Goal: Check status: Check status

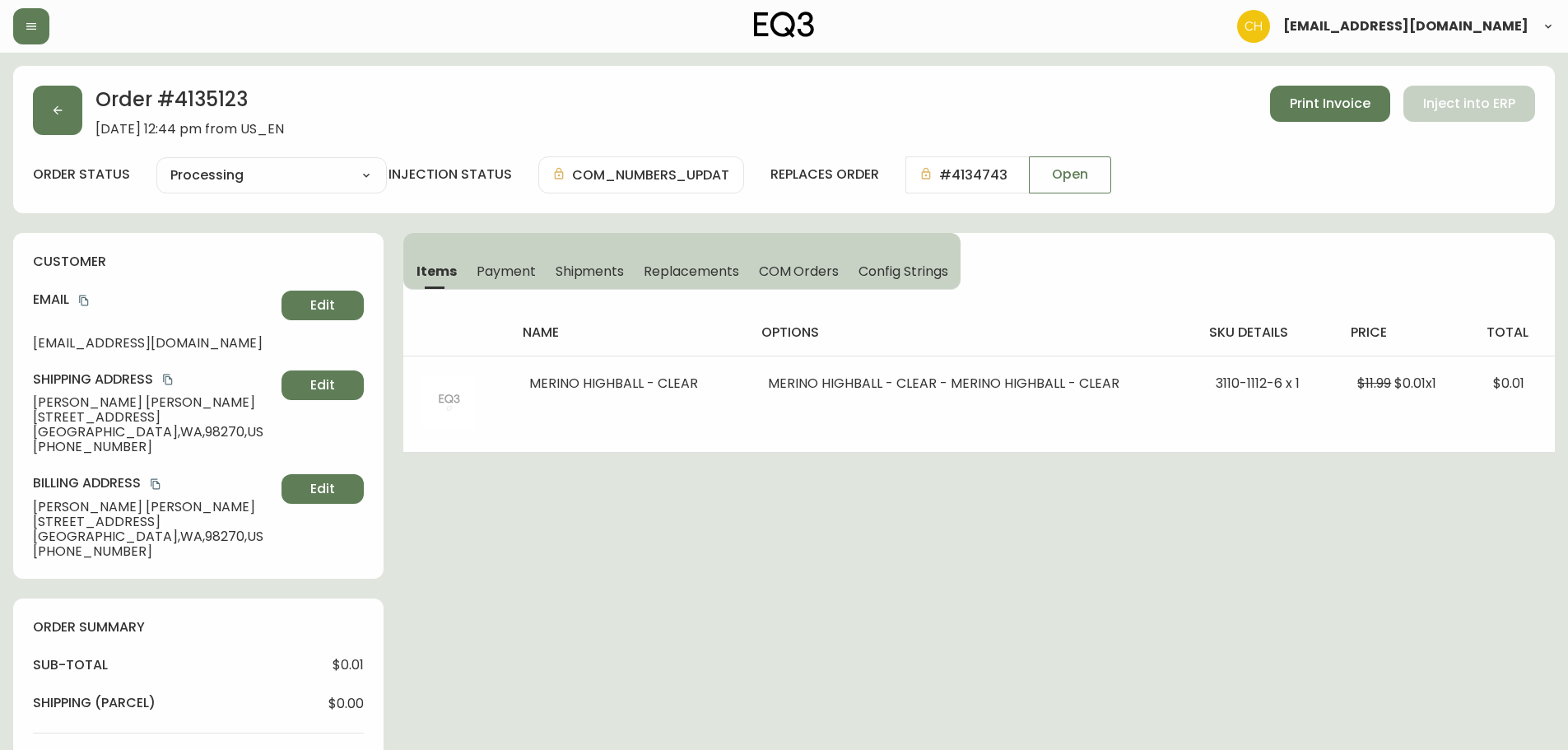
select select "PROCESSING"
click at [49, 117] on button "button" at bounding box center [58, 110] width 49 height 49
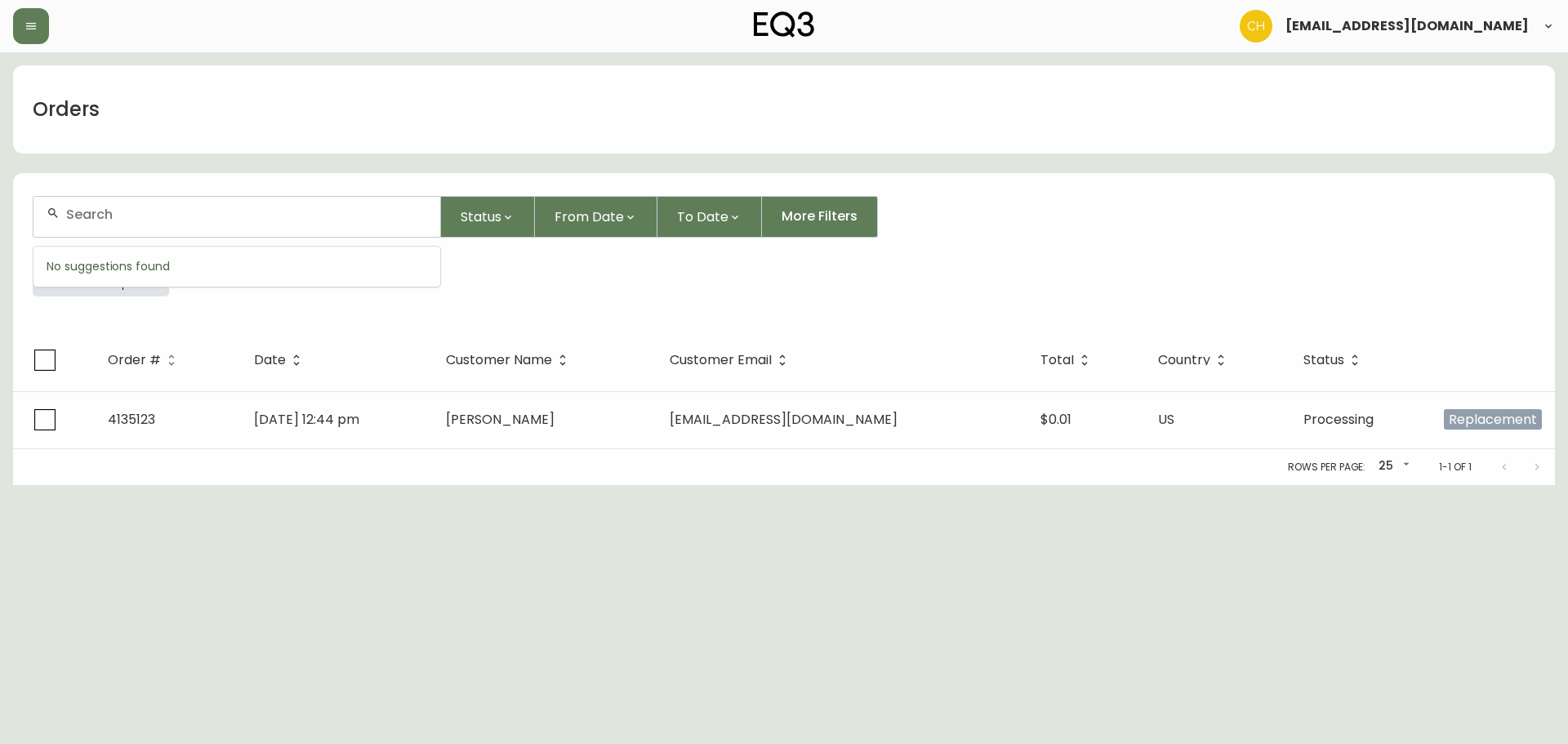
click at [212, 219] on input "text" at bounding box center [246, 214] width 361 height 16
type input "4135119"
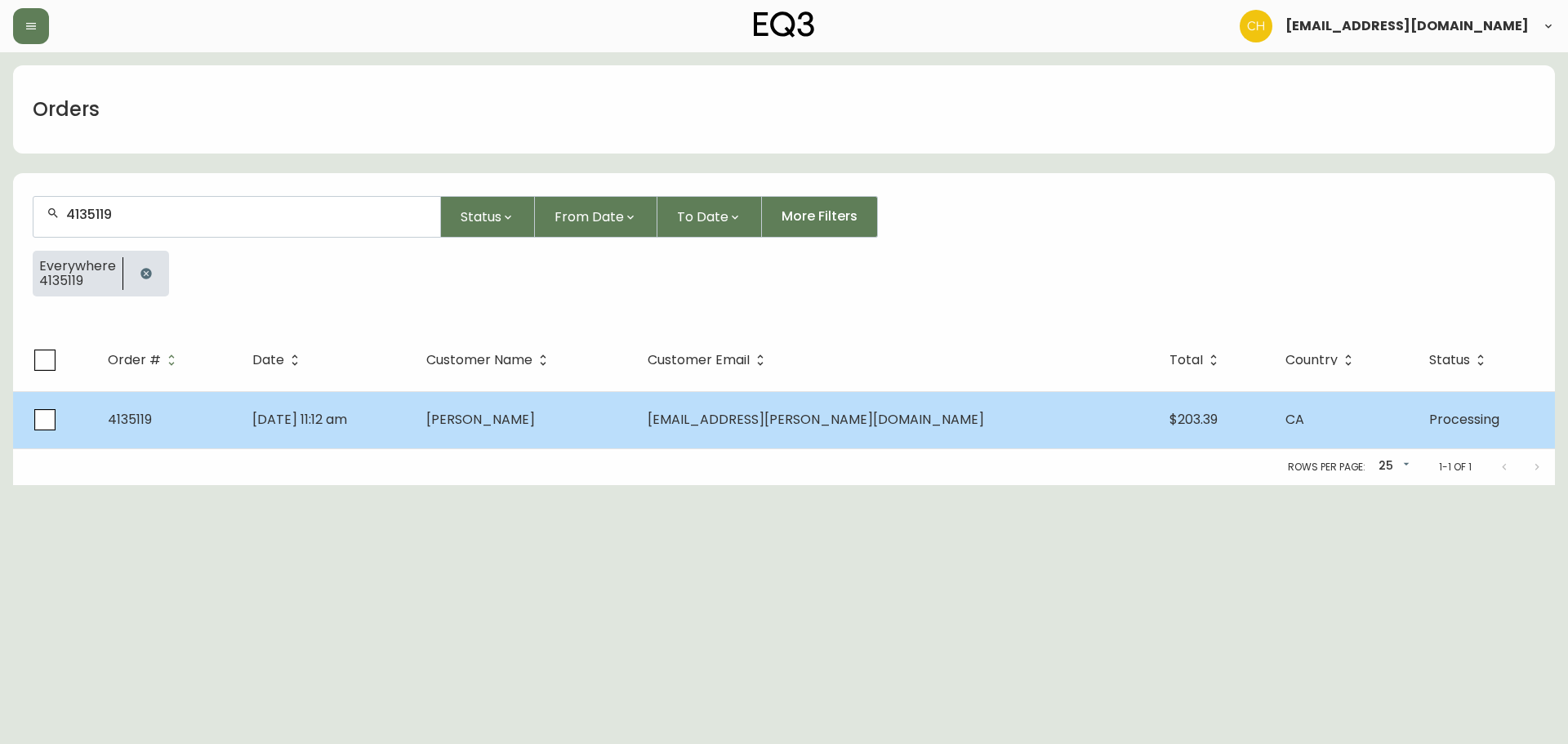
click at [535, 419] on span "[PERSON_NAME]" at bounding box center [480, 420] width 108 height 19
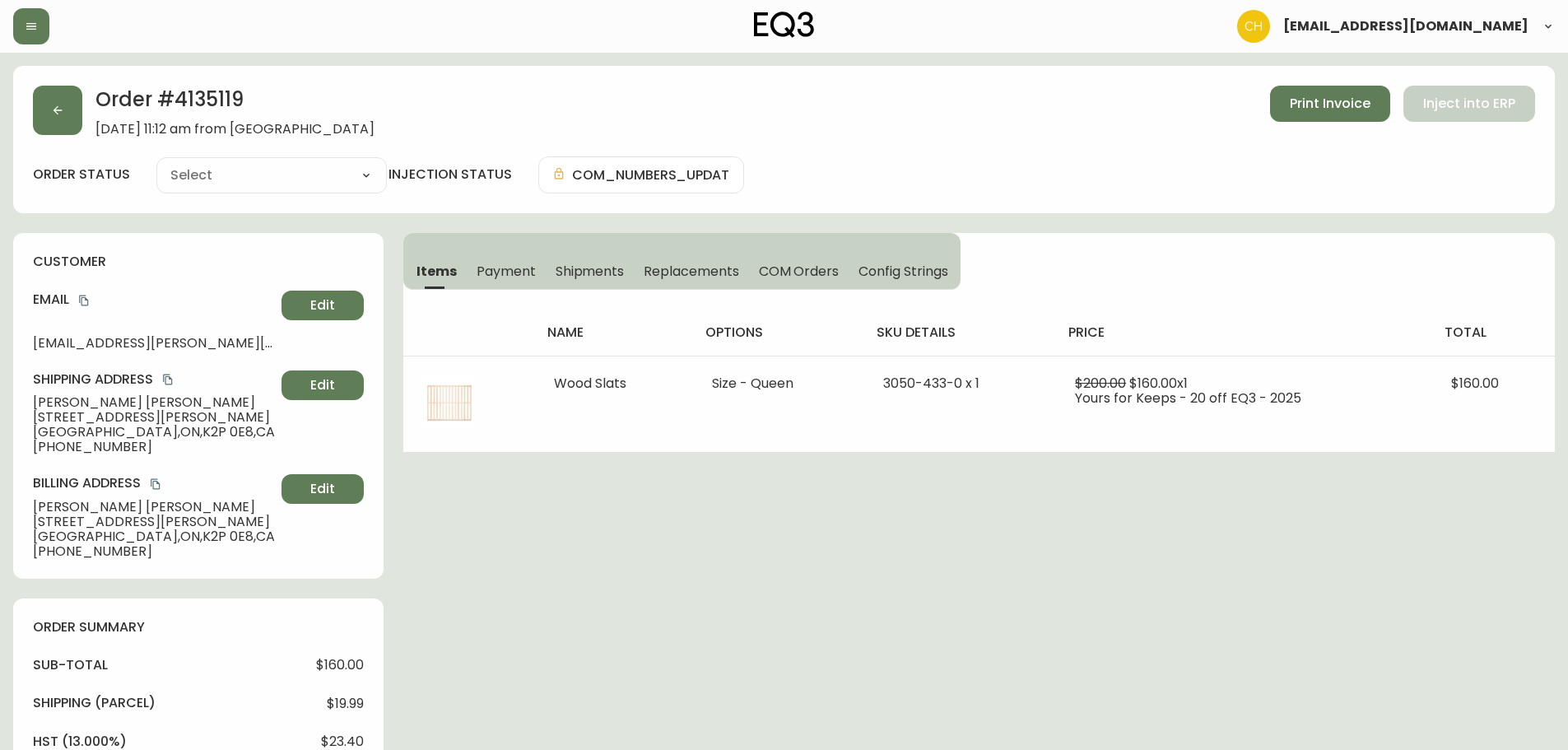
type input "Processing"
select select "PROCESSING"
click at [59, 120] on button "button" at bounding box center [58, 110] width 49 height 49
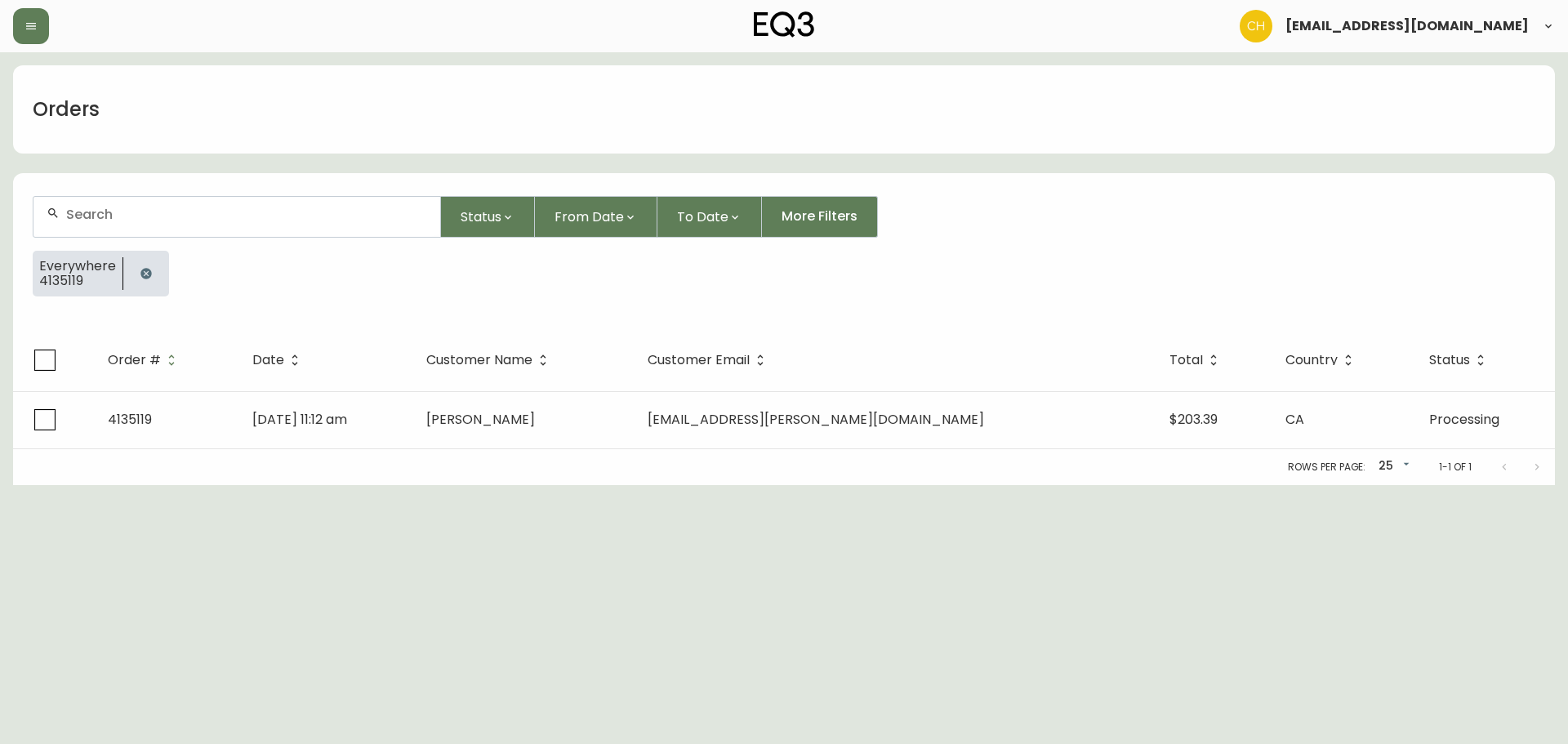
click at [95, 203] on div at bounding box center [237, 217] width 407 height 40
type input "4135130"
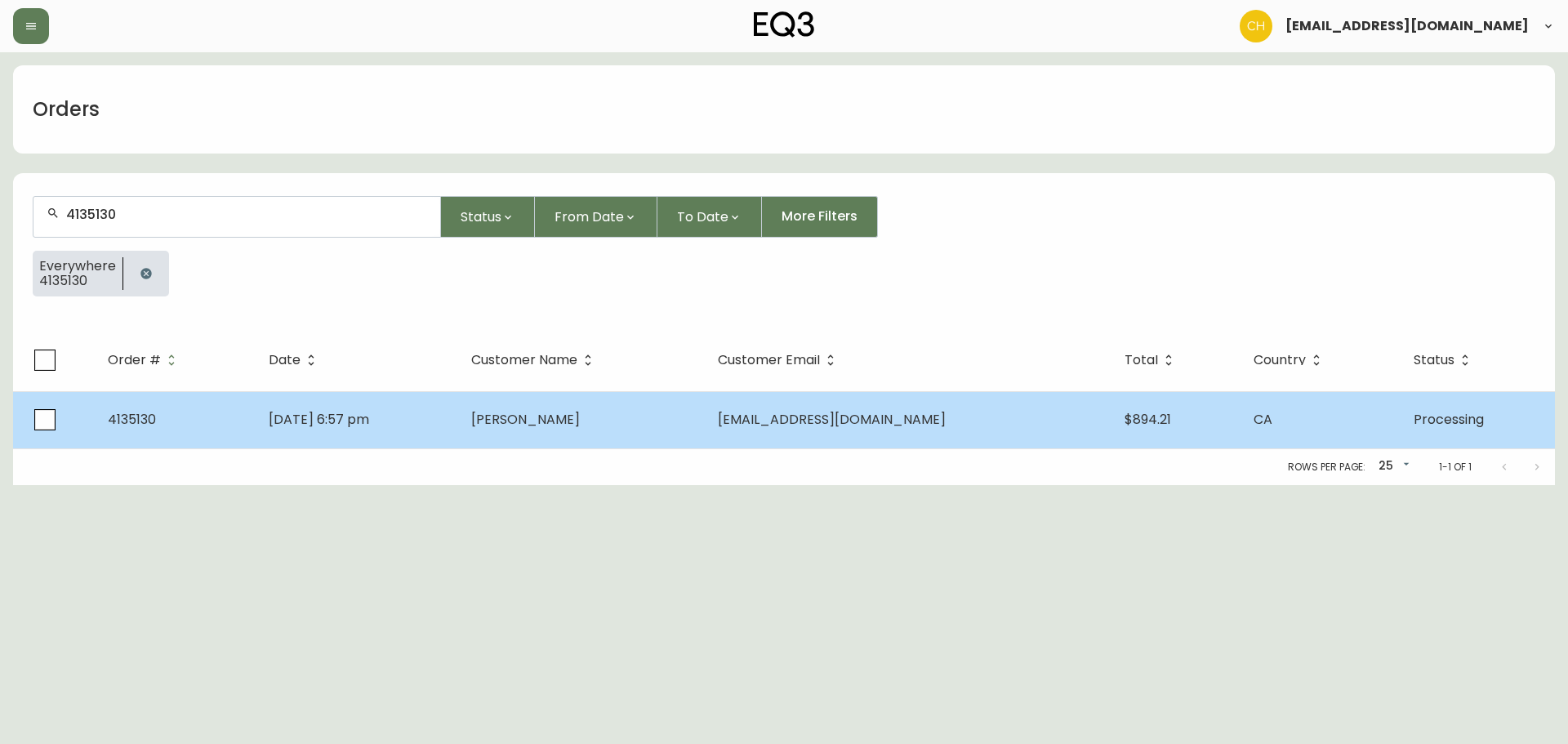
click at [560, 416] on span "[PERSON_NAME]" at bounding box center [525, 420] width 108 height 19
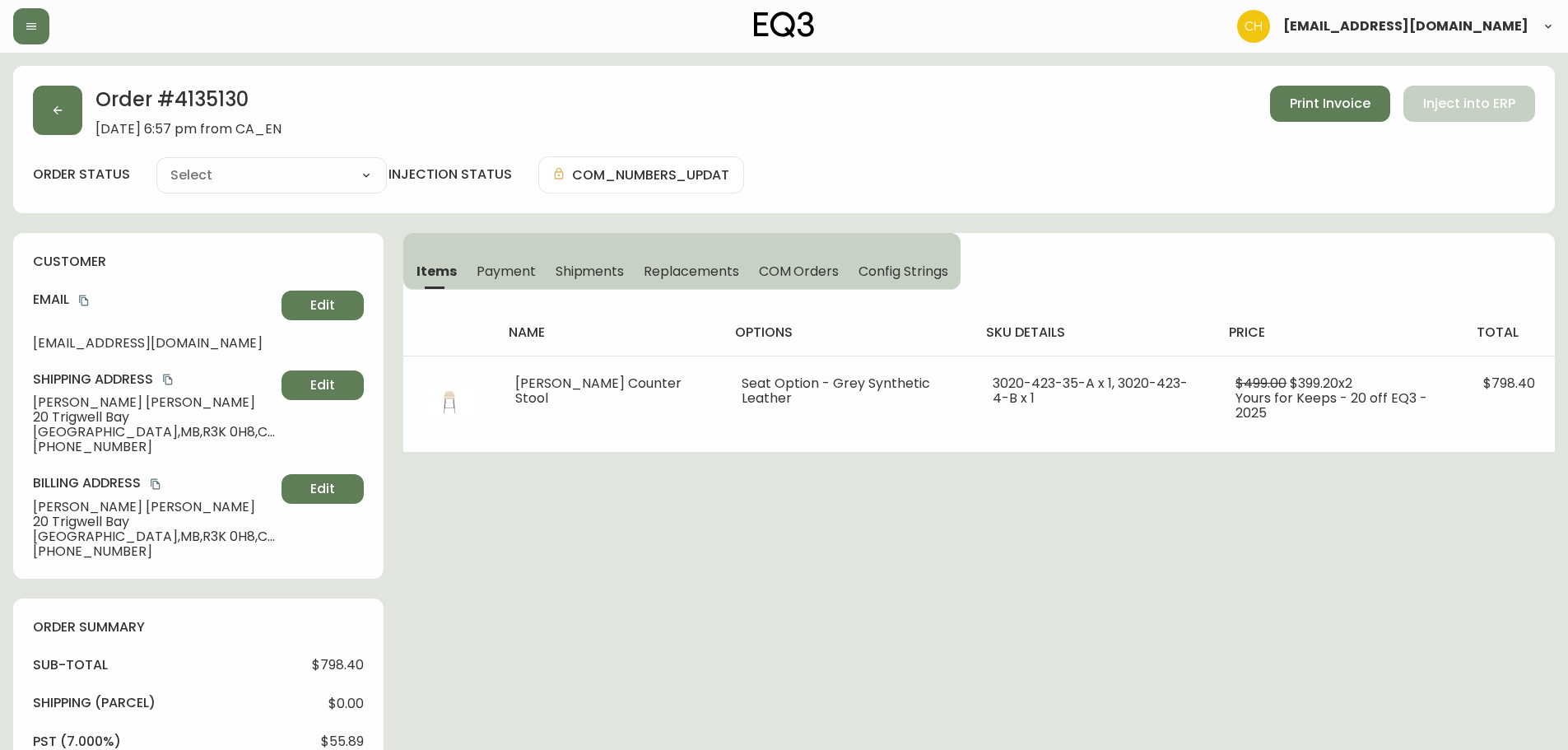
type input "Processing"
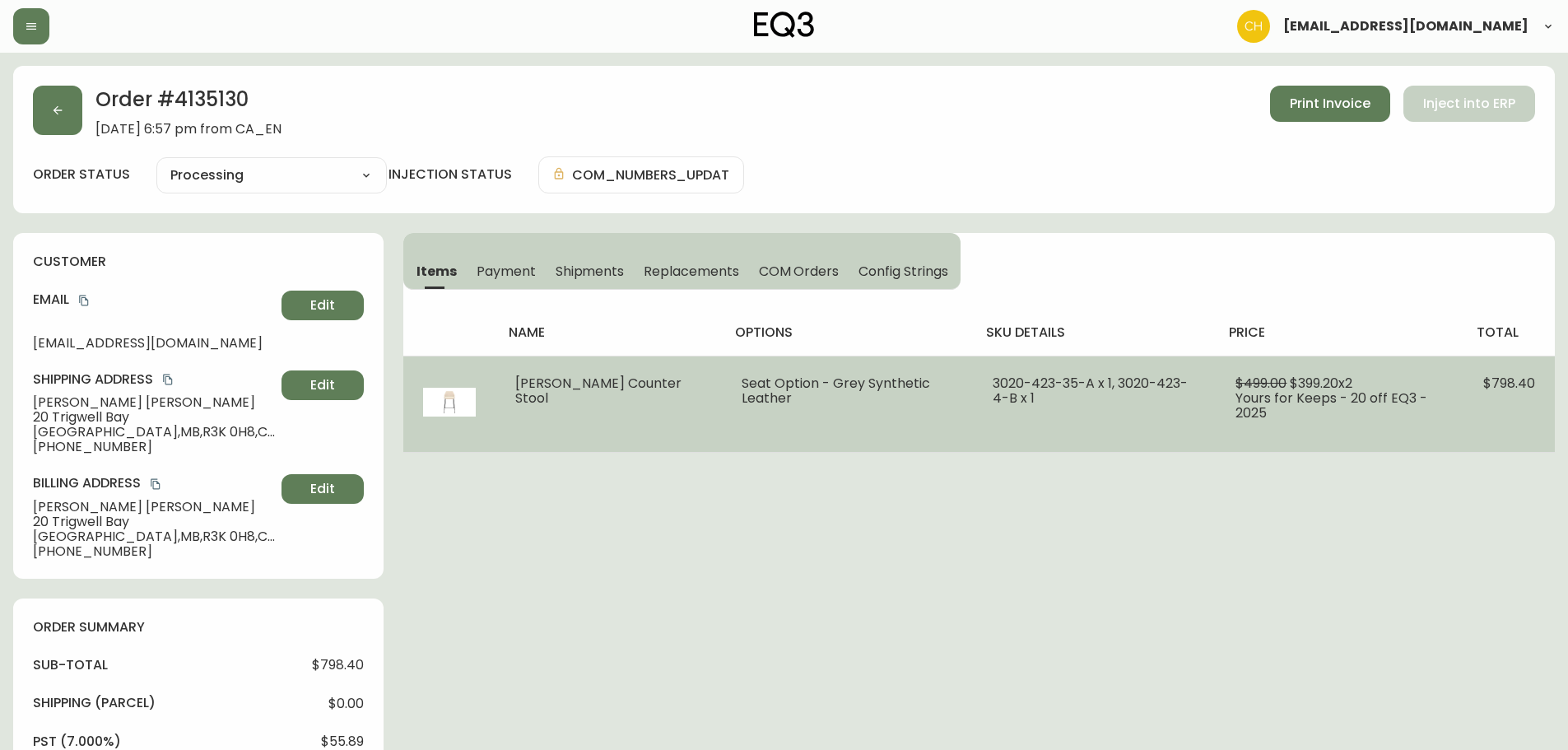
select select "PROCESSING"
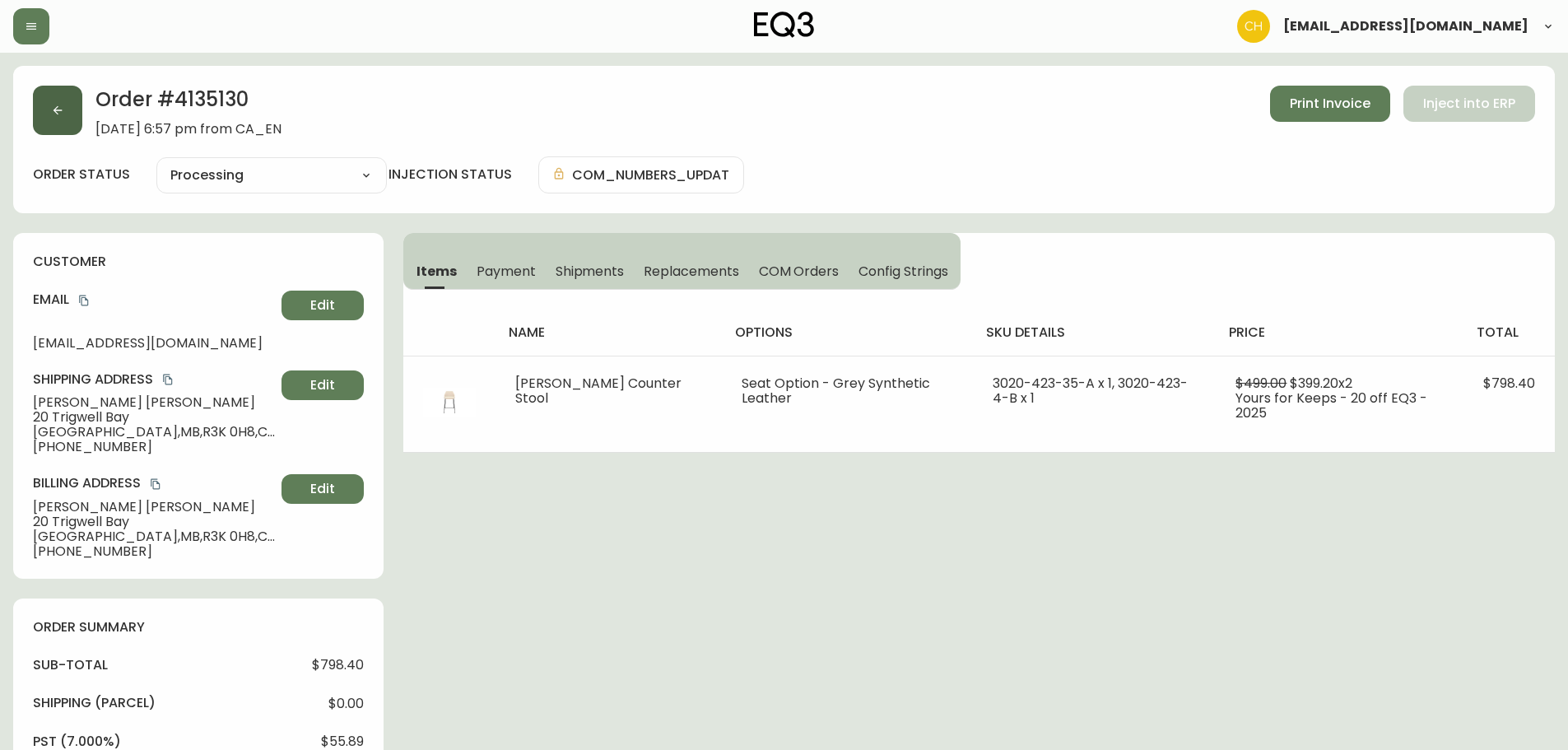
click at [64, 118] on button "button" at bounding box center [58, 110] width 49 height 49
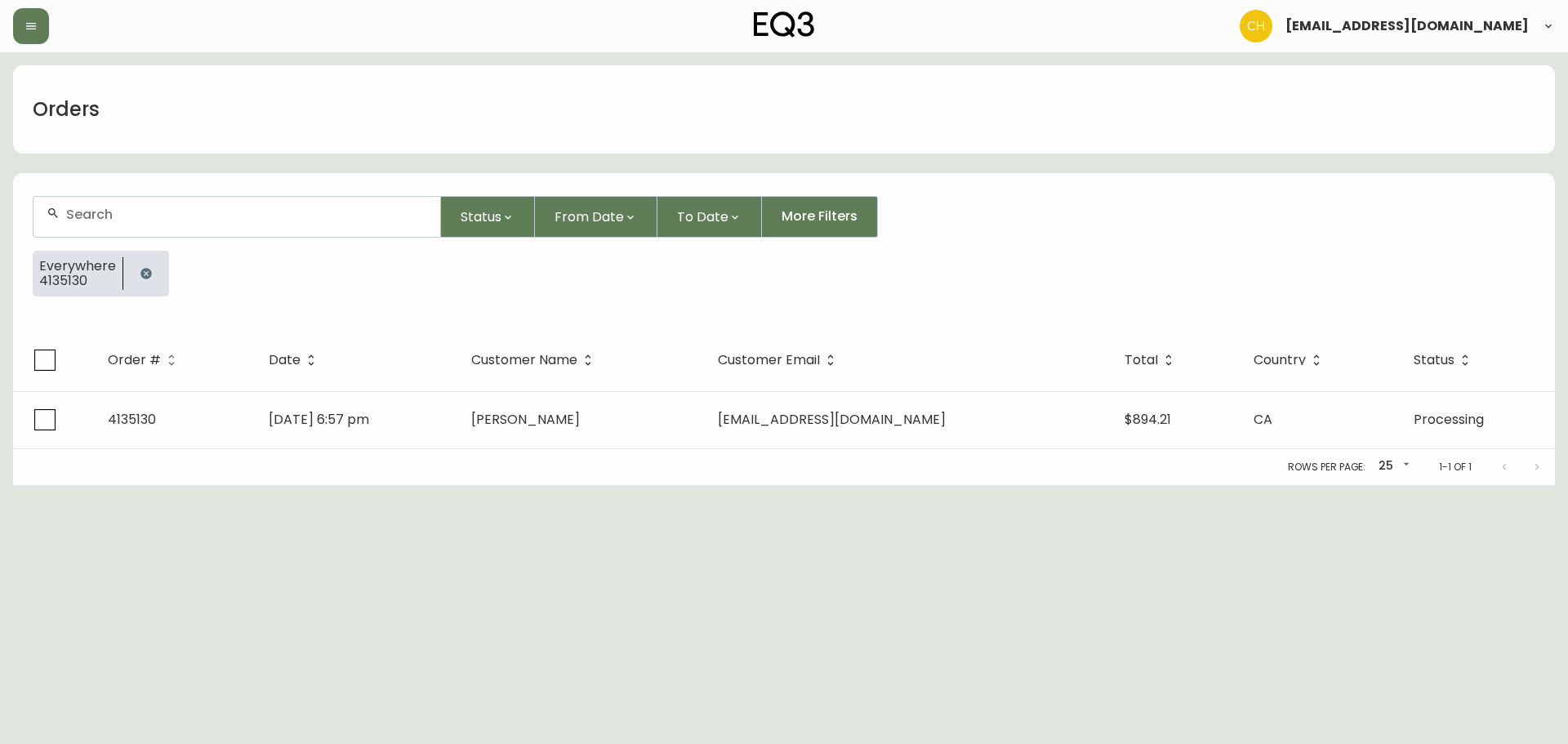
click at [77, 206] on div at bounding box center [237, 217] width 407 height 40
type input "4135141"
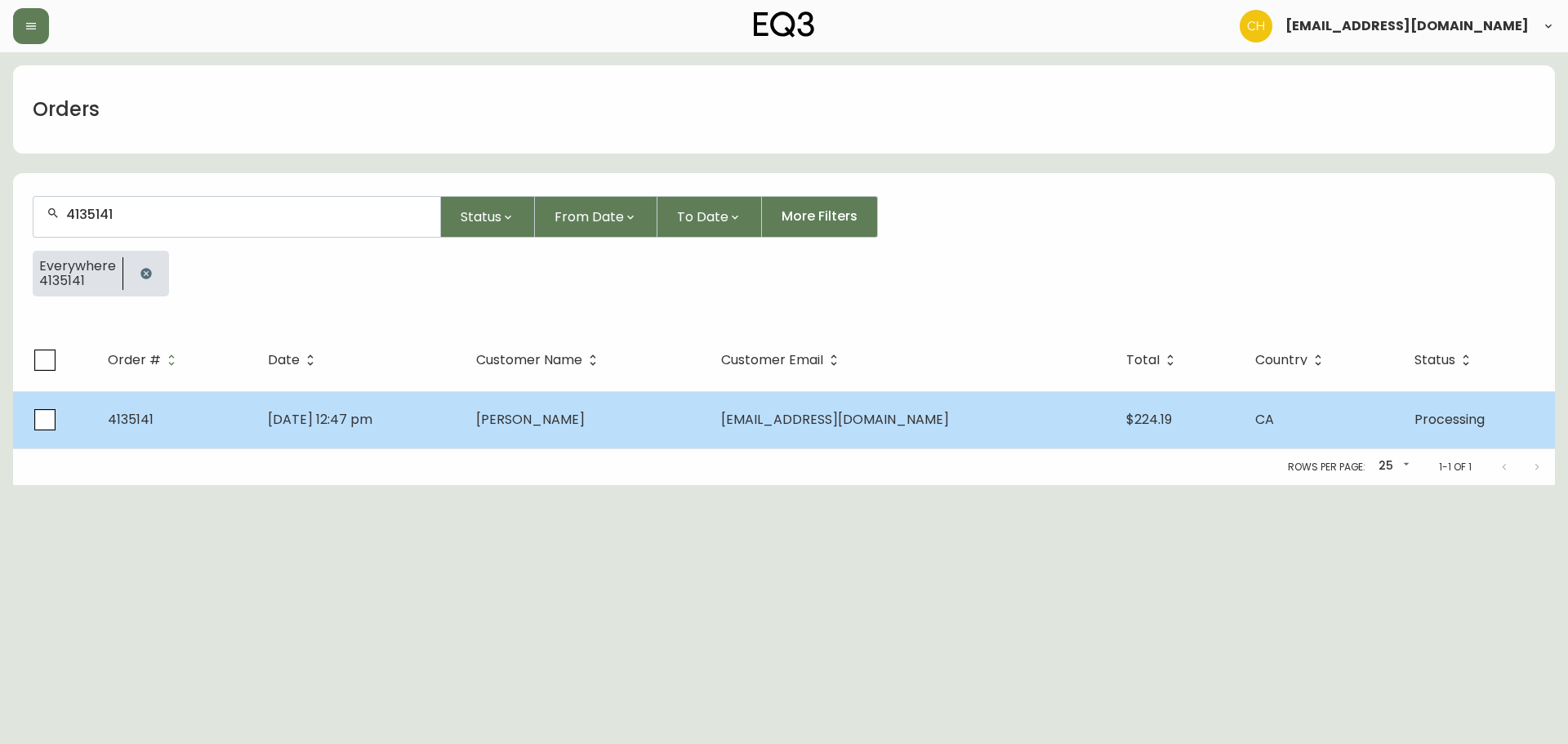
click at [463, 425] on td "[DATE] 12:47 pm" at bounding box center [359, 420] width 208 height 57
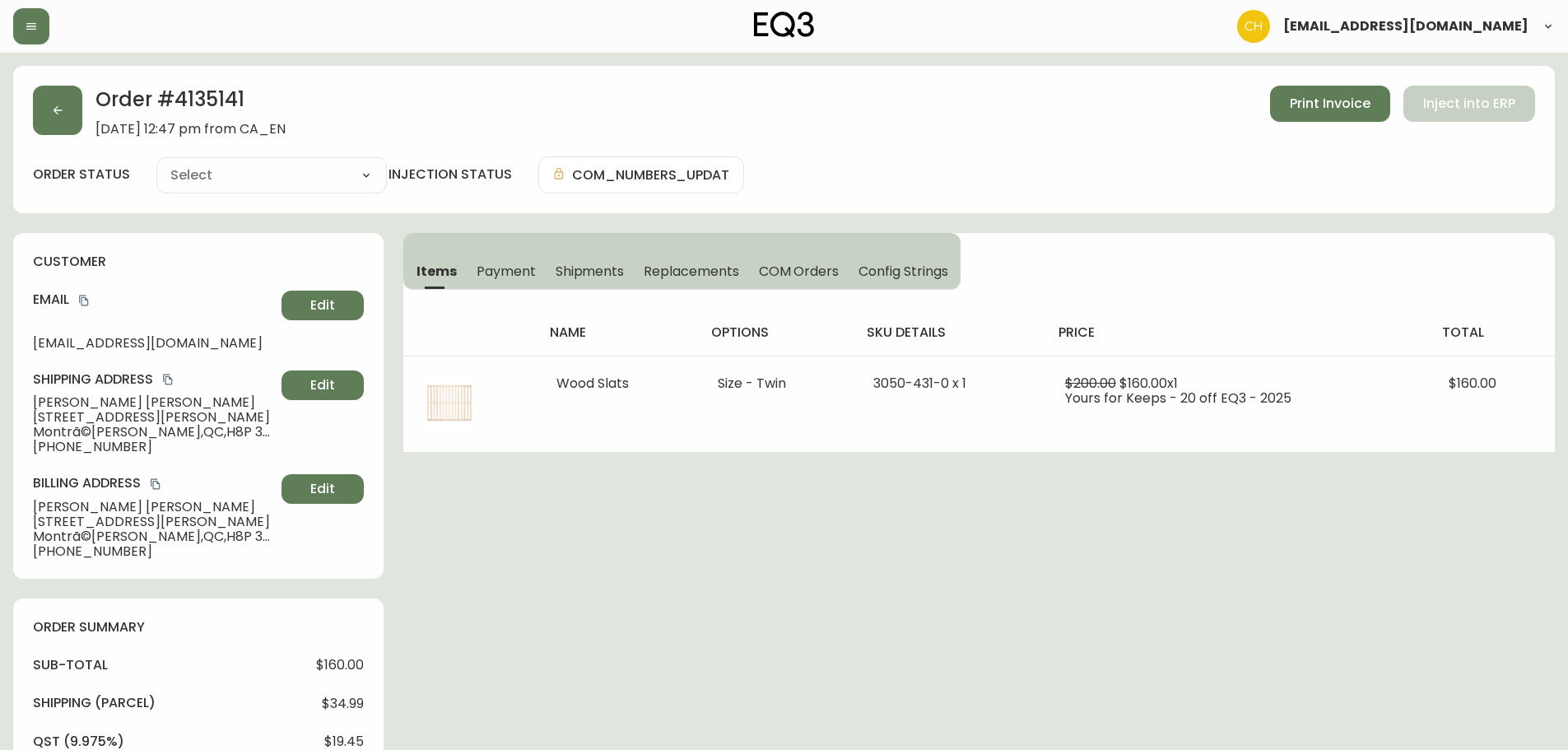
type input "Processing"
select select "PROCESSING"
click at [60, 120] on button "button" at bounding box center [58, 110] width 49 height 49
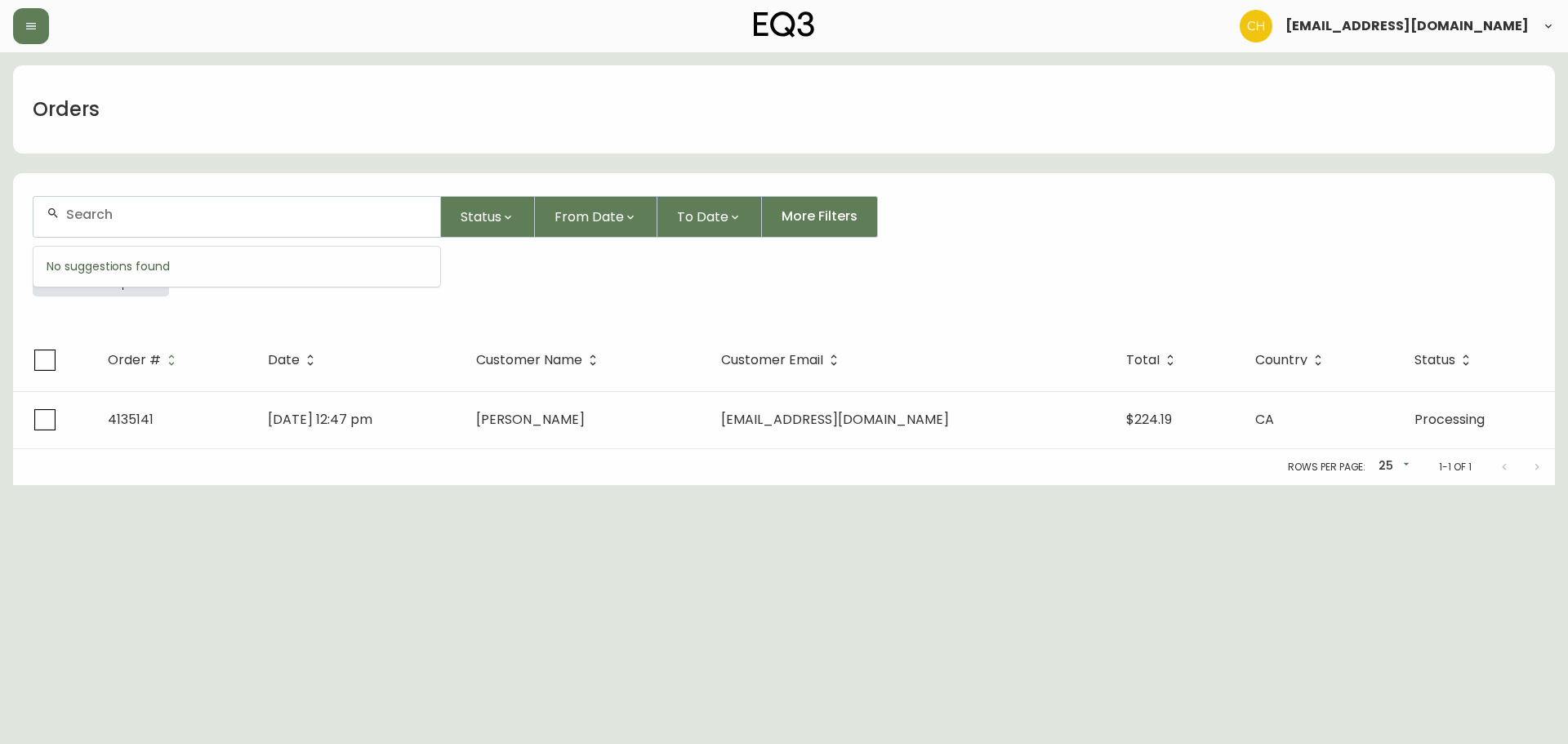
drag, startPoint x: 94, startPoint y: 218, endPoint x: 105, endPoint y: 200, distance: 21.1
click at [98, 218] on input "text" at bounding box center [246, 214] width 361 height 16
type input "4135151"
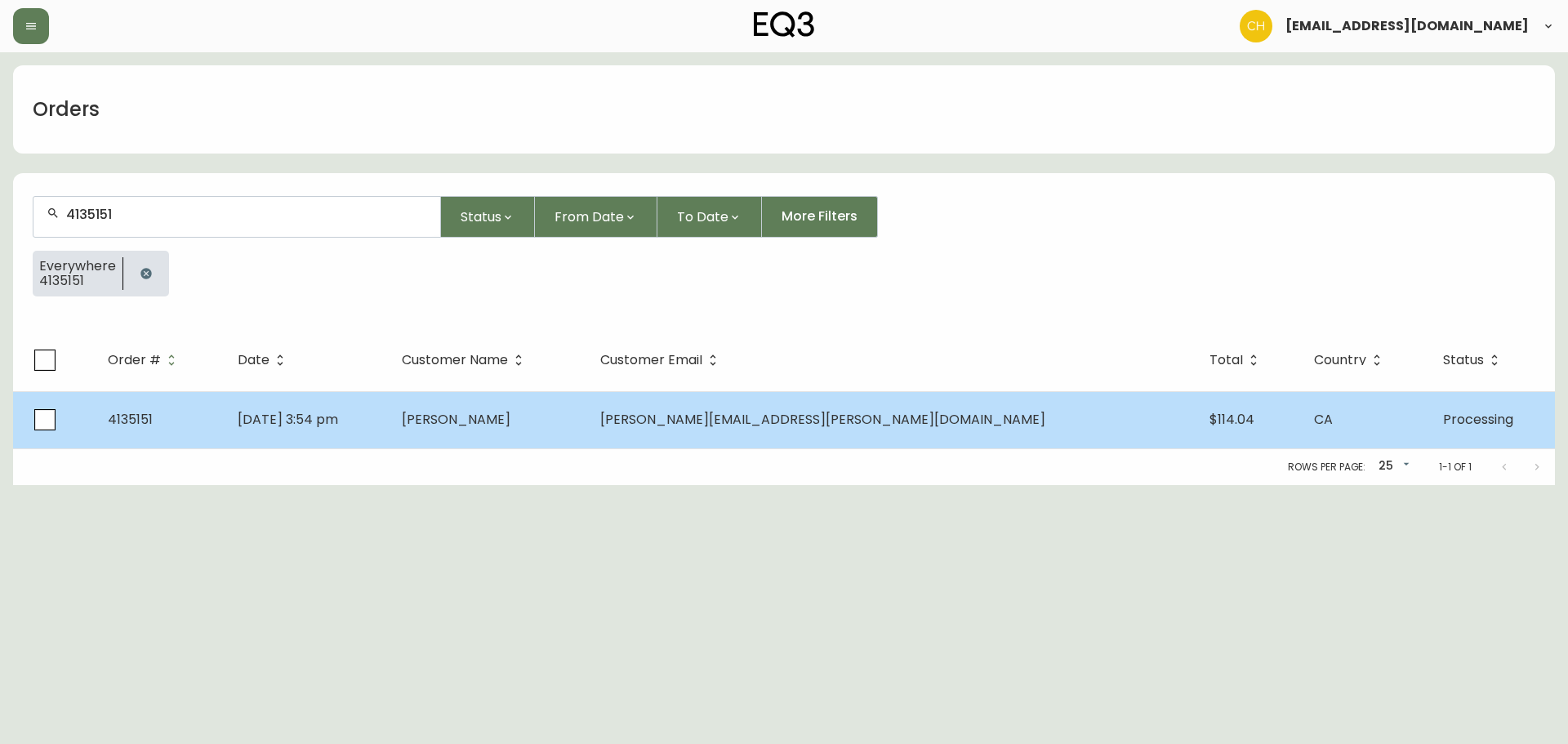
click at [587, 432] on td "[PERSON_NAME]" at bounding box center [487, 420] width 199 height 57
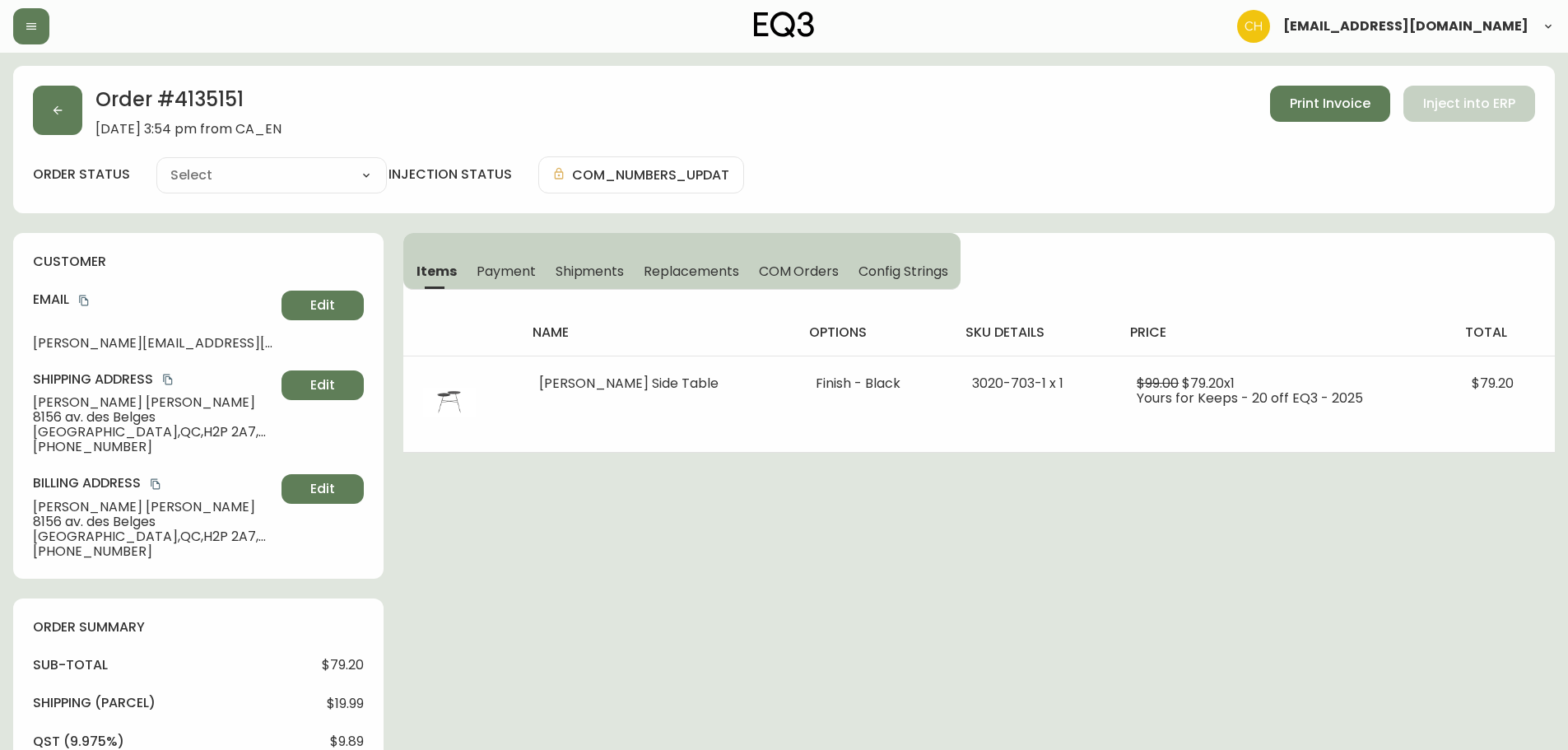
type input "Processing"
select select "PROCESSING"
click at [69, 108] on button "button" at bounding box center [58, 110] width 49 height 49
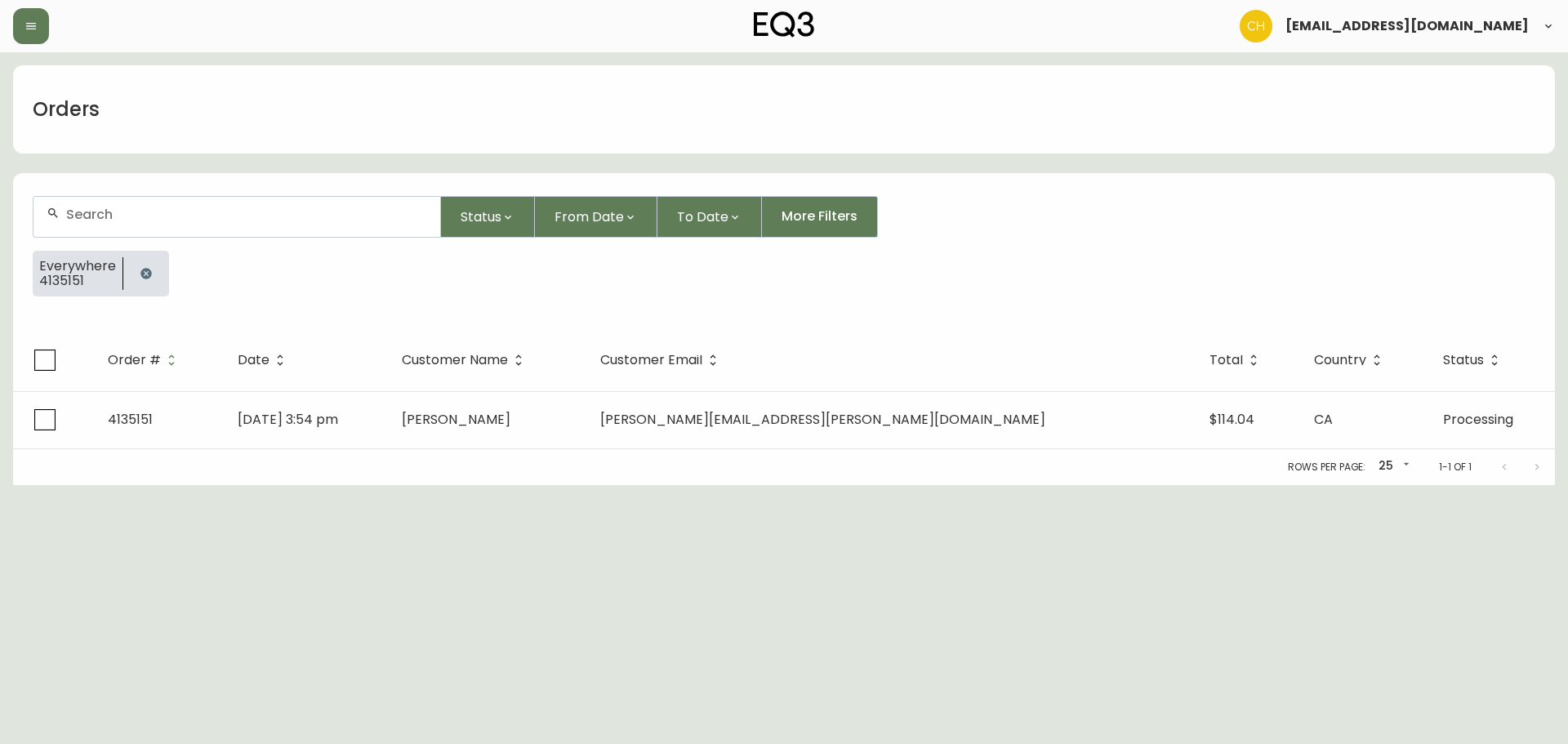
click at [131, 206] on div at bounding box center [237, 217] width 407 height 40
type input "4135175"
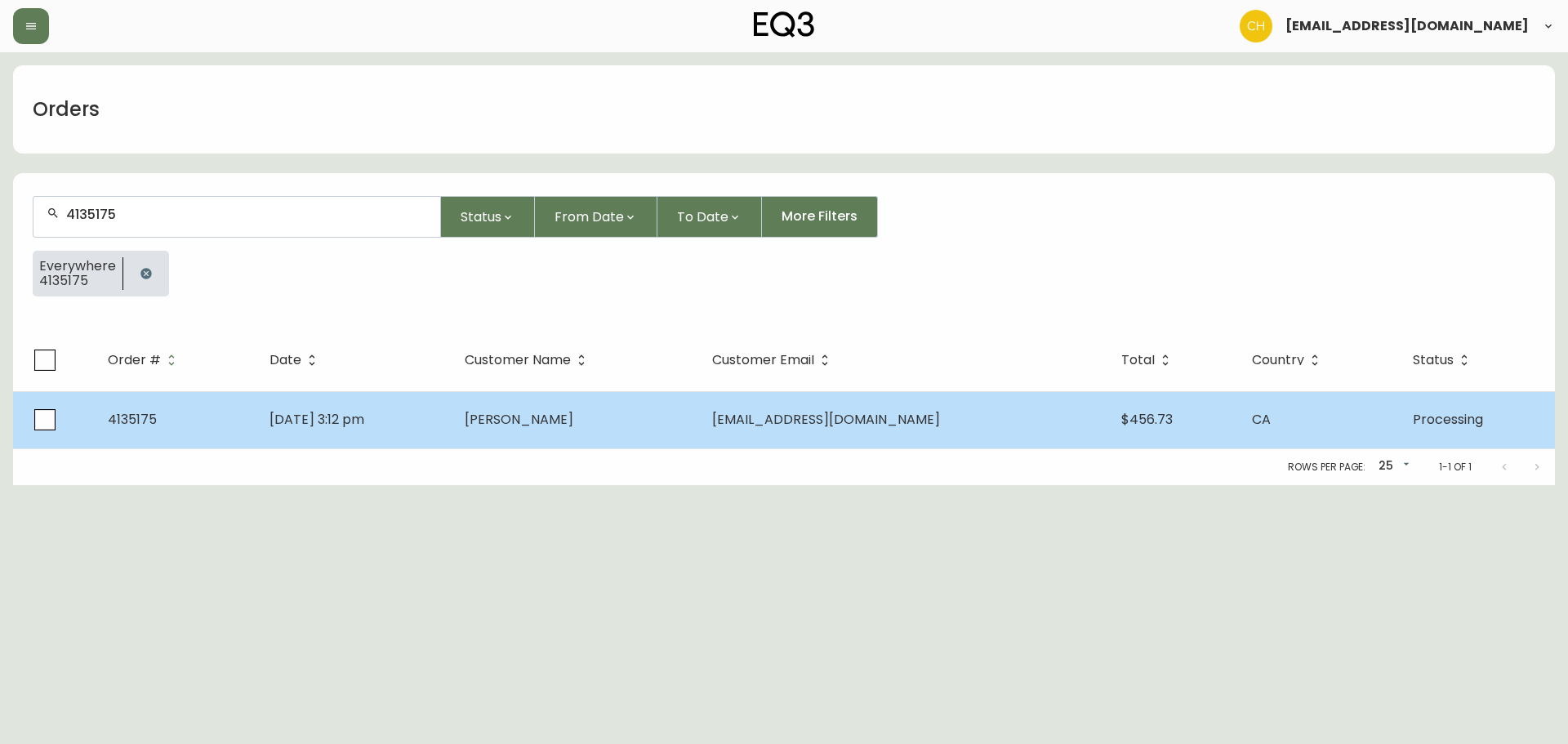
click at [452, 426] on td "[DATE] 3:12 pm" at bounding box center [354, 420] width 195 height 57
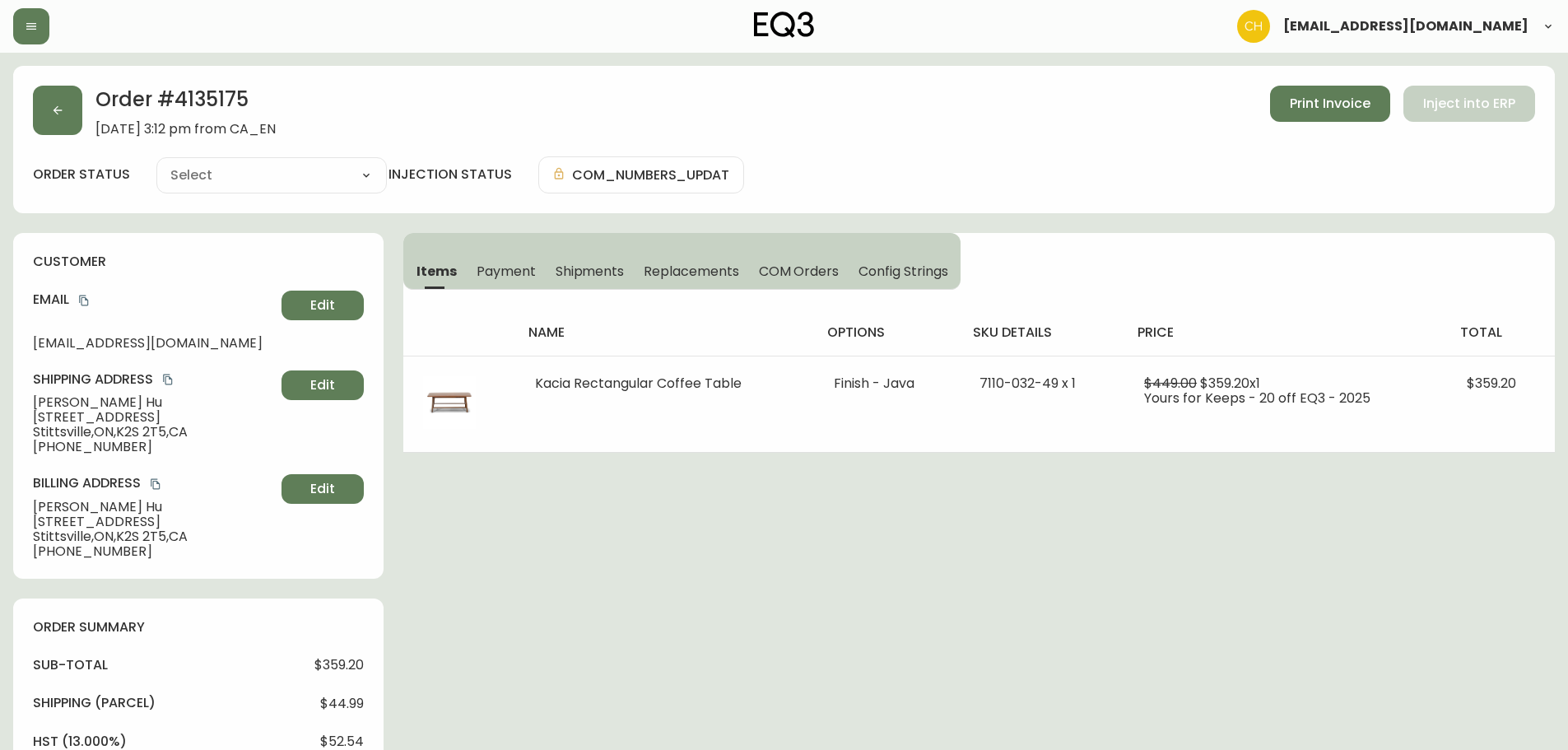
type input "Processing"
select select "PROCESSING"
click at [65, 90] on button "button" at bounding box center [58, 110] width 49 height 49
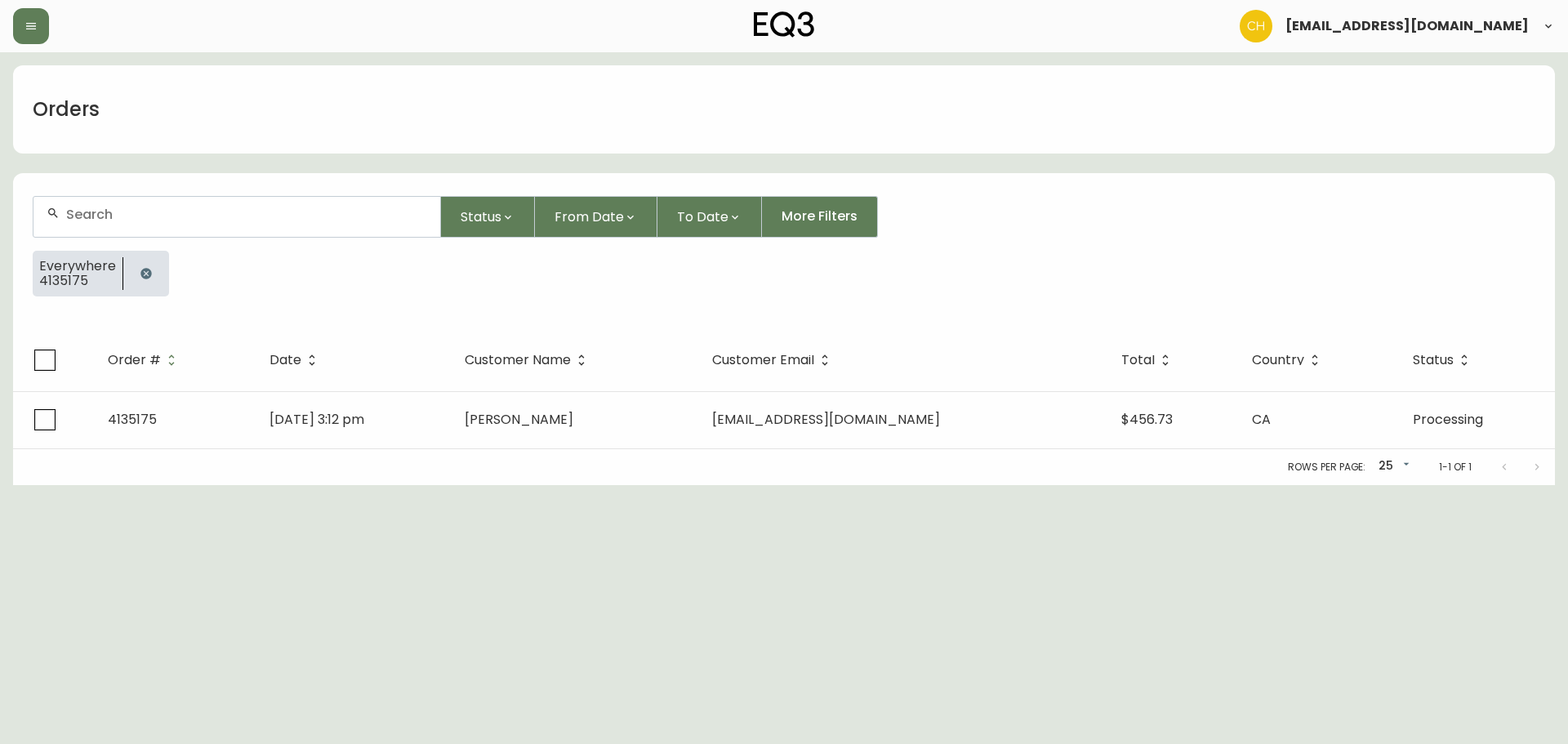
drag, startPoint x: 126, startPoint y: 244, endPoint x: 130, endPoint y: 225, distance: 19.4
click at [127, 238] on form "Status From Date To Date More Filters Everywhere 4135175" at bounding box center [783, 252] width 1541 height 153
click at [133, 219] on input "text" at bounding box center [246, 214] width 361 height 16
type input "4135193"
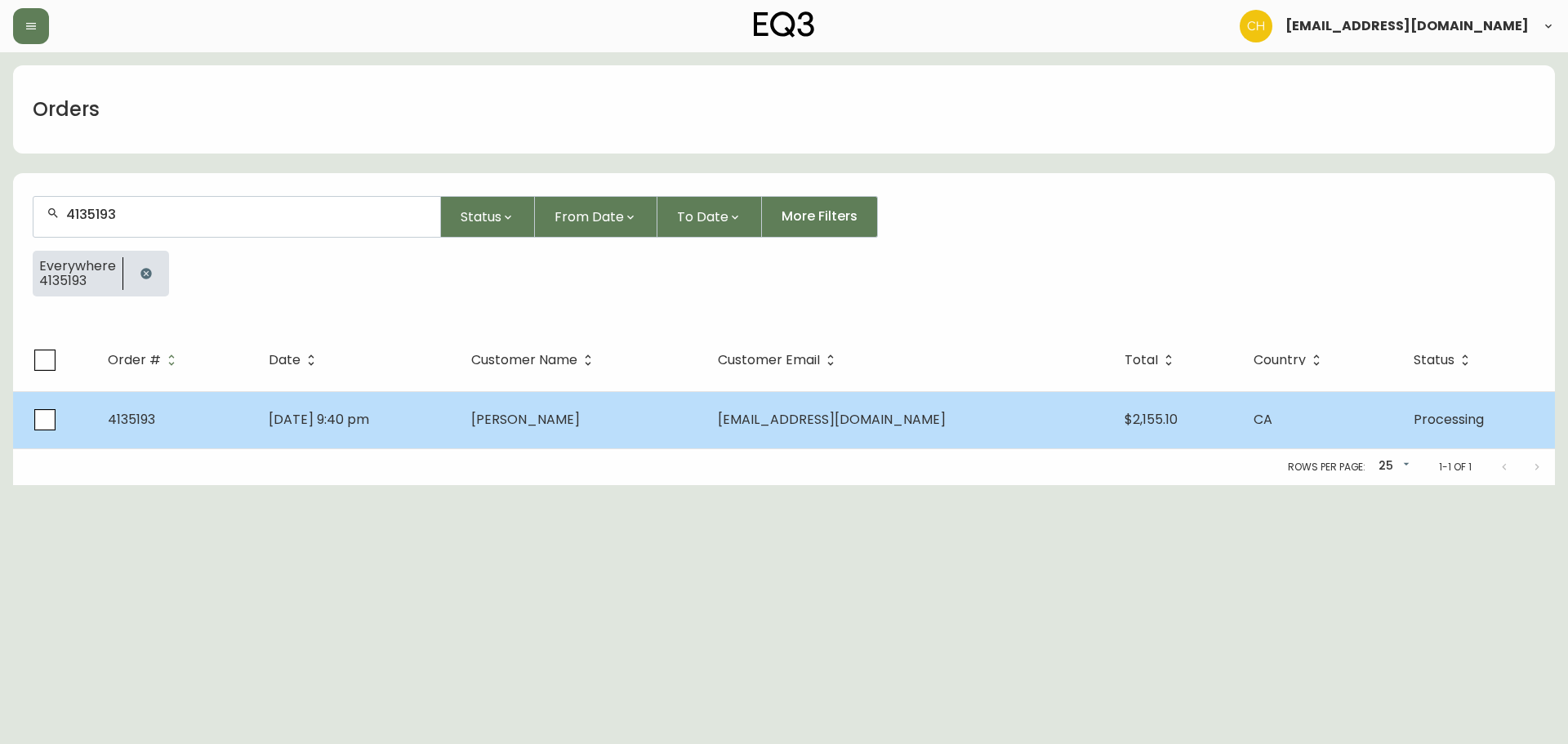
click at [569, 424] on span "[PERSON_NAME]" at bounding box center [525, 420] width 108 height 19
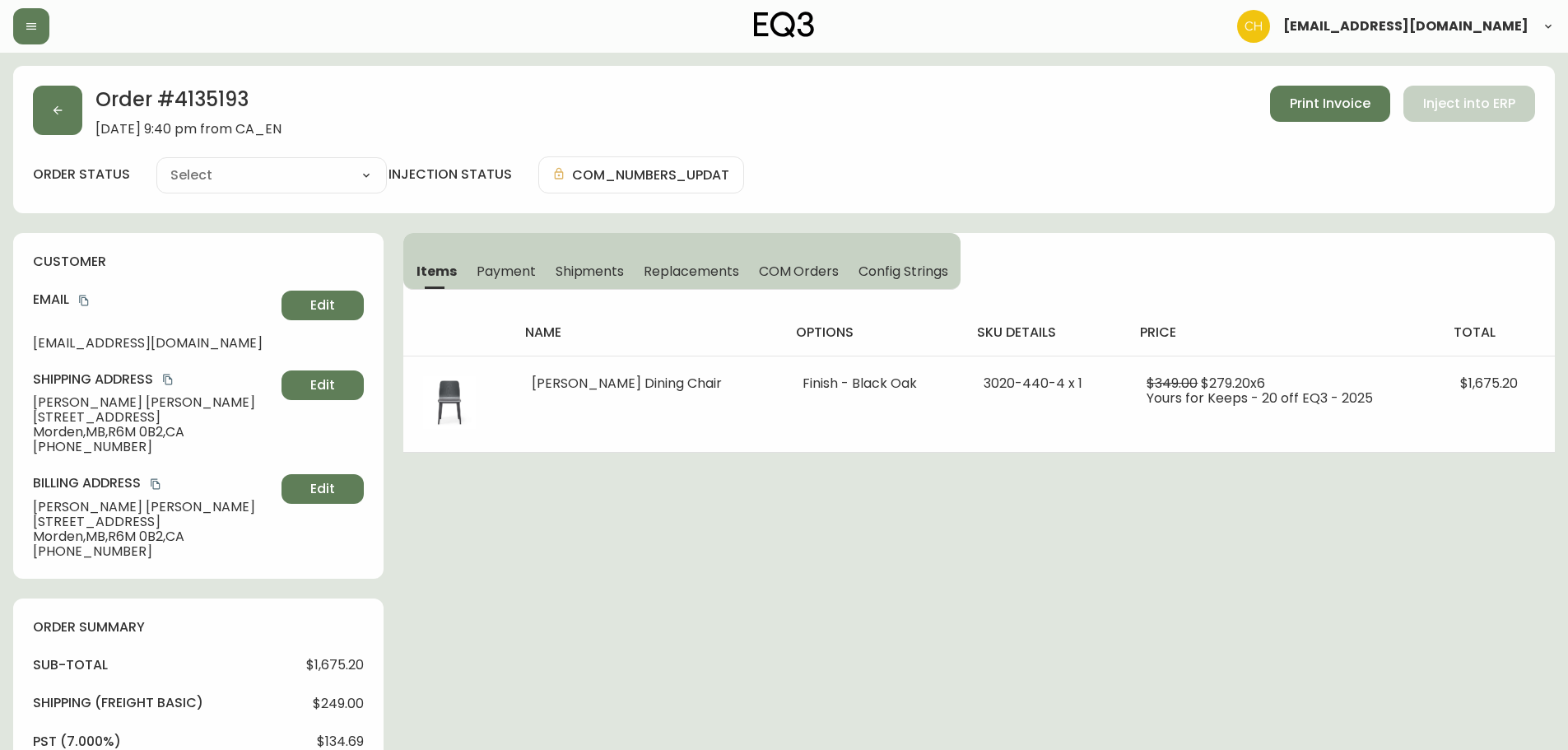
type input "Processing"
select select "PROCESSING"
click at [55, 91] on button "button" at bounding box center [58, 110] width 49 height 49
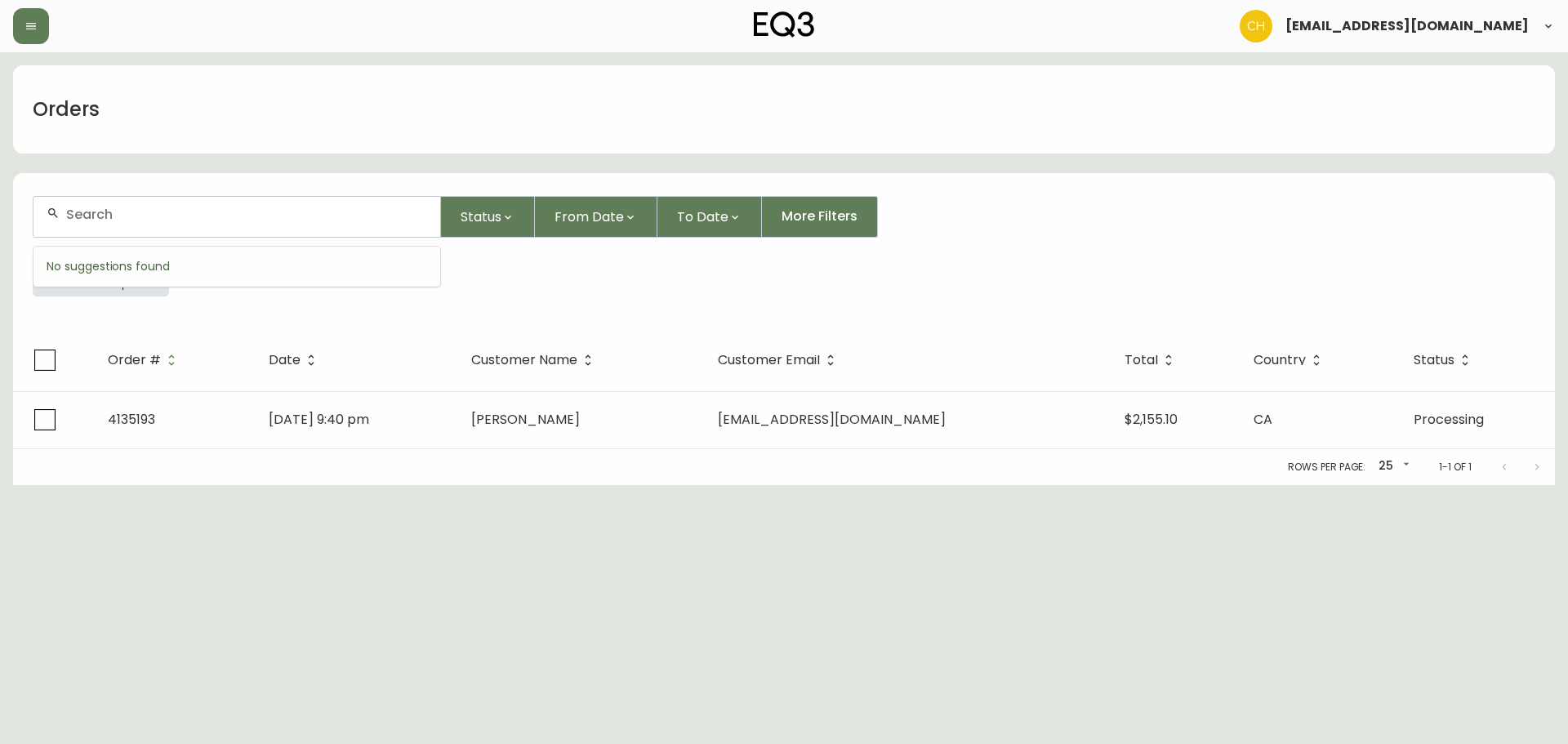
drag, startPoint x: 81, startPoint y: 211, endPoint x: 67, endPoint y: 188, distance: 26.9
click at [82, 211] on input "text" at bounding box center [246, 214] width 361 height 16
type input "4135119"
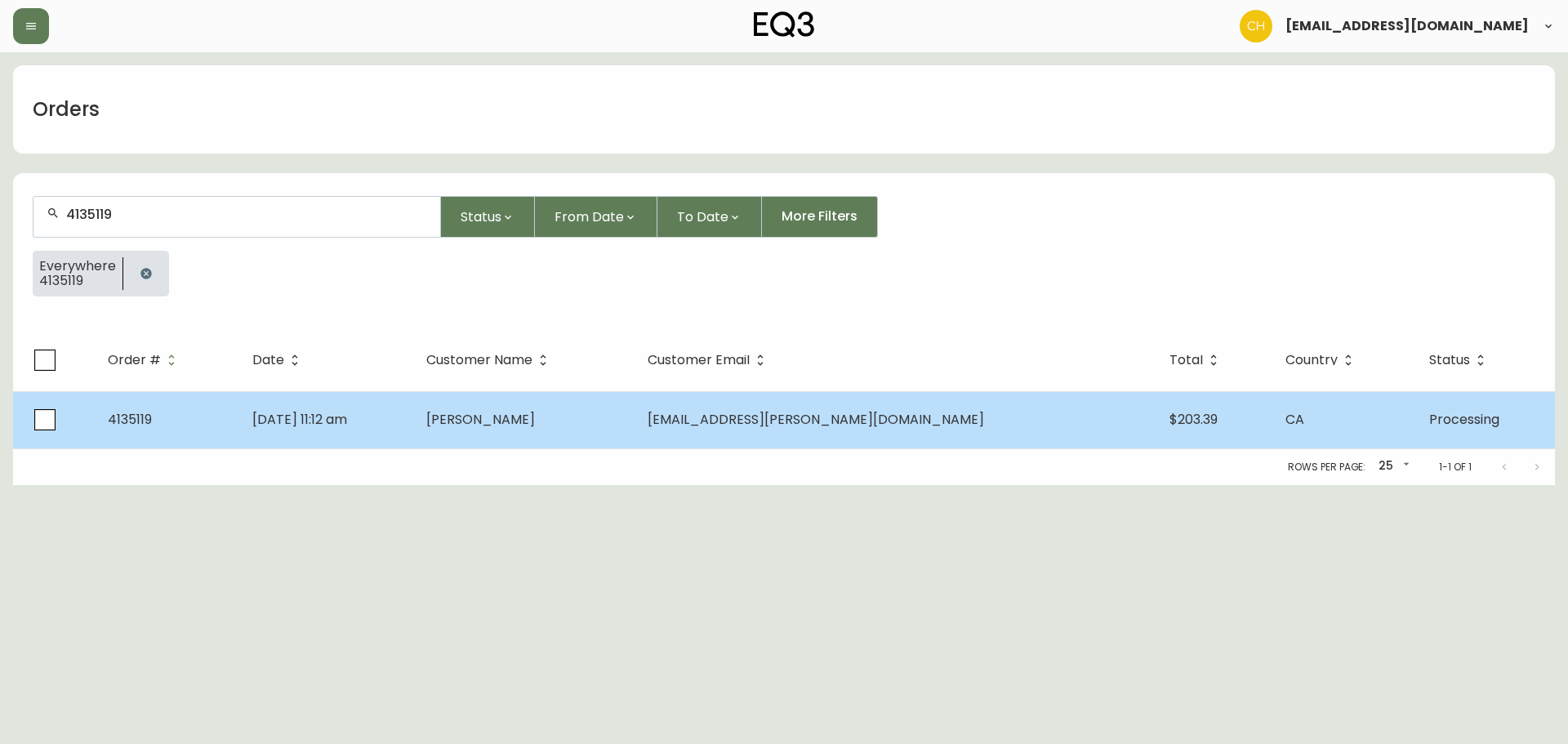
click at [385, 399] on td "[DATE] 11:12 am" at bounding box center [326, 420] width 174 height 57
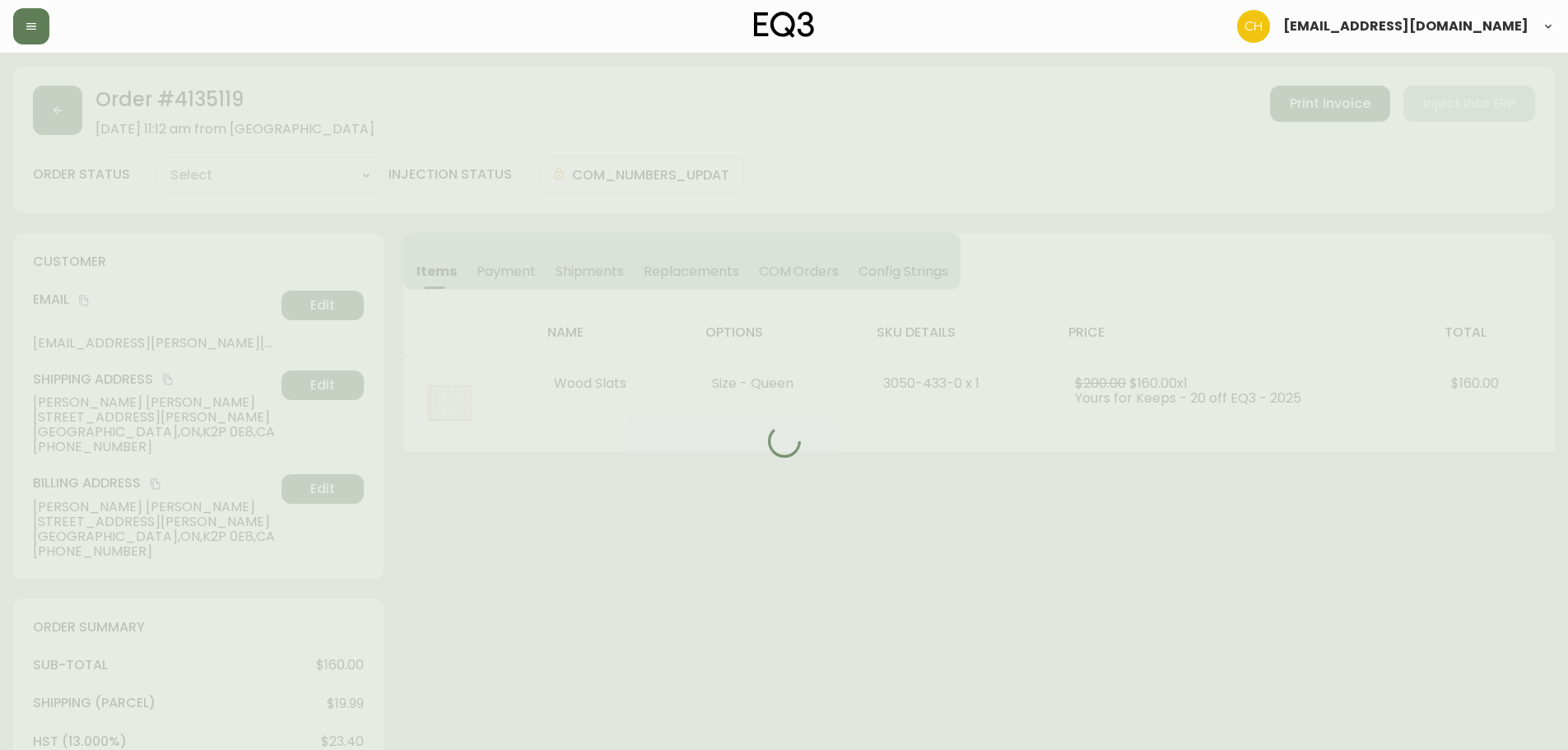
type input "Processing"
select select "PROCESSING"
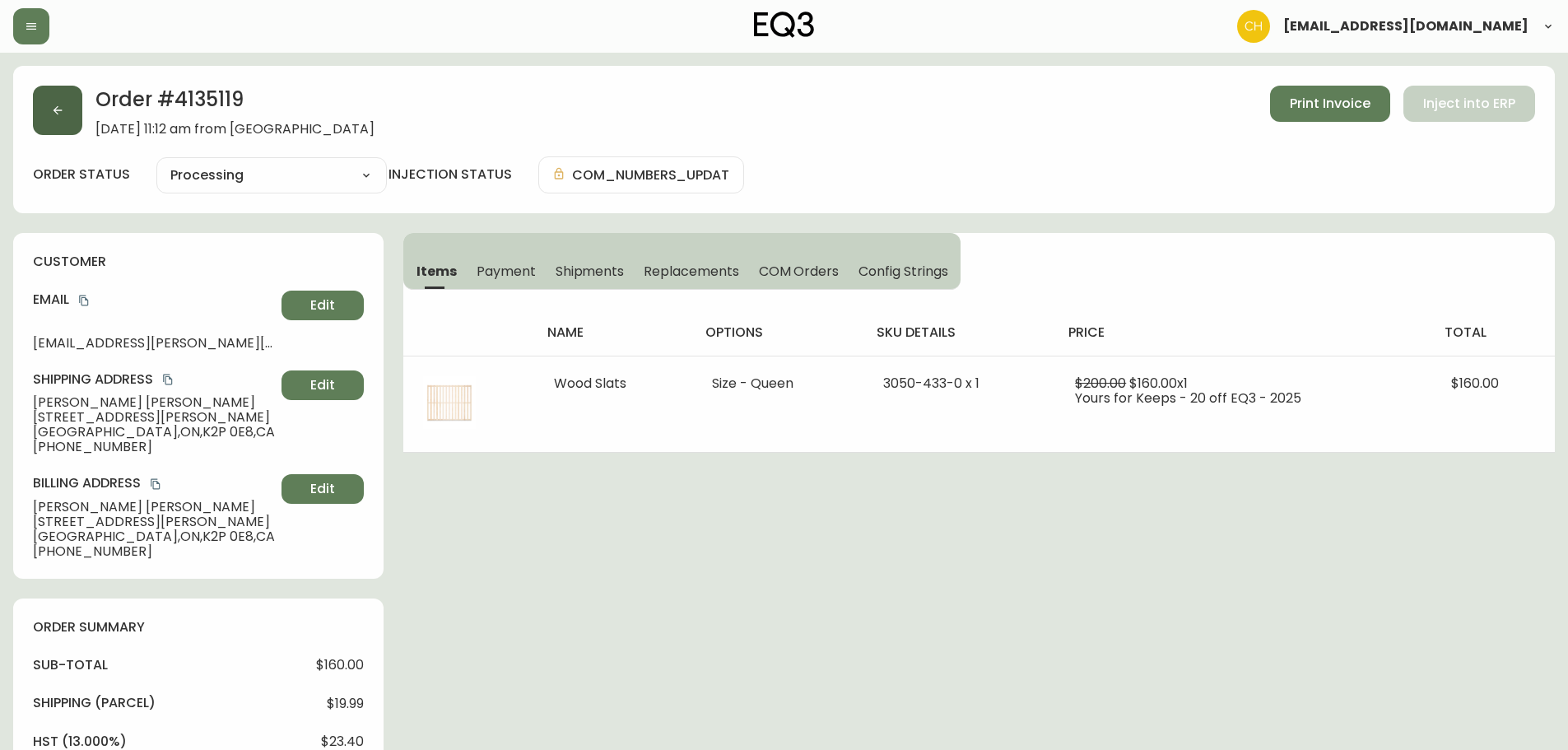
click at [70, 101] on button "button" at bounding box center [58, 110] width 49 height 49
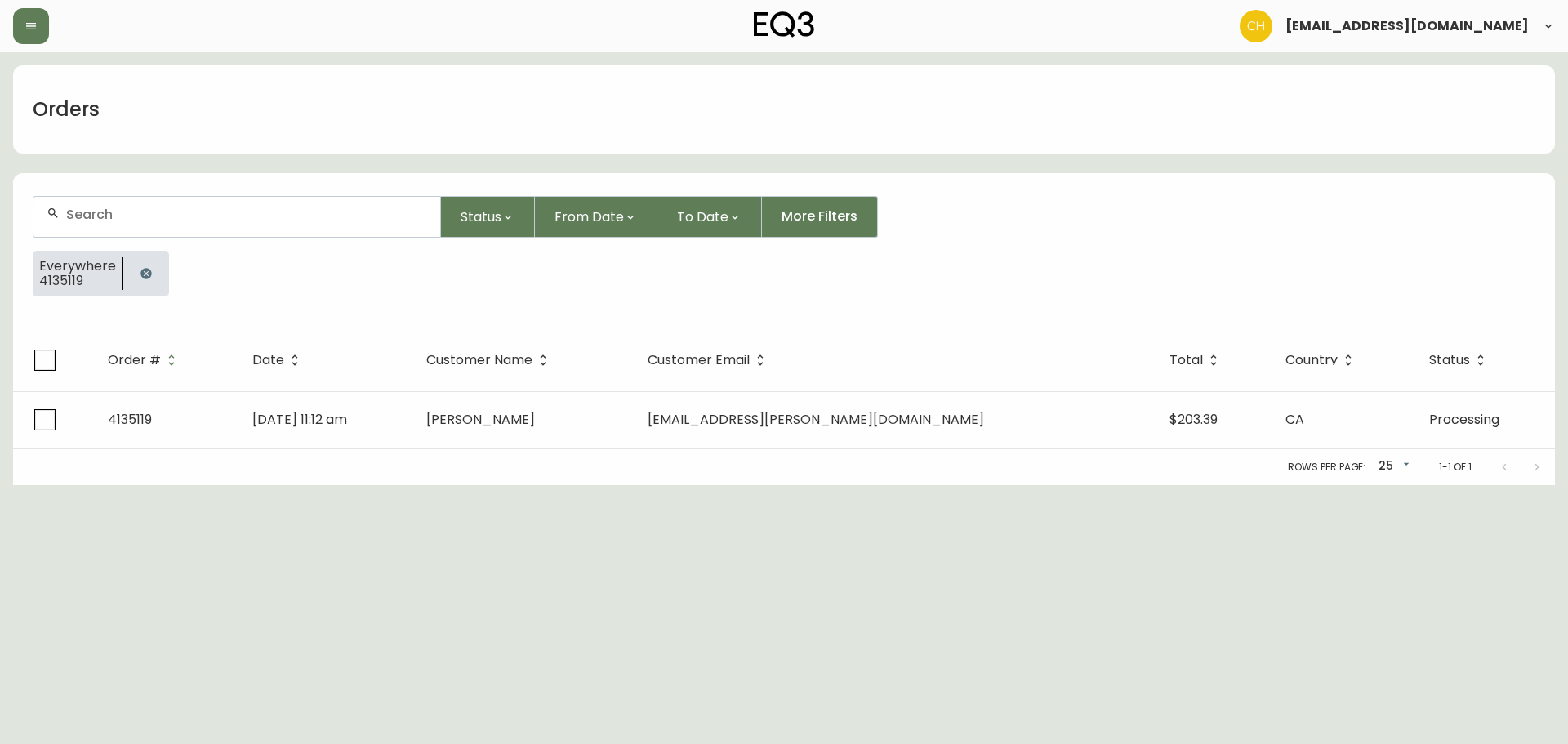
click at [125, 220] on input "text" at bounding box center [246, 214] width 361 height 16
drag, startPoint x: 94, startPoint y: 208, endPoint x: 89, endPoint y: 188, distance: 20.6
click at [95, 208] on input "text" at bounding box center [246, 214] width 361 height 16
type input "4135130"
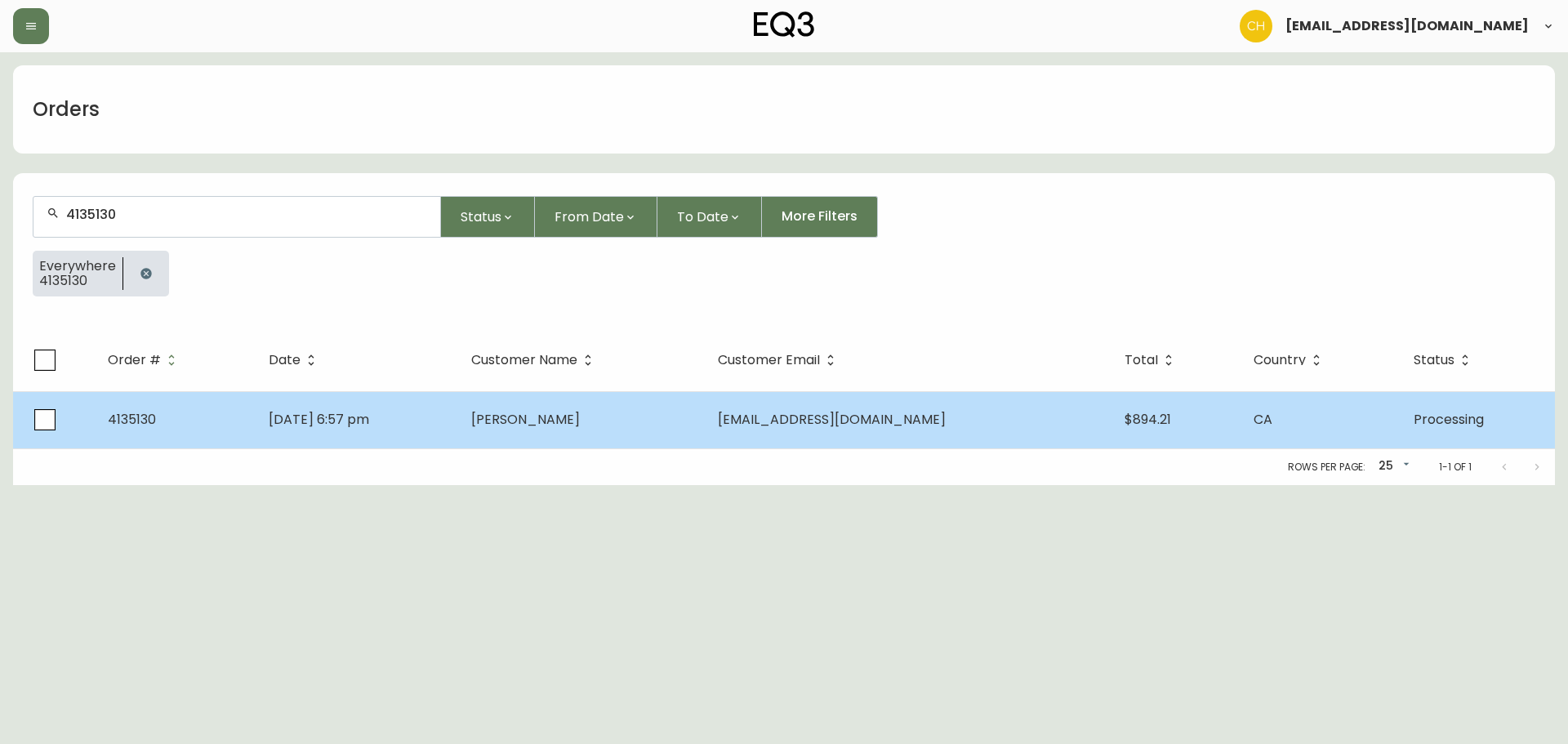
click at [852, 401] on td "[EMAIL_ADDRESS][DOMAIN_NAME]" at bounding box center [907, 420] width 407 height 57
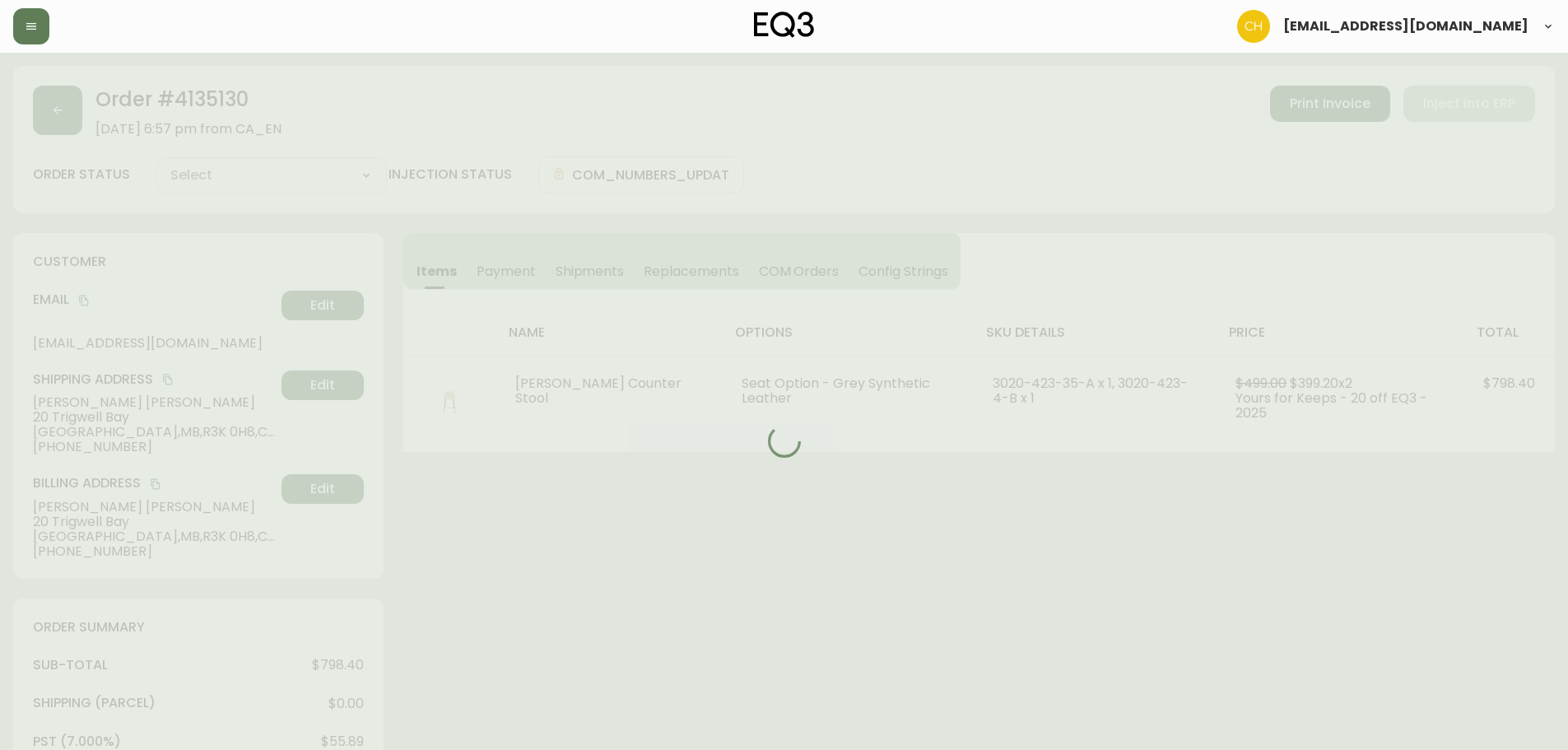
type input "Processing"
select select "PROCESSING"
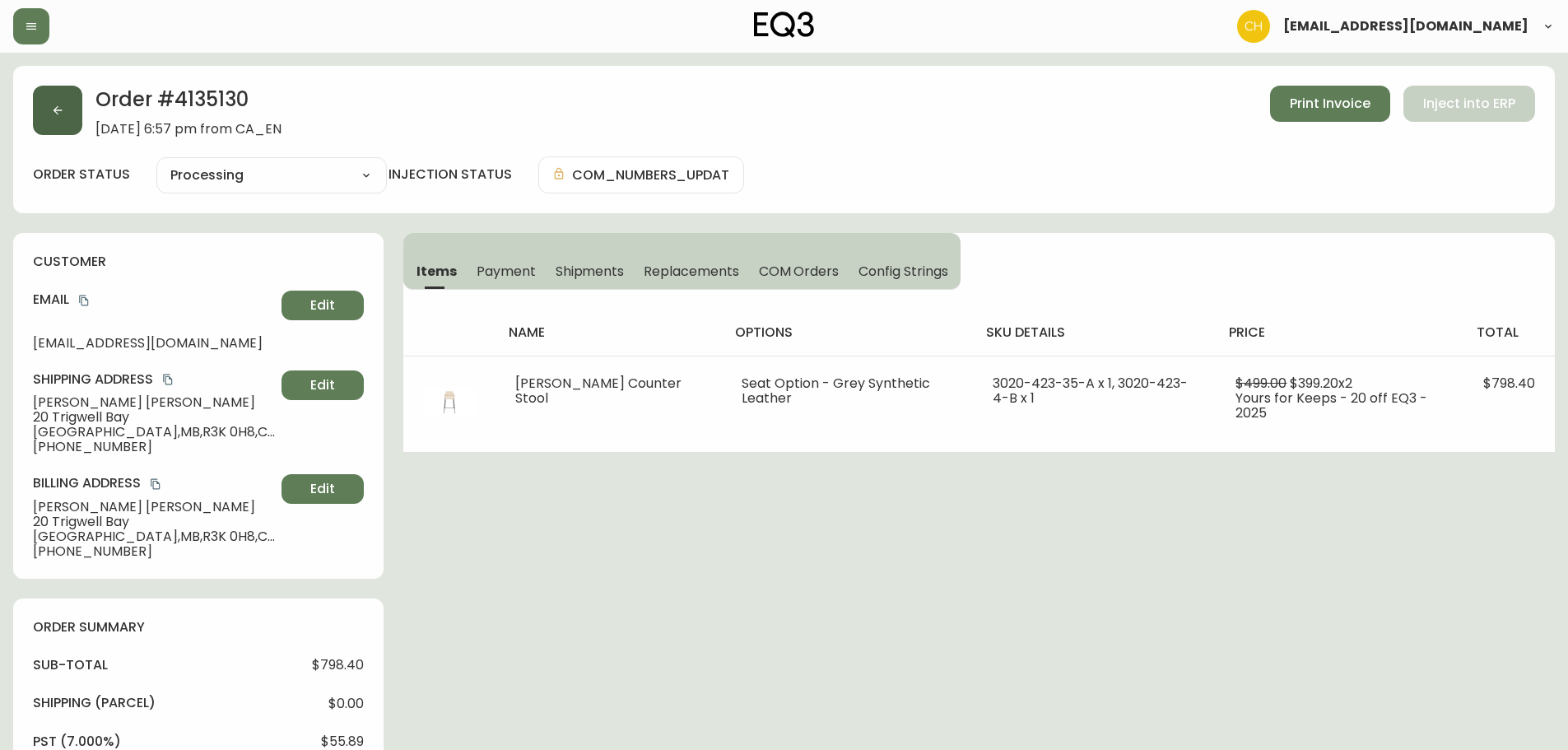
click at [59, 103] on button "button" at bounding box center [58, 110] width 49 height 49
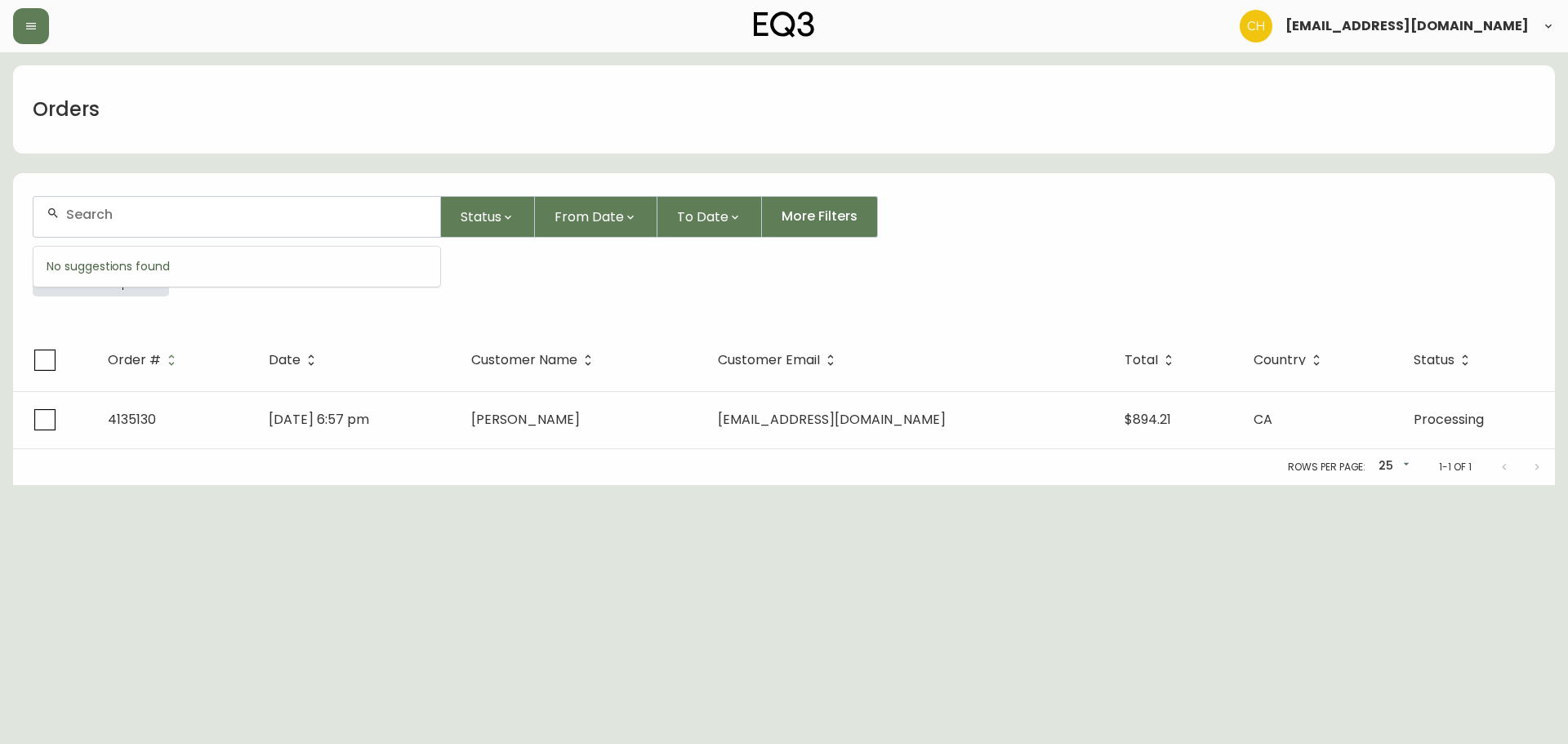
click at [108, 212] on input "text" at bounding box center [246, 214] width 361 height 16
type input "4135141"
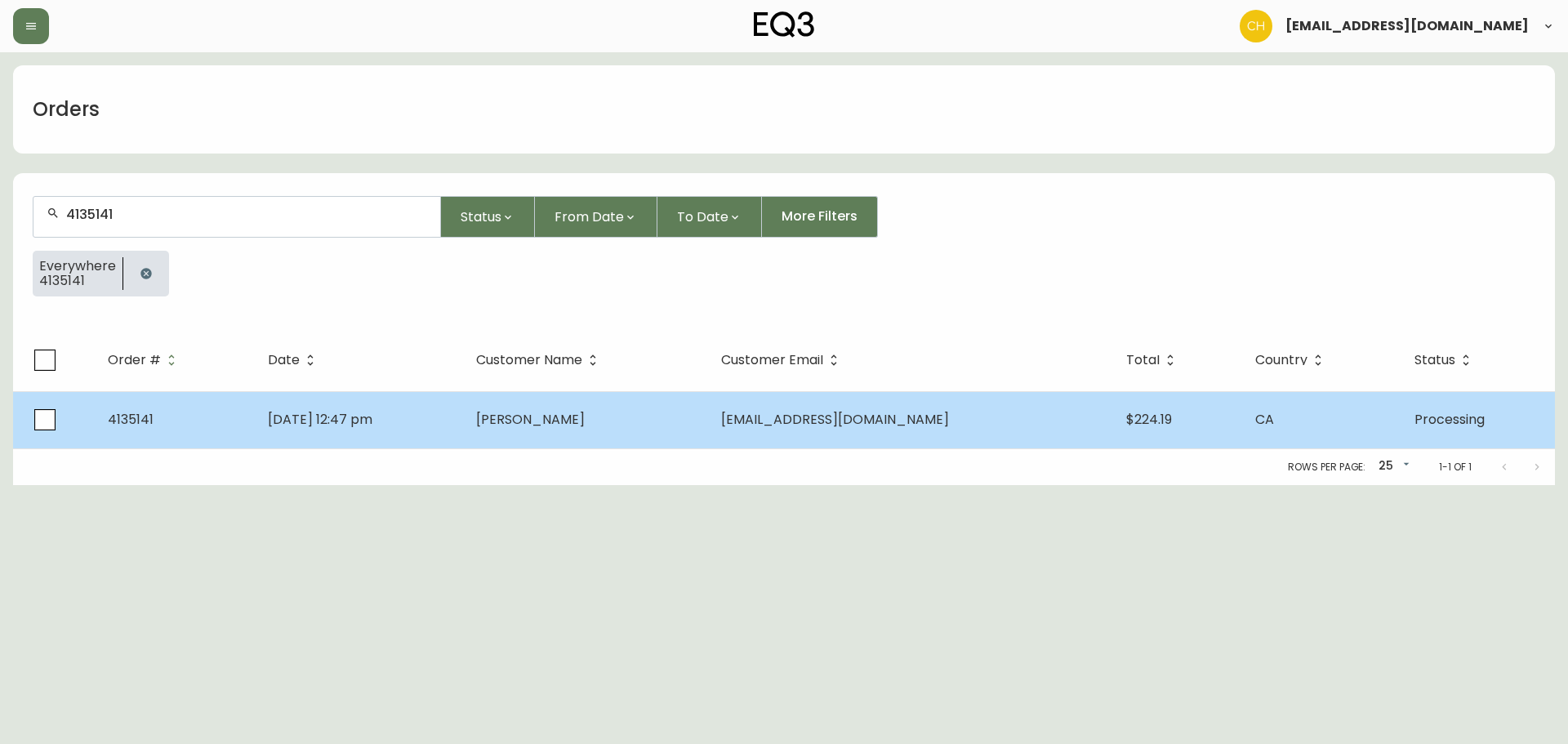
click at [463, 416] on td "[DATE] 12:47 pm" at bounding box center [359, 420] width 208 height 57
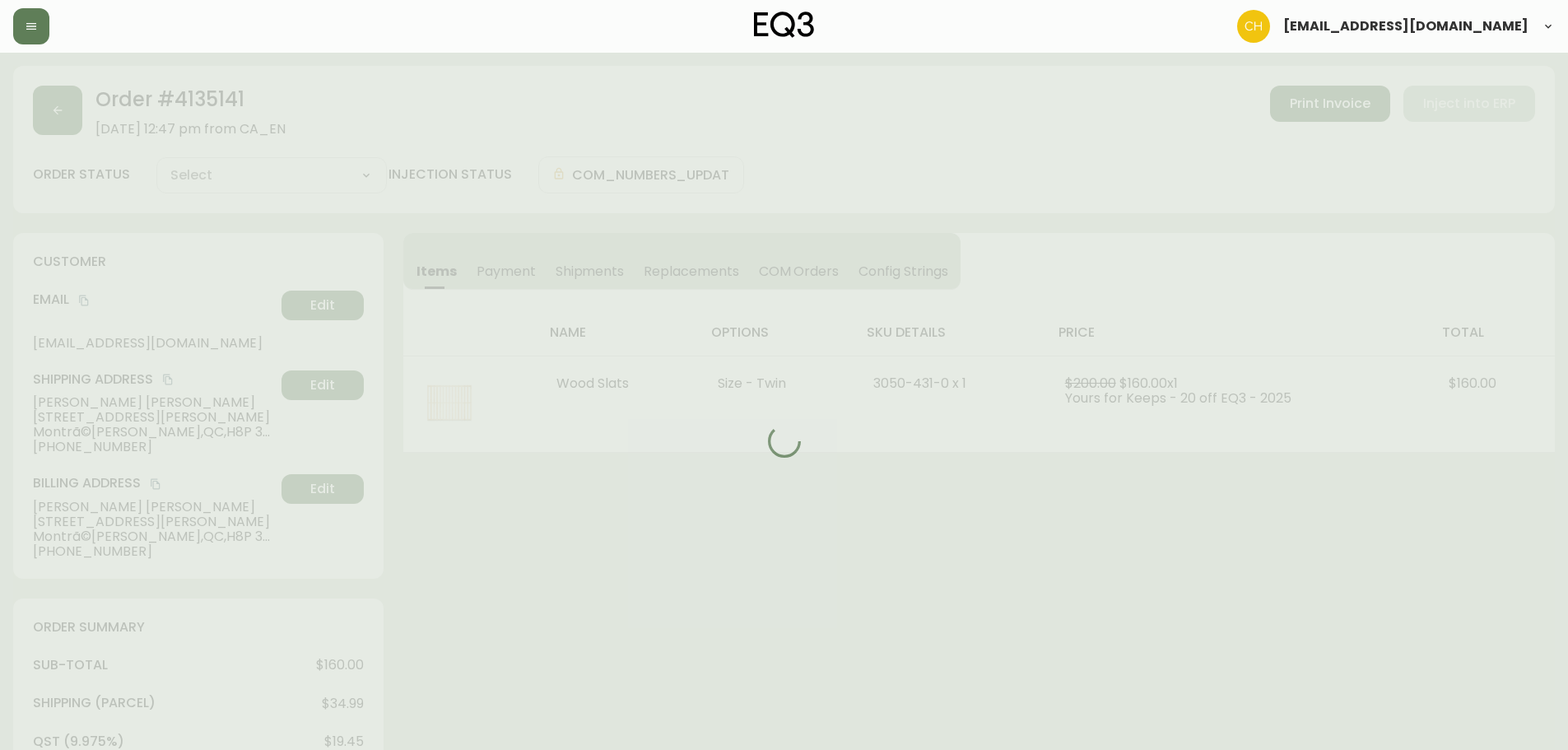
type input "Processing"
select select "PROCESSING"
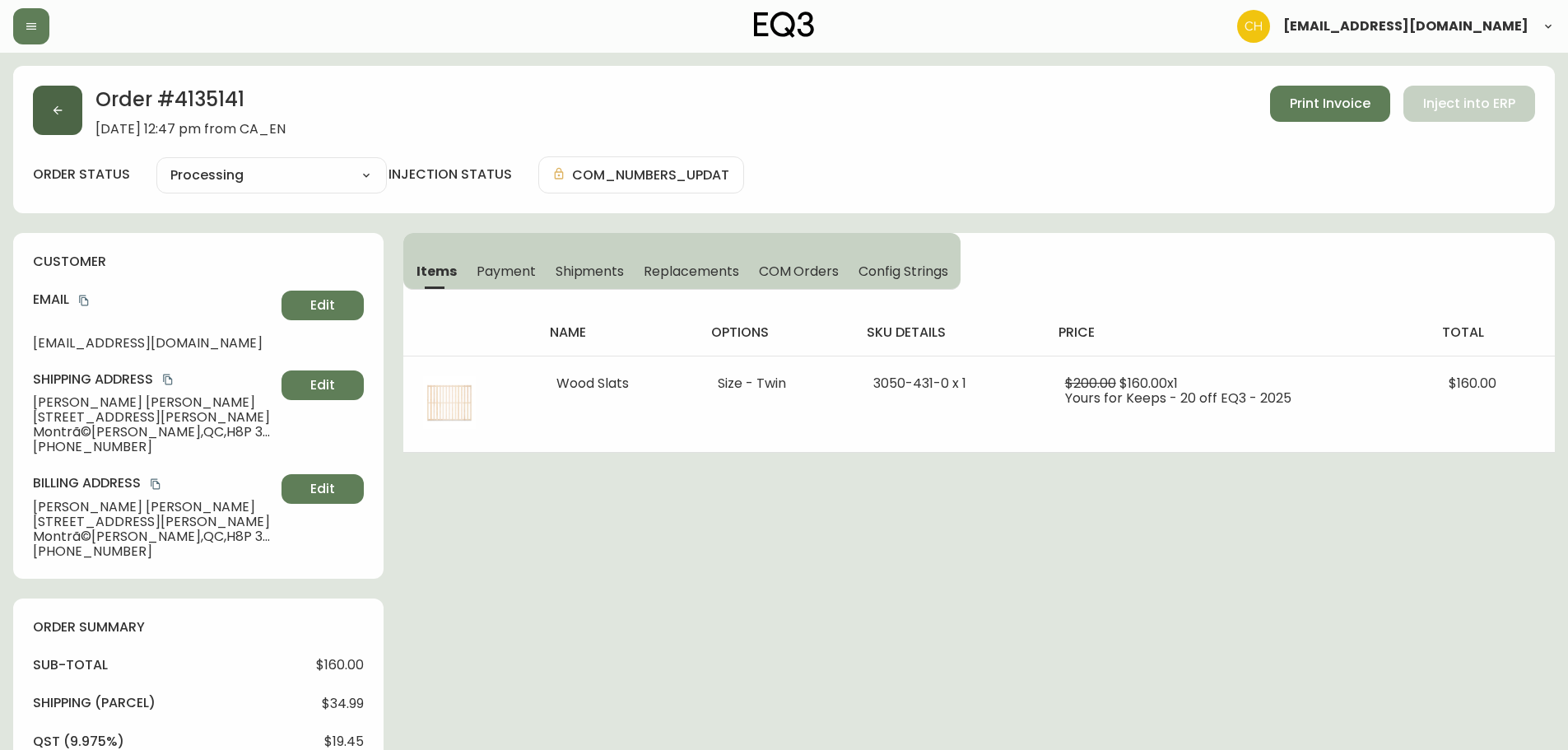
click at [69, 120] on button "button" at bounding box center [58, 110] width 49 height 49
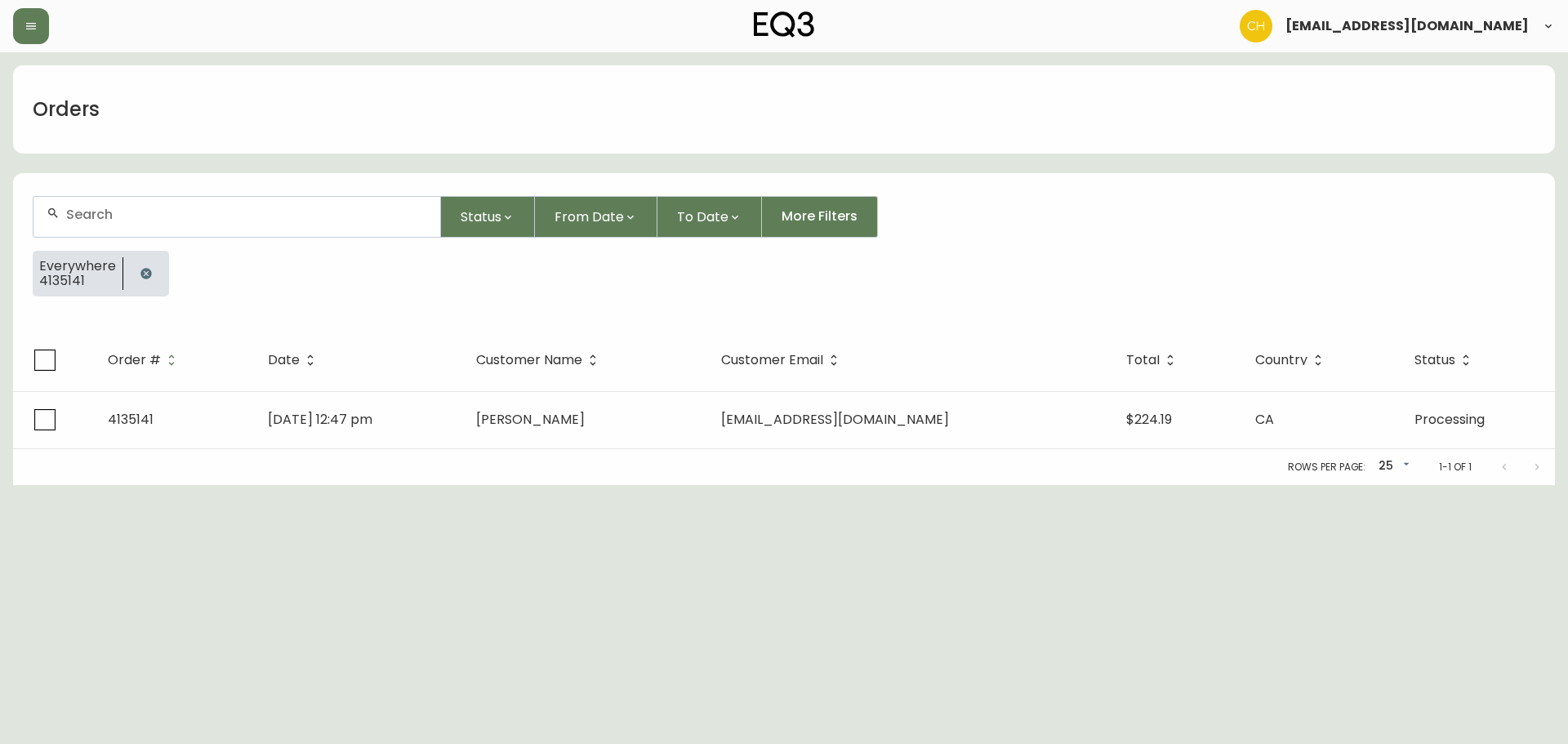
click at [106, 206] on div at bounding box center [237, 217] width 407 height 40
type input "4135151"
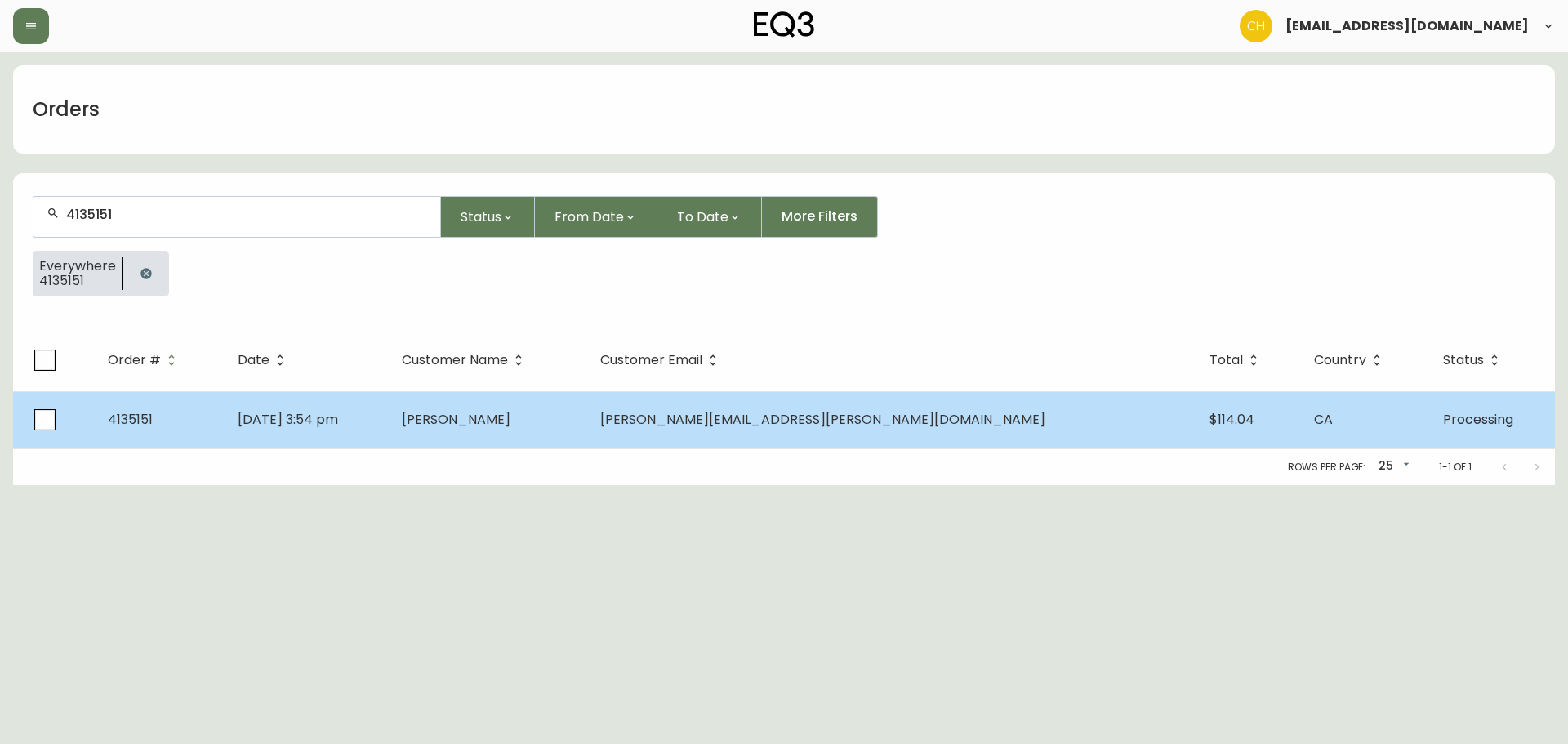
click at [383, 403] on td "[DATE] 3:54 pm" at bounding box center [306, 420] width 164 height 57
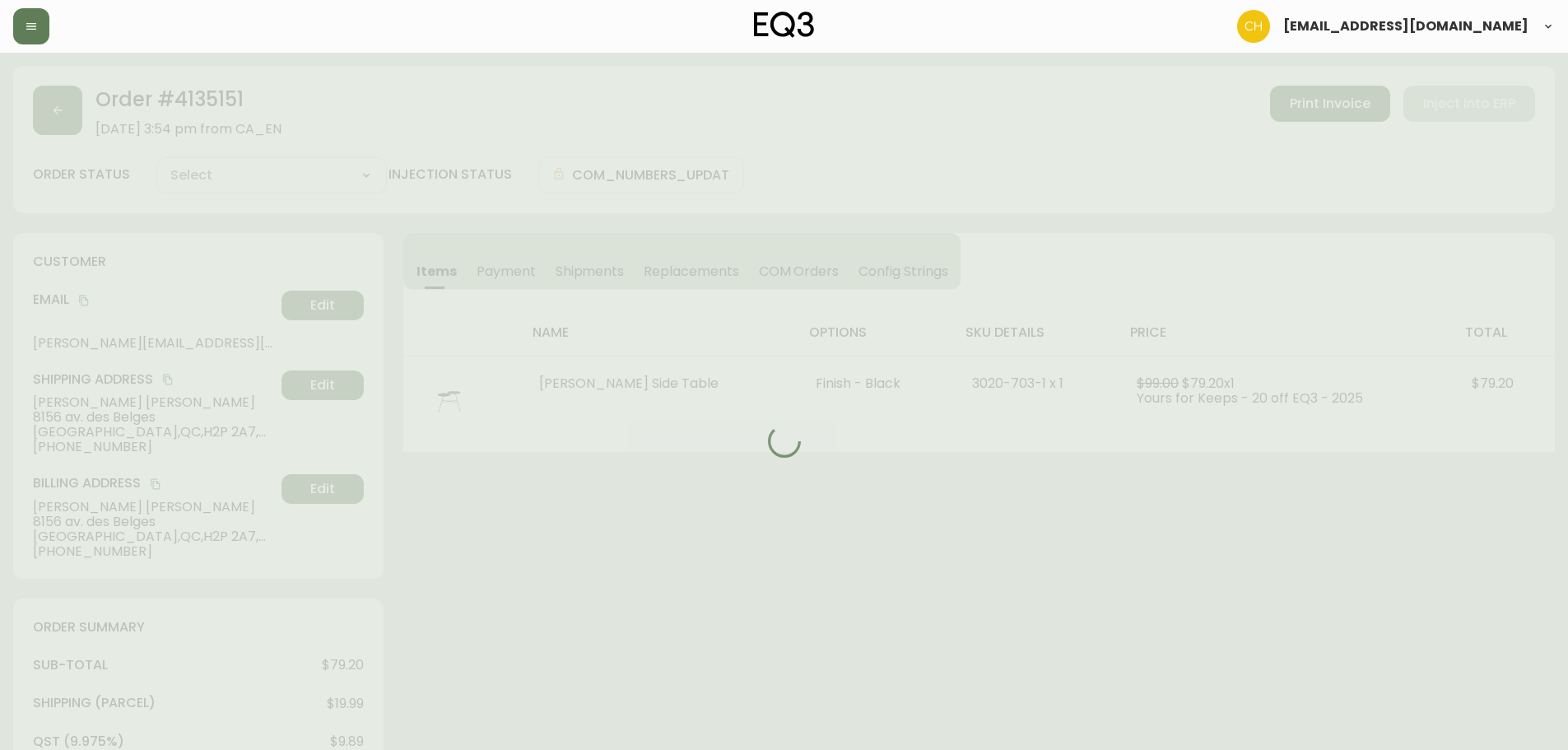
type input "Processing"
select select "PROCESSING"
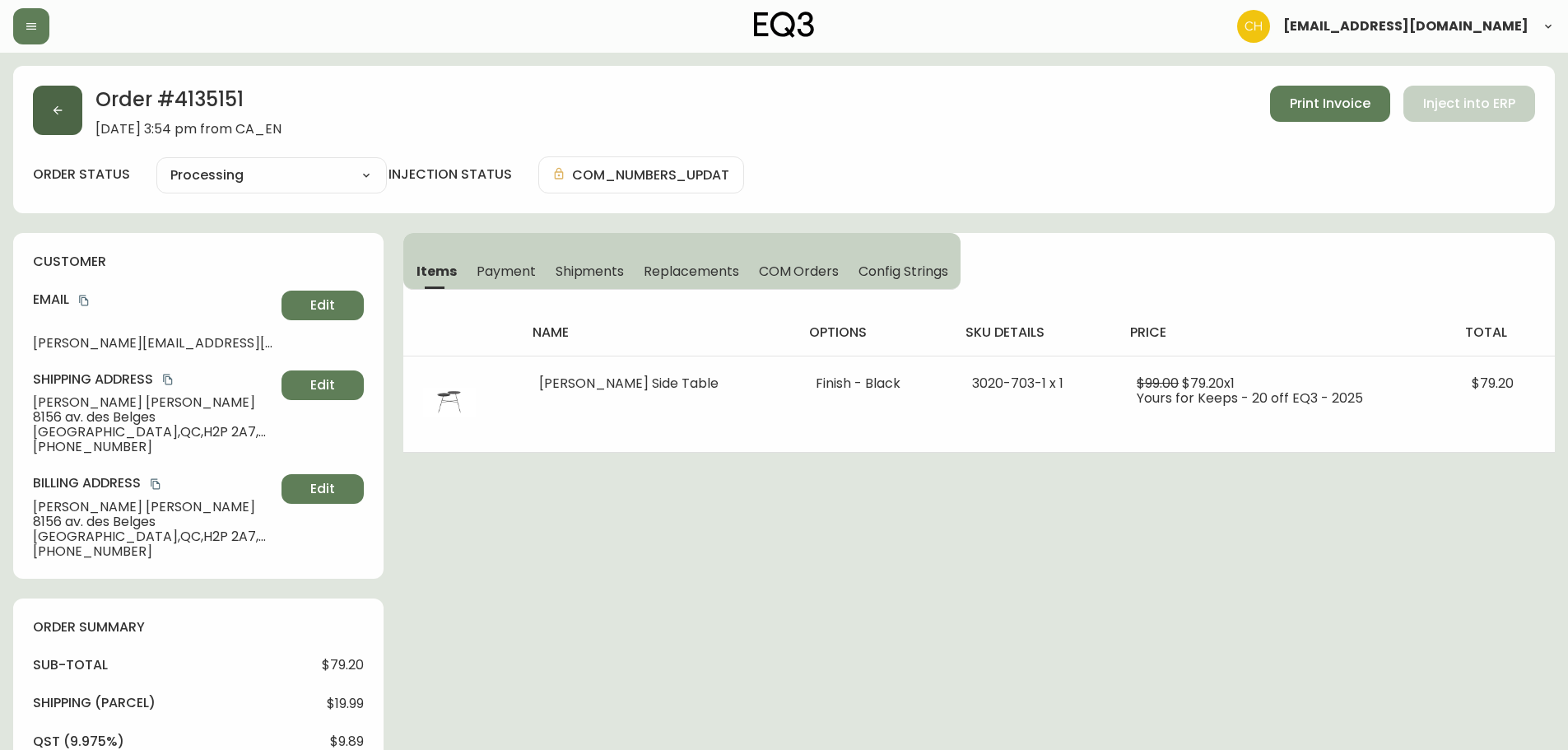
click at [63, 100] on button "button" at bounding box center [58, 110] width 49 height 49
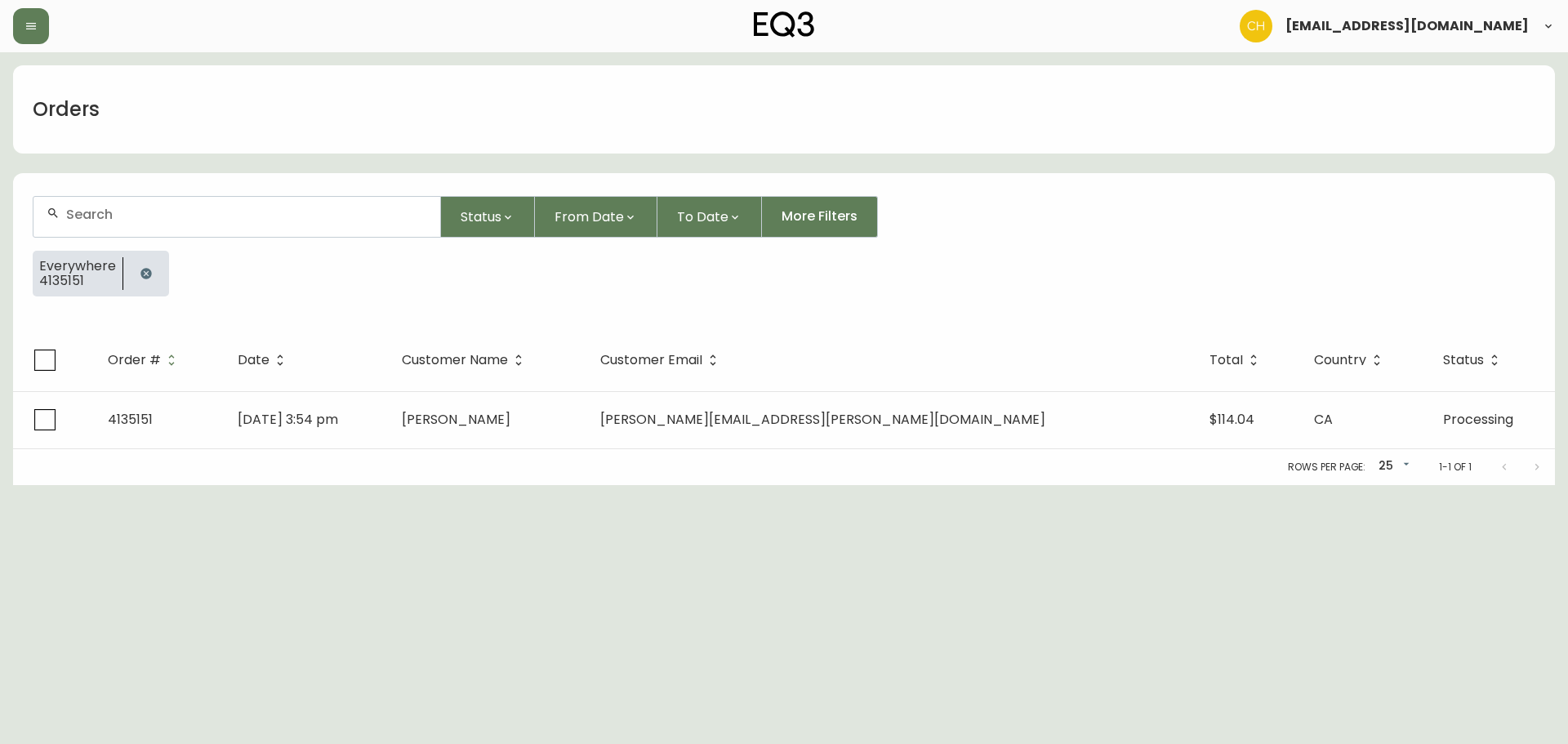
click at [151, 220] on input "text" at bounding box center [246, 214] width 361 height 16
type input "4135114"
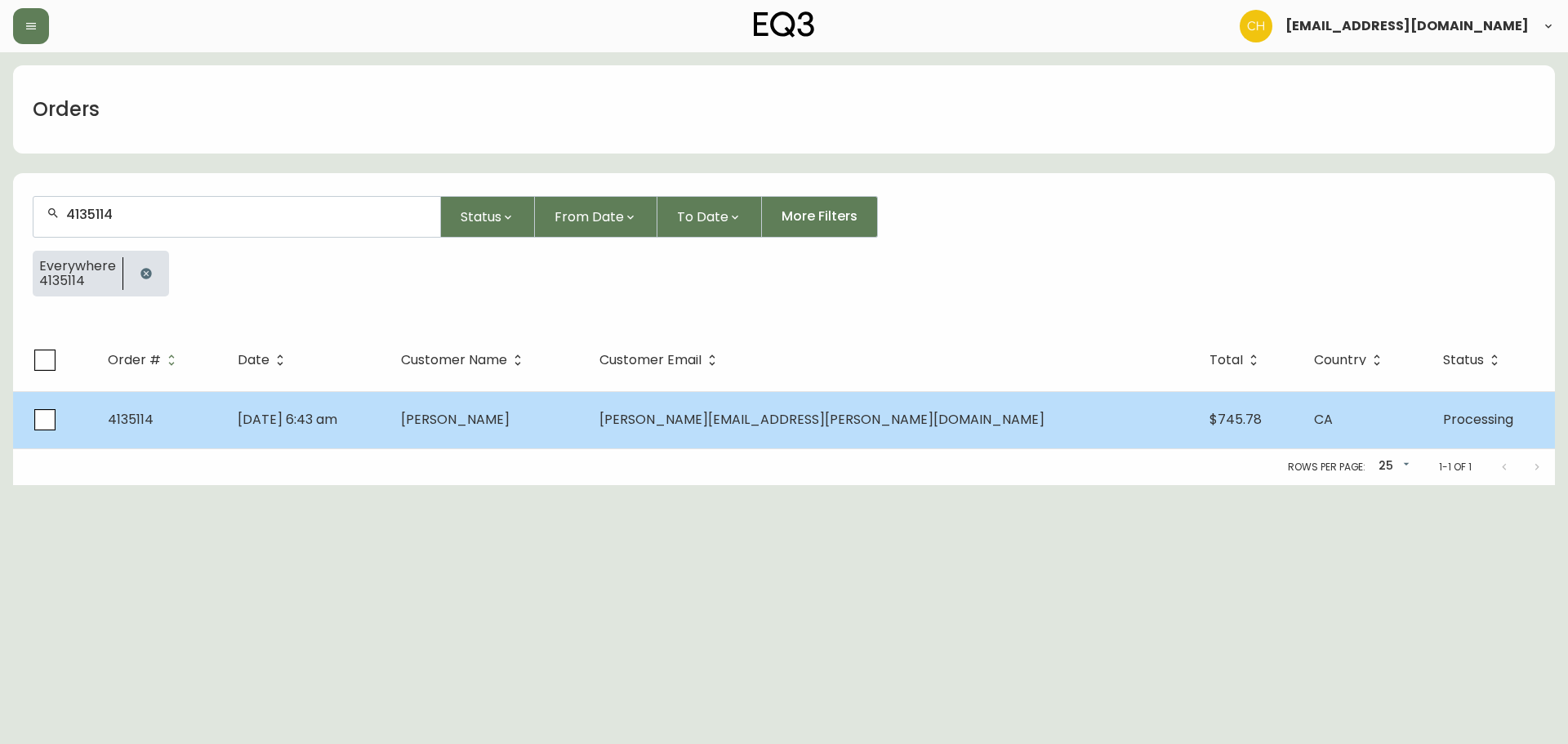
click at [387, 412] on td "[DATE] 6:43 am" at bounding box center [305, 420] width 162 height 57
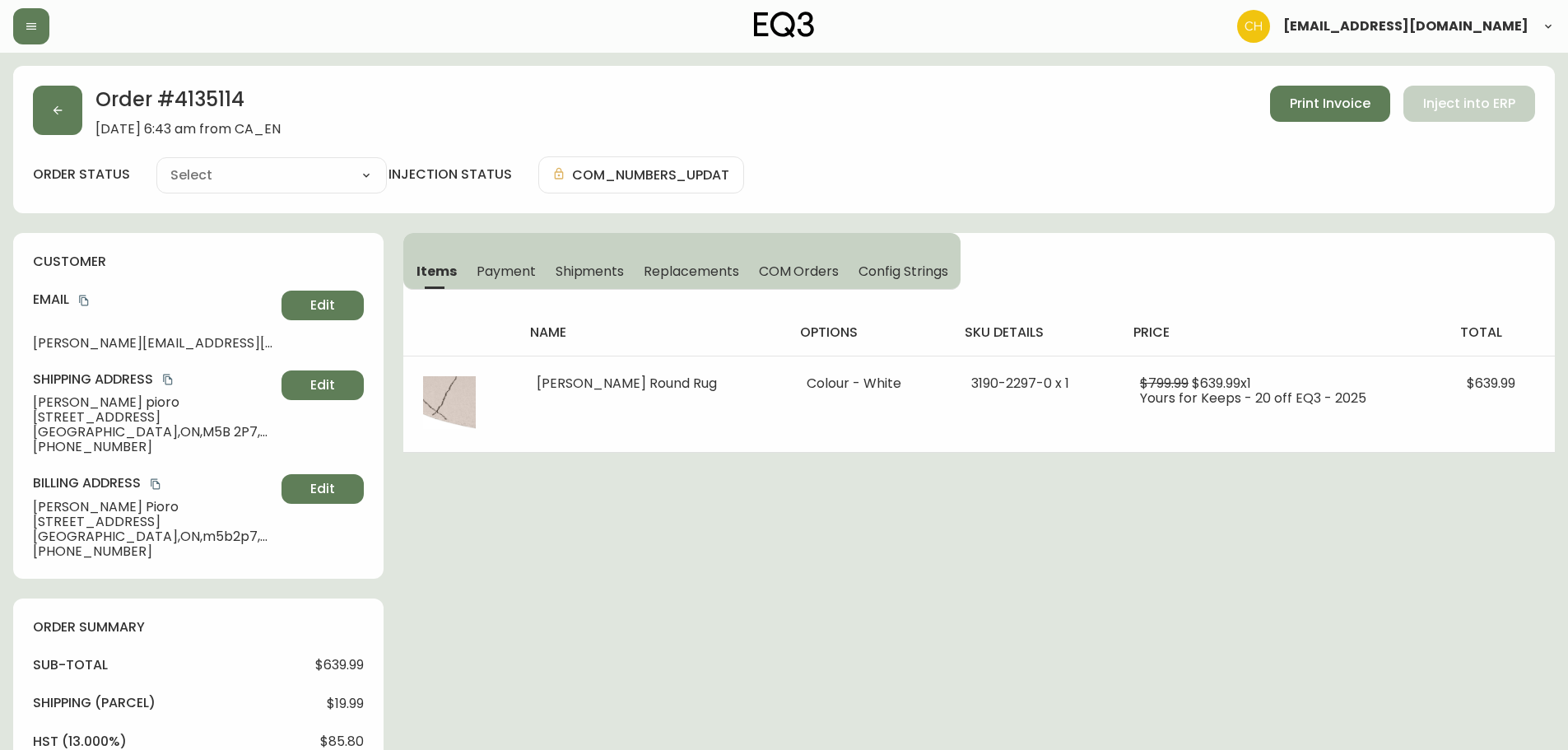
type input "Processing"
select select "PROCESSING"
click at [59, 124] on button "button" at bounding box center [58, 110] width 49 height 49
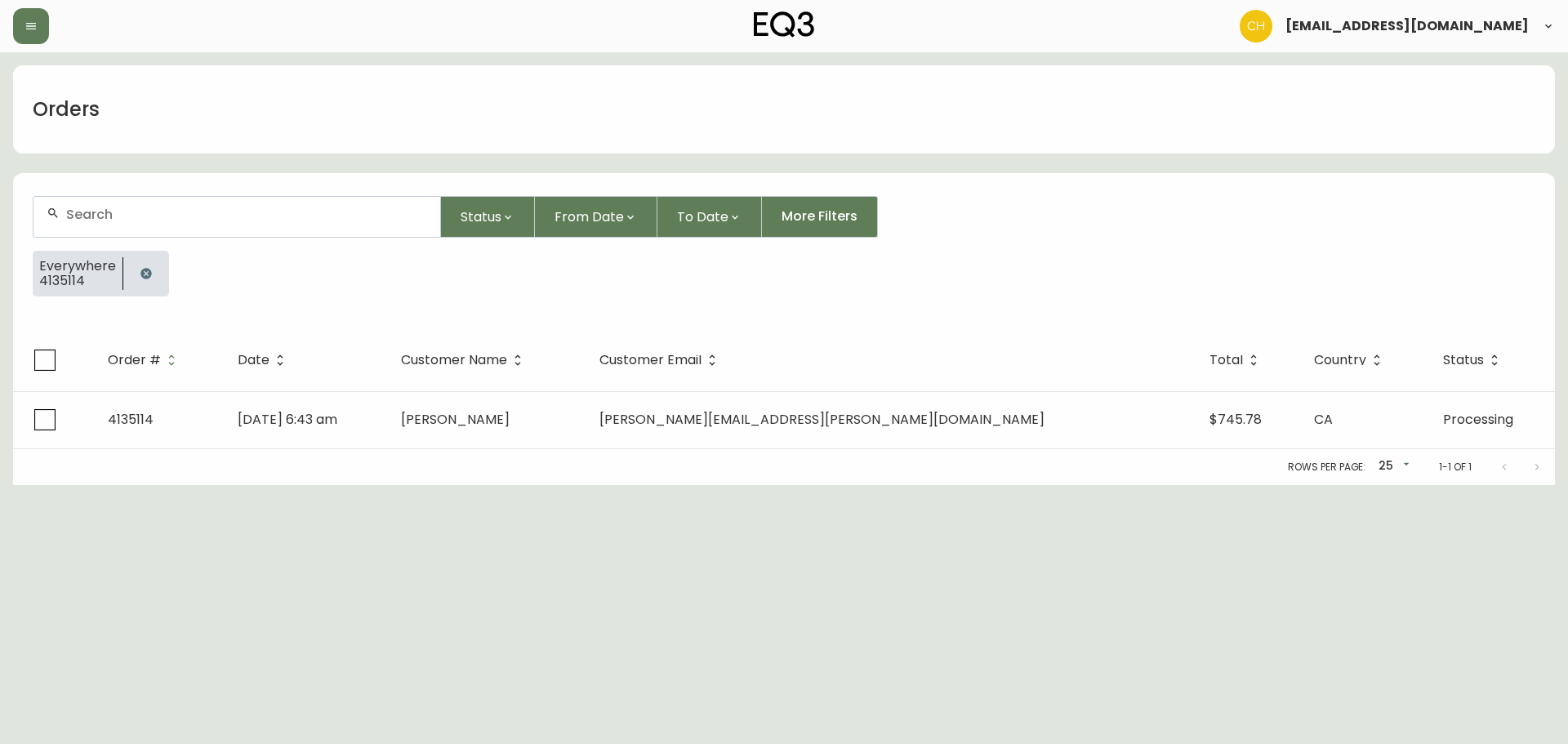
drag, startPoint x: 87, startPoint y: 212, endPoint x: 84, endPoint y: 178, distance: 34.1
click at [87, 202] on div at bounding box center [237, 217] width 407 height 40
type input "4135116"
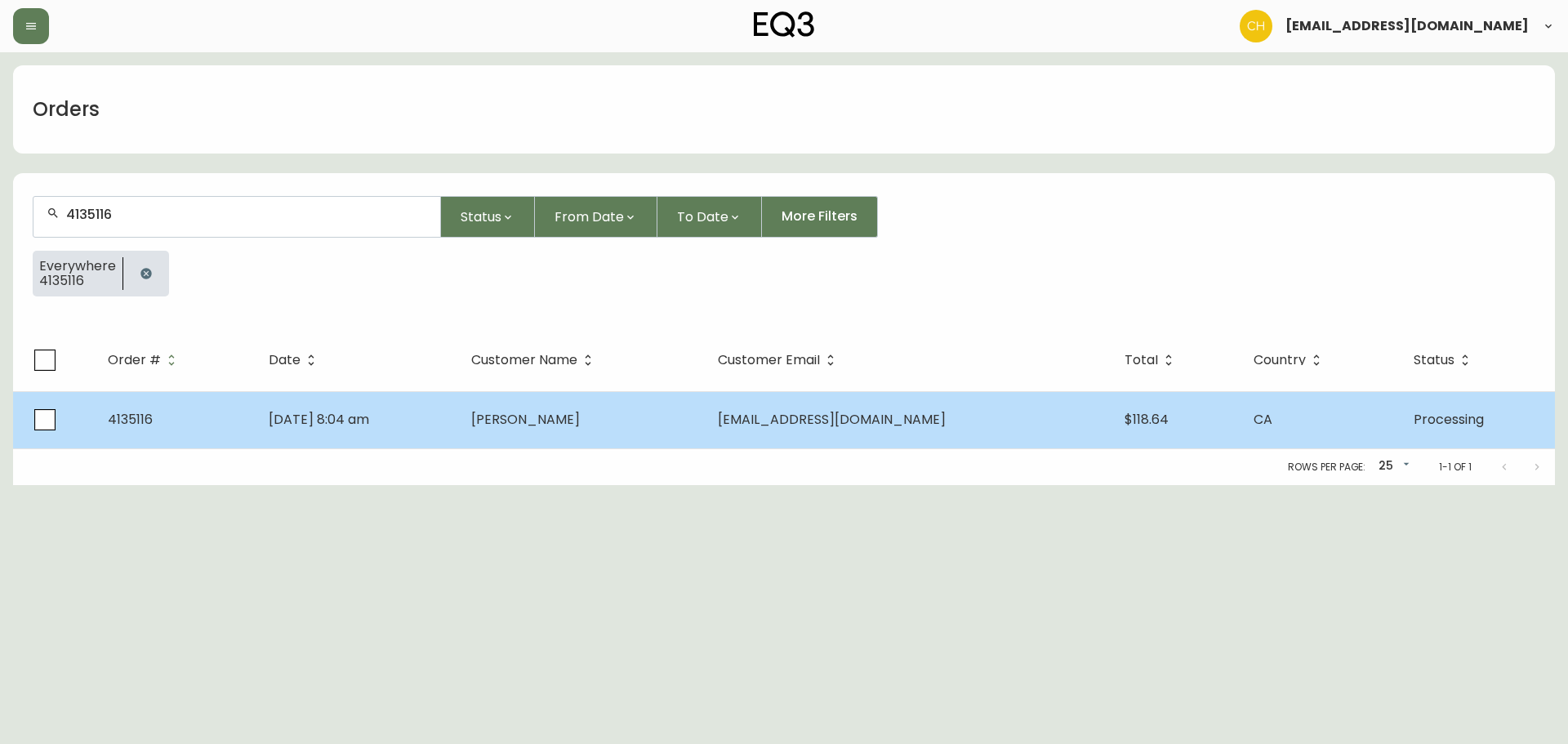
click at [579, 418] on span "[PERSON_NAME]" at bounding box center [525, 420] width 108 height 19
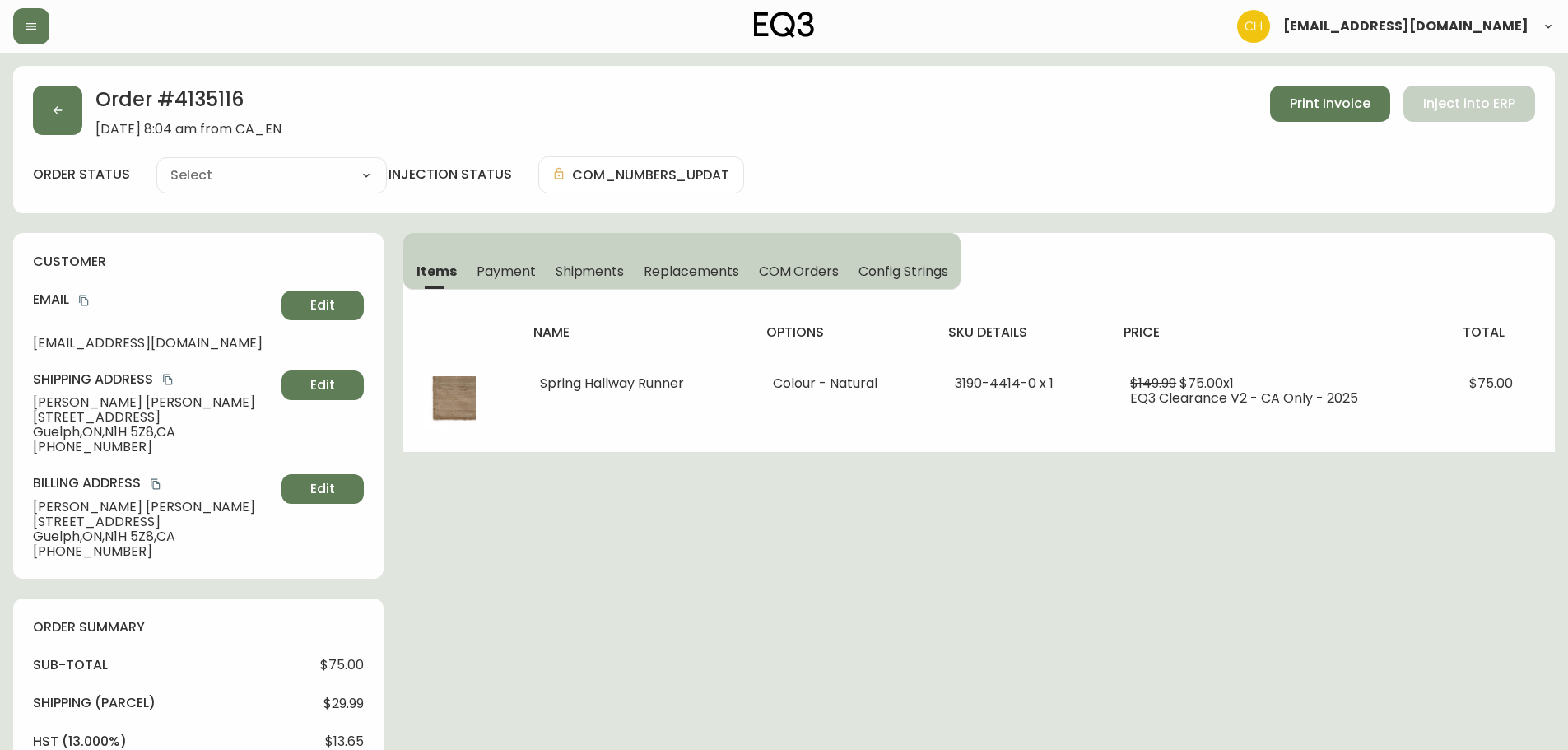
type input "Processing"
select select "PROCESSING"
click at [66, 109] on button "button" at bounding box center [58, 110] width 49 height 49
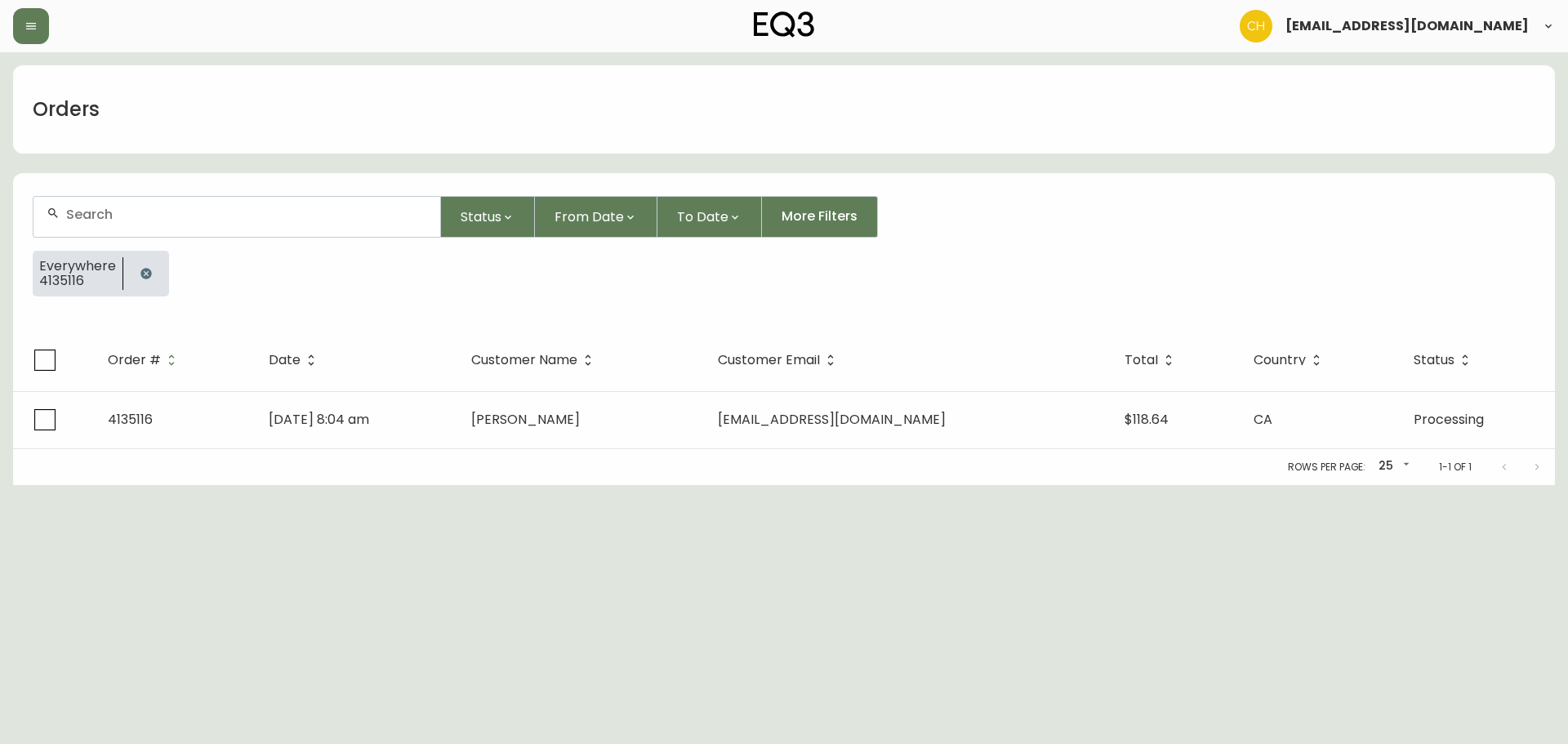
drag, startPoint x: 97, startPoint y: 210, endPoint x: 93, endPoint y: 188, distance: 22.4
click at [99, 206] on input "text" at bounding box center [246, 214] width 361 height 16
type input "4135117"
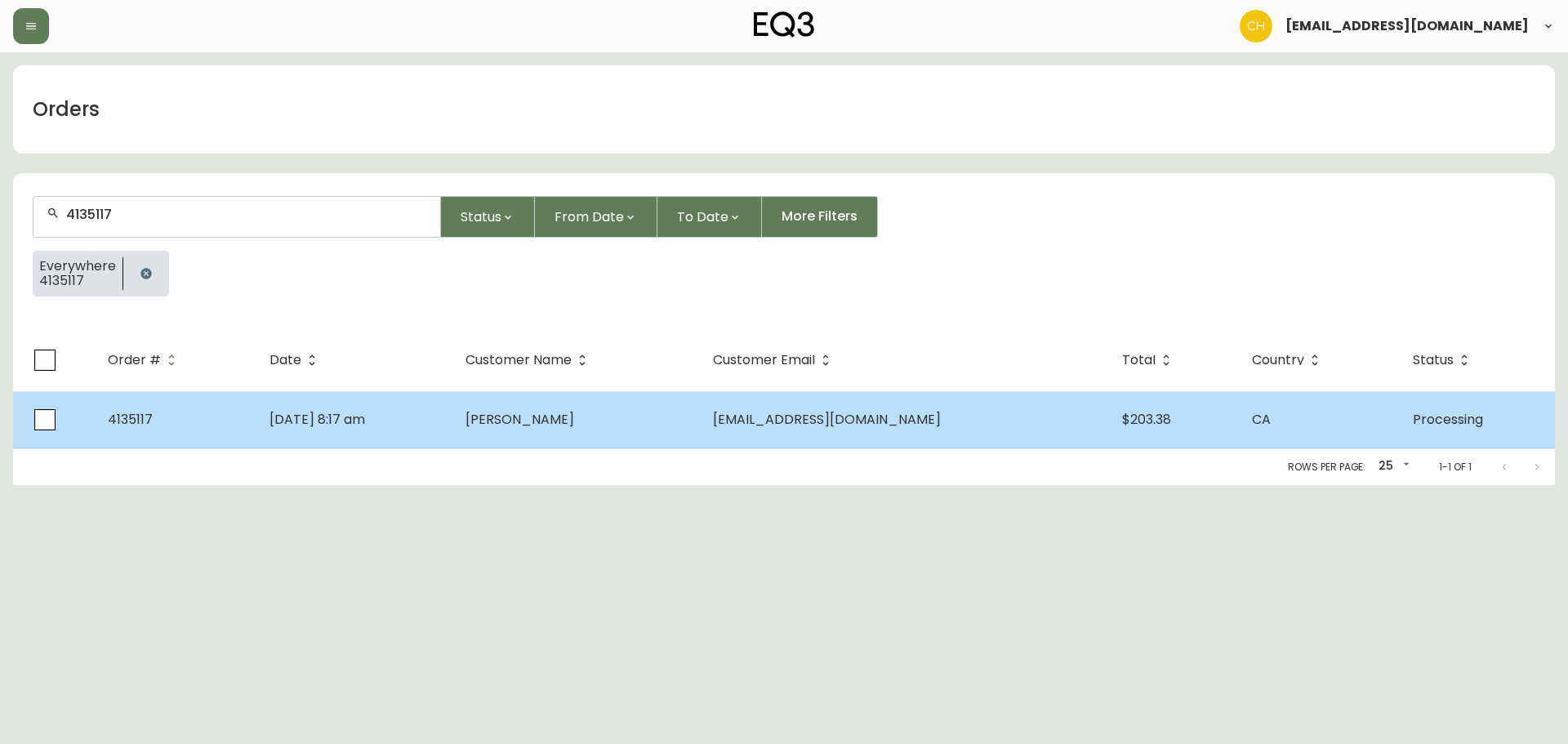
click at [453, 431] on td "[DATE] 8:17 am" at bounding box center [355, 420] width 196 height 57
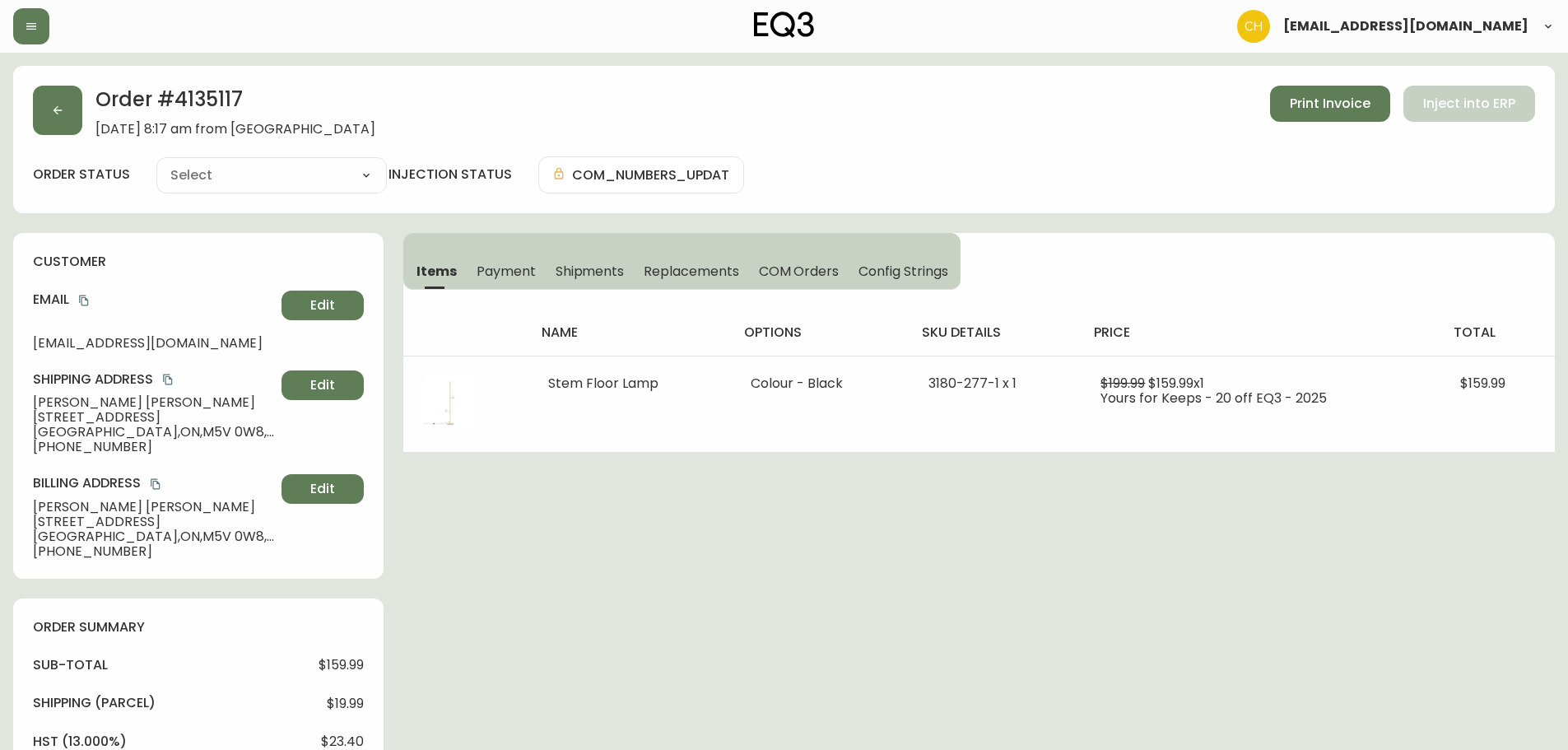
type input "Processing"
select select "PROCESSING"
click at [61, 115] on icon "button" at bounding box center [57, 110] width 13 height 13
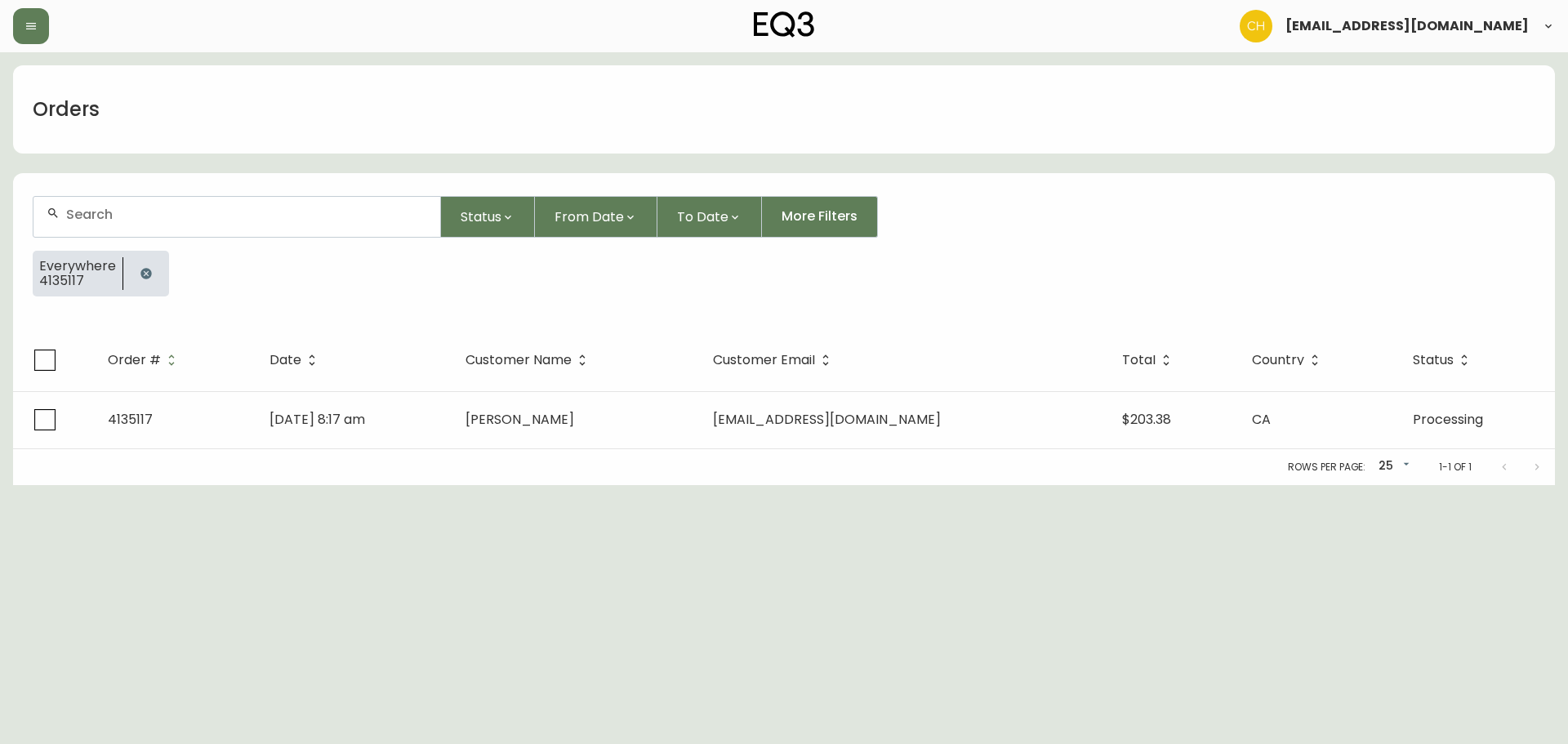
drag, startPoint x: 152, startPoint y: 204, endPoint x: 160, endPoint y: 199, distance: 9.4
click at [157, 203] on div at bounding box center [237, 217] width 407 height 40
type input "4135118"
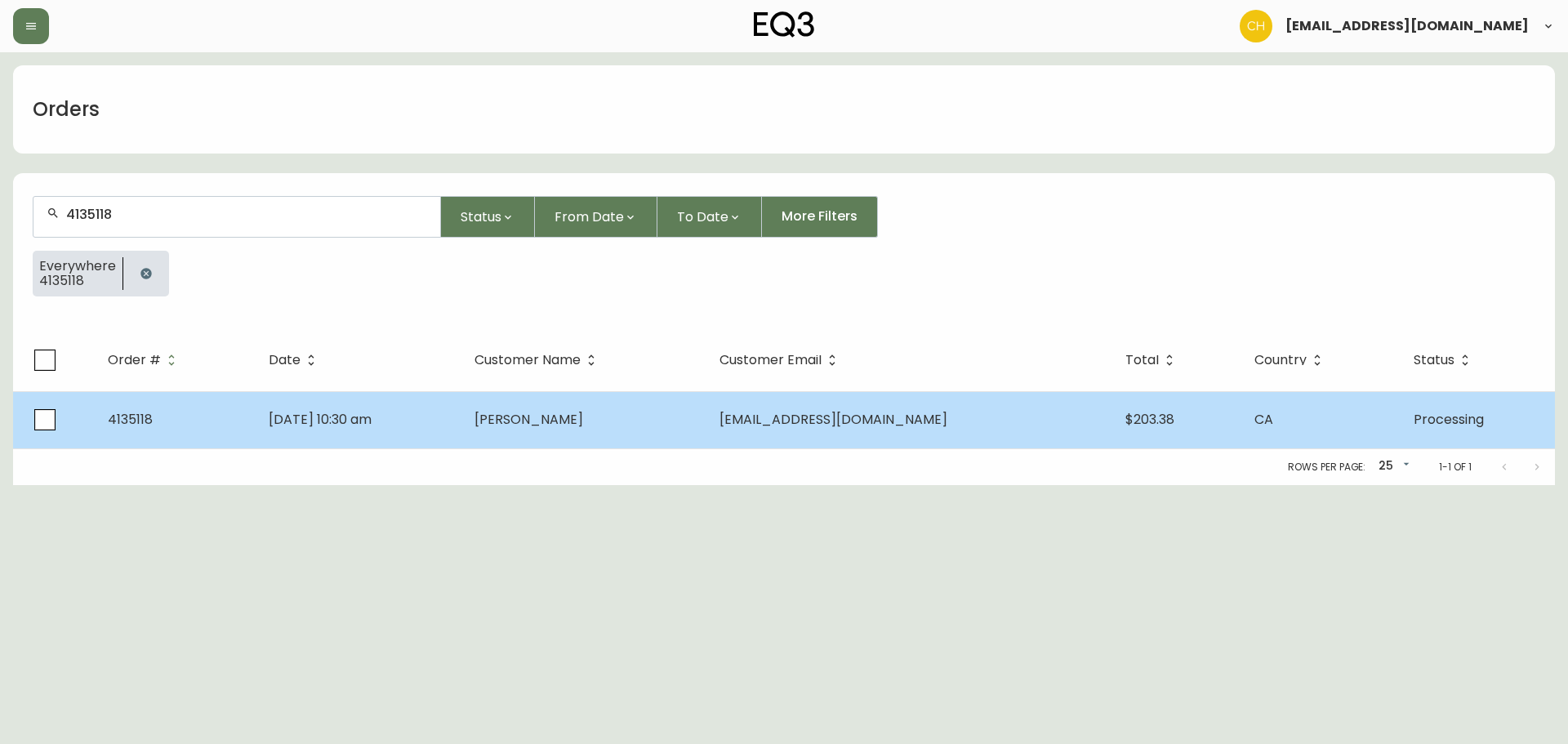
click at [461, 423] on td "[DATE] 10:30 am" at bounding box center [358, 420] width 206 height 57
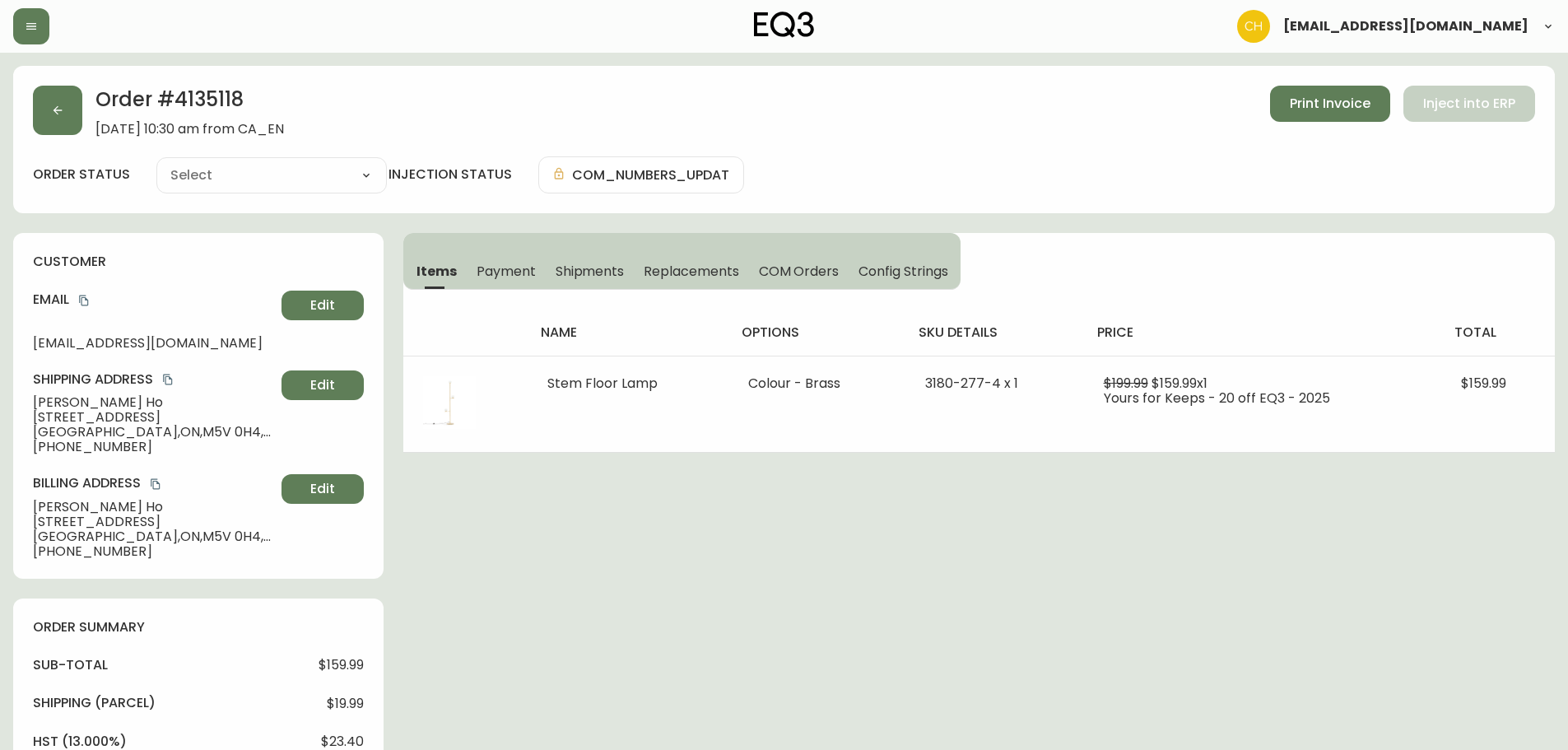
type input "Processing"
select select "PROCESSING"
click at [46, 99] on button "button" at bounding box center [58, 110] width 49 height 49
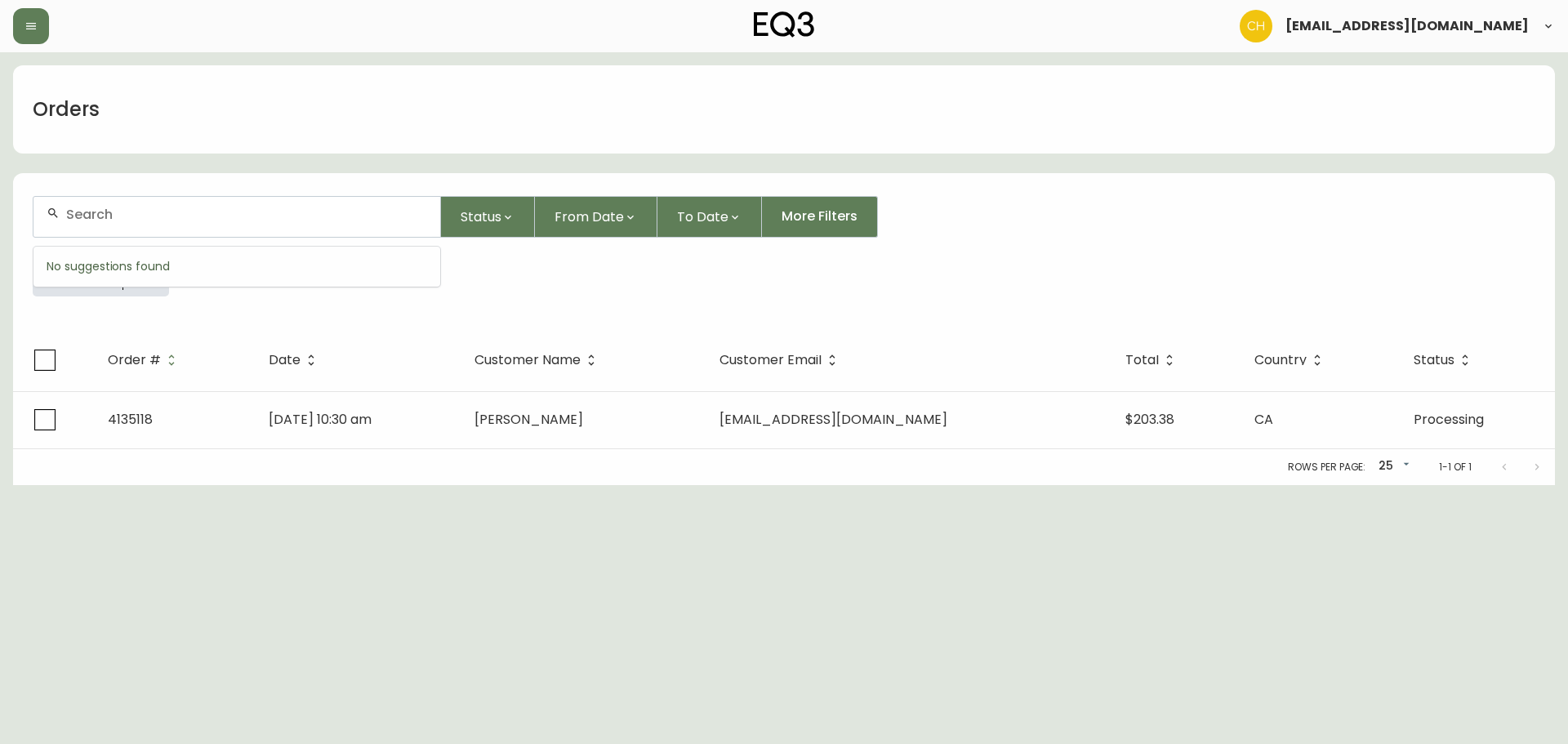
click at [93, 216] on input "text" at bounding box center [246, 214] width 361 height 16
type input "4135125"
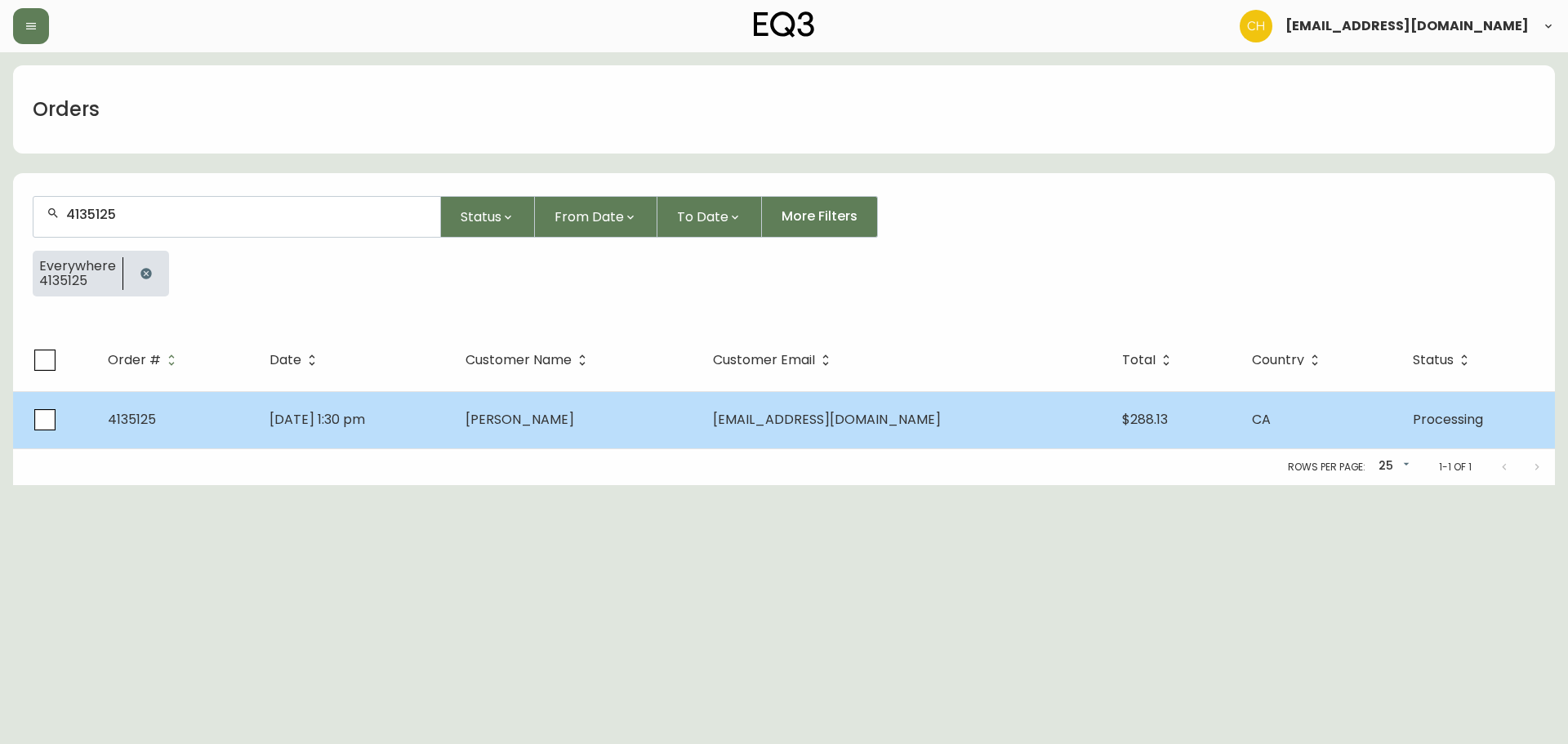
click at [453, 414] on td "[DATE] 1:30 pm" at bounding box center [355, 420] width 196 height 57
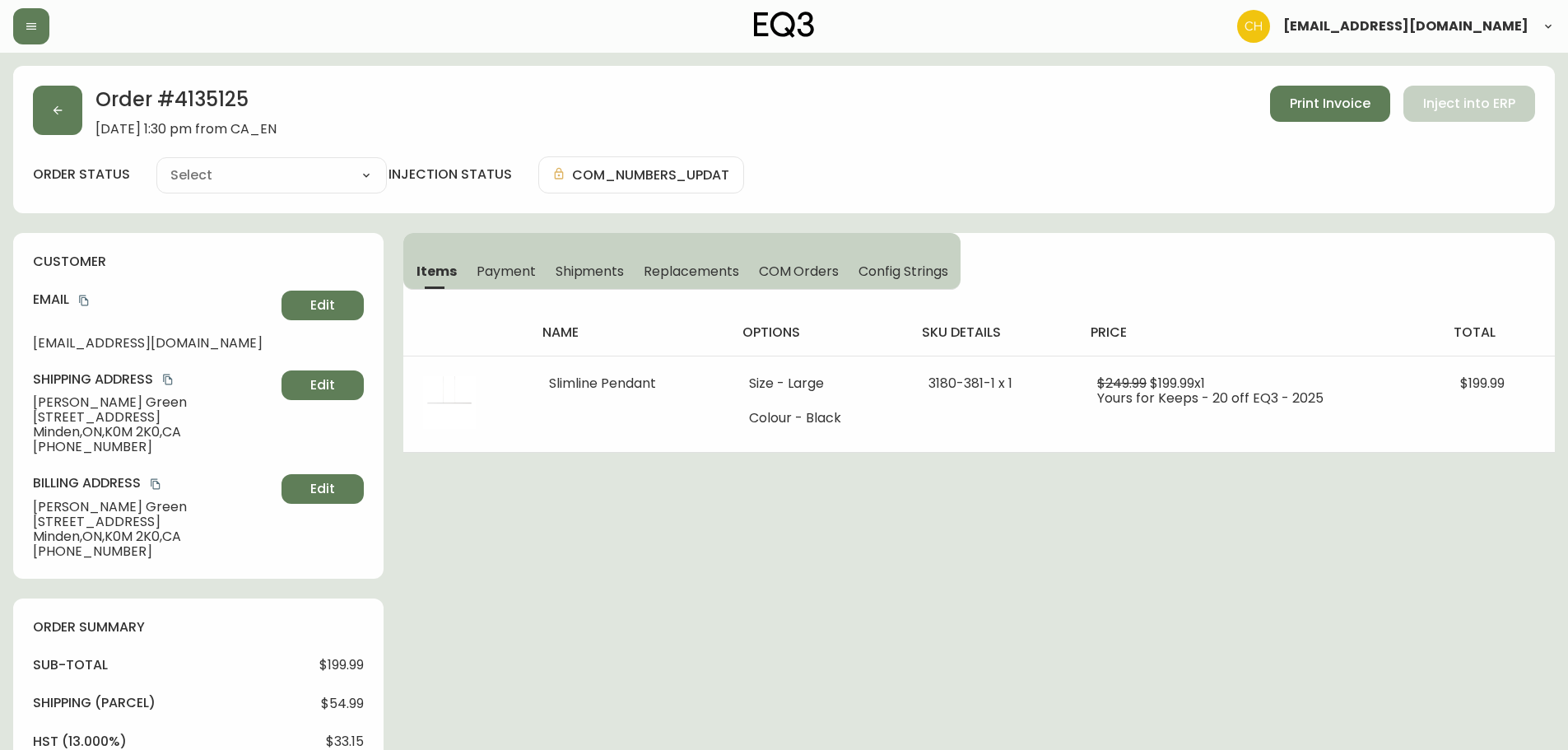
type input "Processing"
select select "PROCESSING"
click at [50, 112] on button "button" at bounding box center [58, 110] width 49 height 49
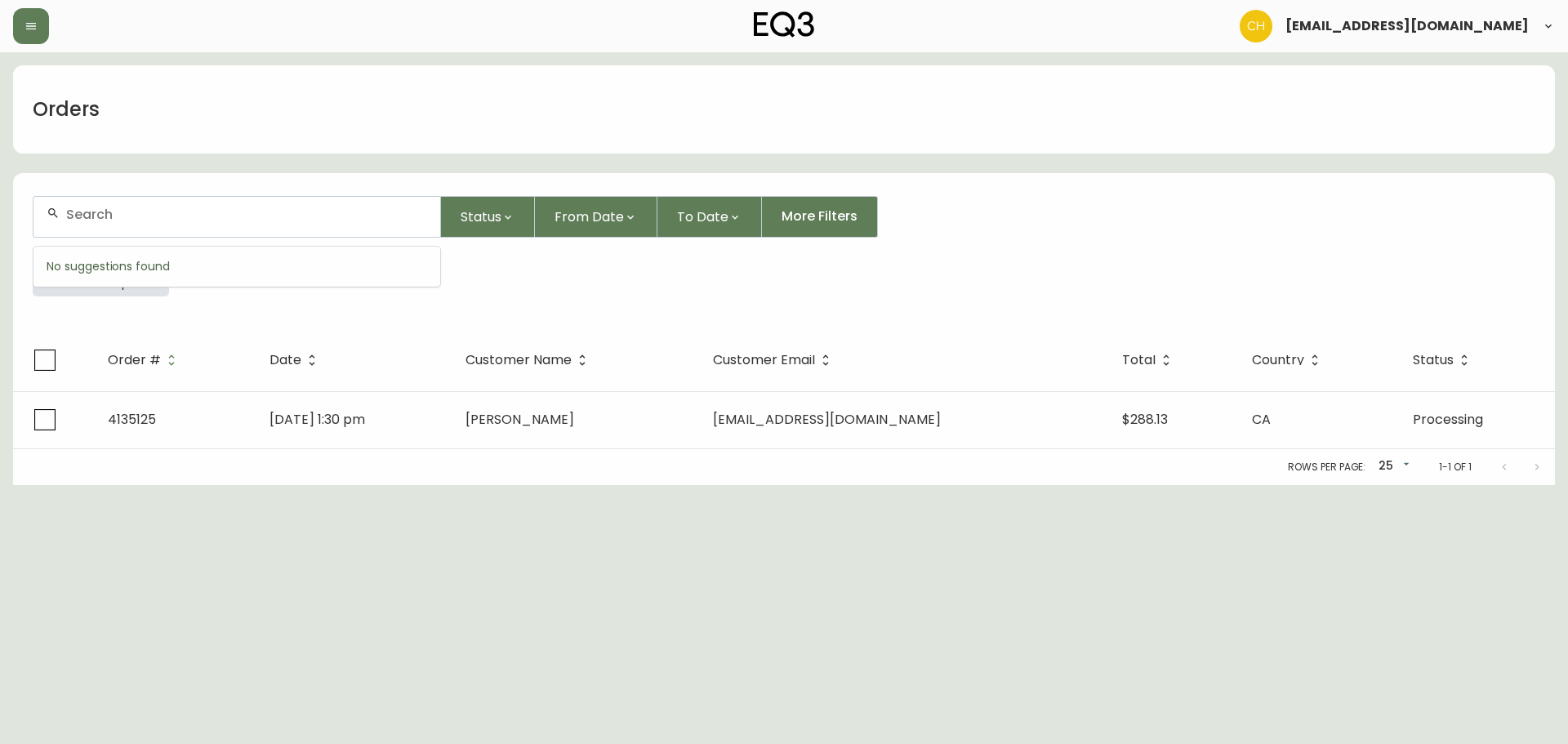
click at [99, 212] on input "text" at bounding box center [246, 214] width 361 height 16
type input "4135133"
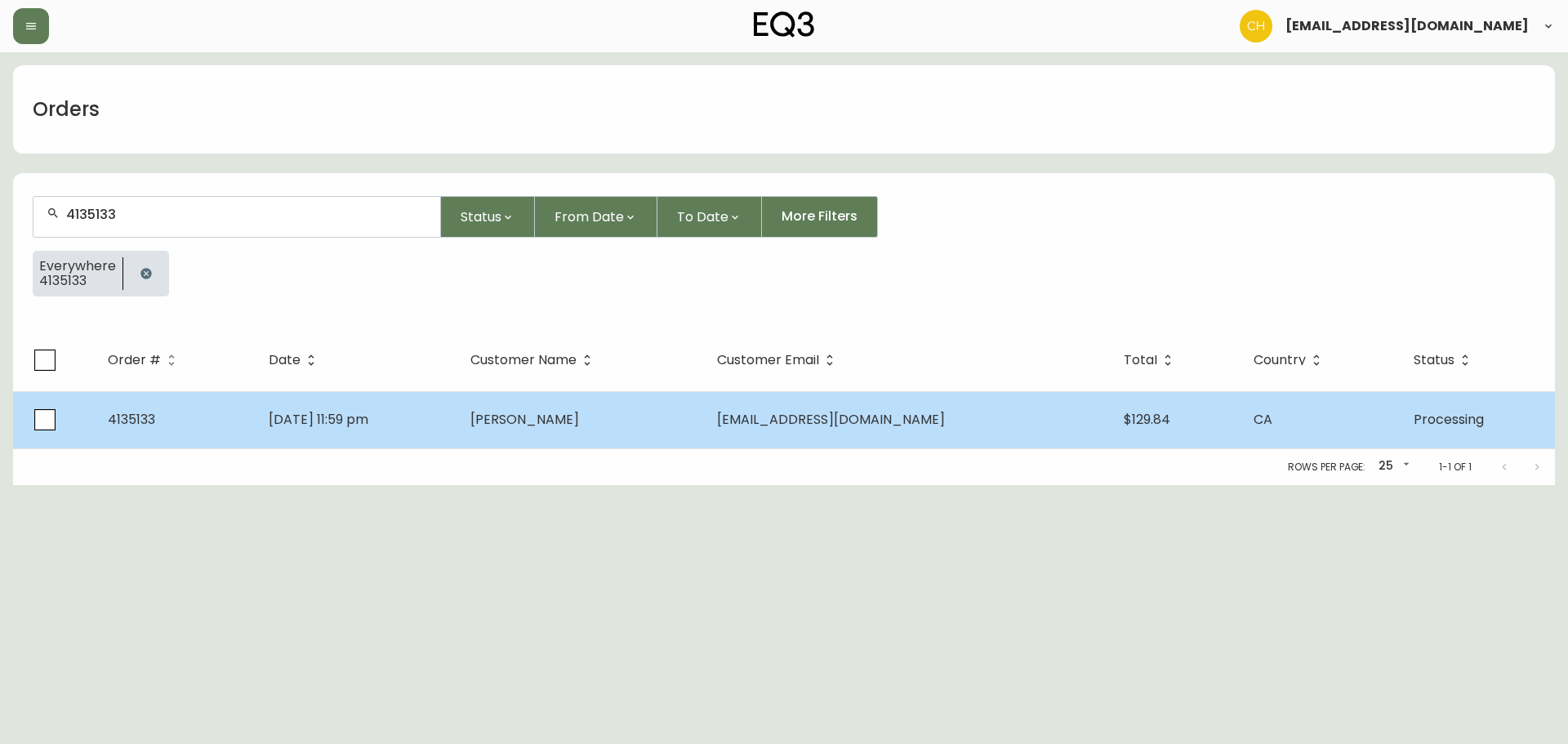
click at [457, 411] on td "[DATE] 11:59 pm" at bounding box center [356, 420] width 202 height 57
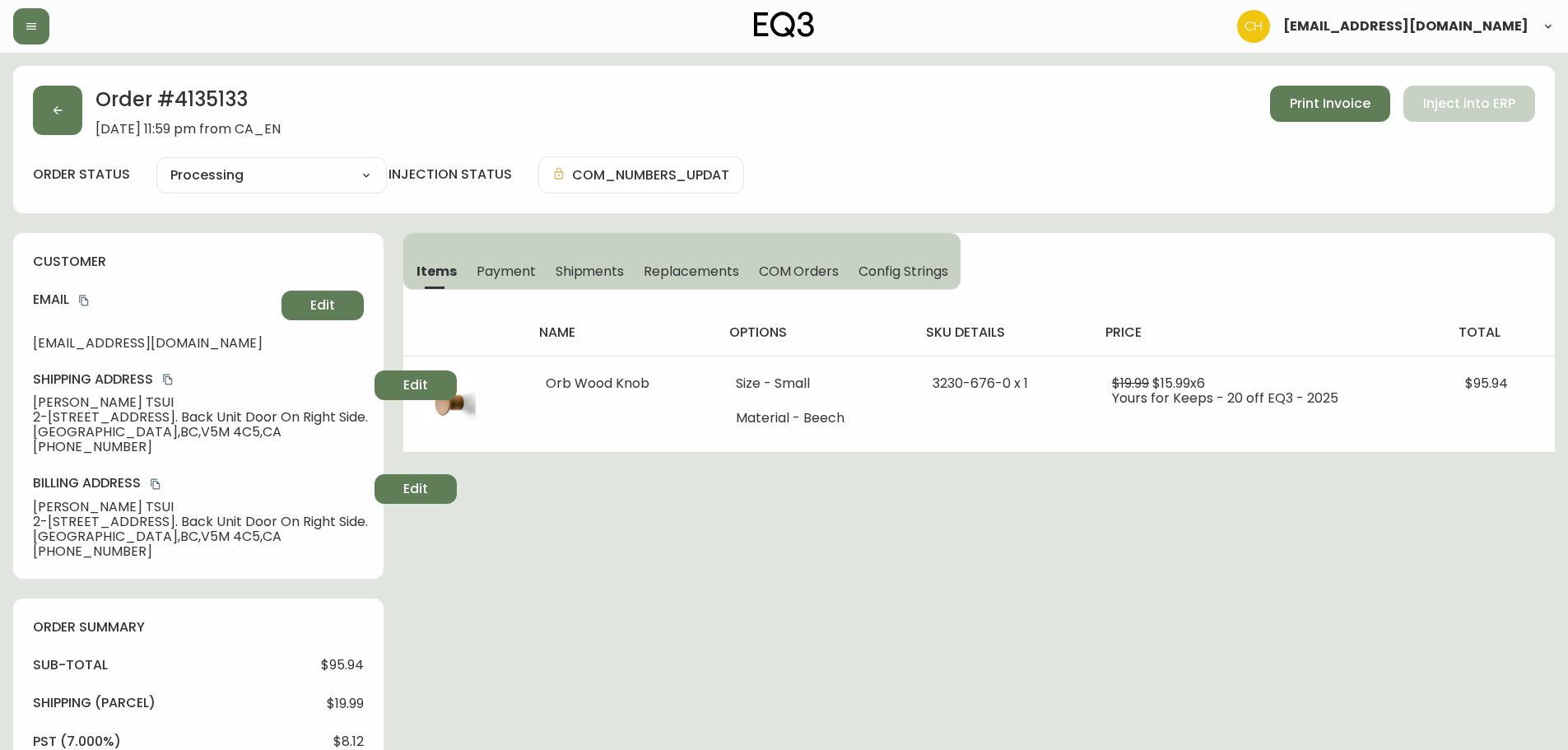
type input "Processing"
select select "PROCESSING"
click at [75, 115] on button "button" at bounding box center [58, 110] width 49 height 49
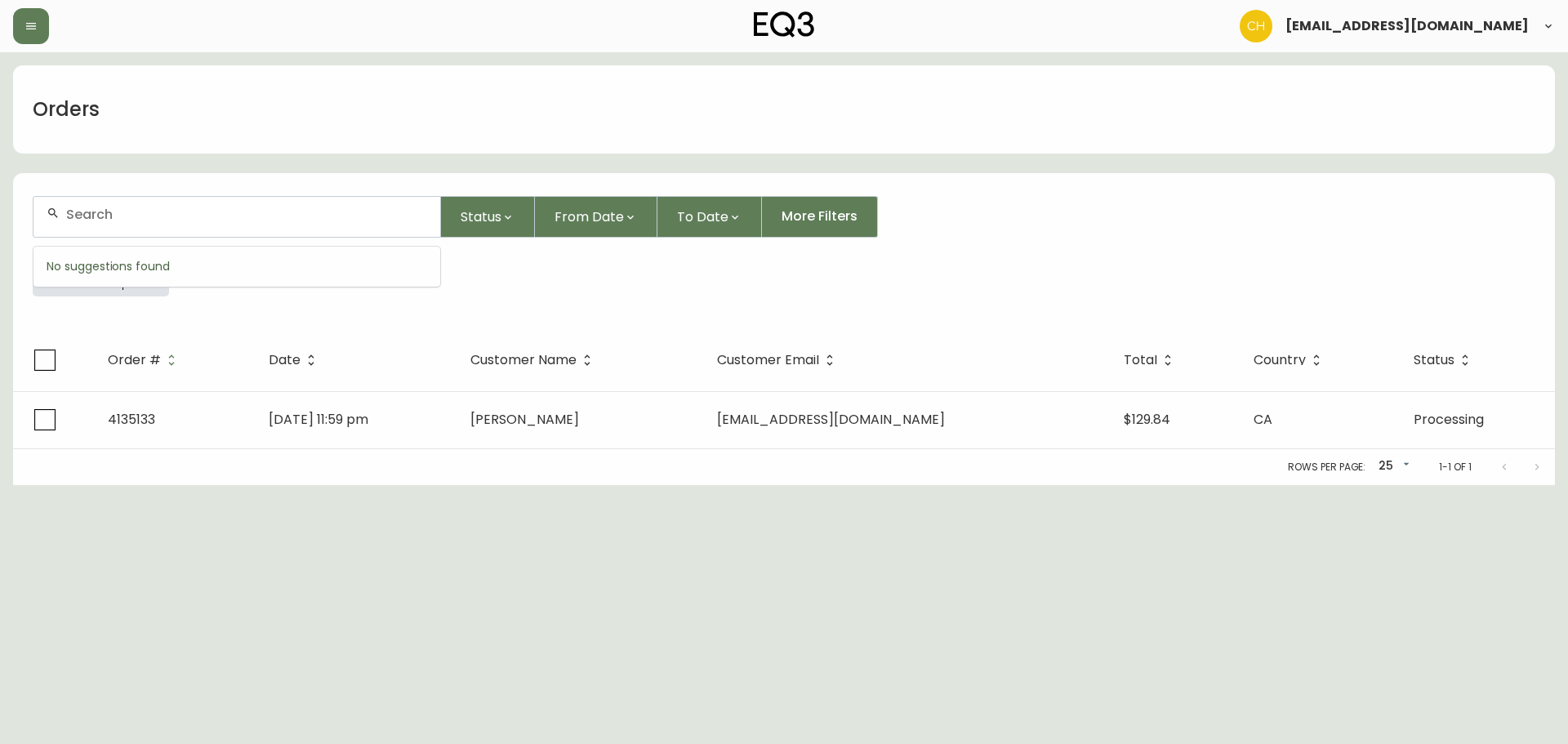
click at [90, 208] on input "text" at bounding box center [246, 214] width 361 height 16
type input "4135134"
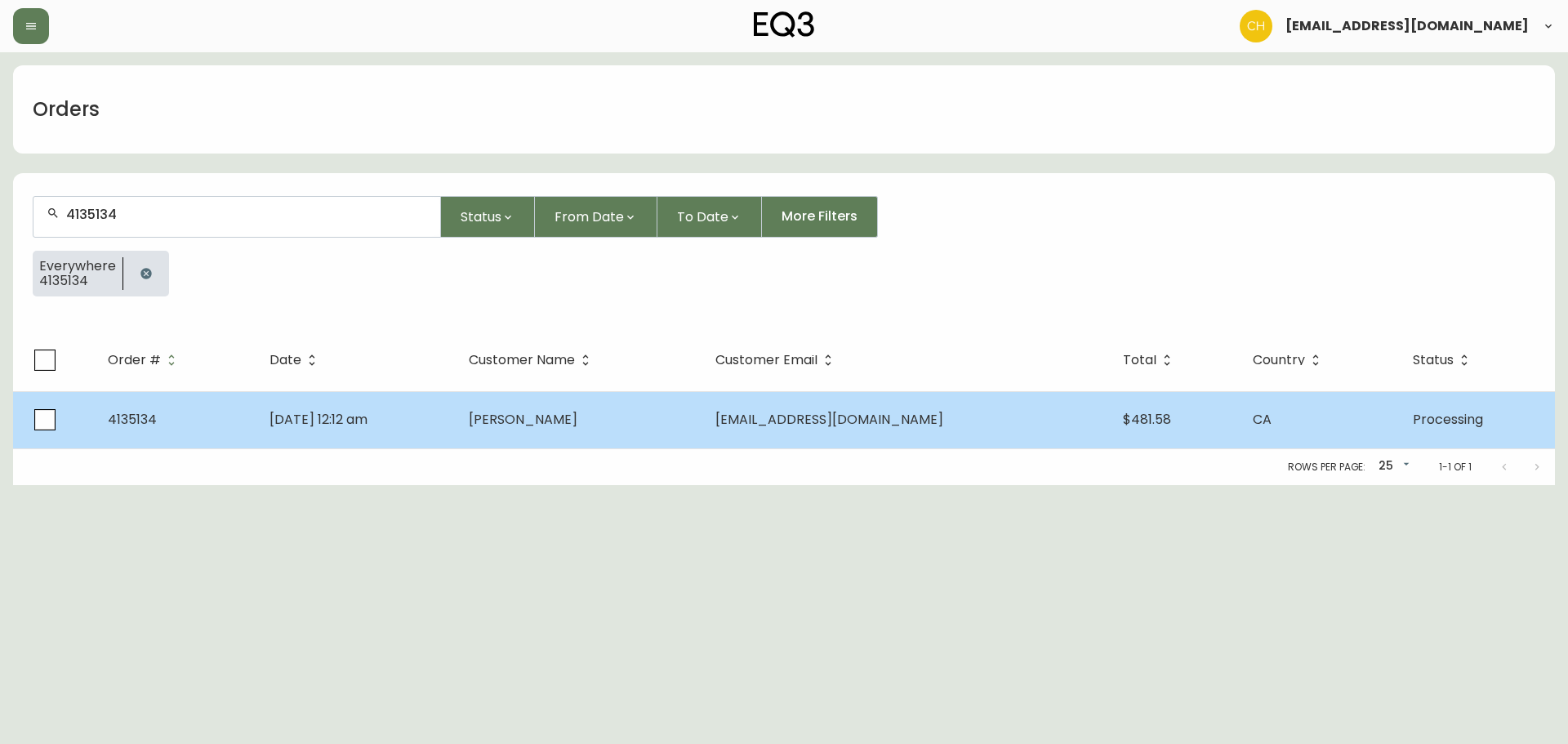
click at [578, 420] on span "[PERSON_NAME]" at bounding box center [522, 420] width 108 height 19
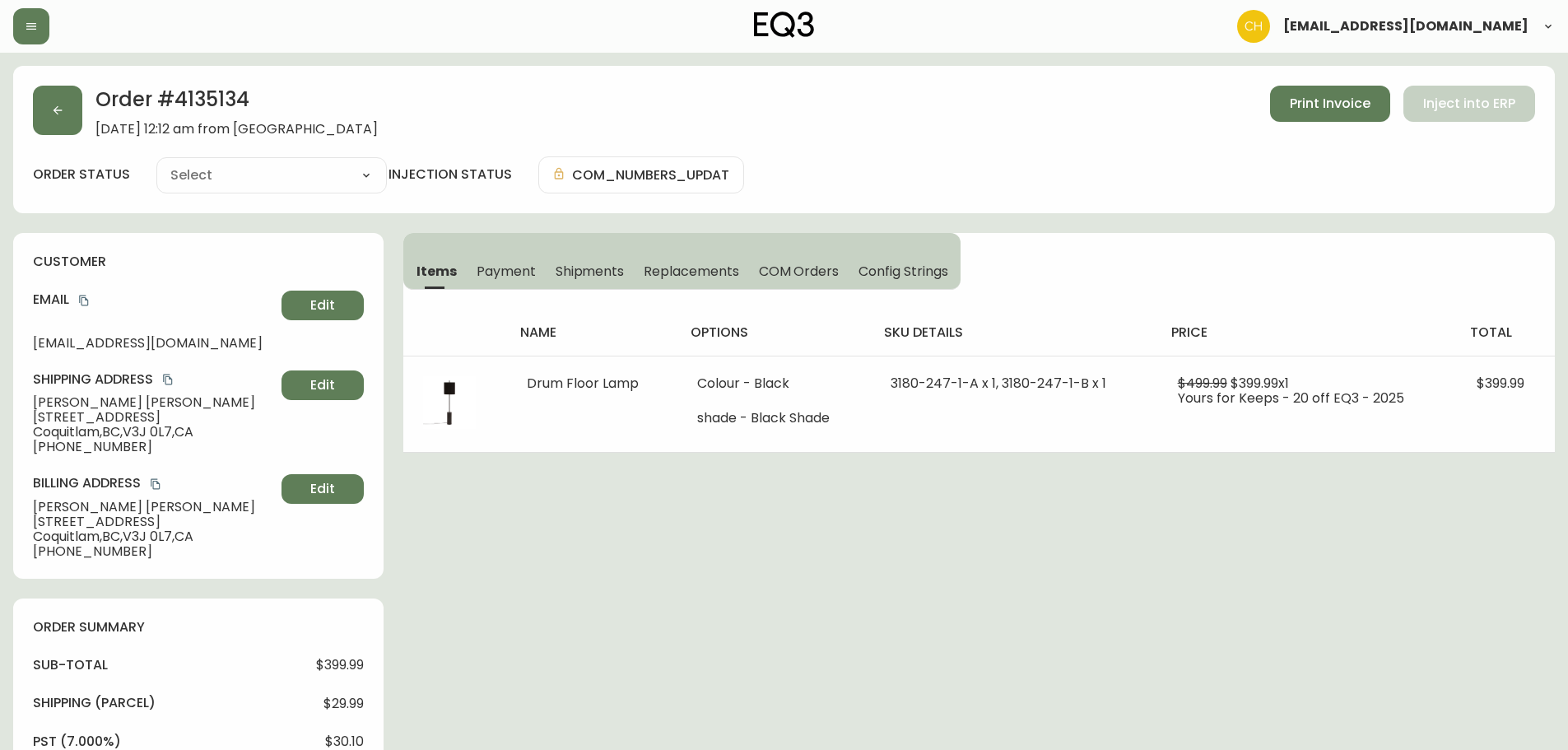
type input "Processing"
select select "PROCESSING"
click at [59, 108] on icon "button" at bounding box center [57, 110] width 13 height 13
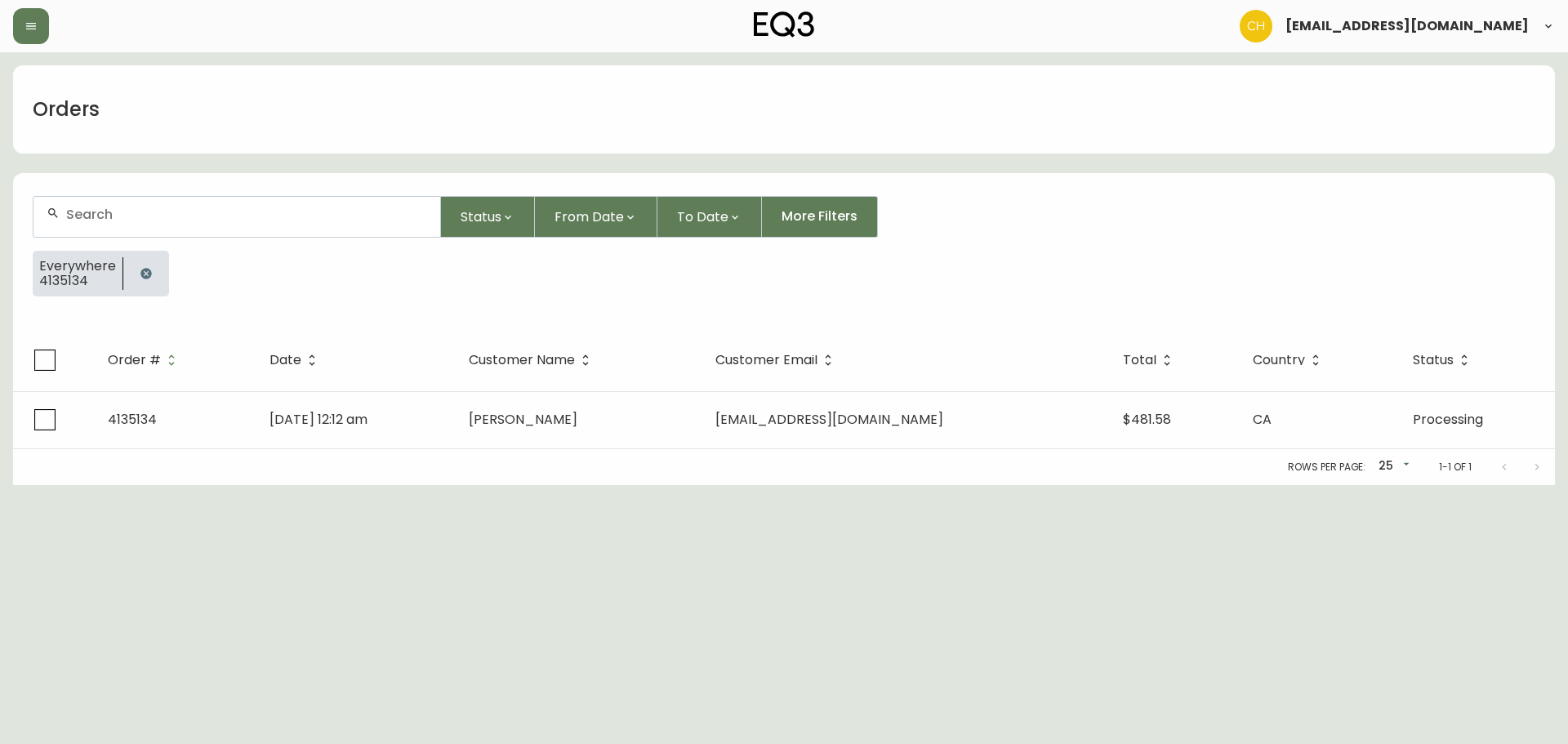
click at [96, 206] on div at bounding box center [237, 217] width 407 height 40
type input "4135139"
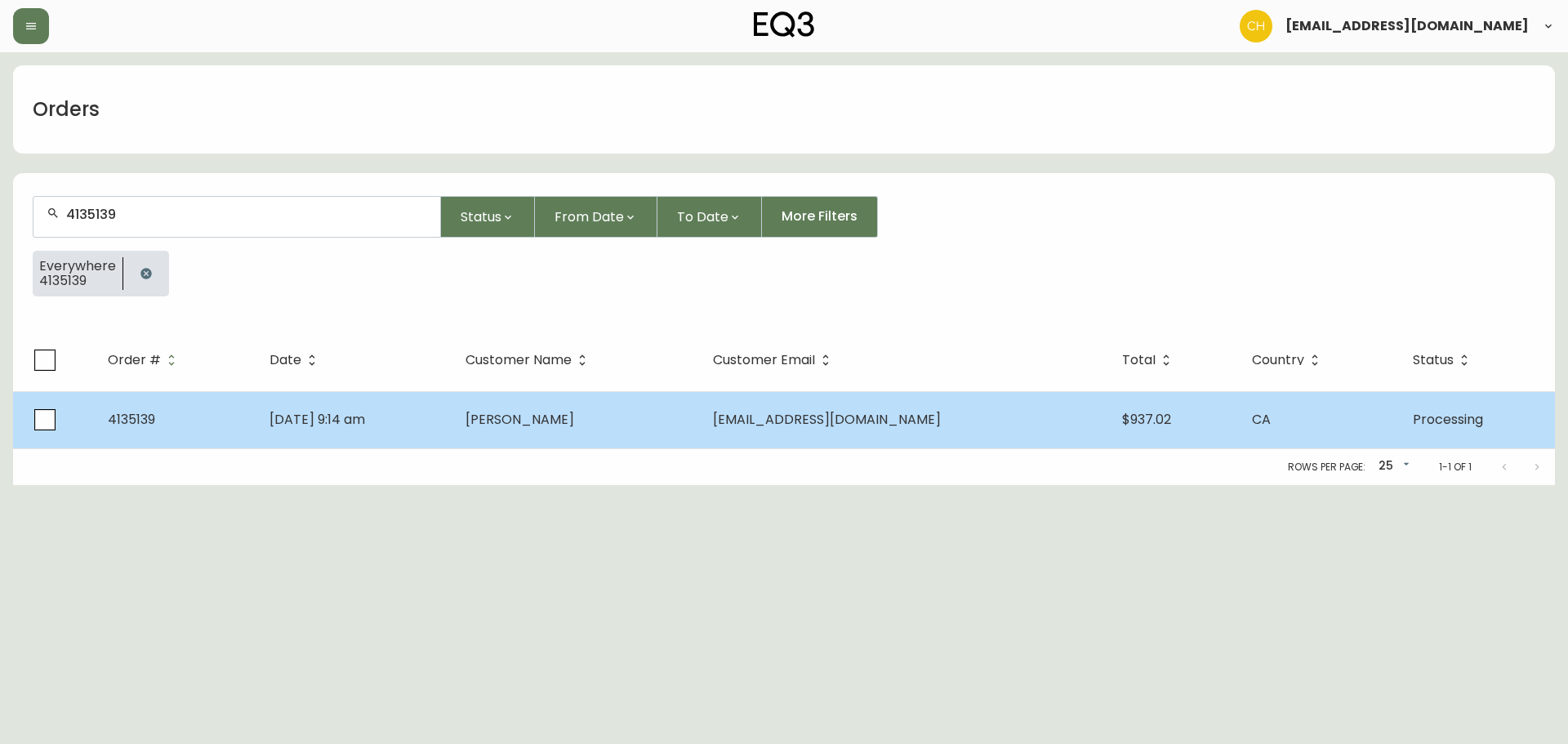
click at [575, 406] on td "[PERSON_NAME]" at bounding box center [576, 420] width 247 height 57
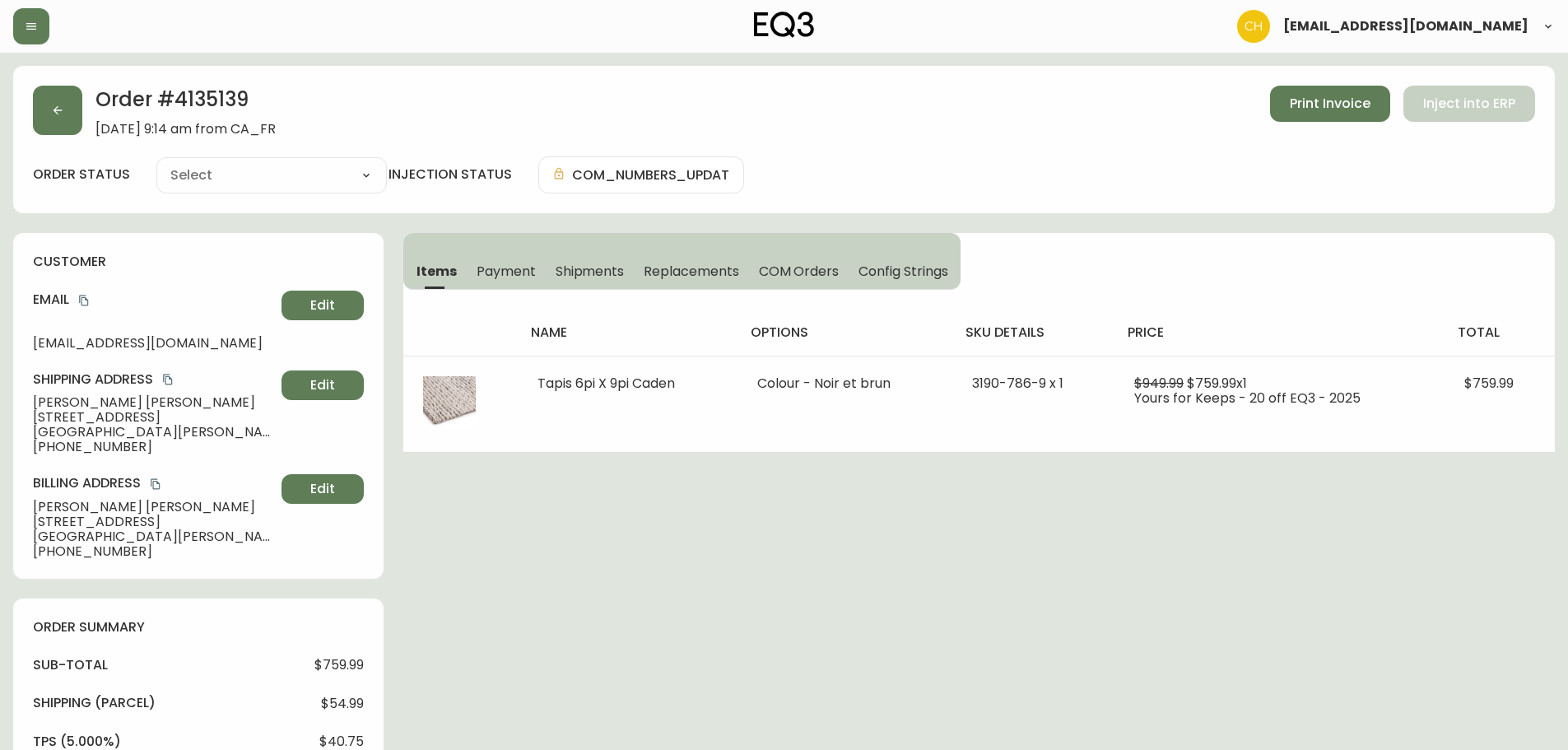
type input "Processing"
select select "PROCESSING"
click at [63, 107] on icon "button" at bounding box center [57, 110] width 13 height 13
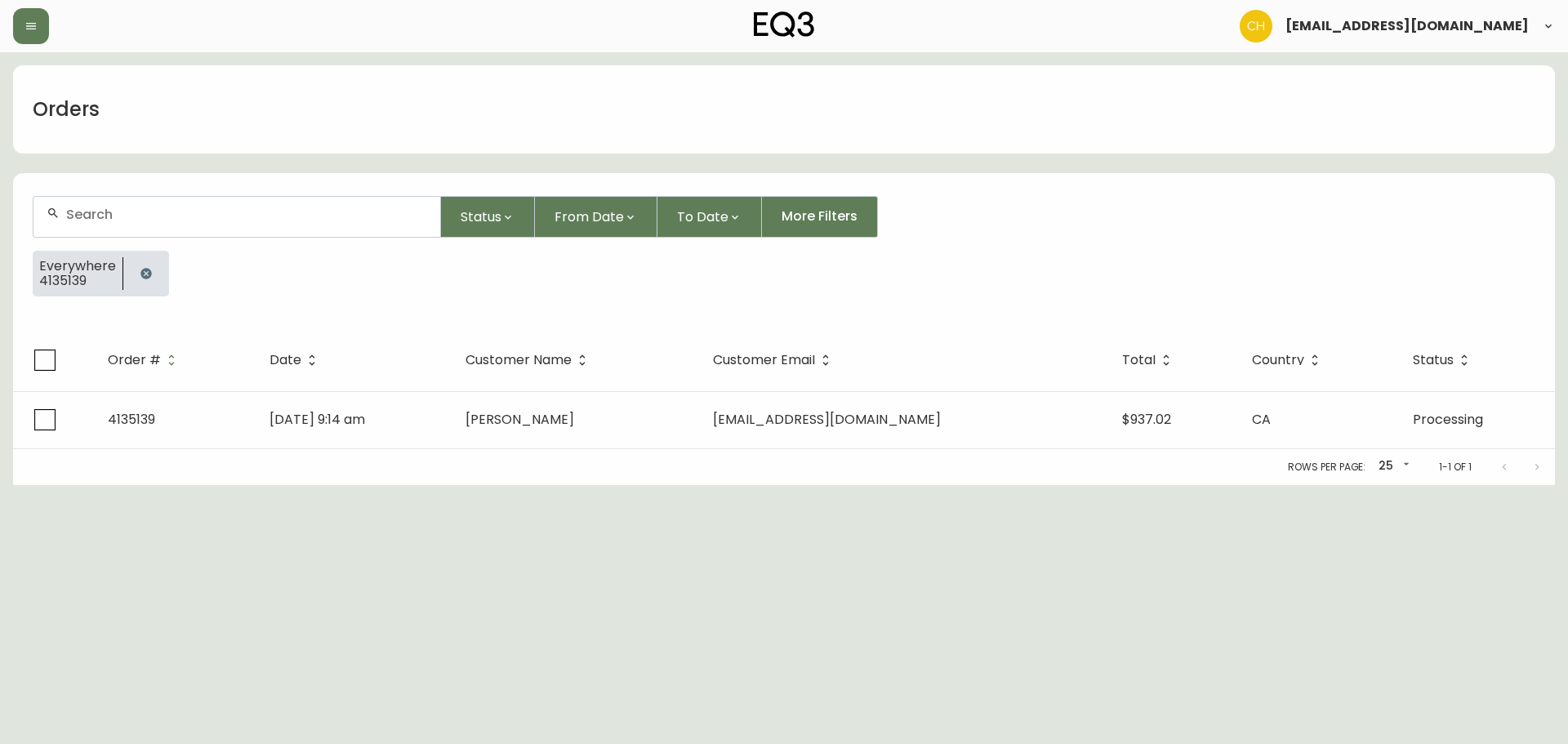
click at [99, 203] on div at bounding box center [237, 217] width 407 height 40
click at [189, 215] on input "text" at bounding box center [246, 214] width 361 height 16
type input "4135170"
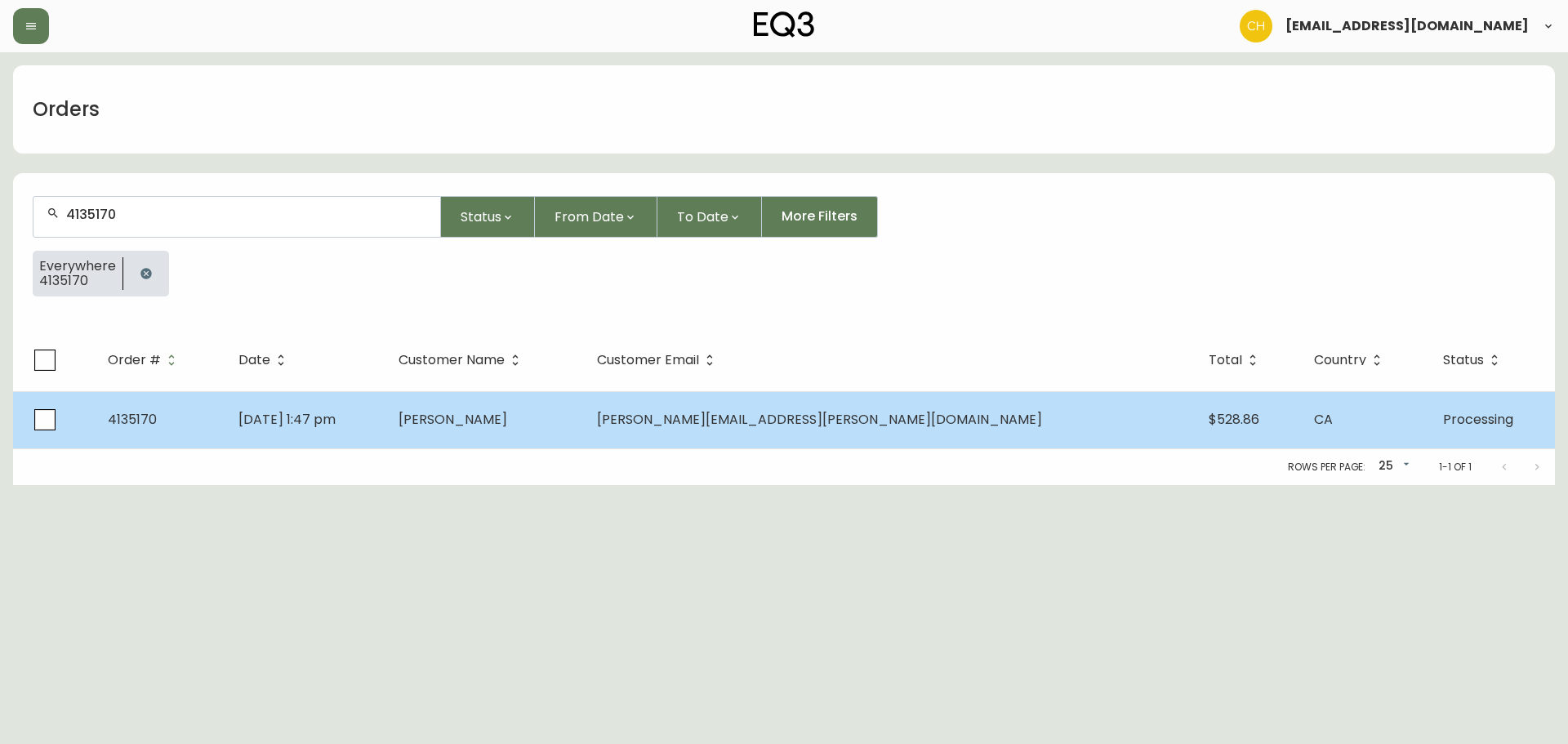
click at [585, 409] on td "[PERSON_NAME]" at bounding box center [485, 420] width 199 height 57
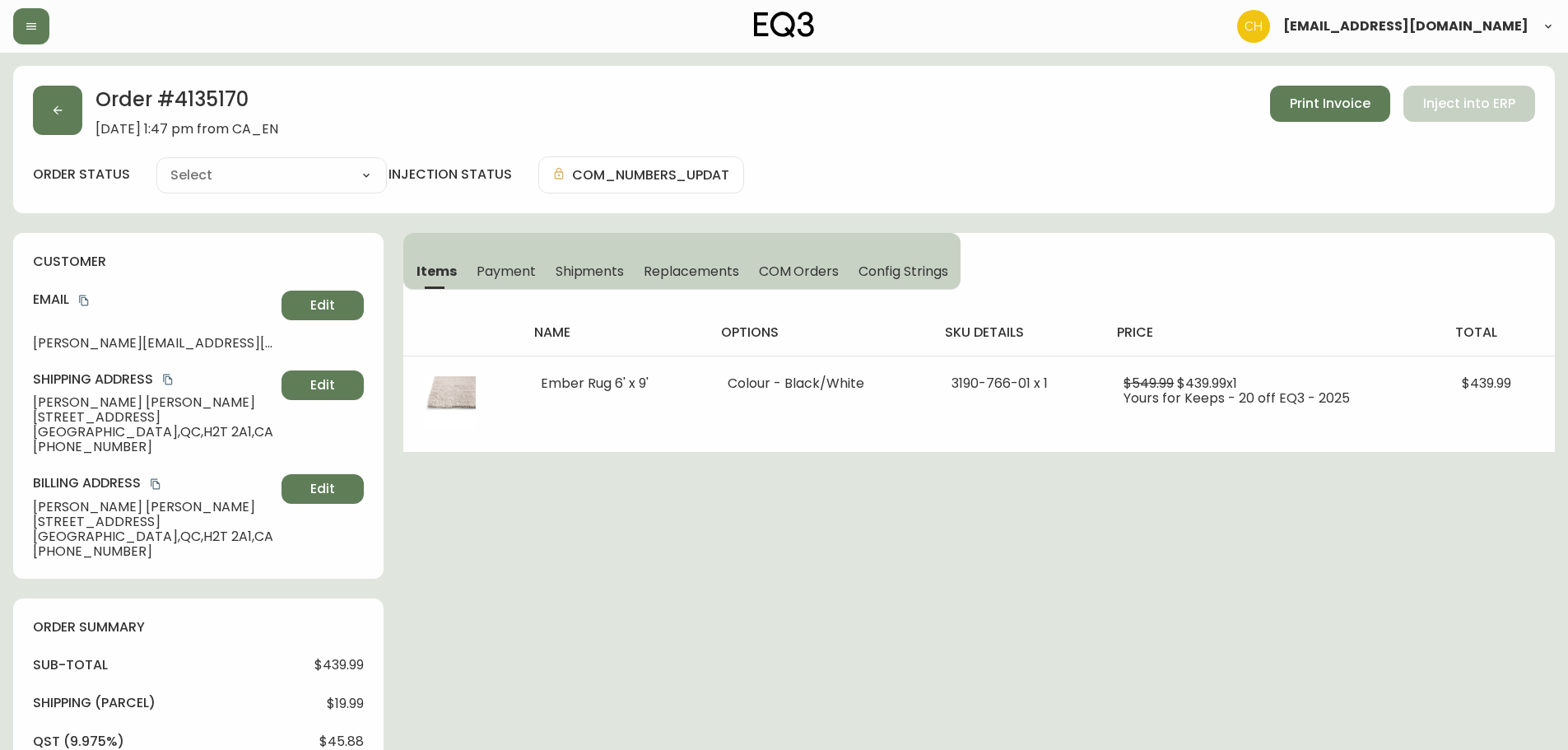
type input "Processing"
select select "PROCESSING"
click at [76, 120] on button "button" at bounding box center [58, 110] width 49 height 49
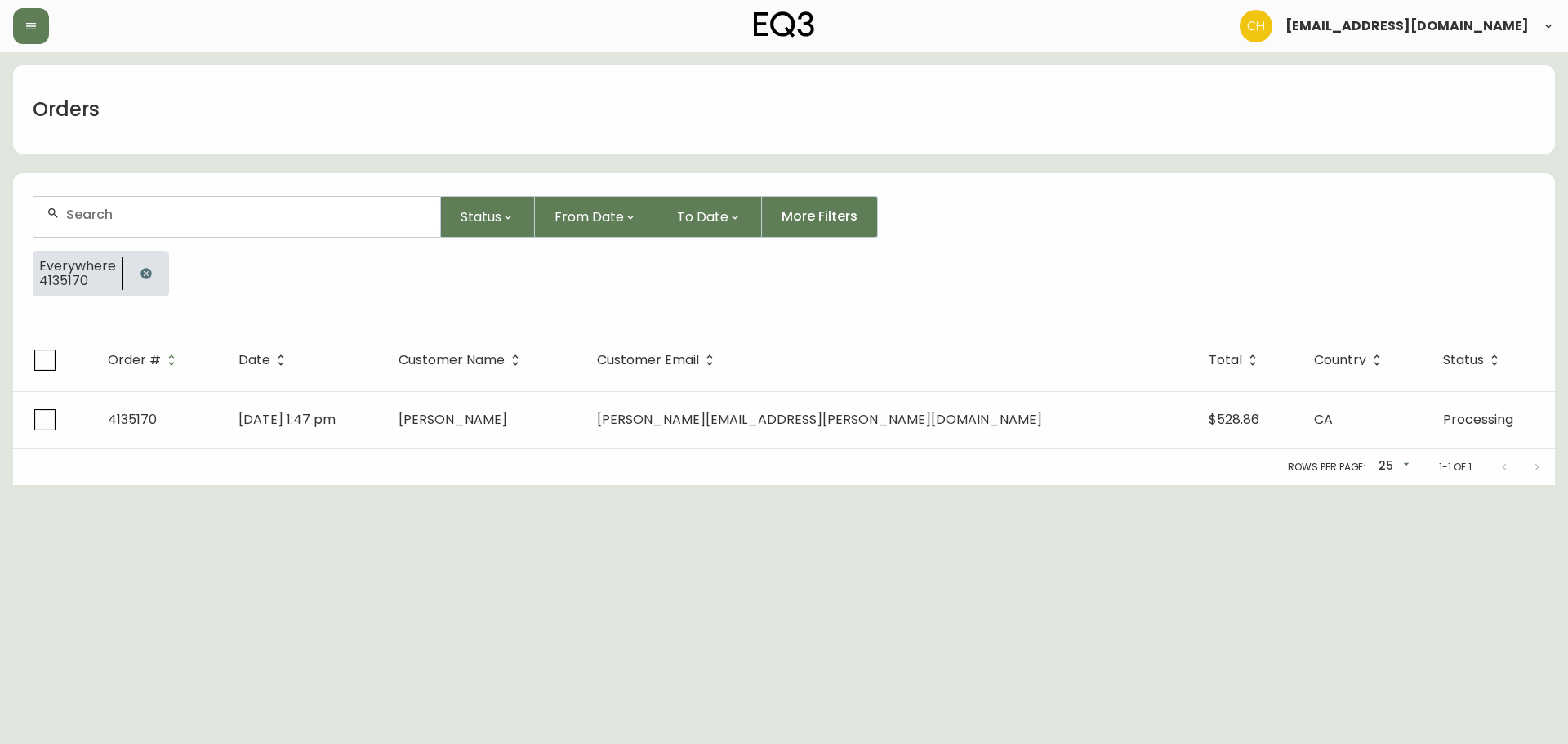
drag, startPoint x: 95, startPoint y: 214, endPoint x: 110, endPoint y: 215, distance: 15.0
click at [109, 215] on input "text" at bounding box center [246, 214] width 361 height 16
type input "4135169"
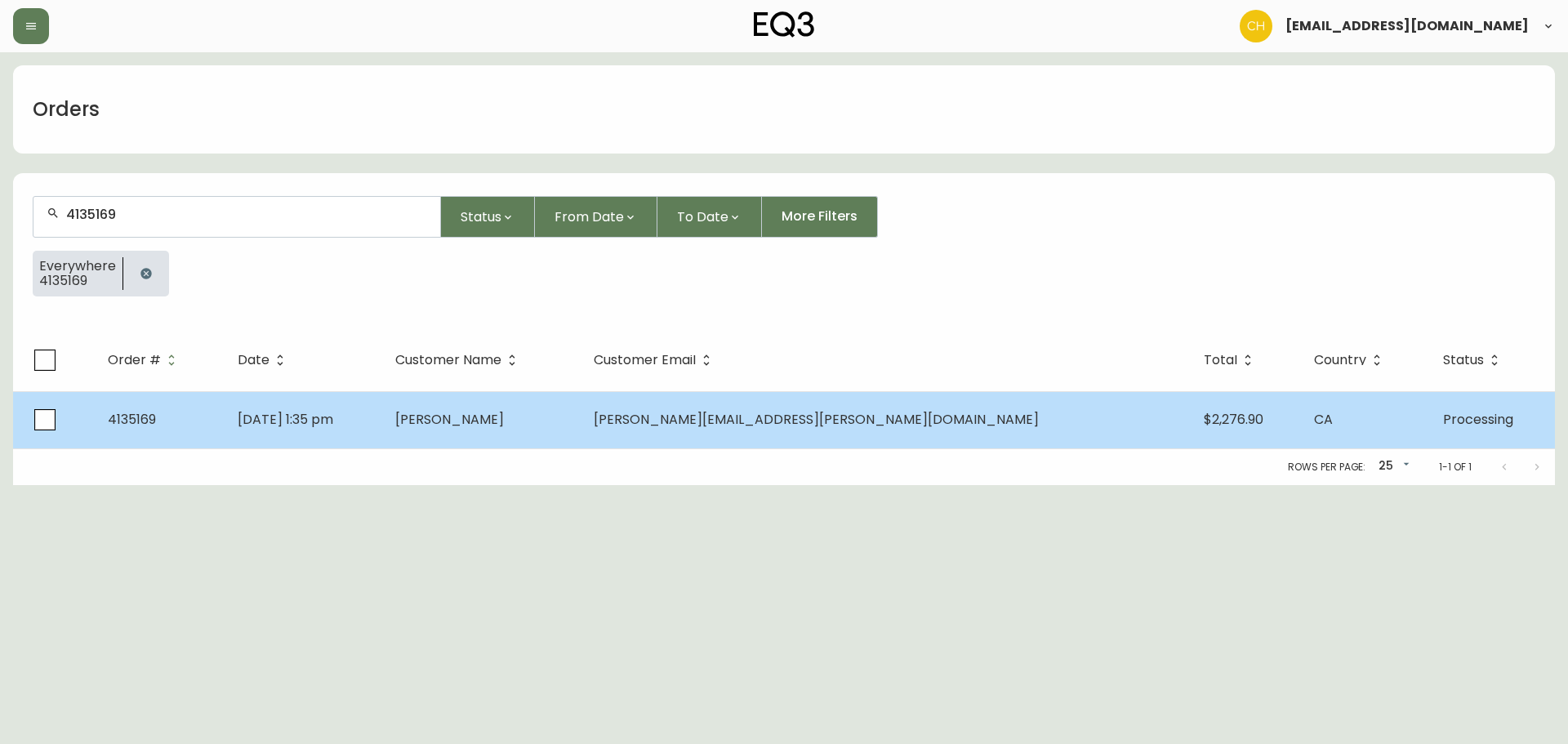
click at [580, 414] on td "[PERSON_NAME]" at bounding box center [481, 420] width 199 height 57
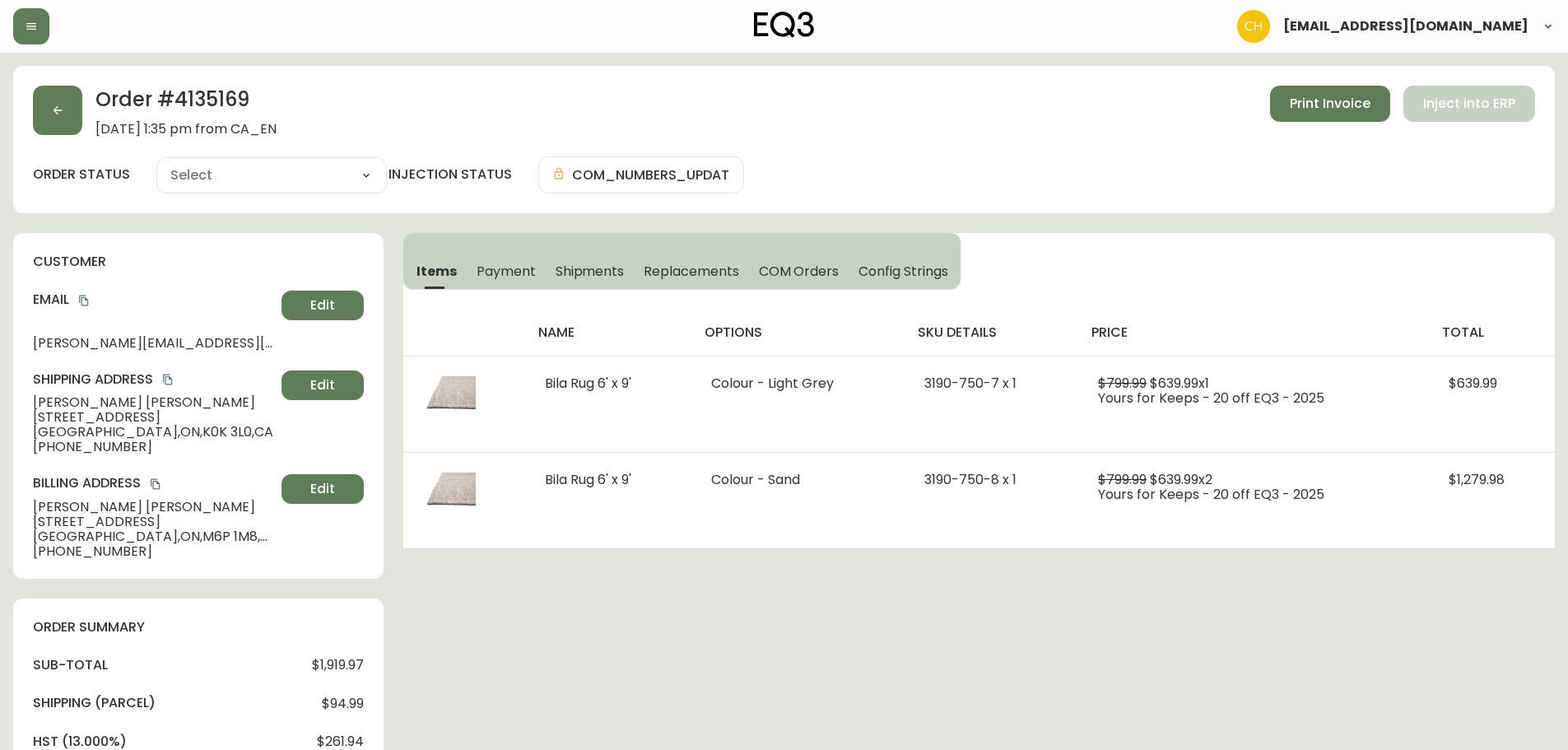
type input "Processing"
select select "PROCESSING"
click at [46, 108] on button "button" at bounding box center [58, 110] width 49 height 49
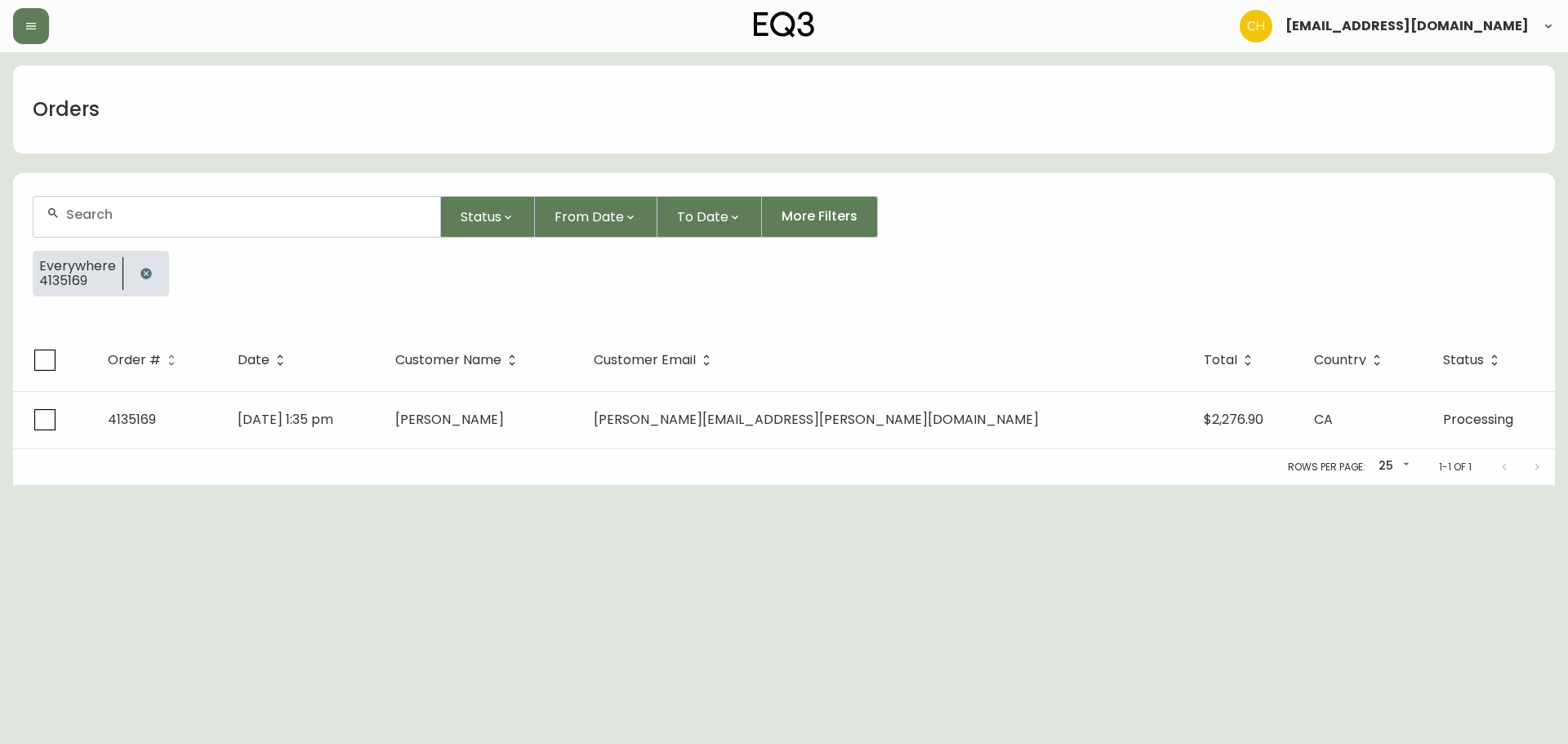
click at [90, 212] on input "text" at bounding box center [246, 214] width 361 height 16
type input "4135158"
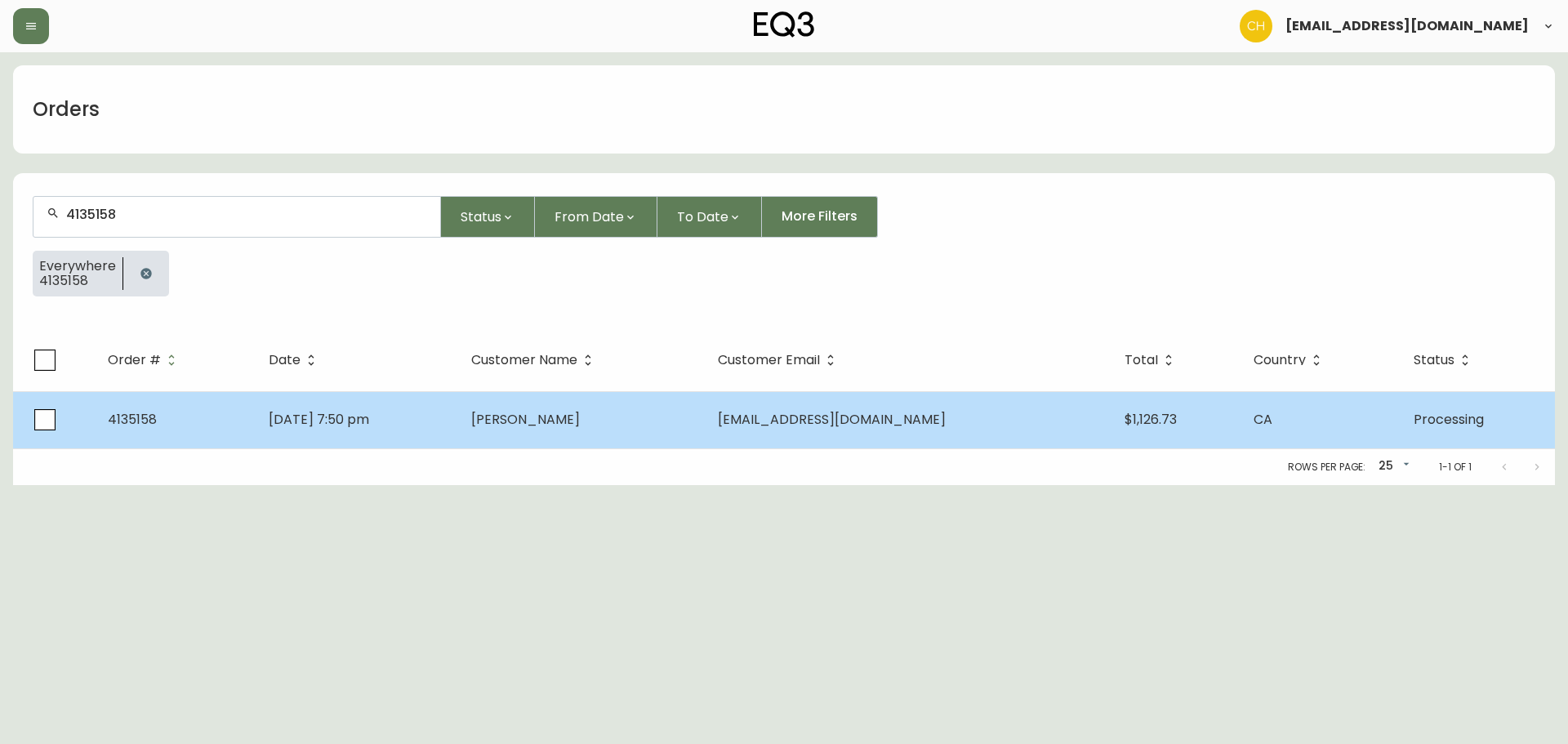
click at [458, 403] on td "[DATE] 7:50 pm" at bounding box center [356, 420] width 202 height 57
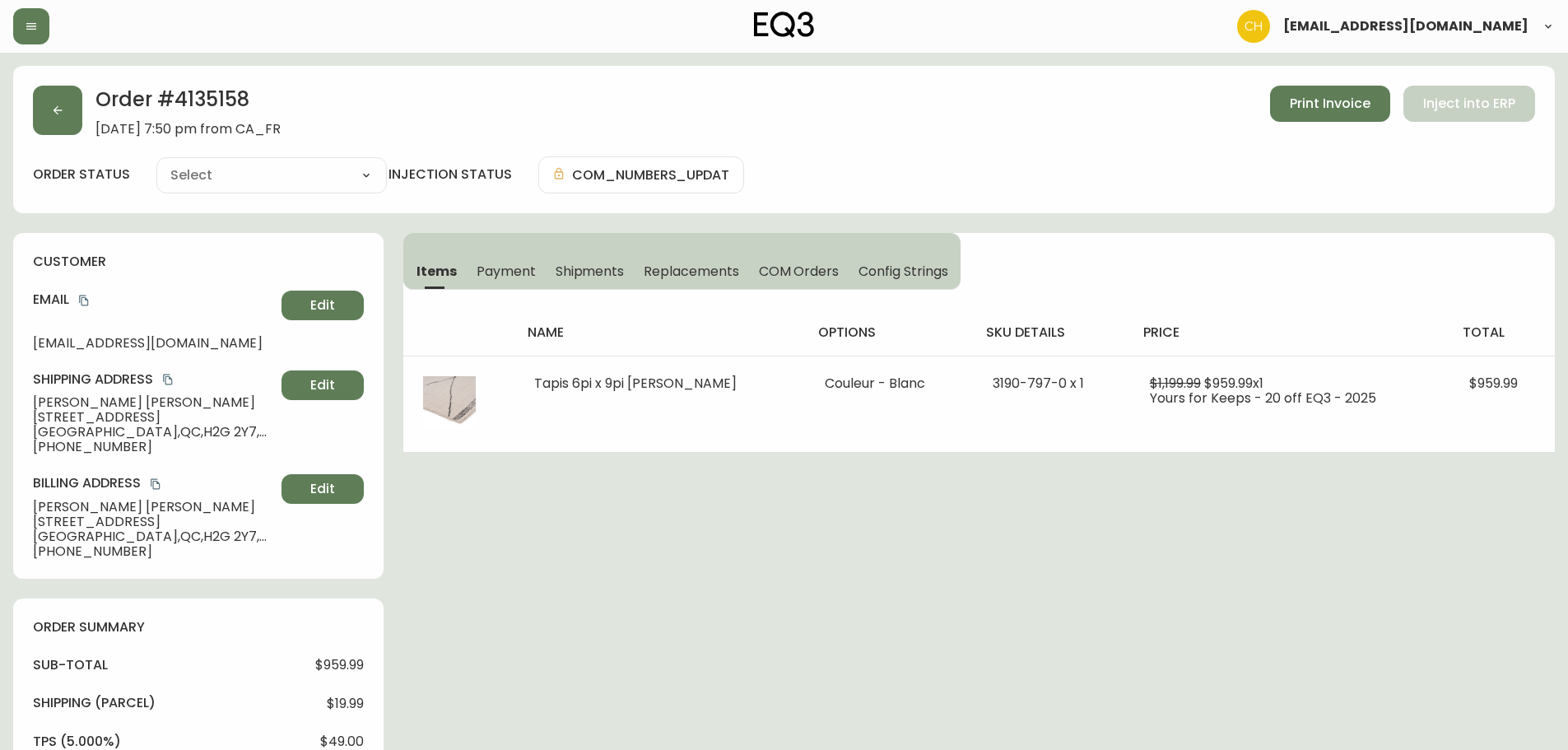
type input "Processing"
select select "PROCESSING"
click at [68, 112] on button "button" at bounding box center [58, 110] width 49 height 49
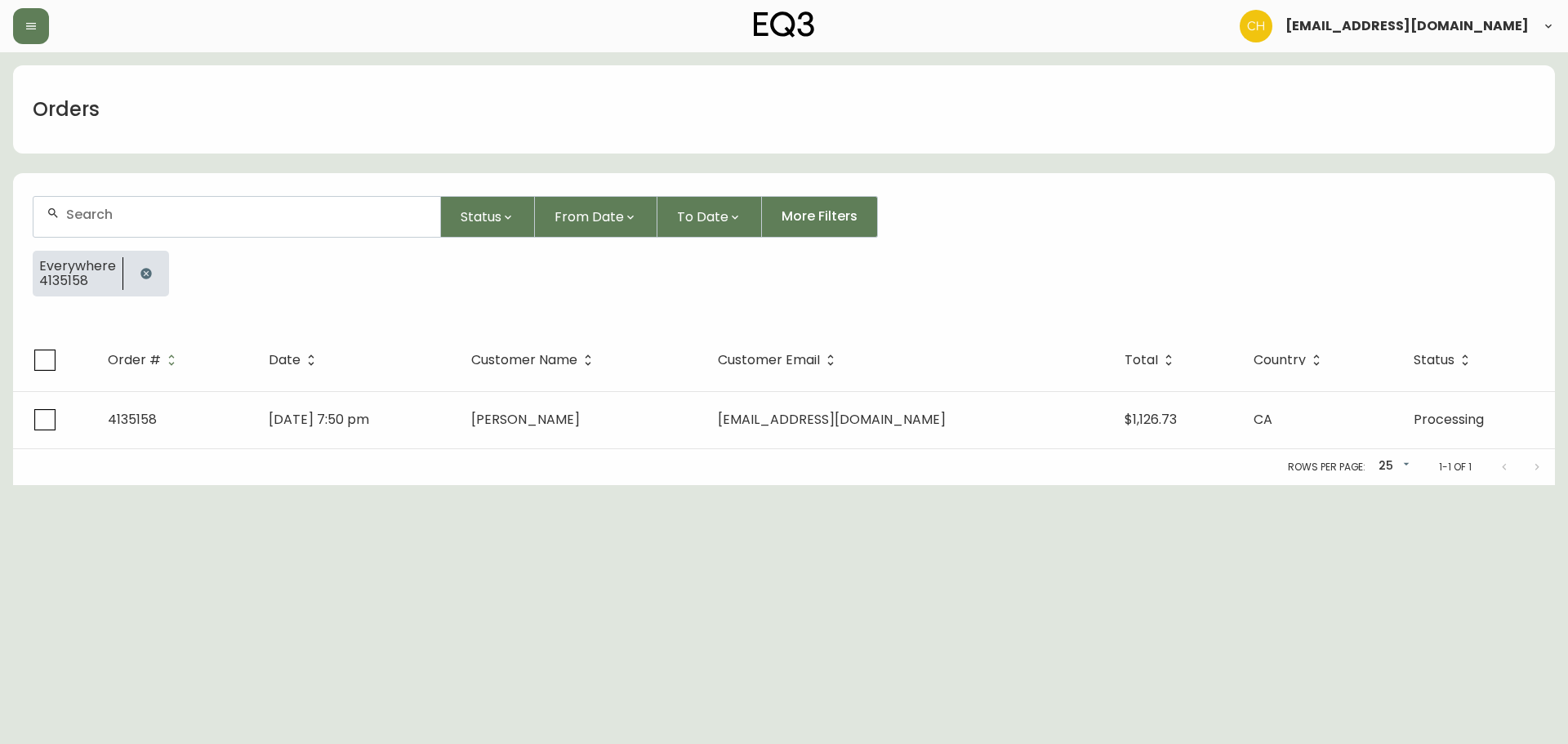
click at [105, 216] on input "text" at bounding box center [246, 214] width 361 height 16
type input "4135144"
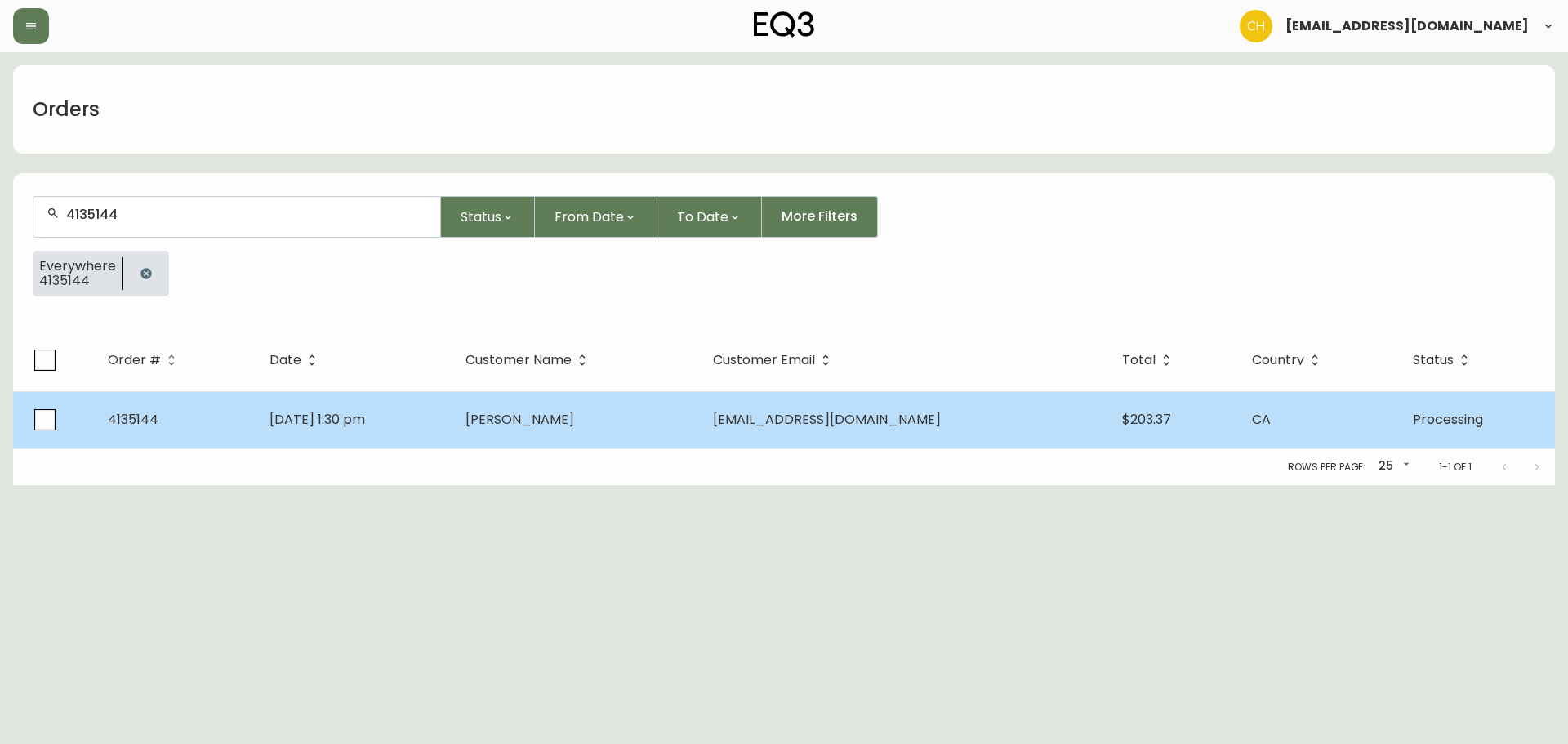
click at [578, 408] on td "[PERSON_NAME]" at bounding box center [576, 420] width 247 height 57
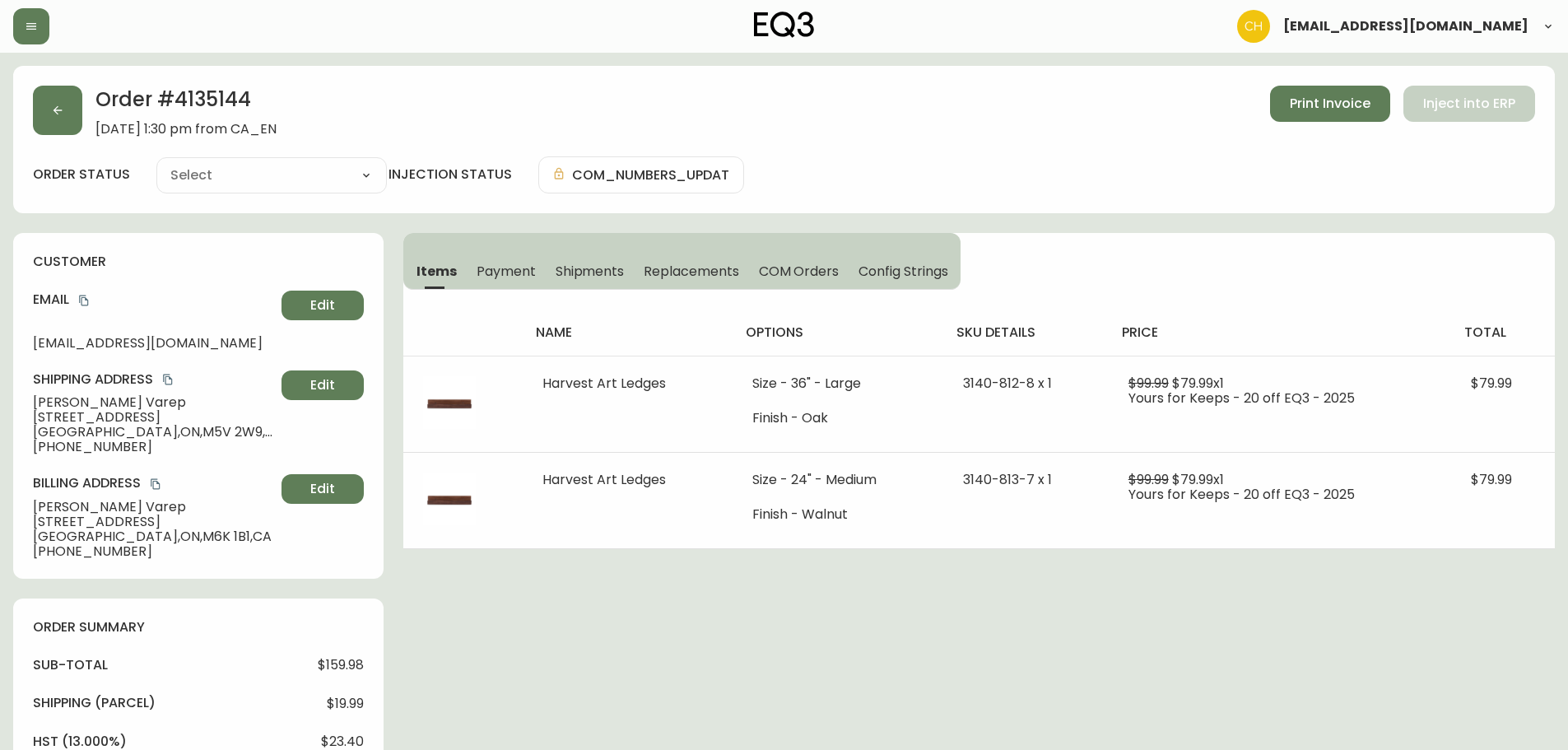
type input "Processing"
select select "PROCESSING"
click at [49, 111] on button "button" at bounding box center [58, 110] width 49 height 49
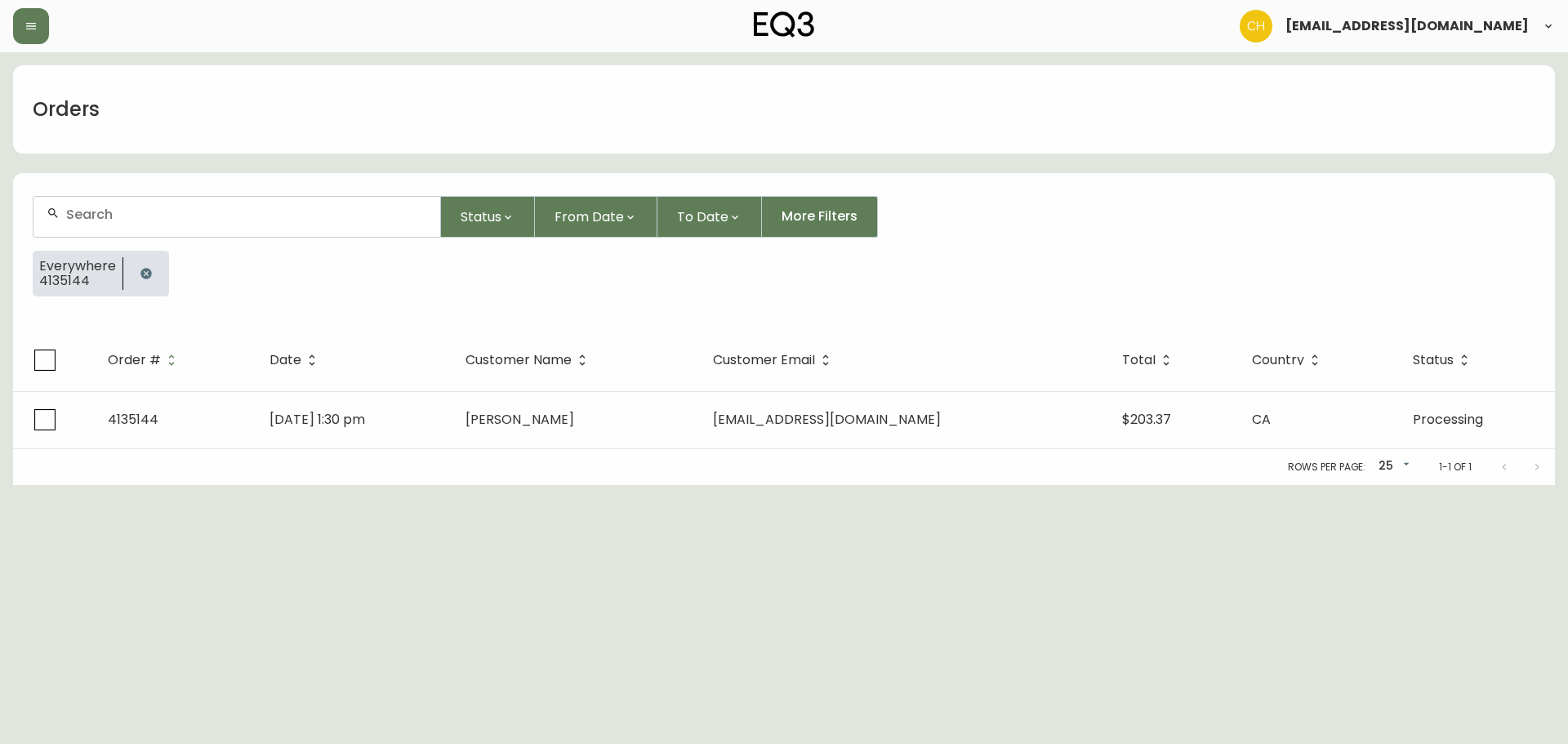
drag, startPoint x: 92, startPoint y: 212, endPoint x: 98, endPoint y: 189, distance: 23.8
click at [98, 201] on div at bounding box center [237, 217] width 407 height 40
type input "4135145"
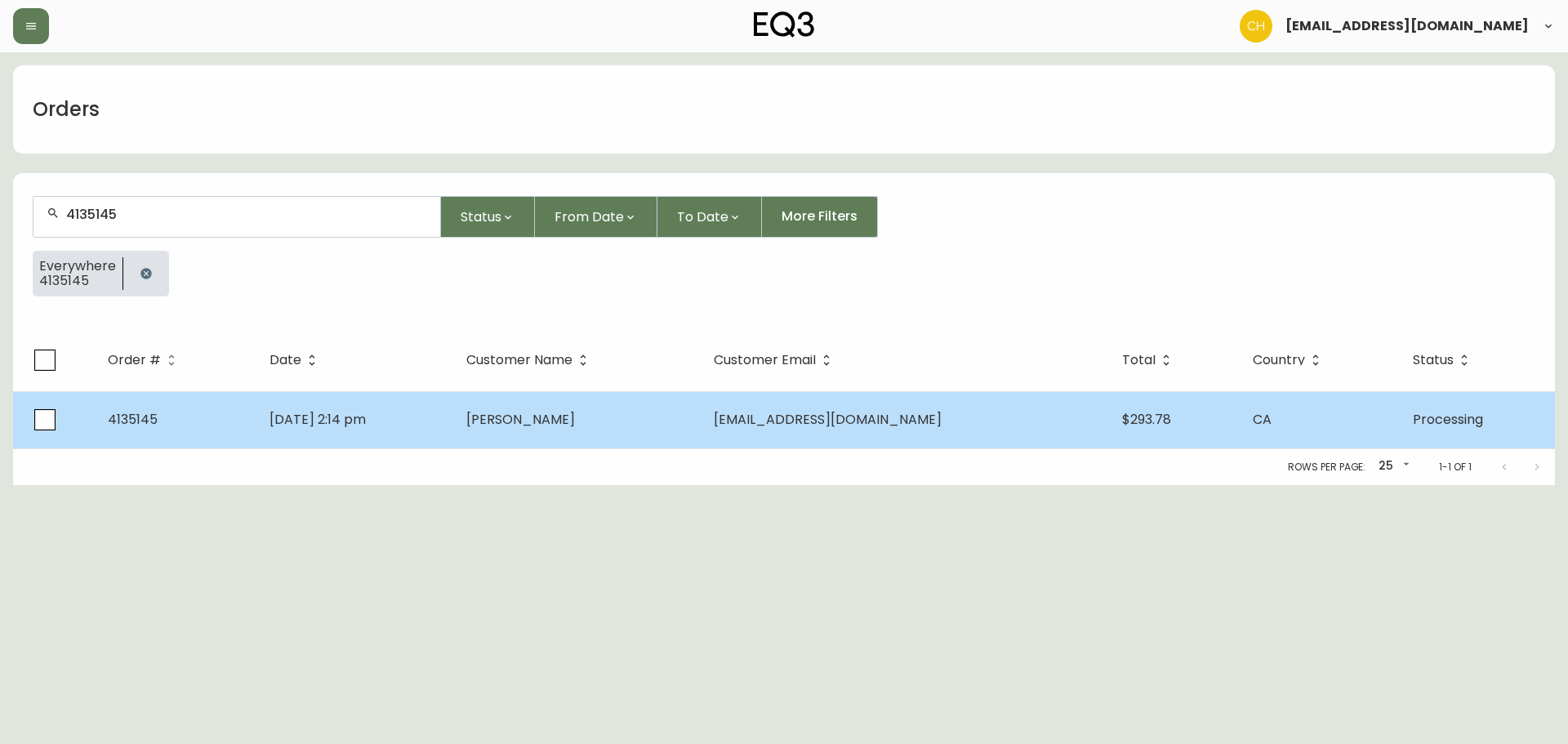
click at [569, 416] on span "[PERSON_NAME]" at bounding box center [520, 420] width 108 height 19
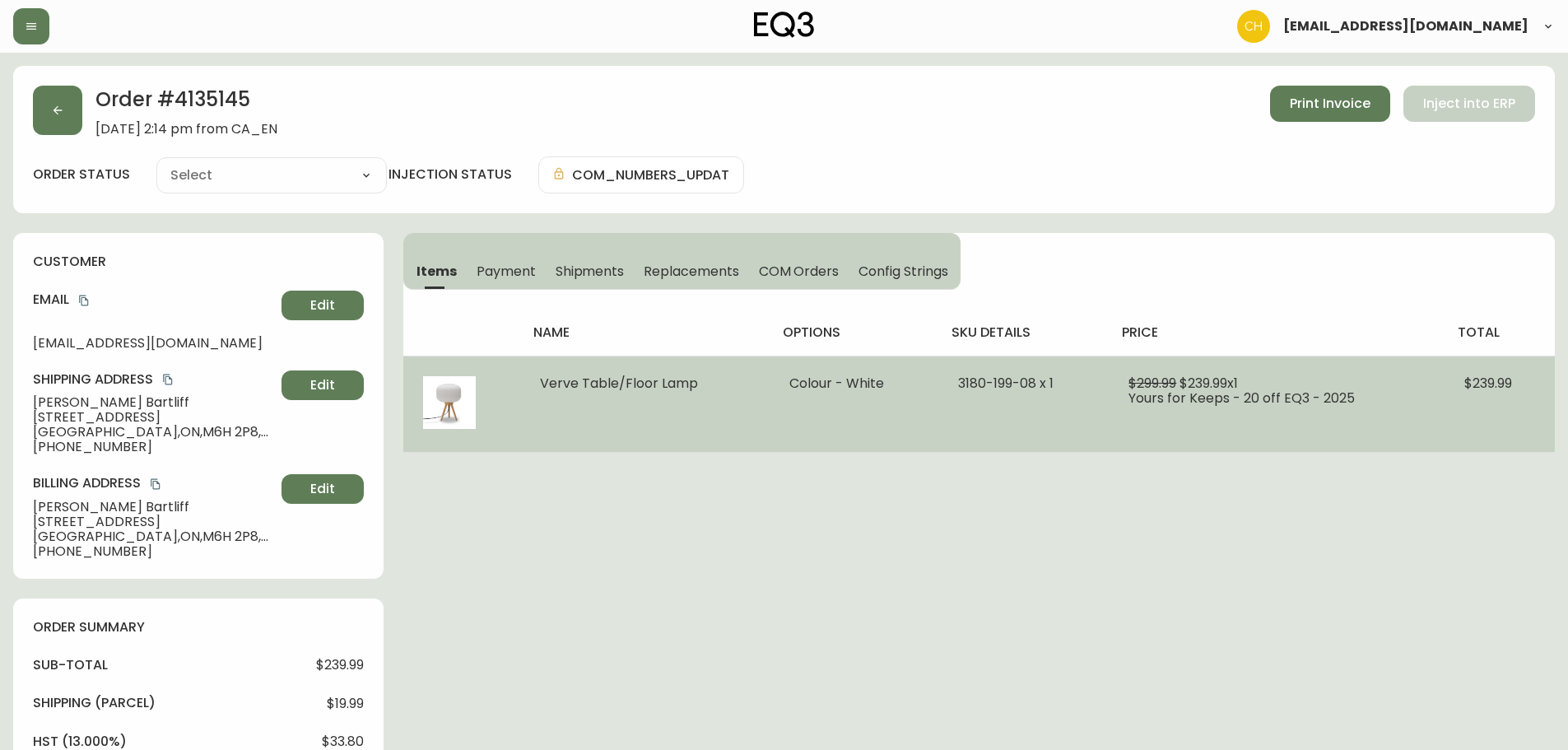
type input "Processing"
select select "PROCESSING"
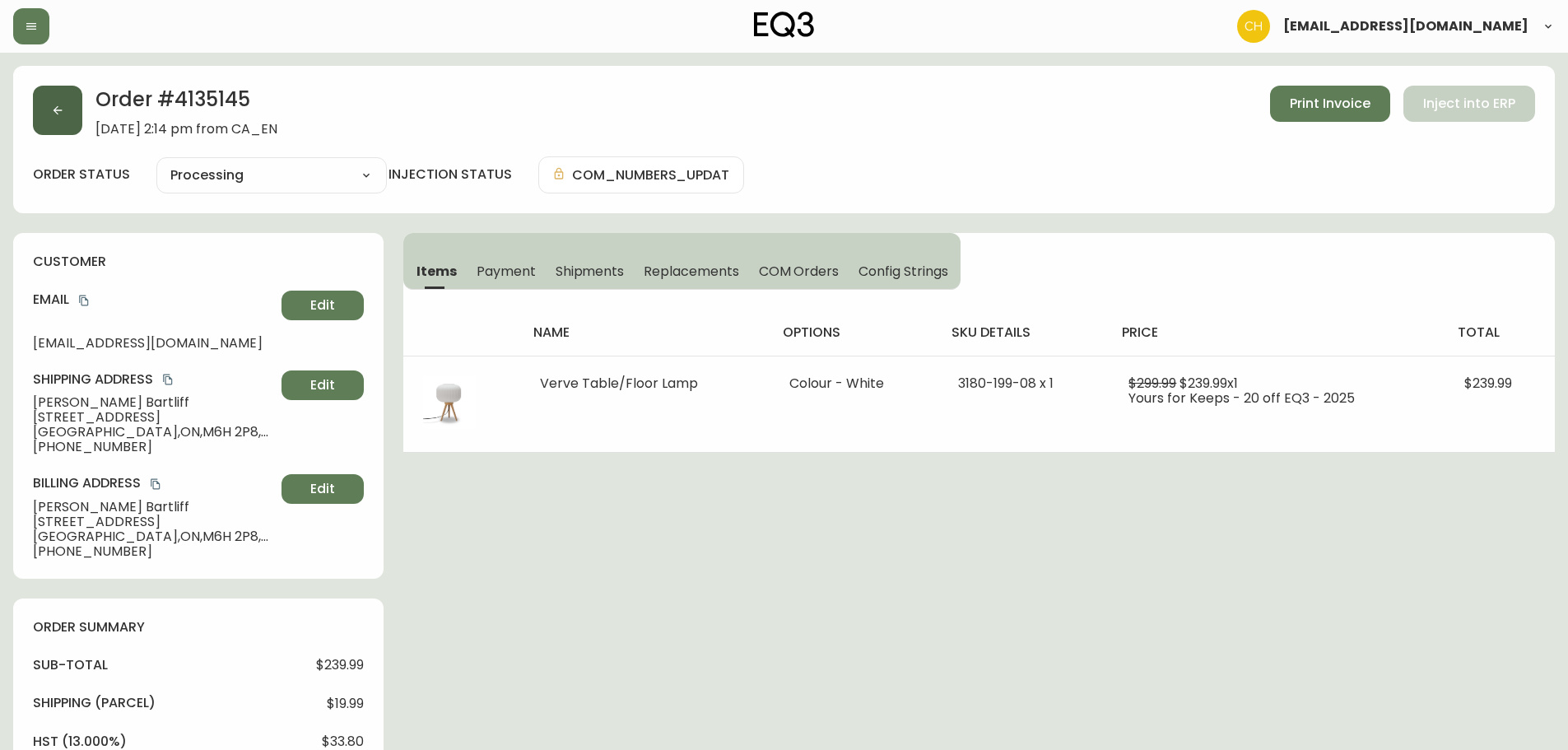
click at [69, 122] on button "button" at bounding box center [58, 110] width 49 height 49
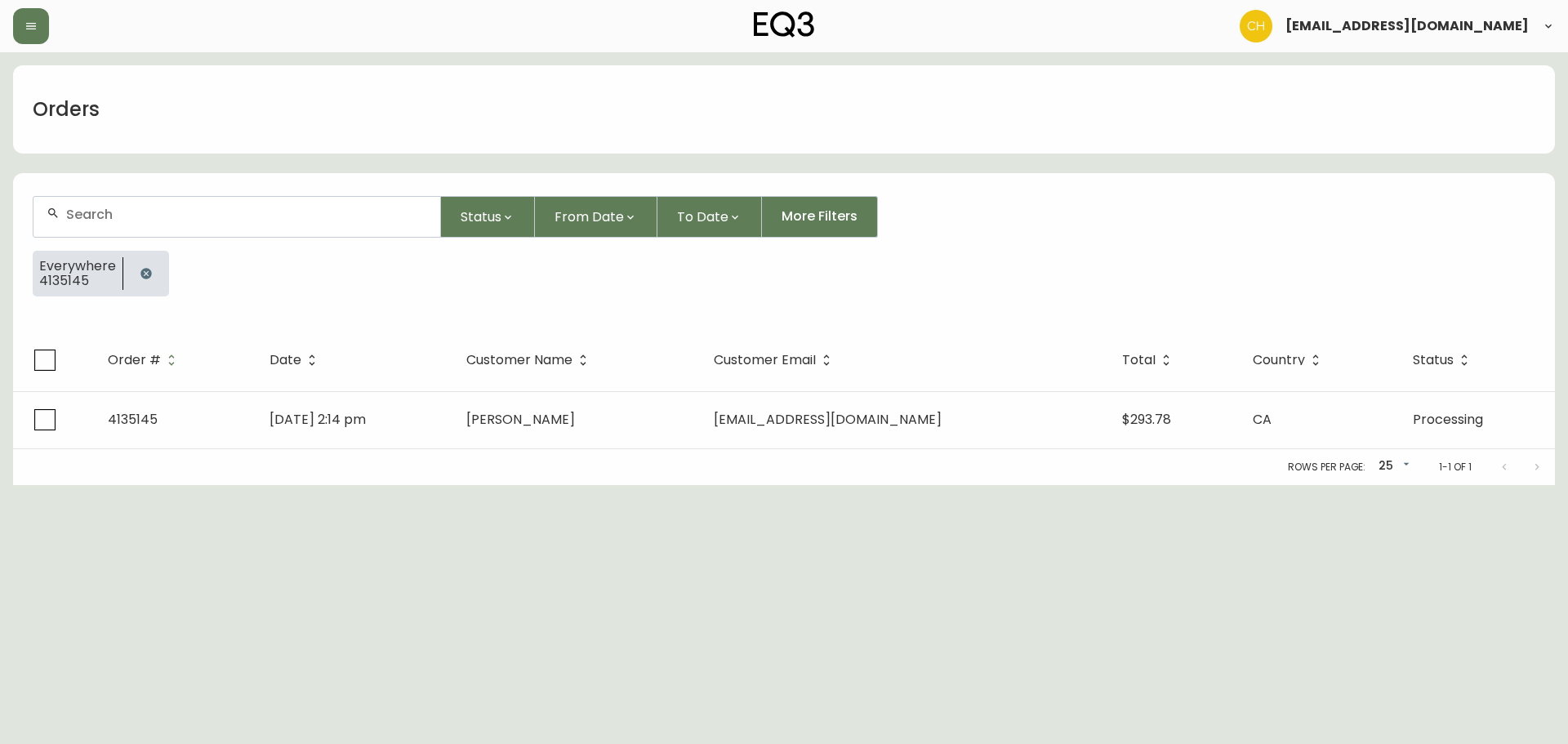
click at [140, 223] on div at bounding box center [237, 217] width 407 height 40
type input "4135146"
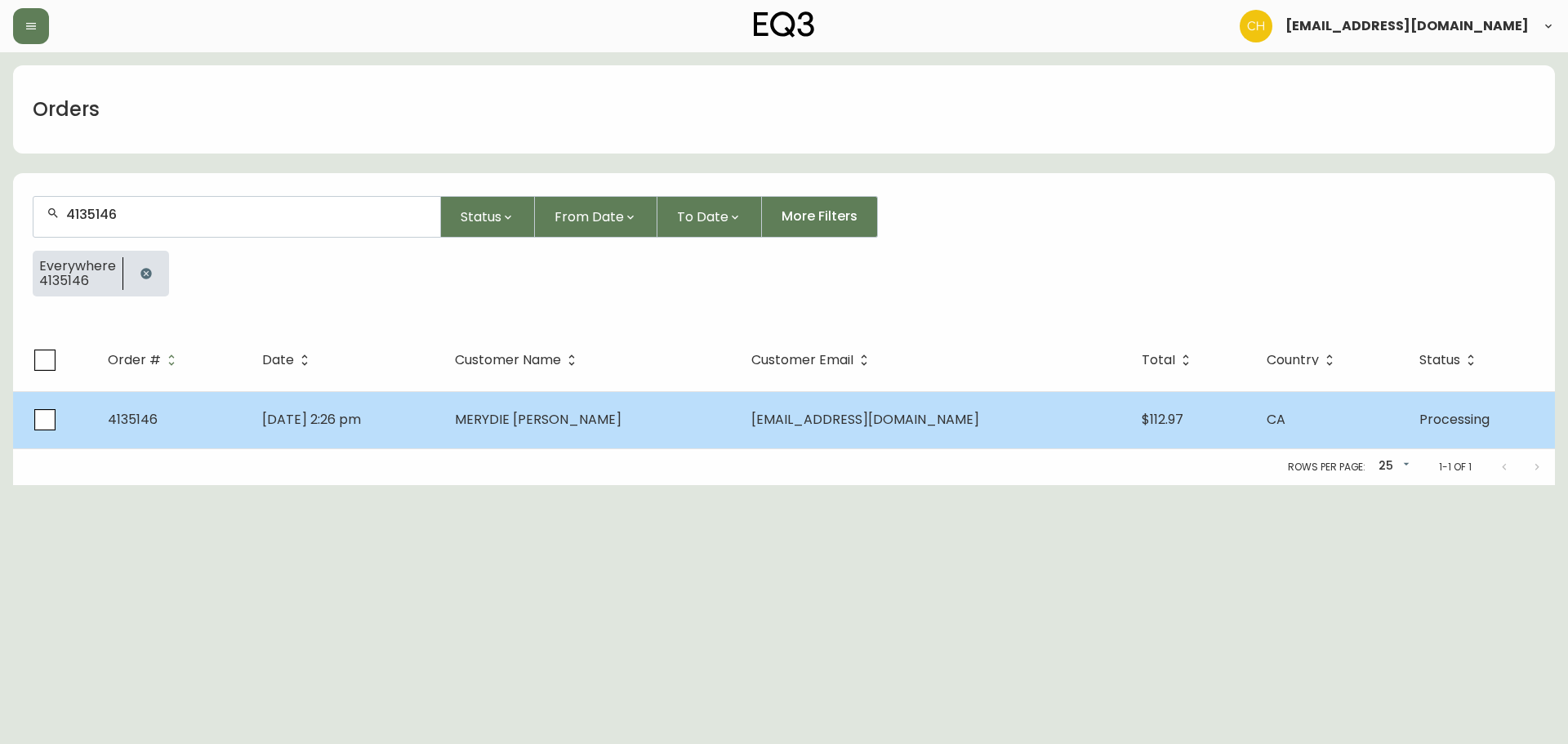
click at [696, 415] on td "MERYDIE [PERSON_NAME]" at bounding box center [590, 420] width 297 height 57
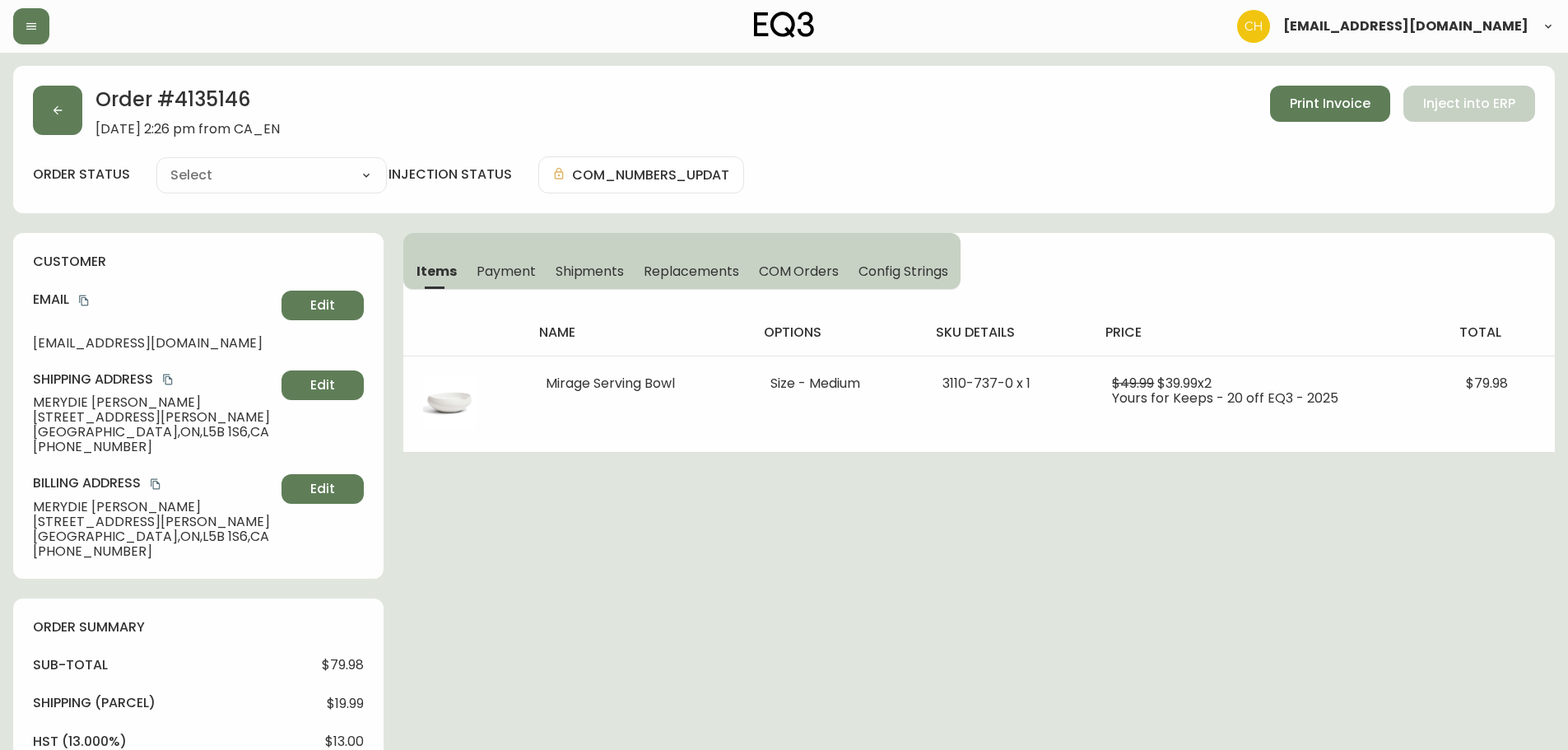
type input "Processing"
select select "PROCESSING"
click at [71, 120] on button "button" at bounding box center [58, 110] width 49 height 49
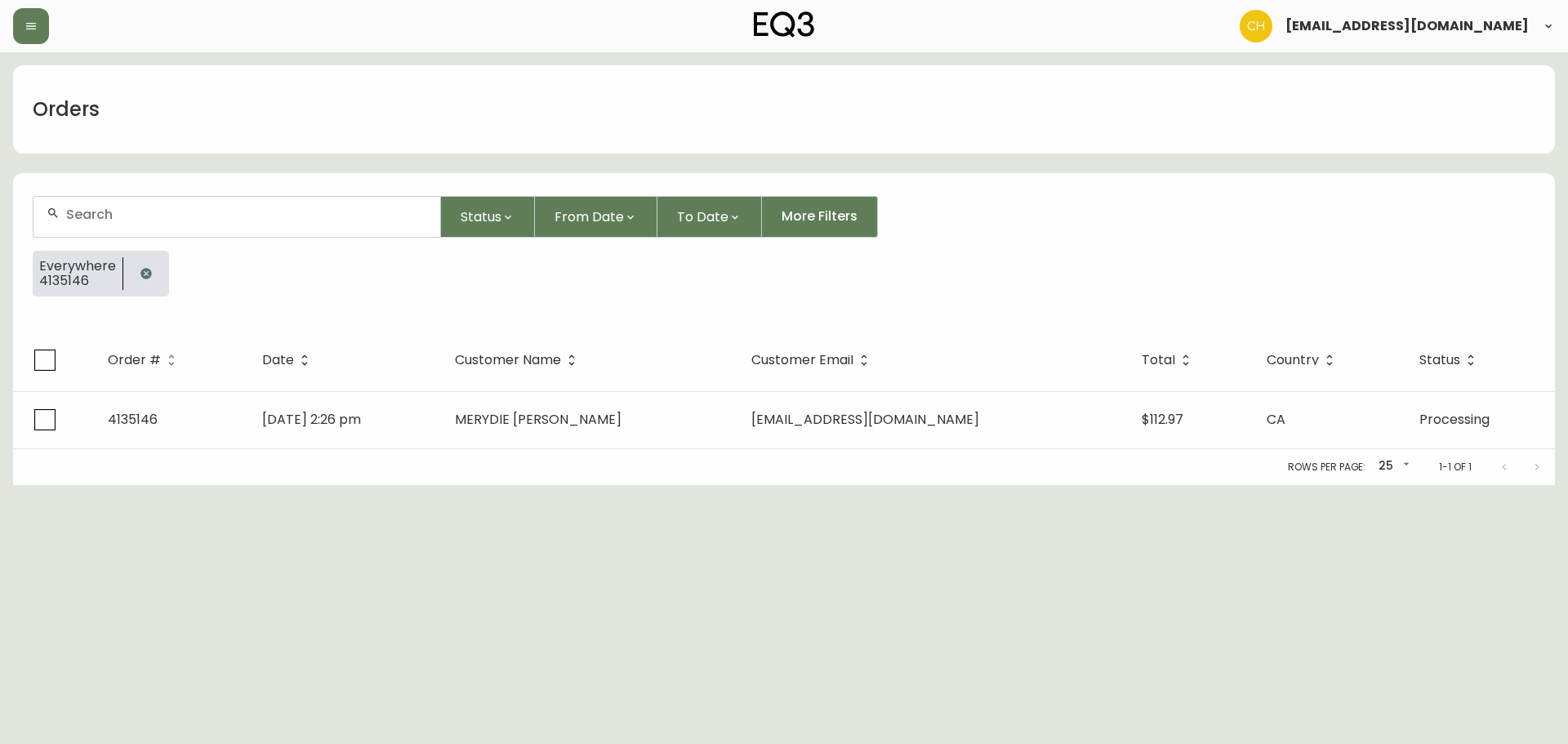
click at [121, 215] on input "text" at bounding box center [246, 214] width 361 height 16
type input "4135149"
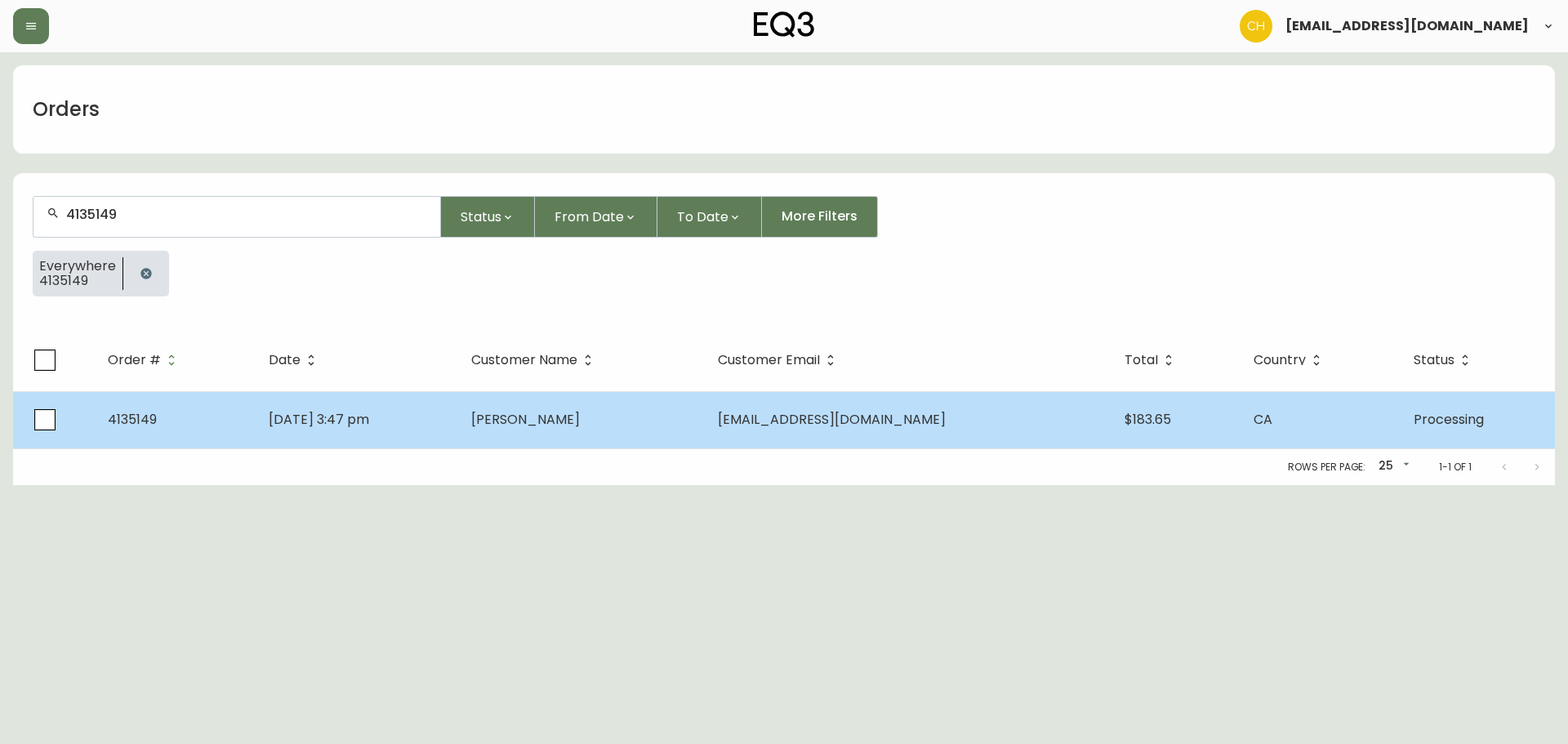
click at [579, 421] on span "[PERSON_NAME]" at bounding box center [525, 420] width 108 height 19
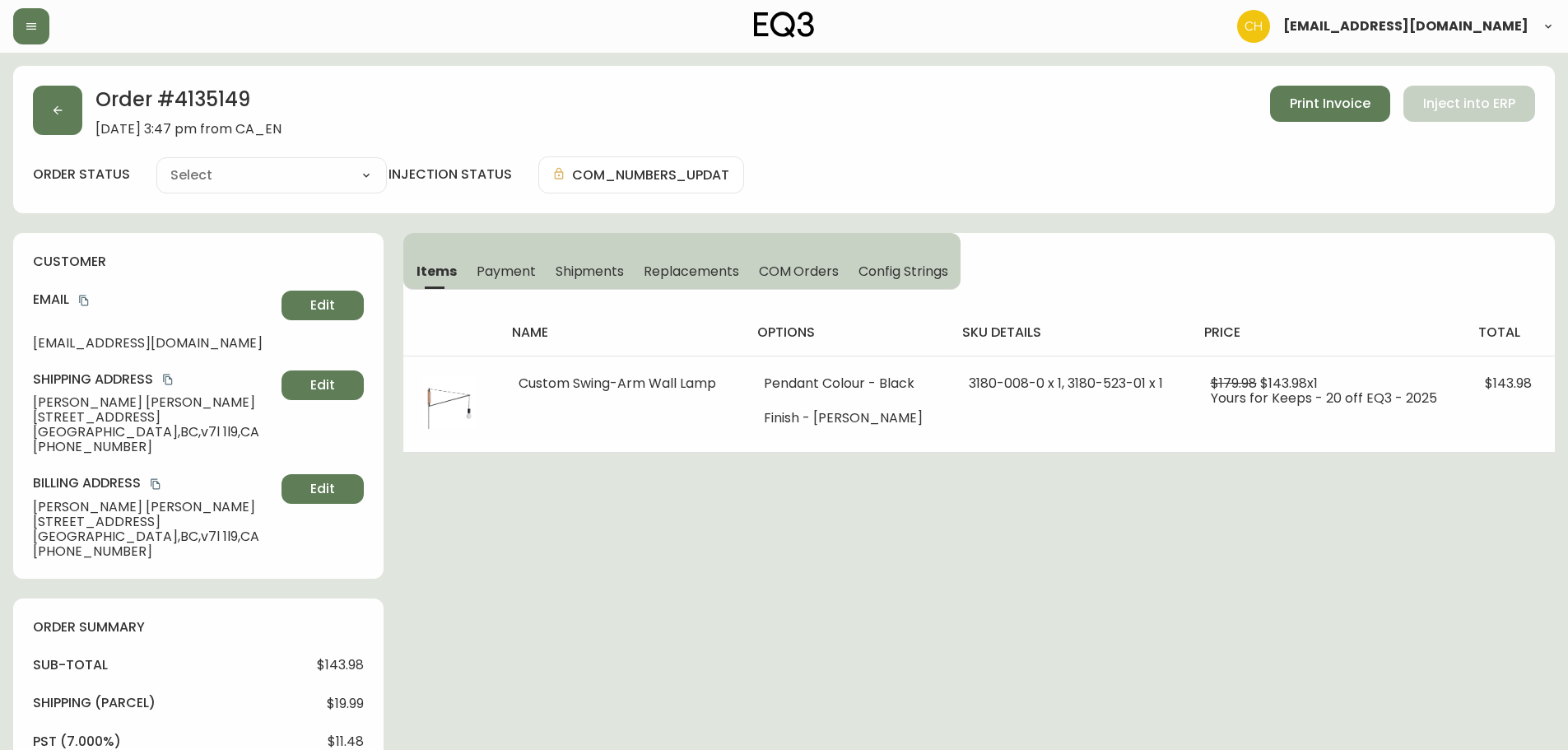
type input "Processing"
select select "PROCESSING"
click at [52, 109] on icon "button" at bounding box center [57, 110] width 13 height 13
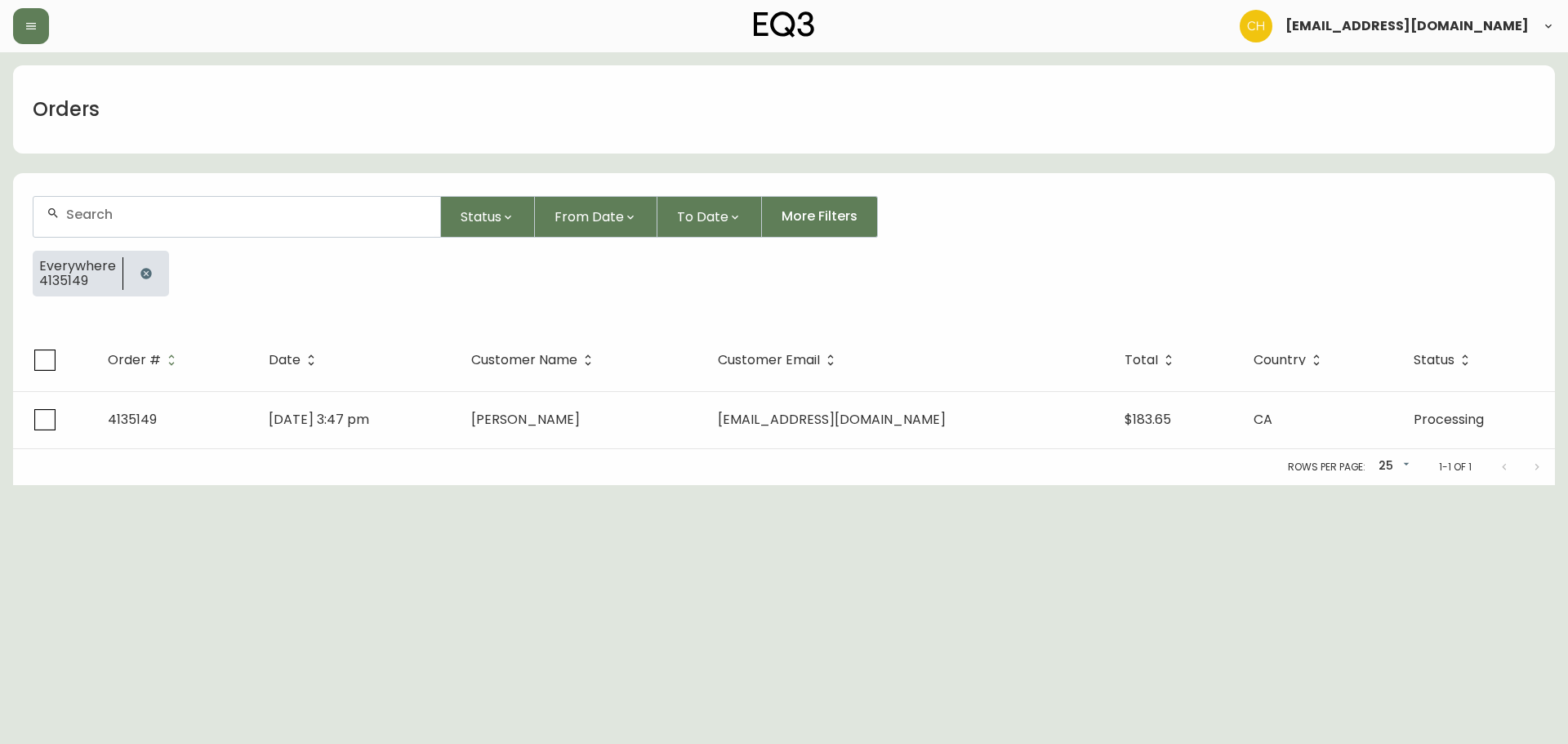
drag, startPoint x: 77, startPoint y: 208, endPoint x: 99, endPoint y: 206, distance: 22.1
click at [95, 207] on input "text" at bounding box center [246, 214] width 361 height 16
type input "4135152"
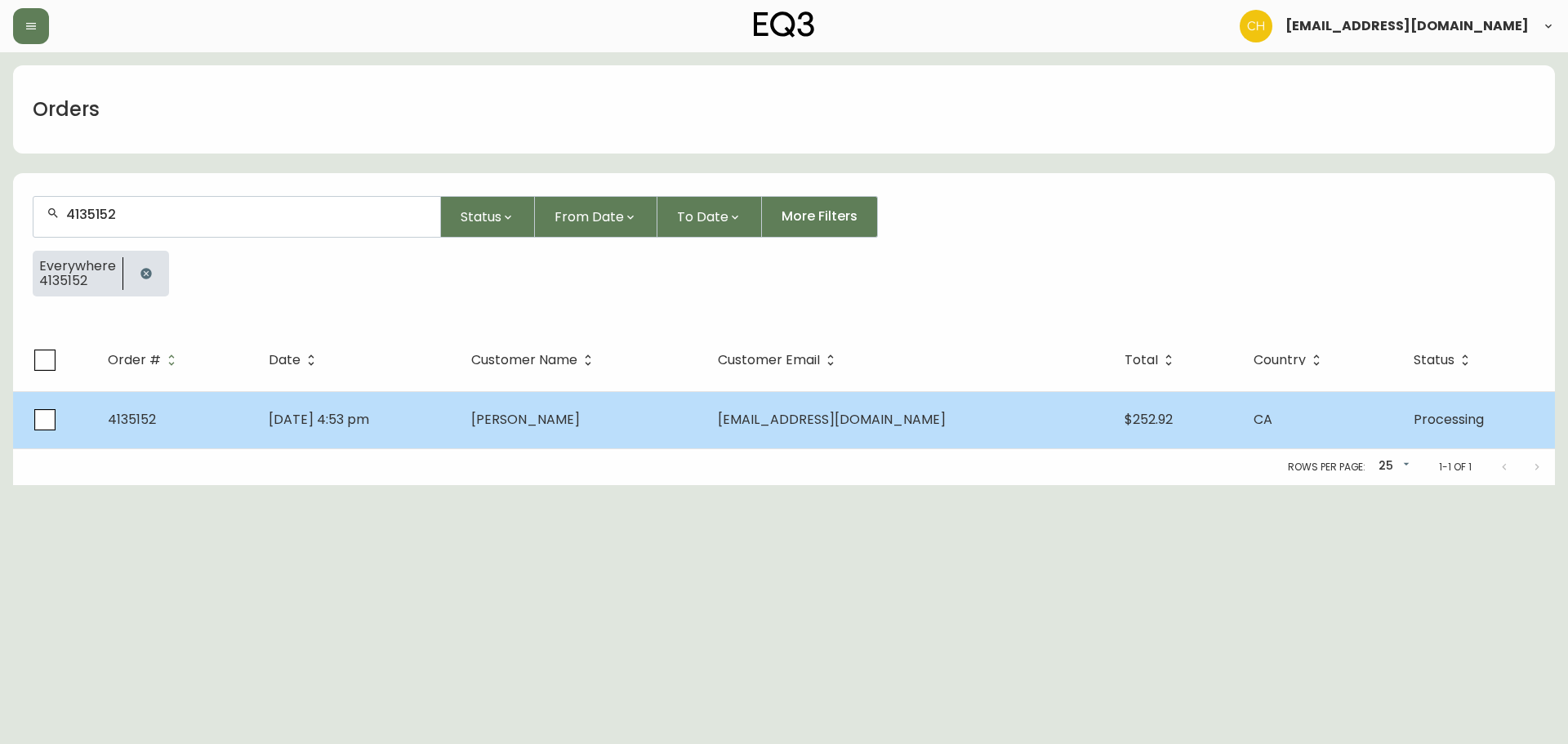
click at [579, 424] on span "[PERSON_NAME]" at bounding box center [525, 420] width 108 height 19
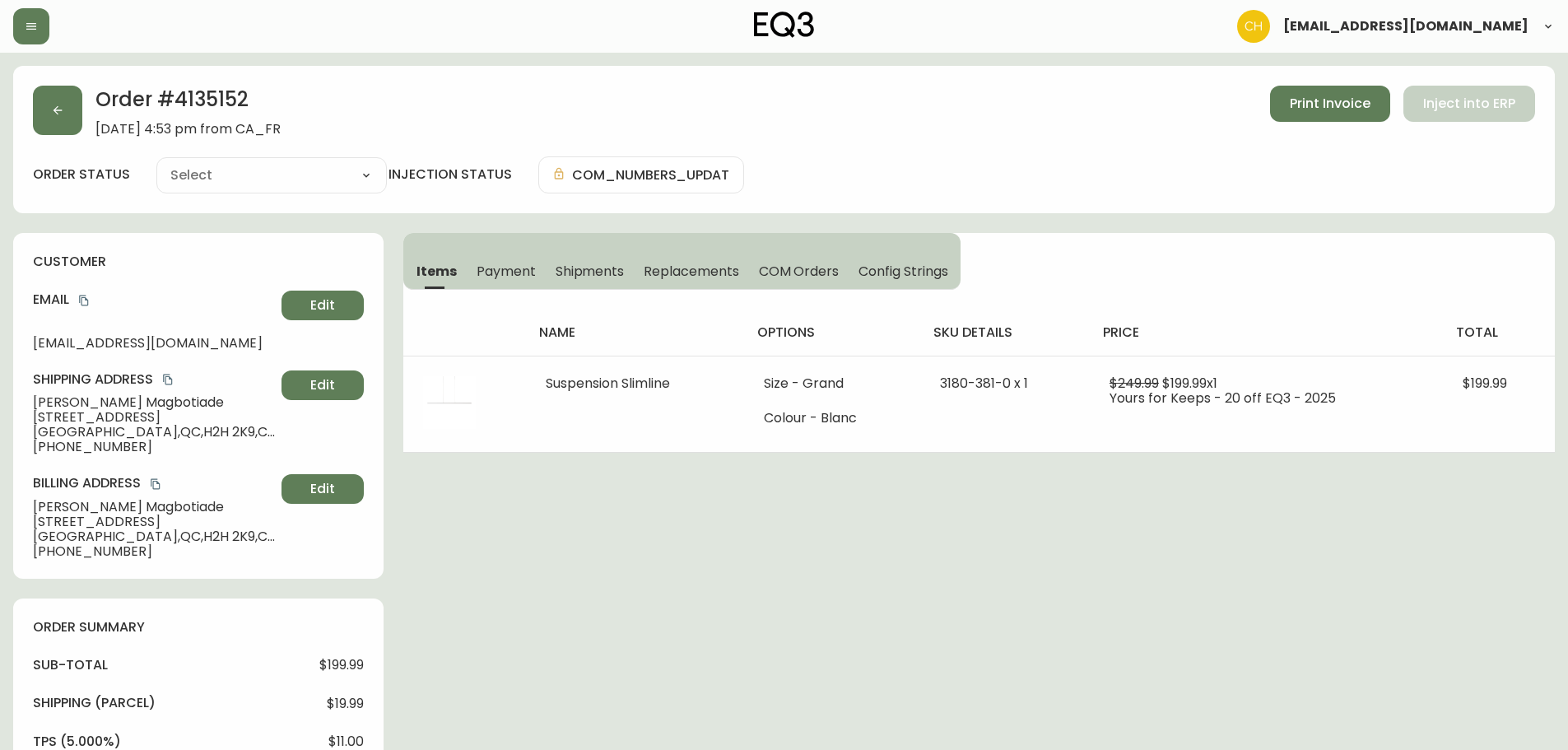
type input "Processing"
select select "PROCESSING"
click at [66, 110] on button "button" at bounding box center [58, 110] width 49 height 49
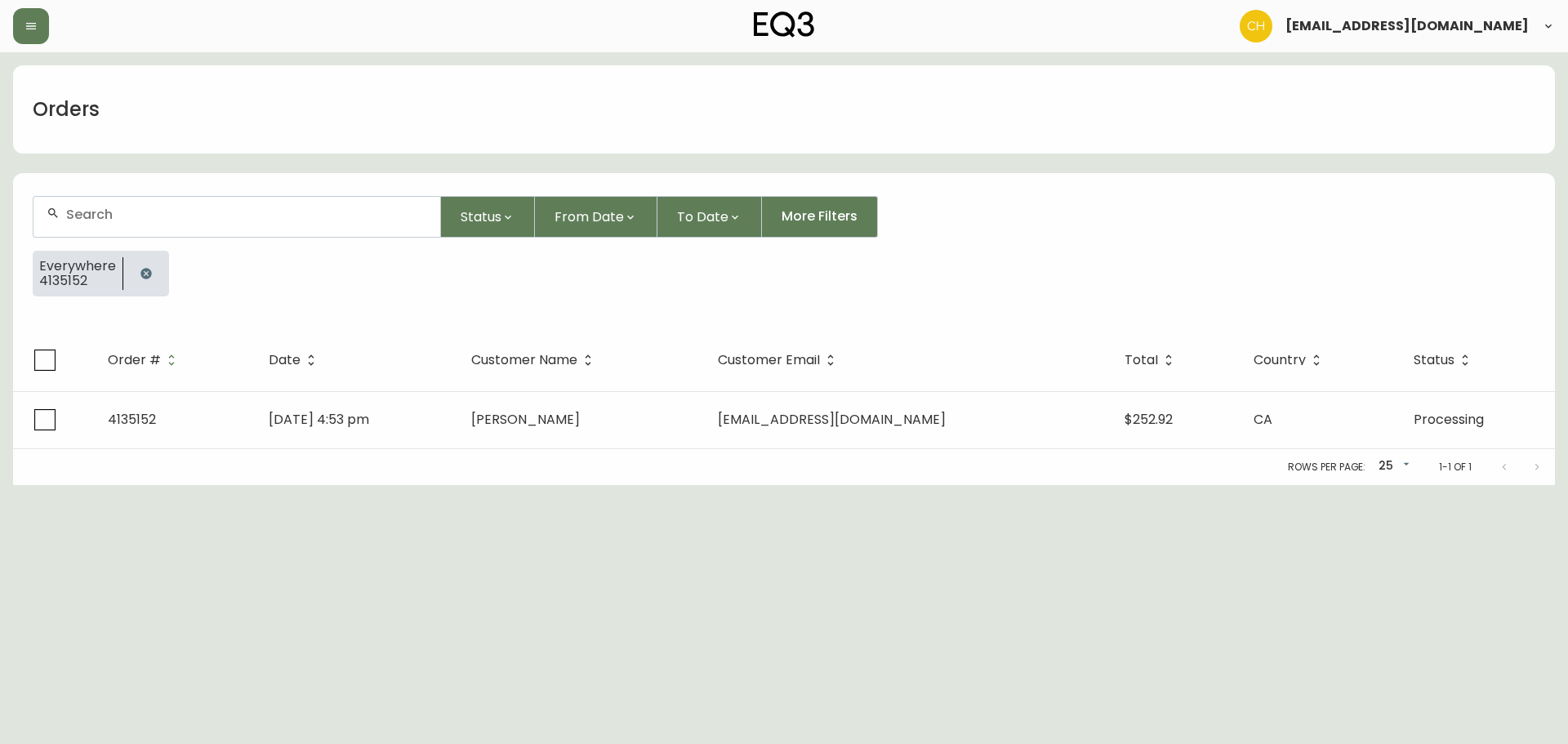
click at [95, 219] on div at bounding box center [237, 217] width 407 height 40
type input "4135155"
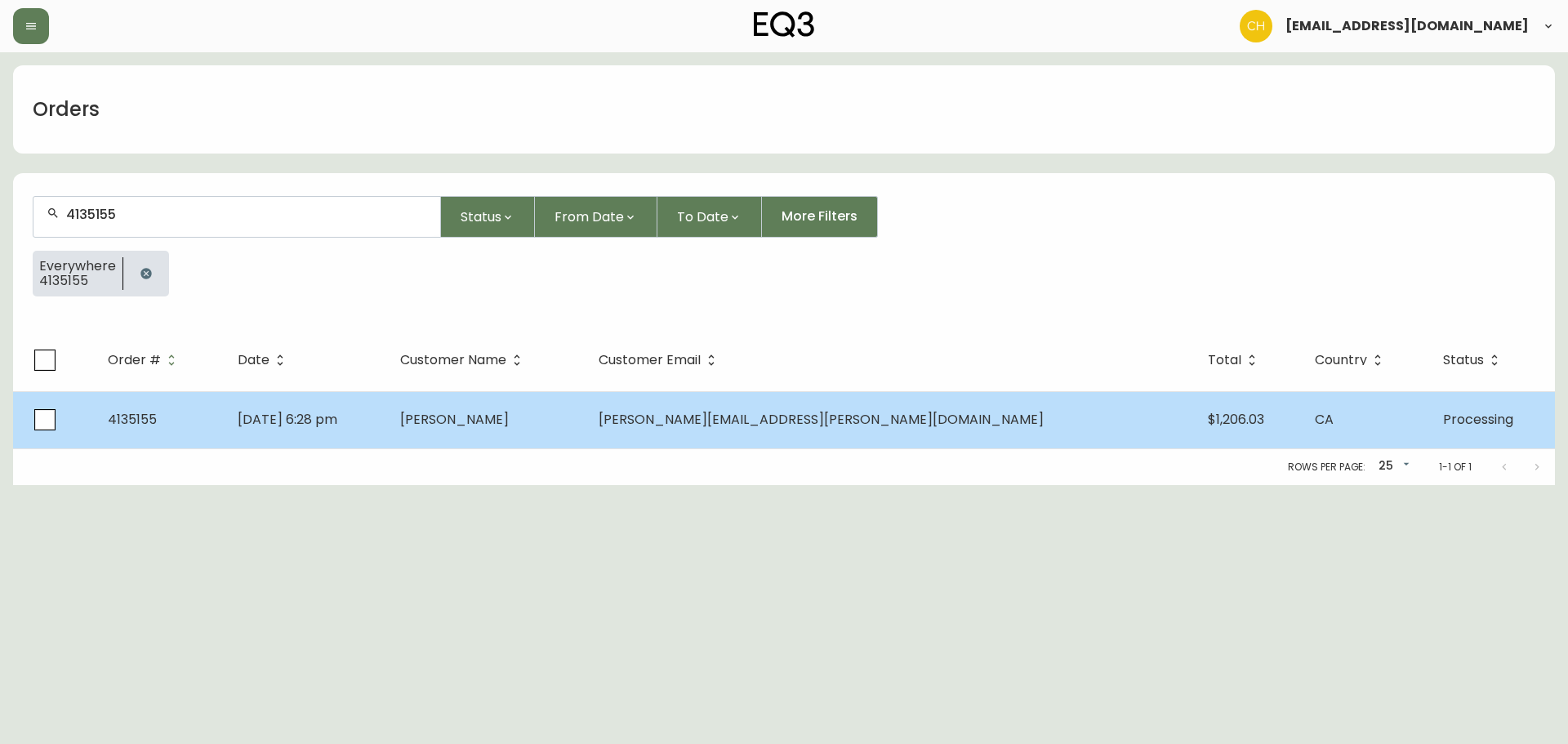
click at [509, 421] on span "[PERSON_NAME]" at bounding box center [454, 420] width 108 height 19
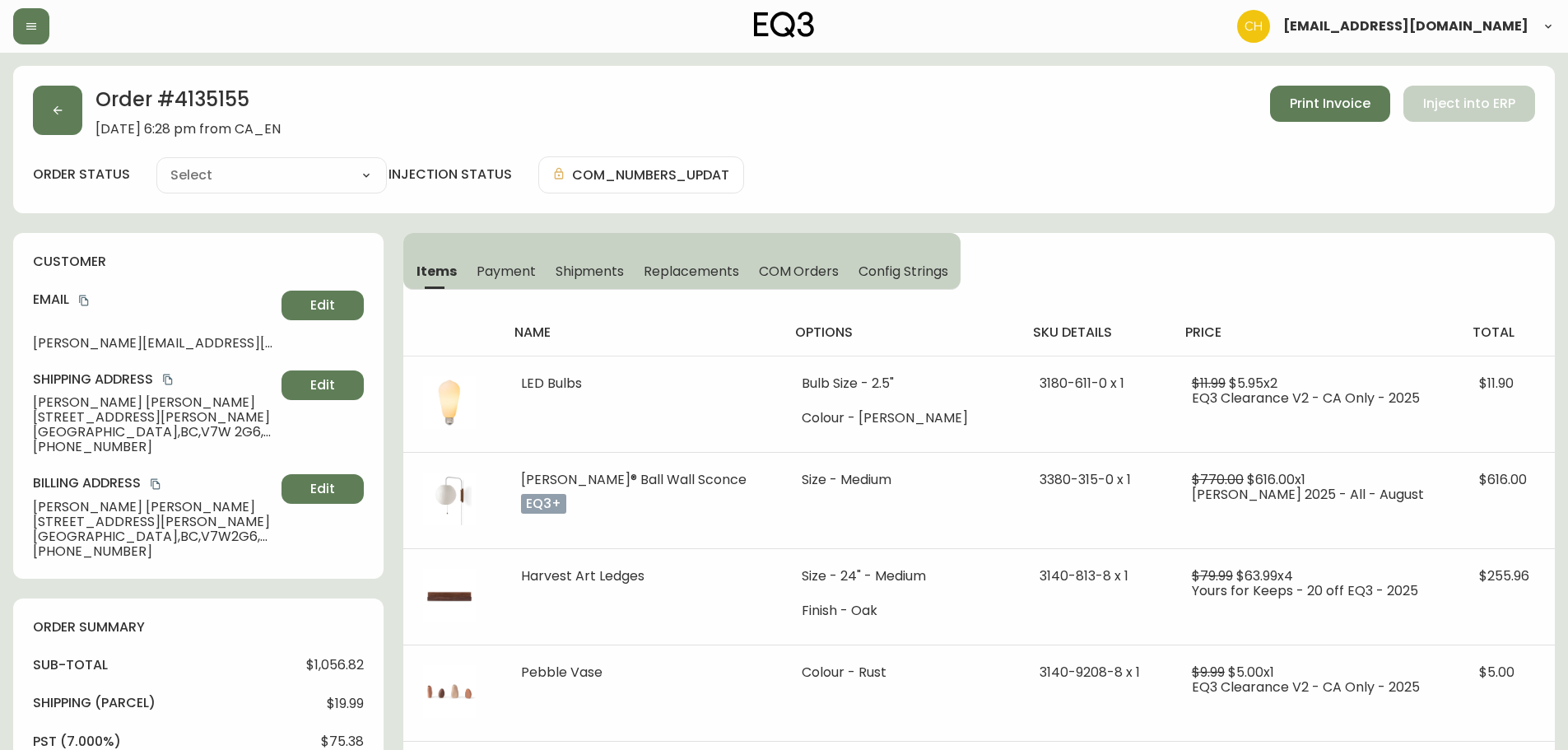
type input "Processing"
select select "PROCESSING"
click at [48, 117] on button "button" at bounding box center [58, 110] width 49 height 49
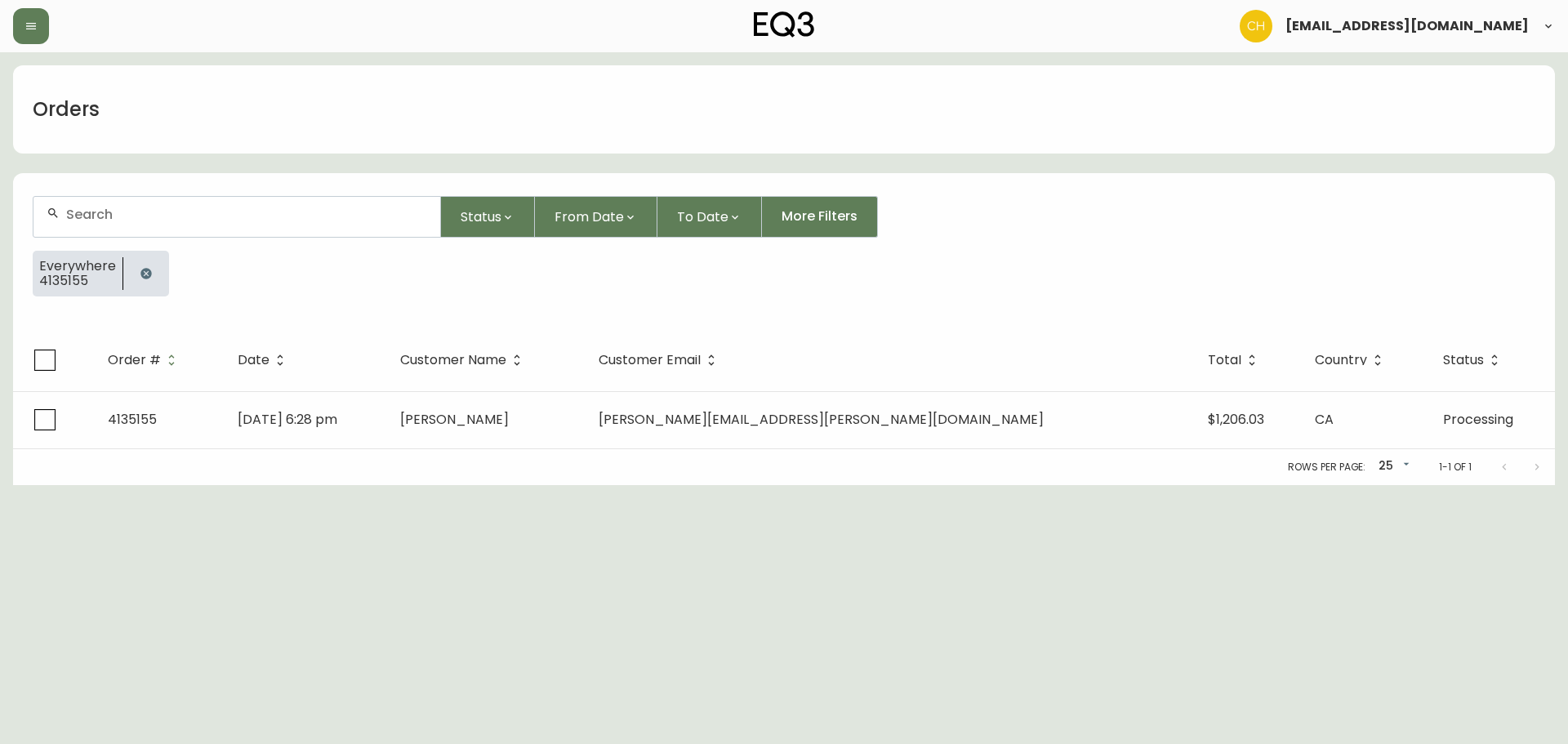
drag, startPoint x: 78, startPoint y: 206, endPoint x: 100, endPoint y: 207, distance: 22.0
click at [91, 209] on div at bounding box center [237, 217] width 407 height 40
type input "4135159"
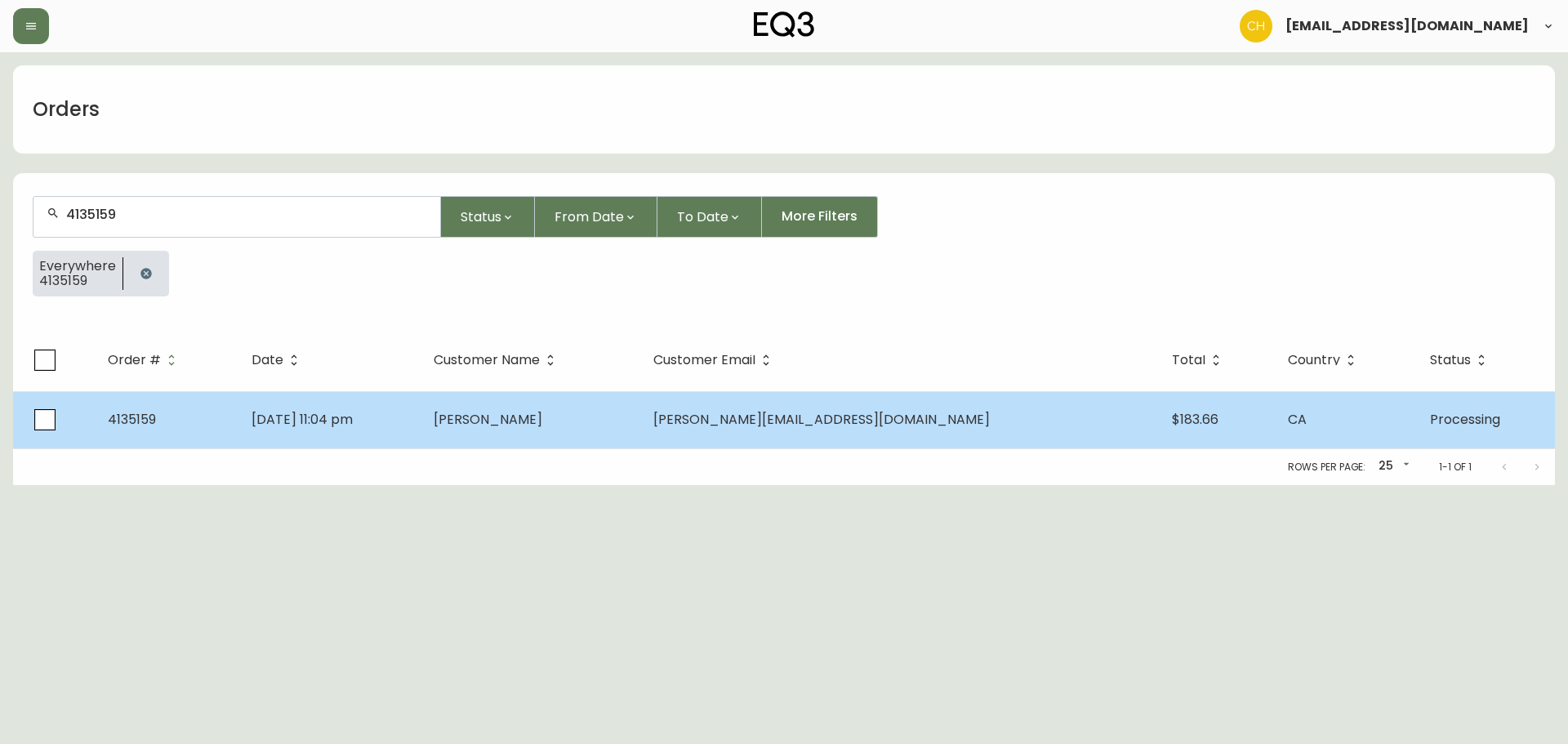
click at [789, 404] on td "[PERSON_NAME][EMAIL_ADDRESS][DOMAIN_NAME]" at bounding box center [899, 420] width 519 height 57
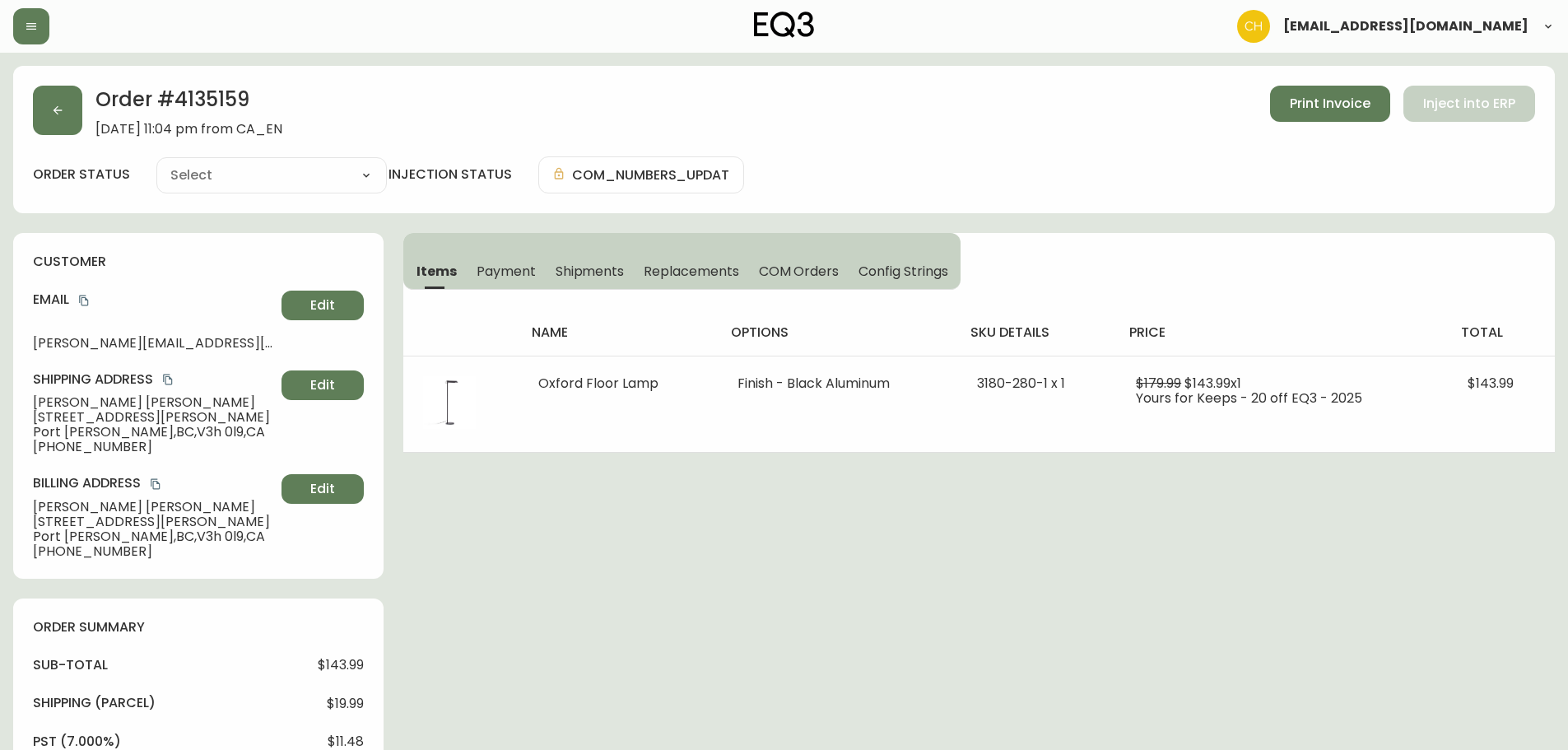
type input "Processing"
select select "PROCESSING"
click at [74, 120] on button "button" at bounding box center [58, 110] width 49 height 49
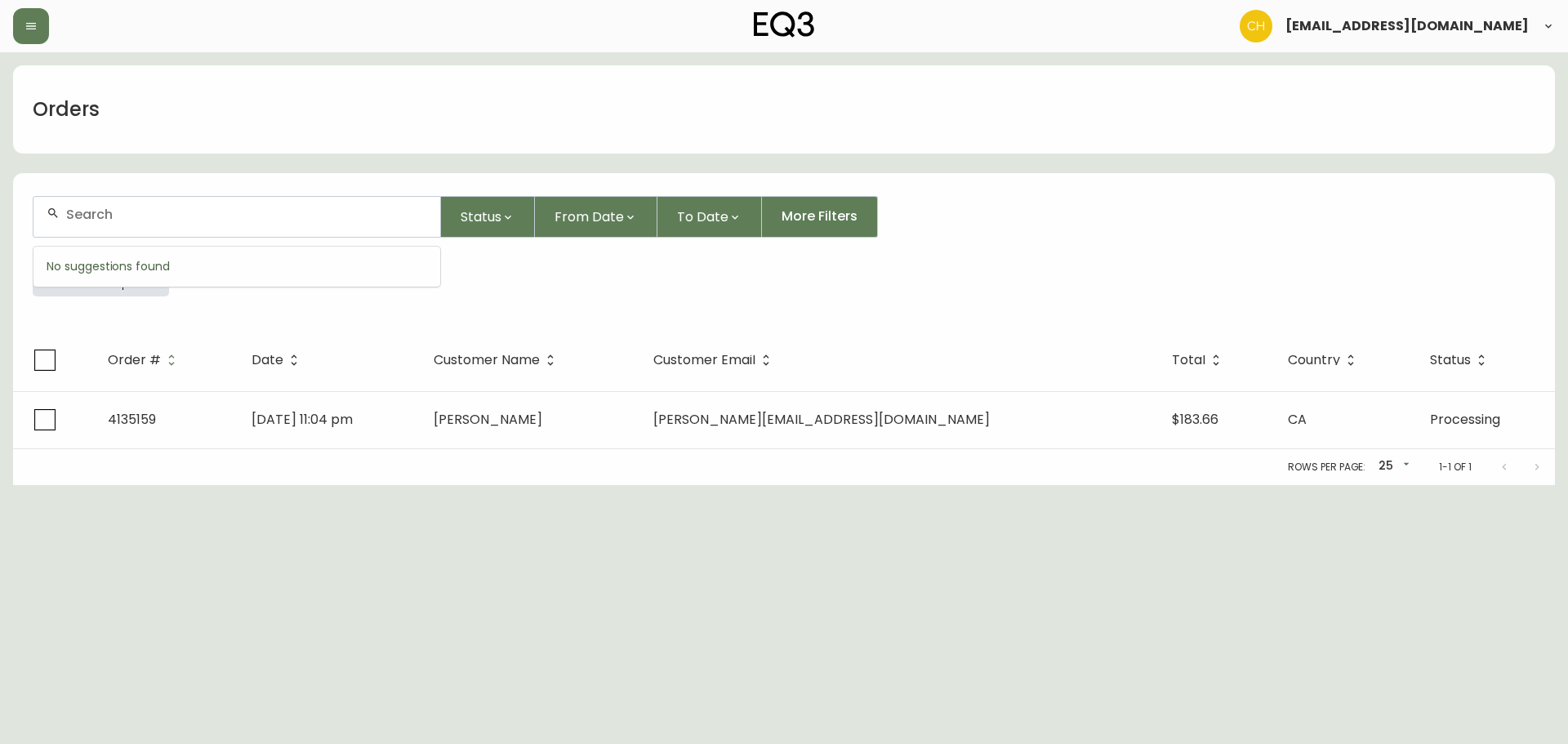
drag, startPoint x: 83, startPoint y: 210, endPoint x: 104, endPoint y: 203, distance: 22.1
click at [96, 208] on input "text" at bounding box center [246, 214] width 361 height 16
type input "4135161"
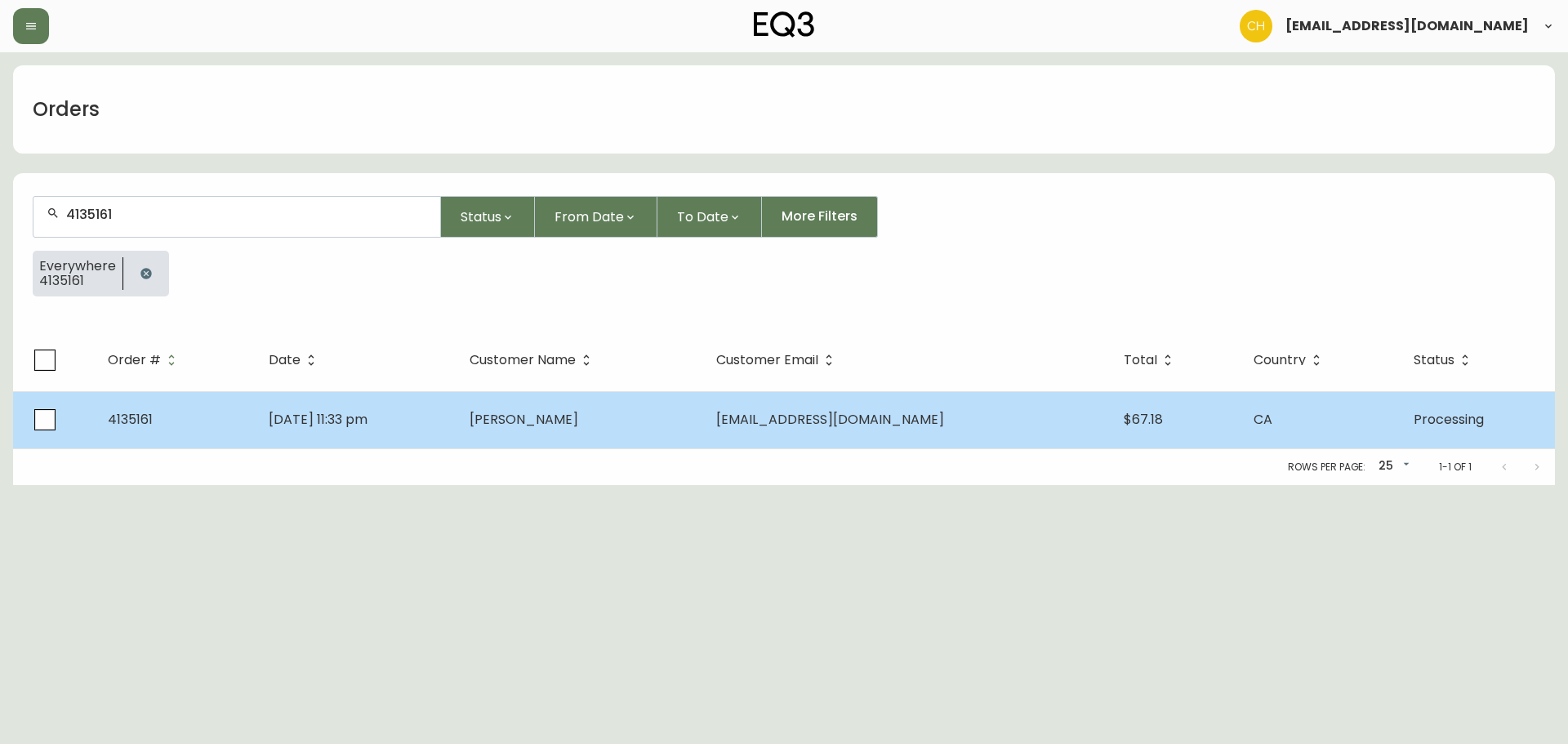
click at [456, 404] on td "[DATE] 11:33 pm" at bounding box center [356, 420] width 201 height 57
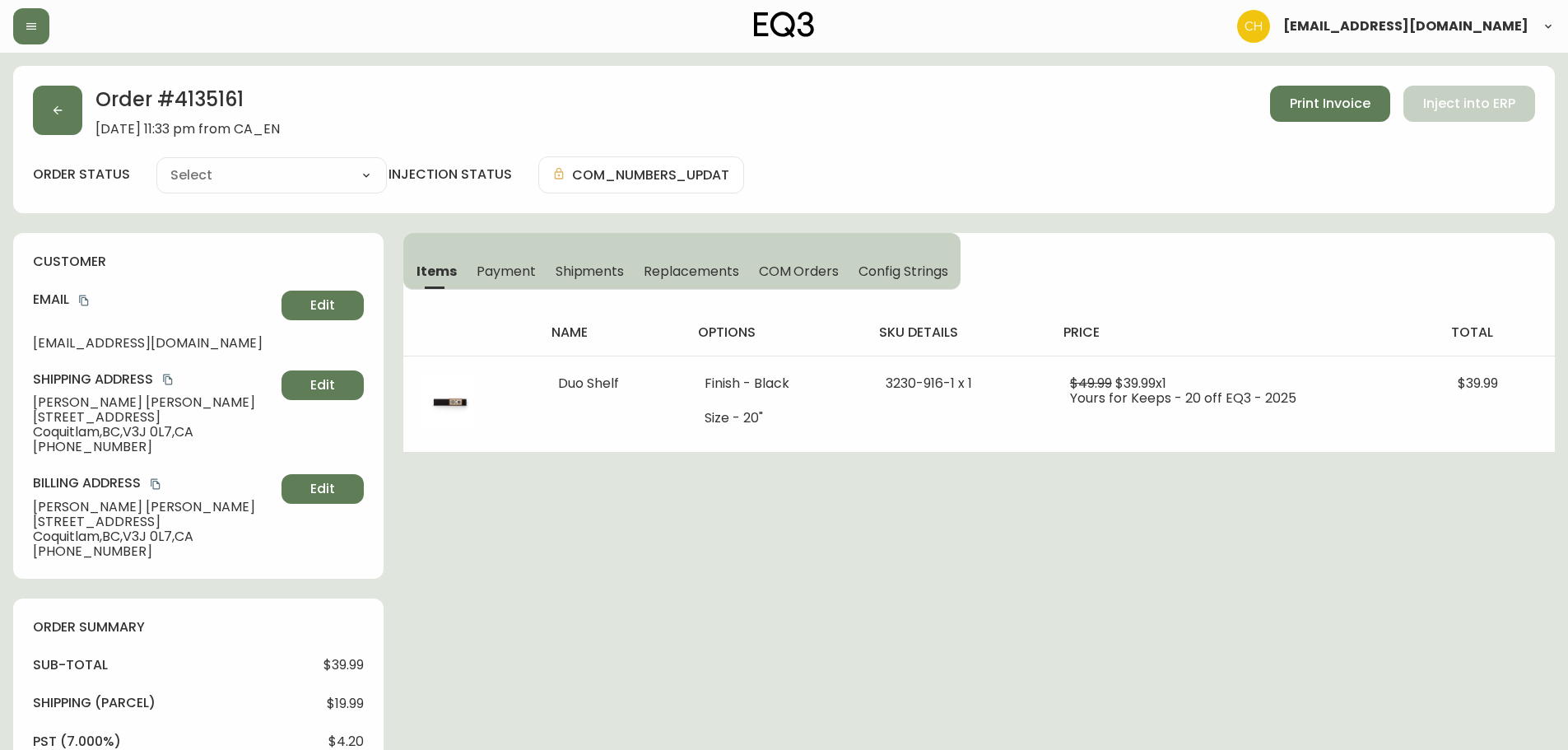
type input "Processing"
select select "PROCESSING"
click at [61, 113] on icon "button" at bounding box center [57, 110] width 13 height 13
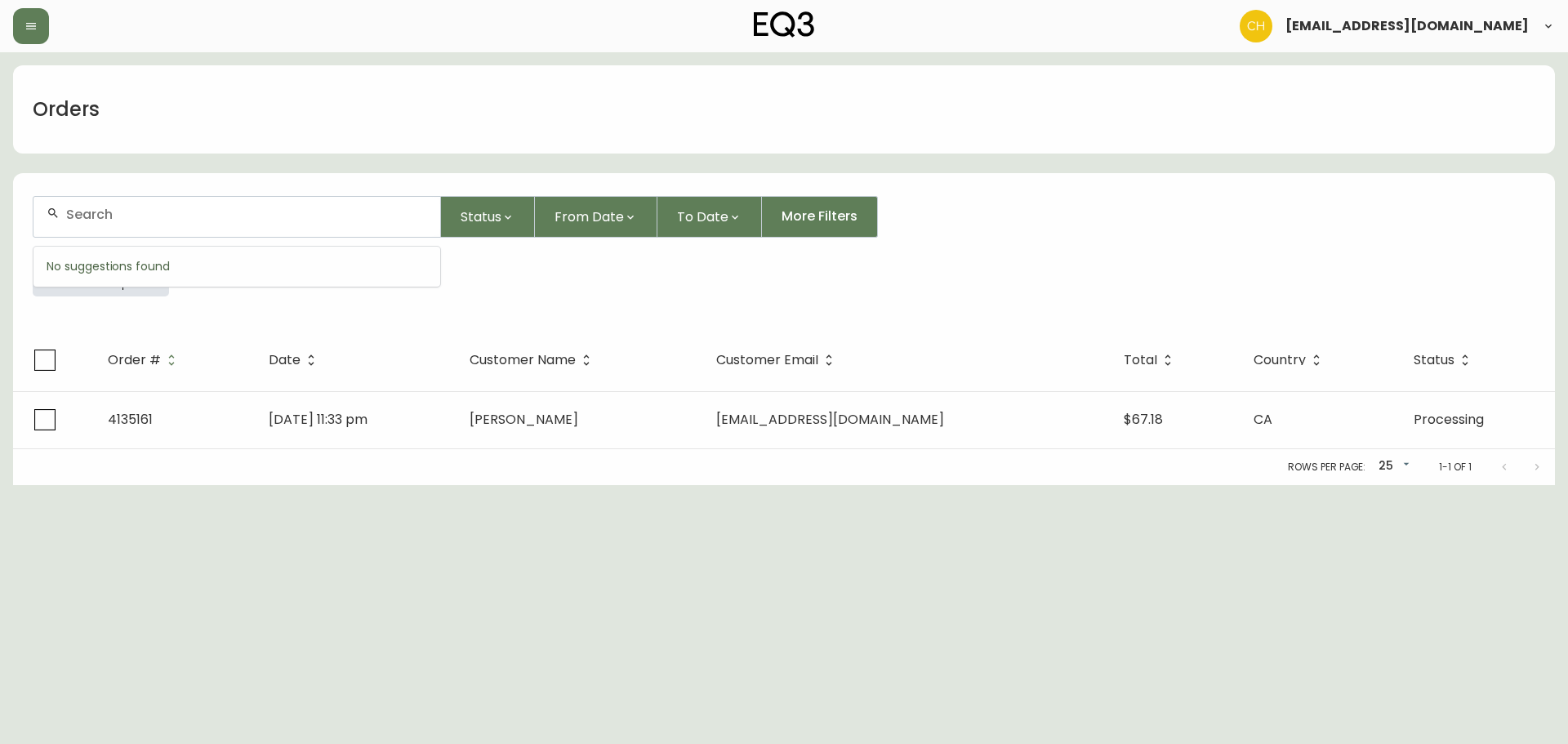
drag, startPoint x: 118, startPoint y: 218, endPoint x: 135, endPoint y: 212, distance: 18.0
click at [133, 214] on input "text" at bounding box center [246, 214] width 361 height 16
type input "4135165"
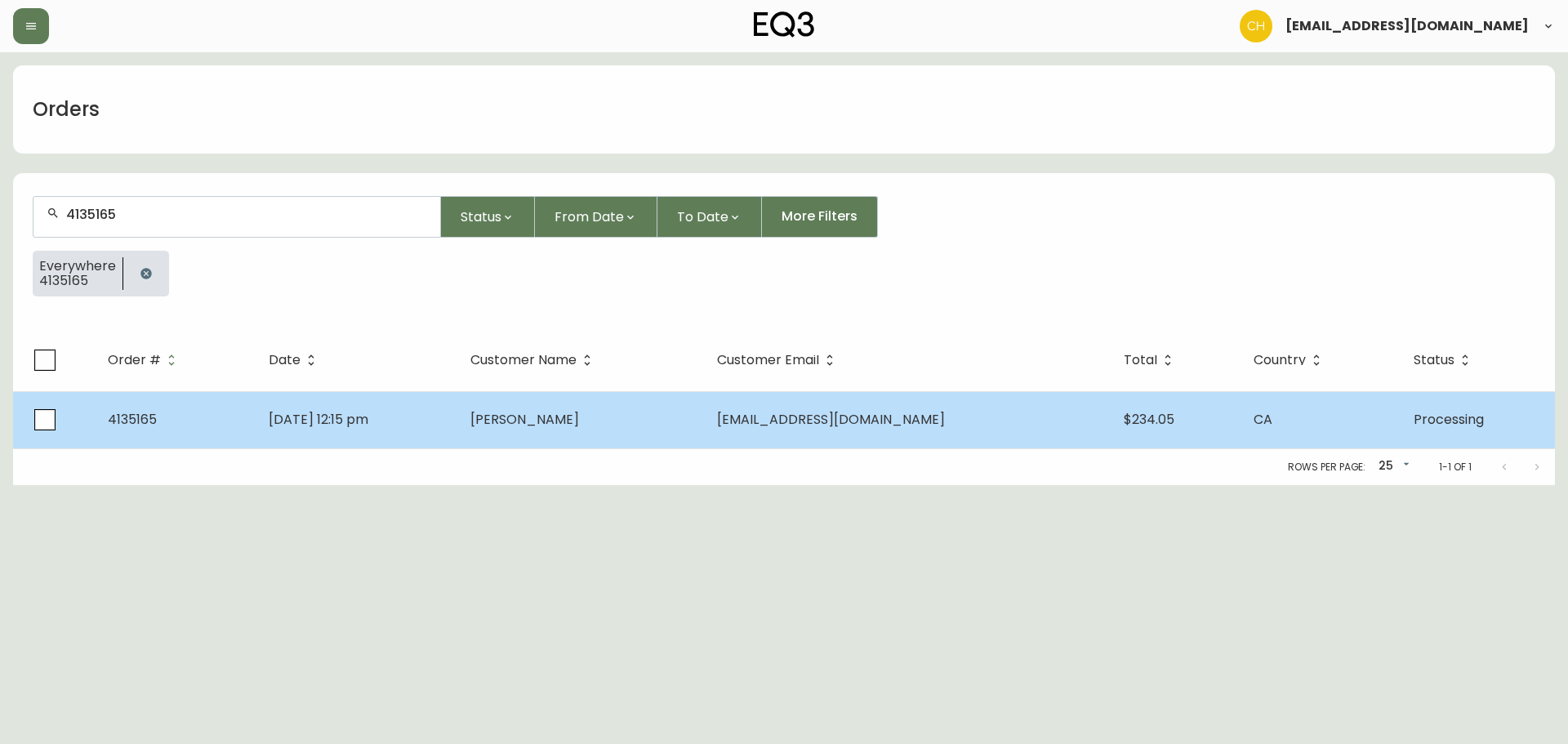
click at [661, 435] on td "[PERSON_NAME]" at bounding box center [579, 420] width 245 height 57
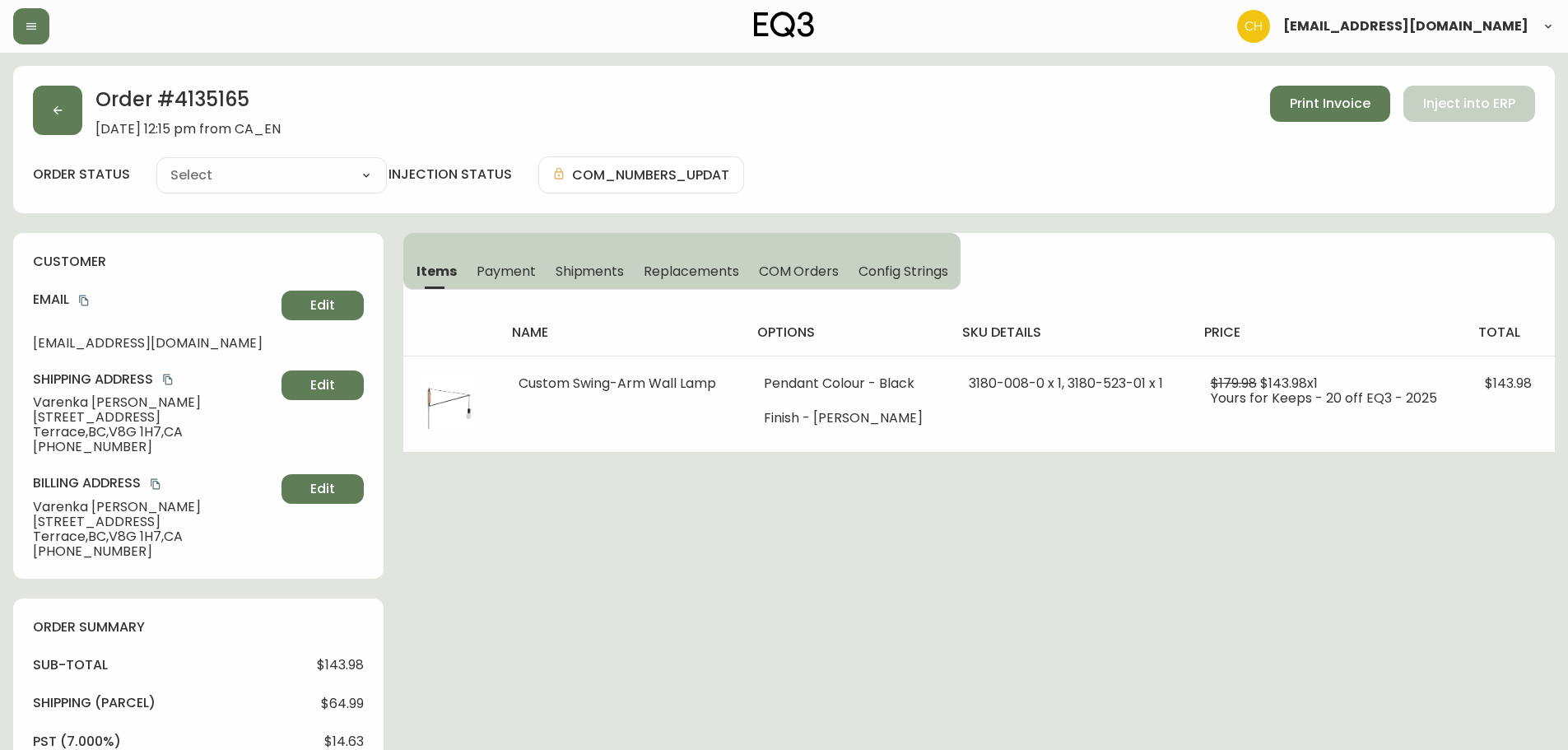
type input "Processing"
select select "PROCESSING"
click at [62, 114] on icon "button" at bounding box center [57, 110] width 13 height 13
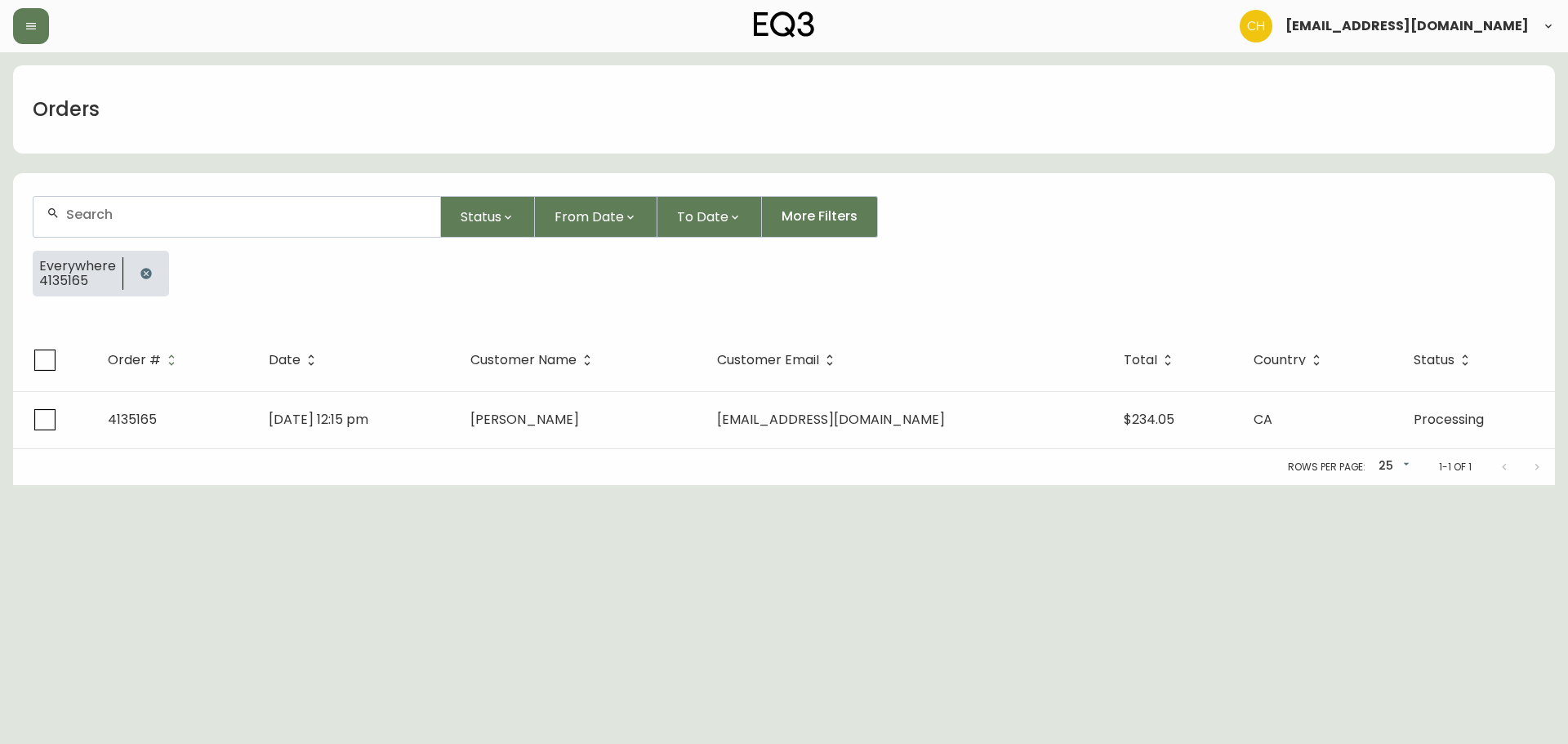
click at [102, 213] on input "text" at bounding box center [246, 214] width 361 height 16
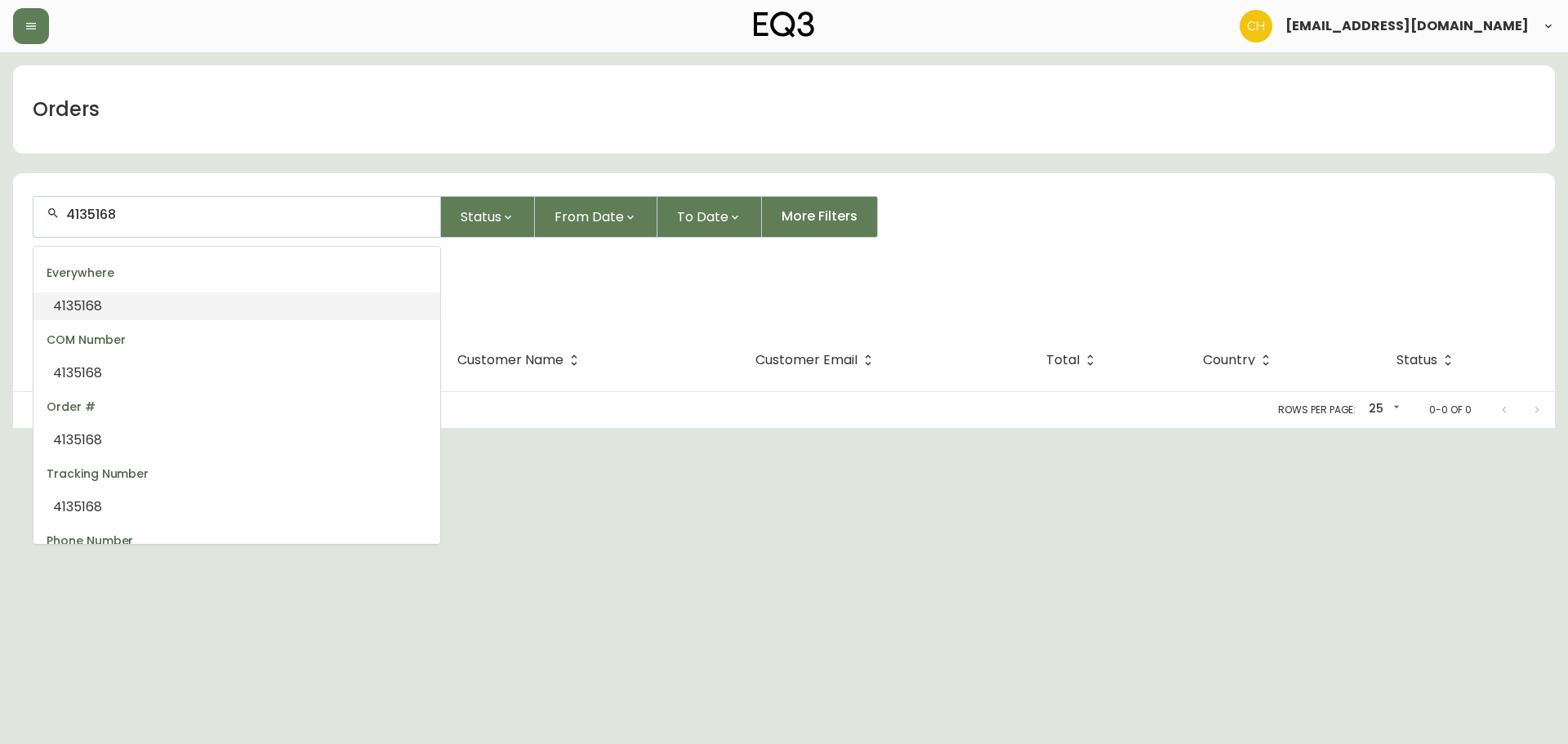
drag, startPoint x: 160, startPoint y: 212, endPoint x: 0, endPoint y: 217, distance: 160.1
click at [0, 218] on main "Orders 4135168 Status From Date To Date More Filters COM Number 4135168 Order #…" at bounding box center [784, 239] width 1568 height 375
type input "4135168"
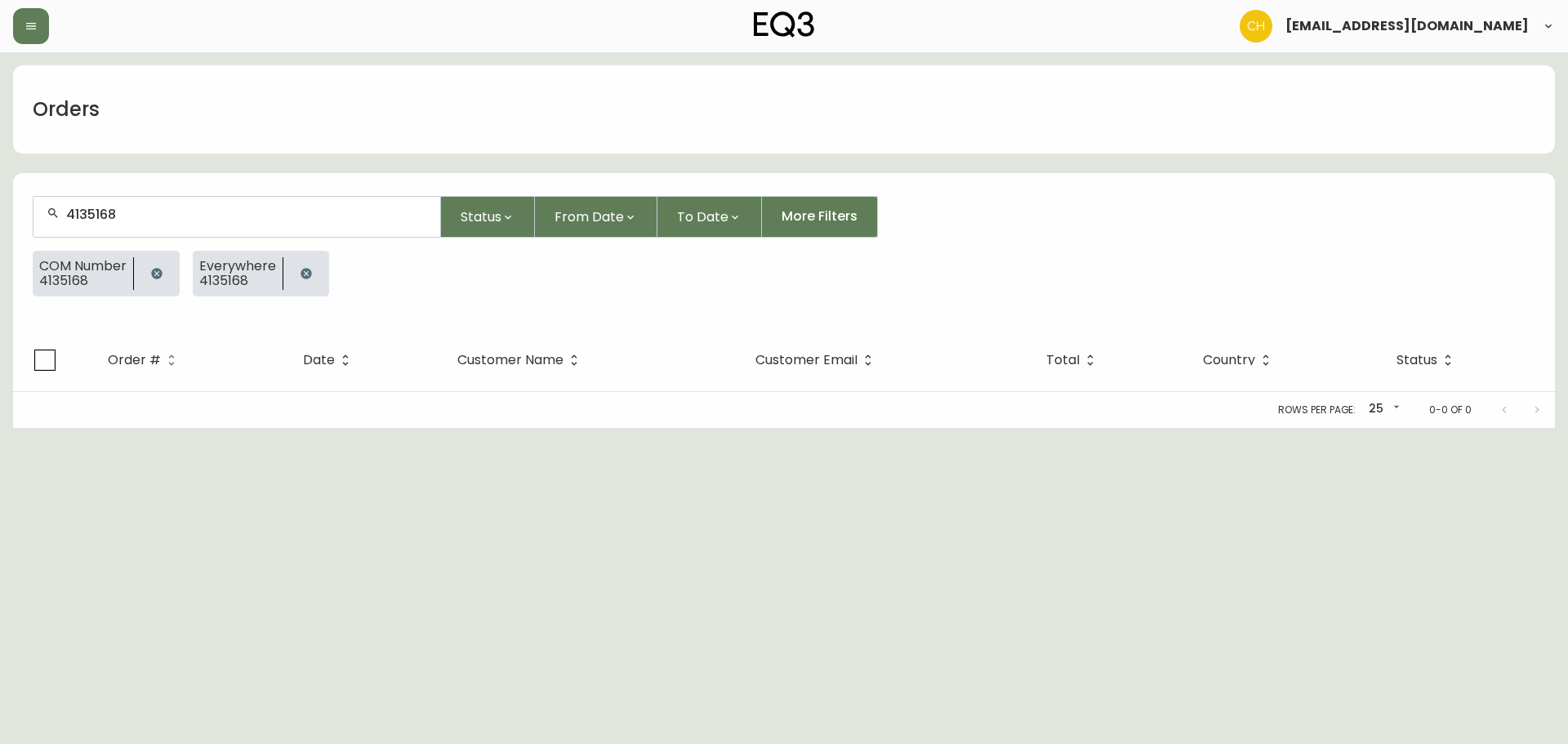
click at [160, 271] on icon "button" at bounding box center [156, 273] width 10 height 10
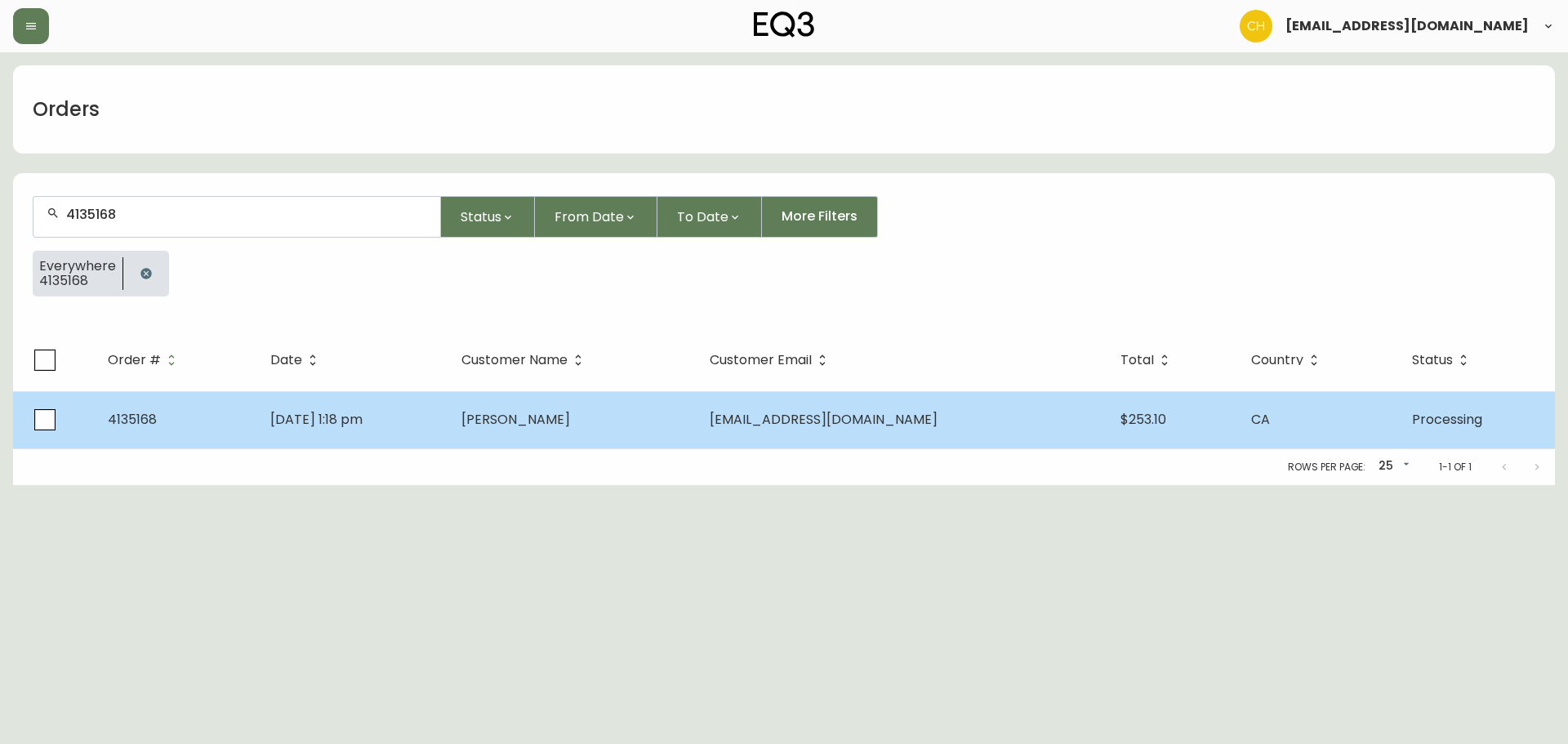
click at [615, 442] on td "[PERSON_NAME]" at bounding box center [572, 420] width 248 height 57
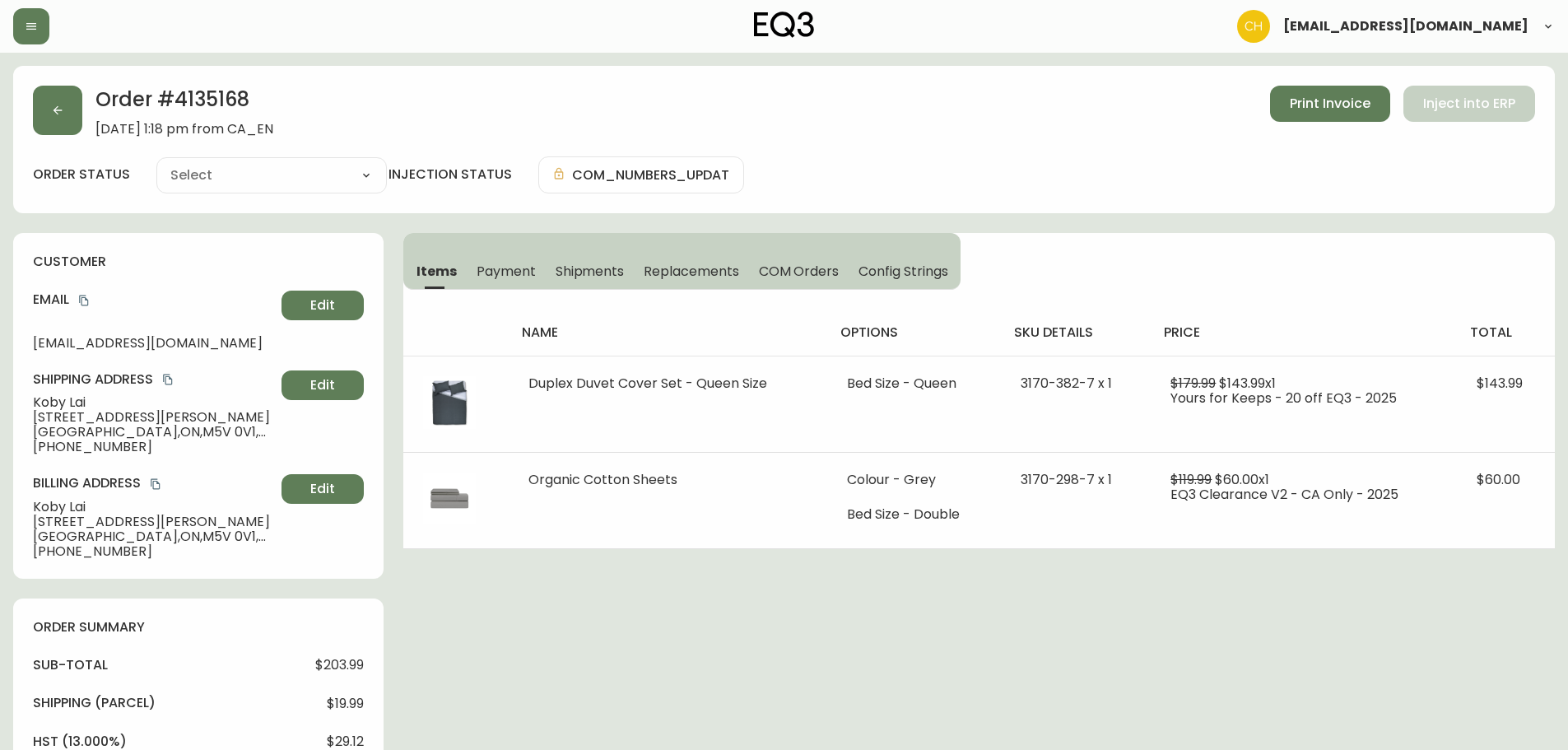
type input "Processing"
select select "PROCESSING"
click at [63, 106] on icon "button" at bounding box center [57, 110] width 13 height 13
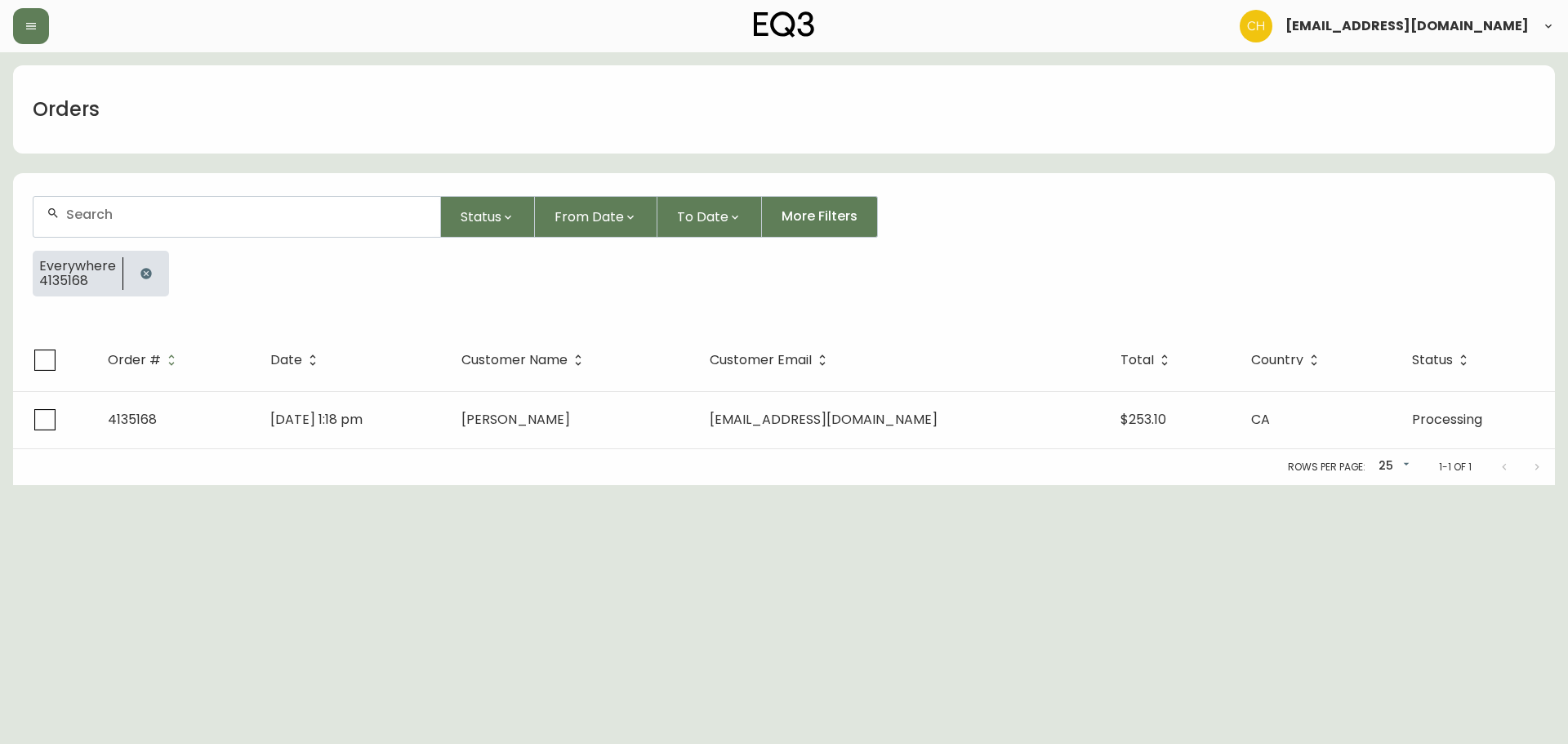
click at [92, 206] on input "text" at bounding box center [246, 214] width 361 height 16
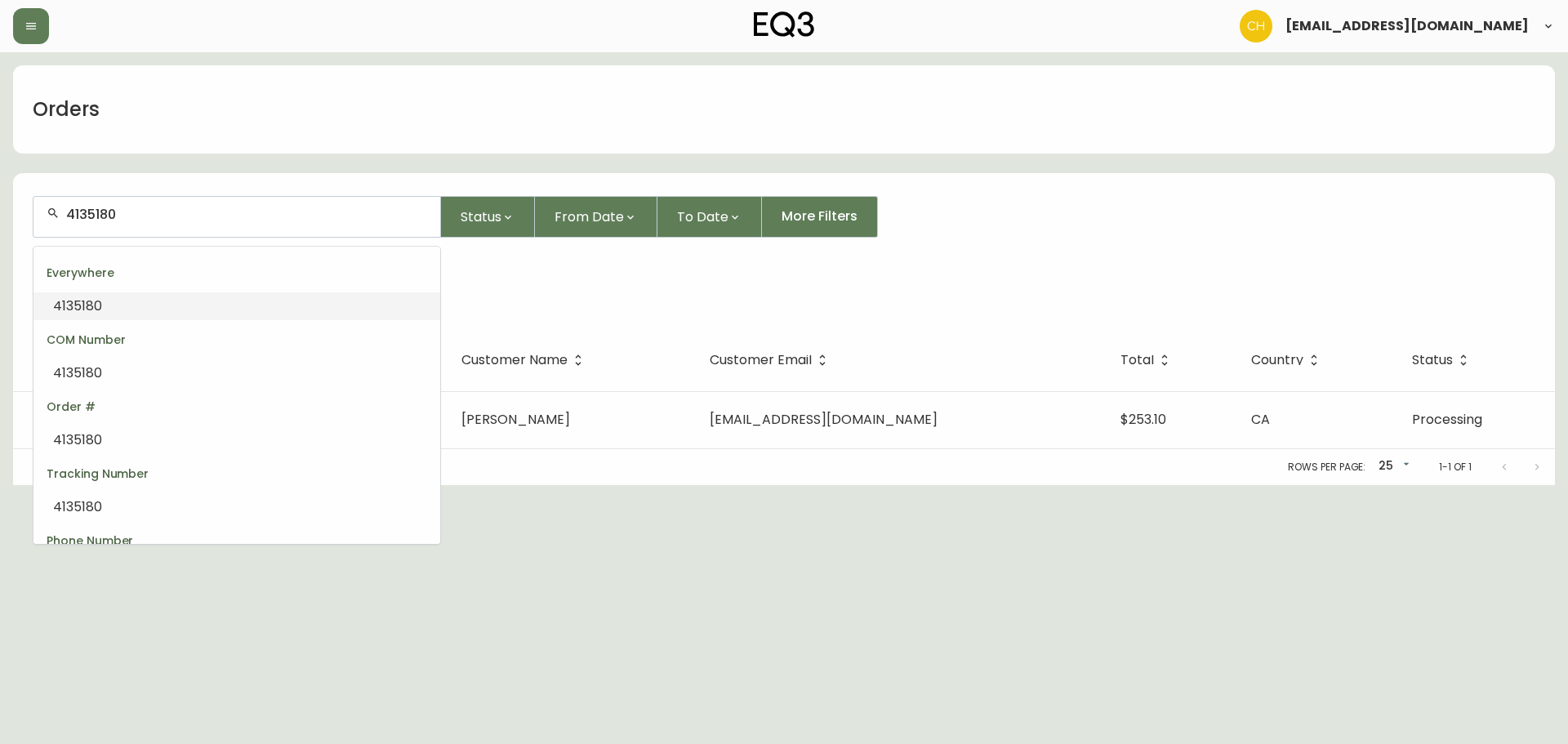
type input "4135180"
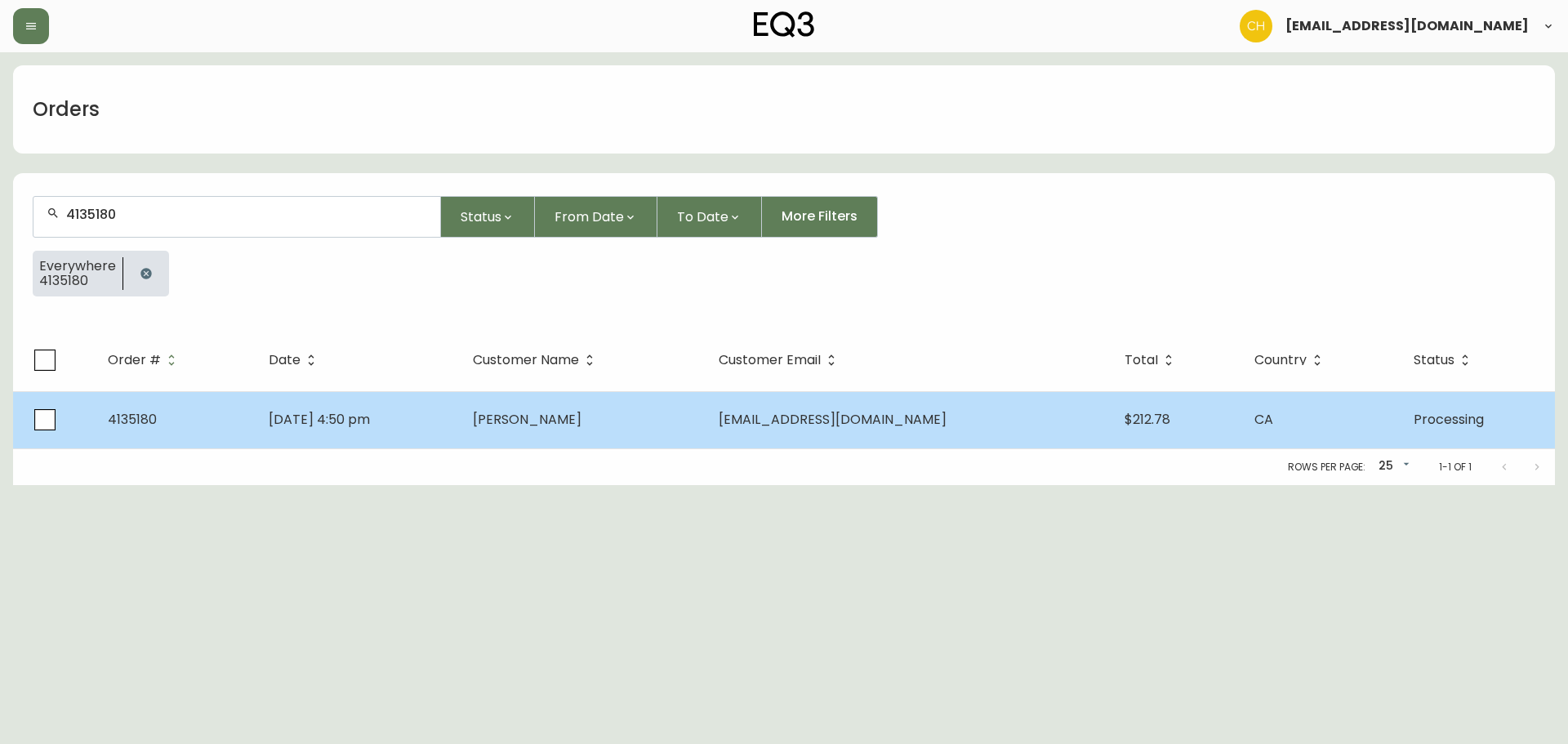
click at [568, 425] on span "[PERSON_NAME]" at bounding box center [526, 420] width 108 height 19
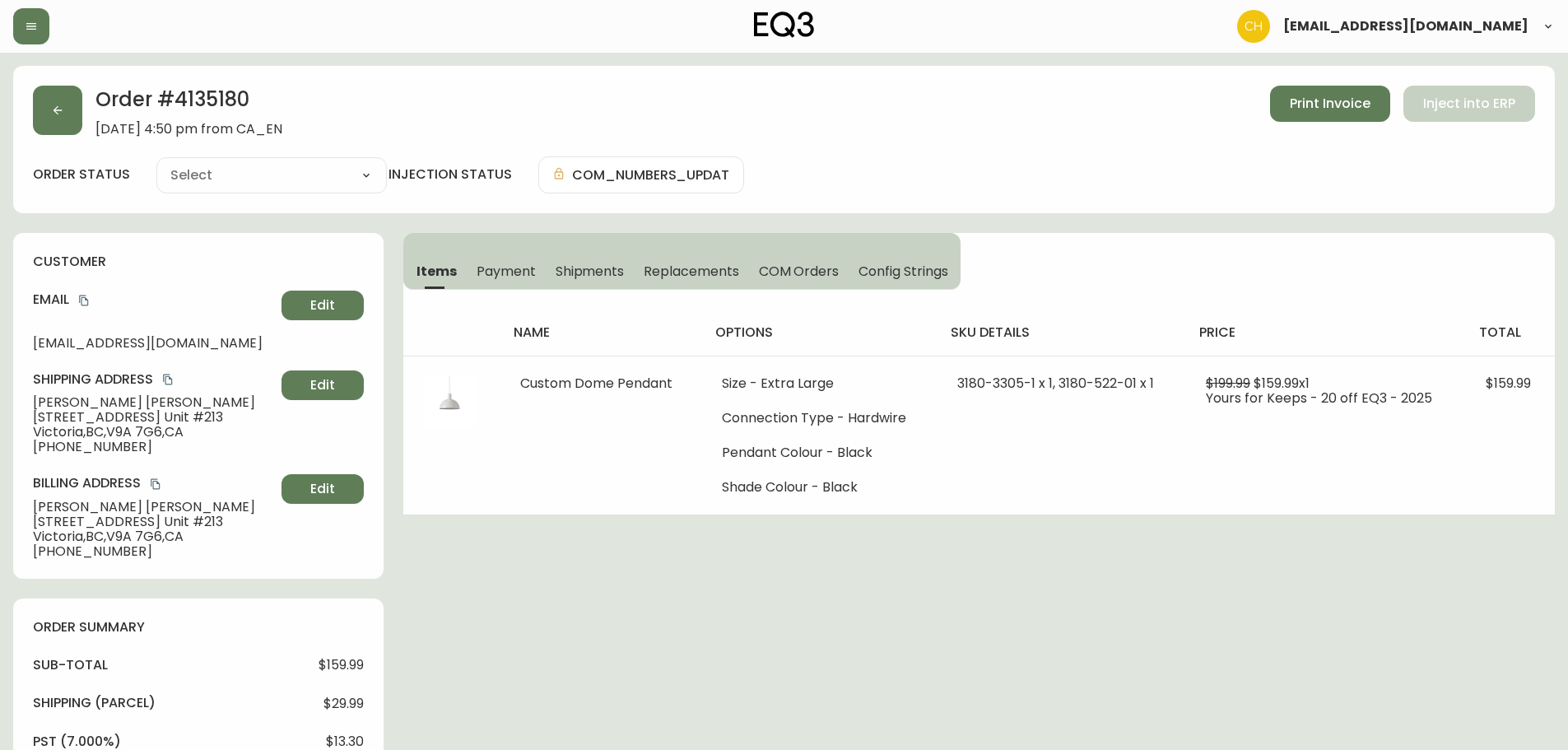
type input "Processing"
select select "PROCESSING"
click at [63, 123] on button "button" at bounding box center [58, 110] width 49 height 49
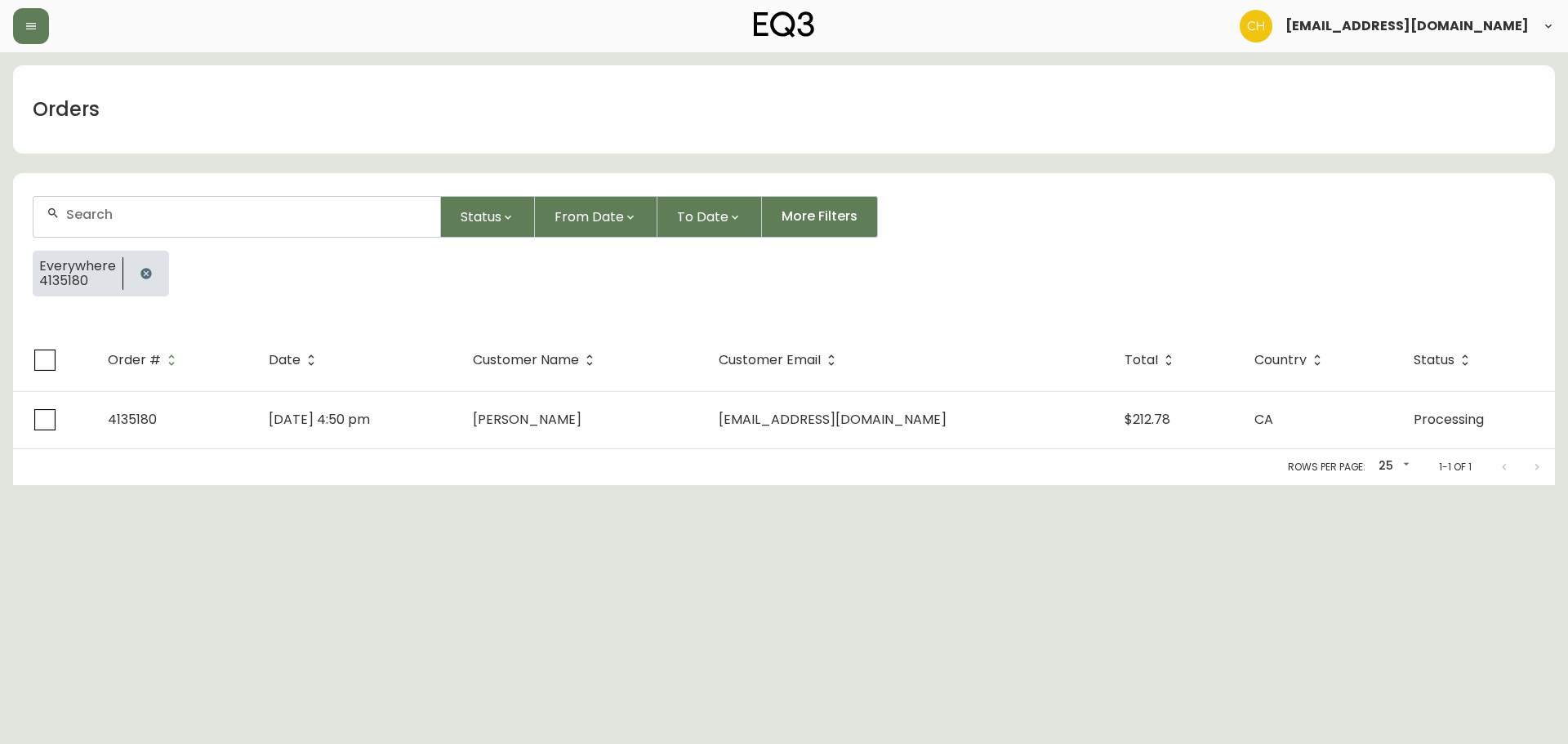
click at [92, 216] on input "text" at bounding box center [246, 214] width 361 height 16
type input "4135182"
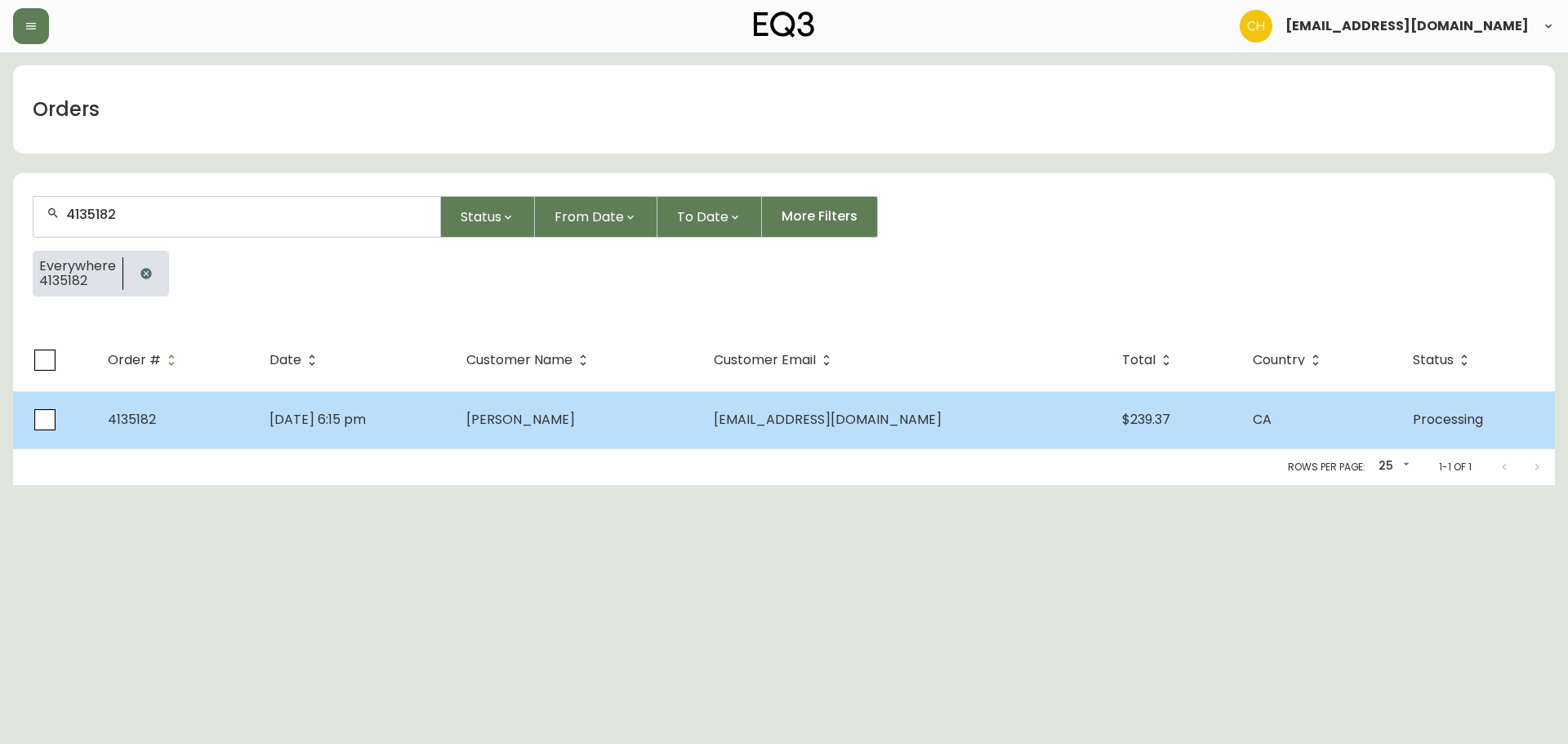
click at [552, 421] on span "[PERSON_NAME]" at bounding box center [520, 420] width 108 height 19
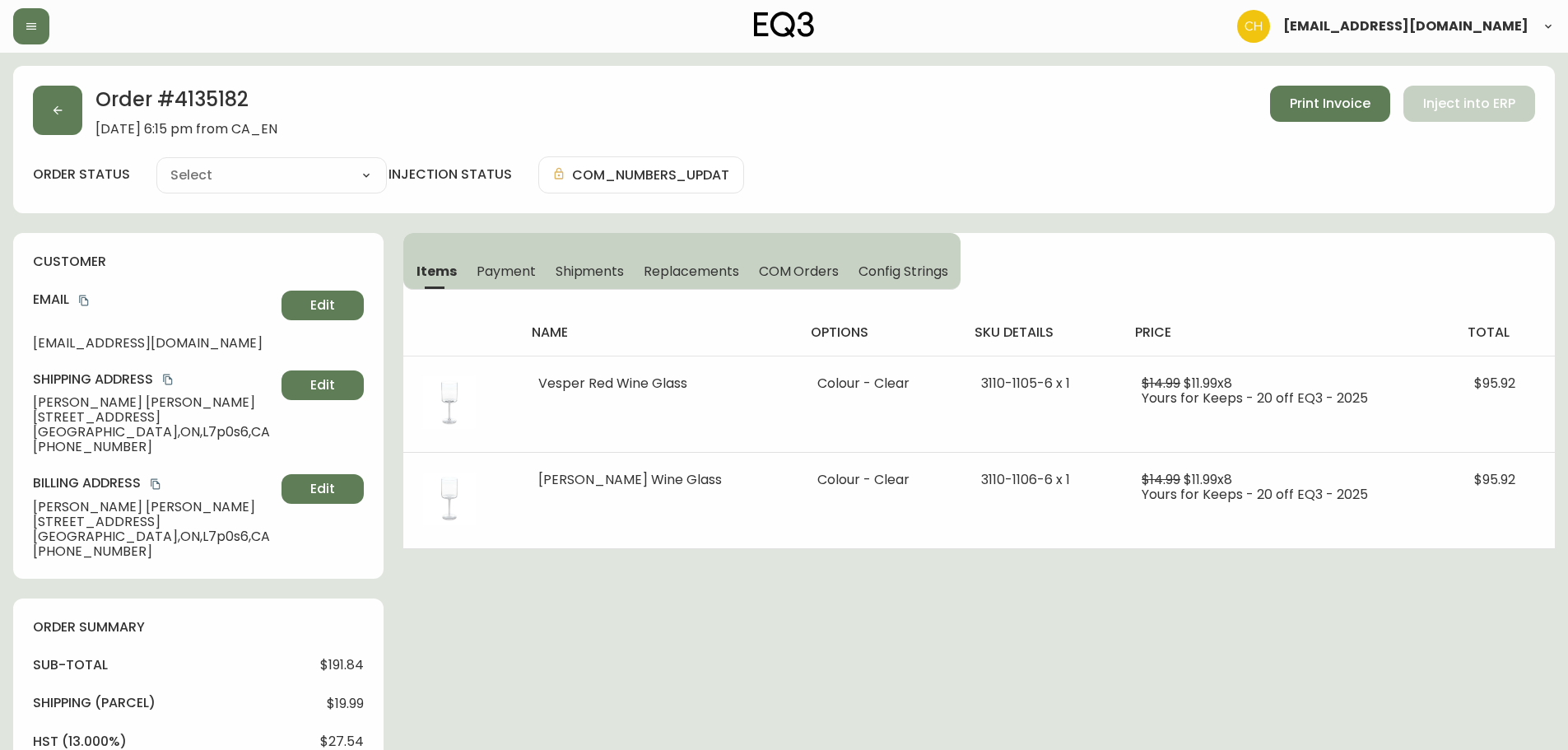
type input "Processing"
select select "PROCESSING"
click at [66, 106] on button "button" at bounding box center [58, 110] width 49 height 49
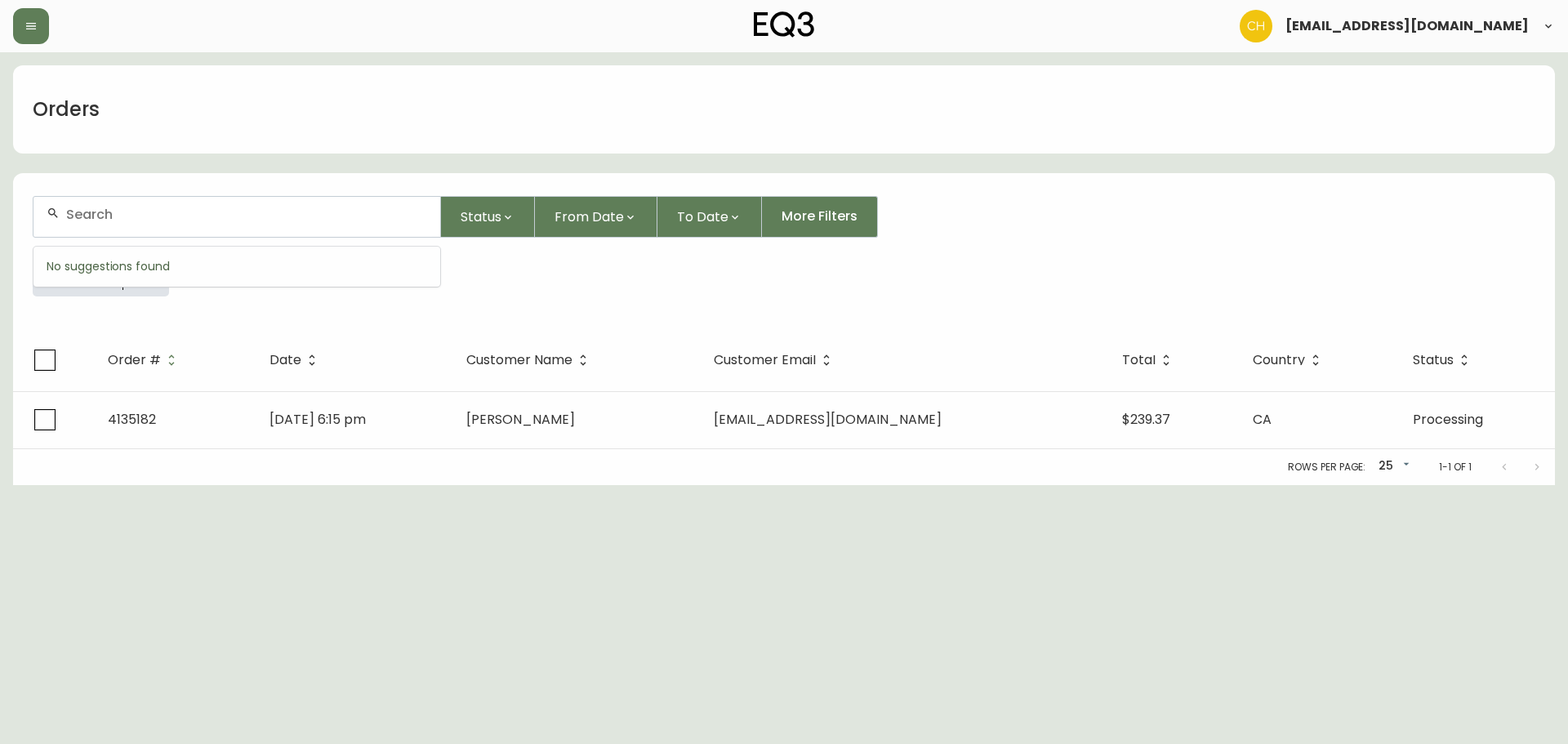
click at [116, 212] on input "text" at bounding box center [246, 214] width 361 height 16
type input "4135184"
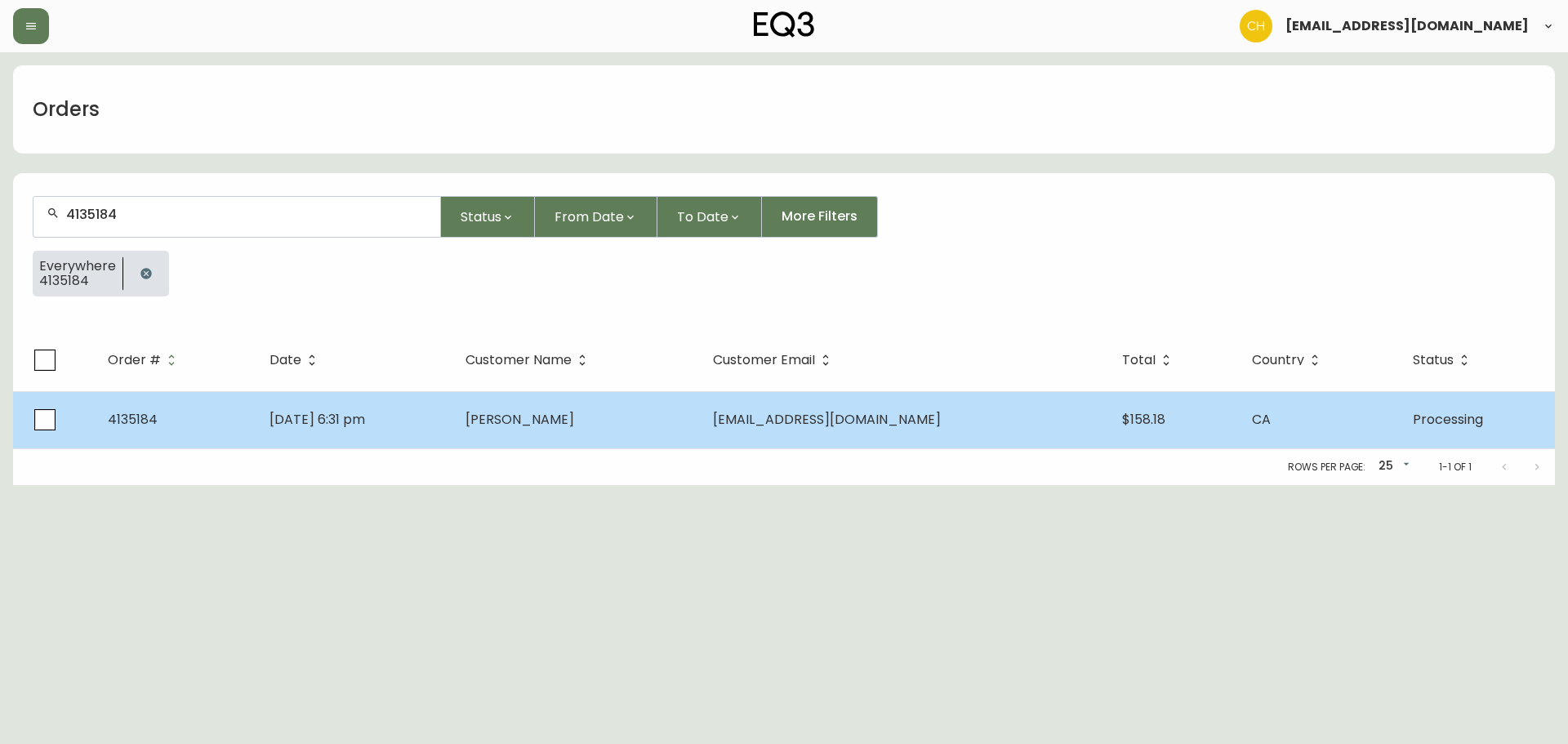
click at [574, 427] on span "[PERSON_NAME]" at bounding box center [519, 420] width 108 height 19
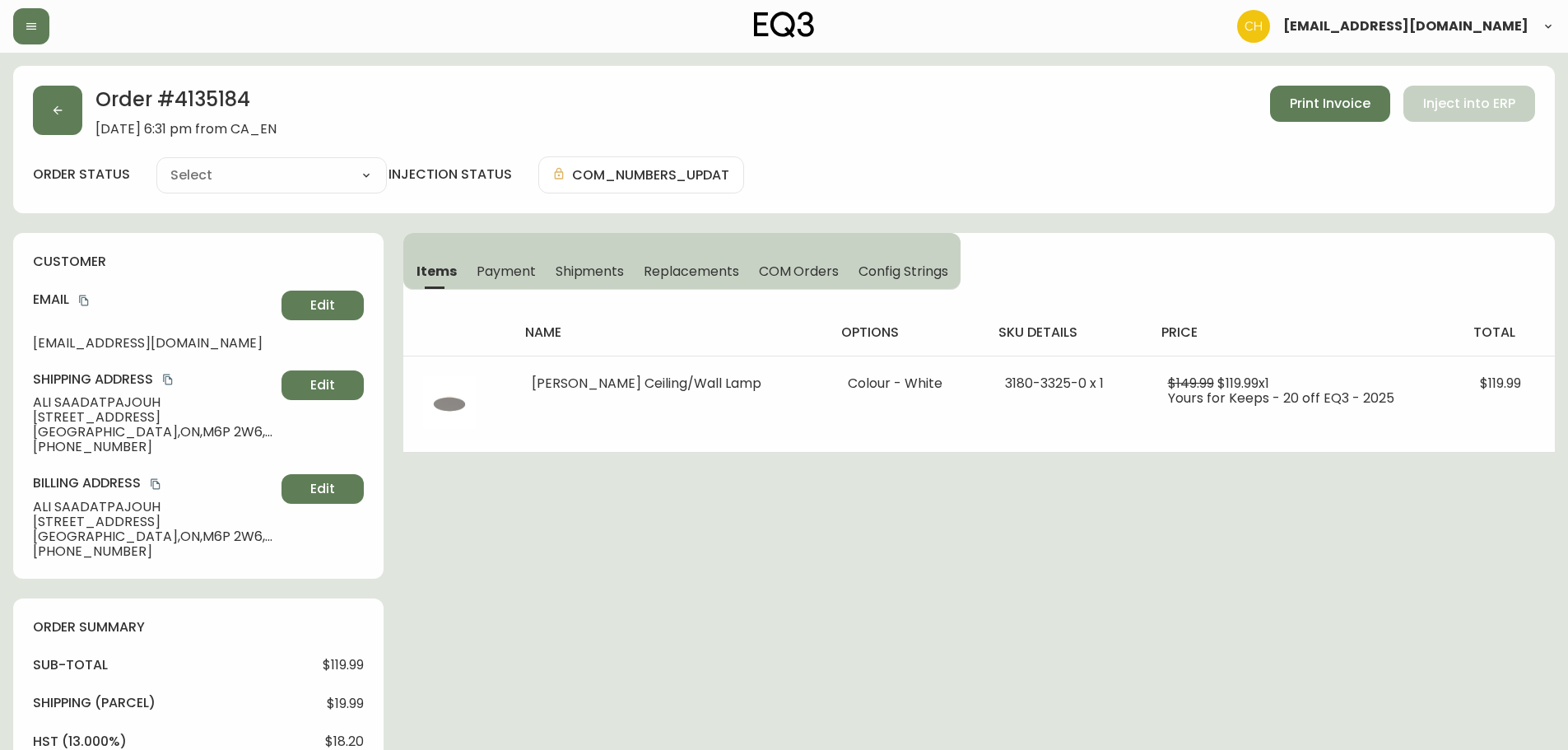
type input "Processing"
select select "PROCESSING"
click at [63, 117] on button "button" at bounding box center [58, 110] width 49 height 49
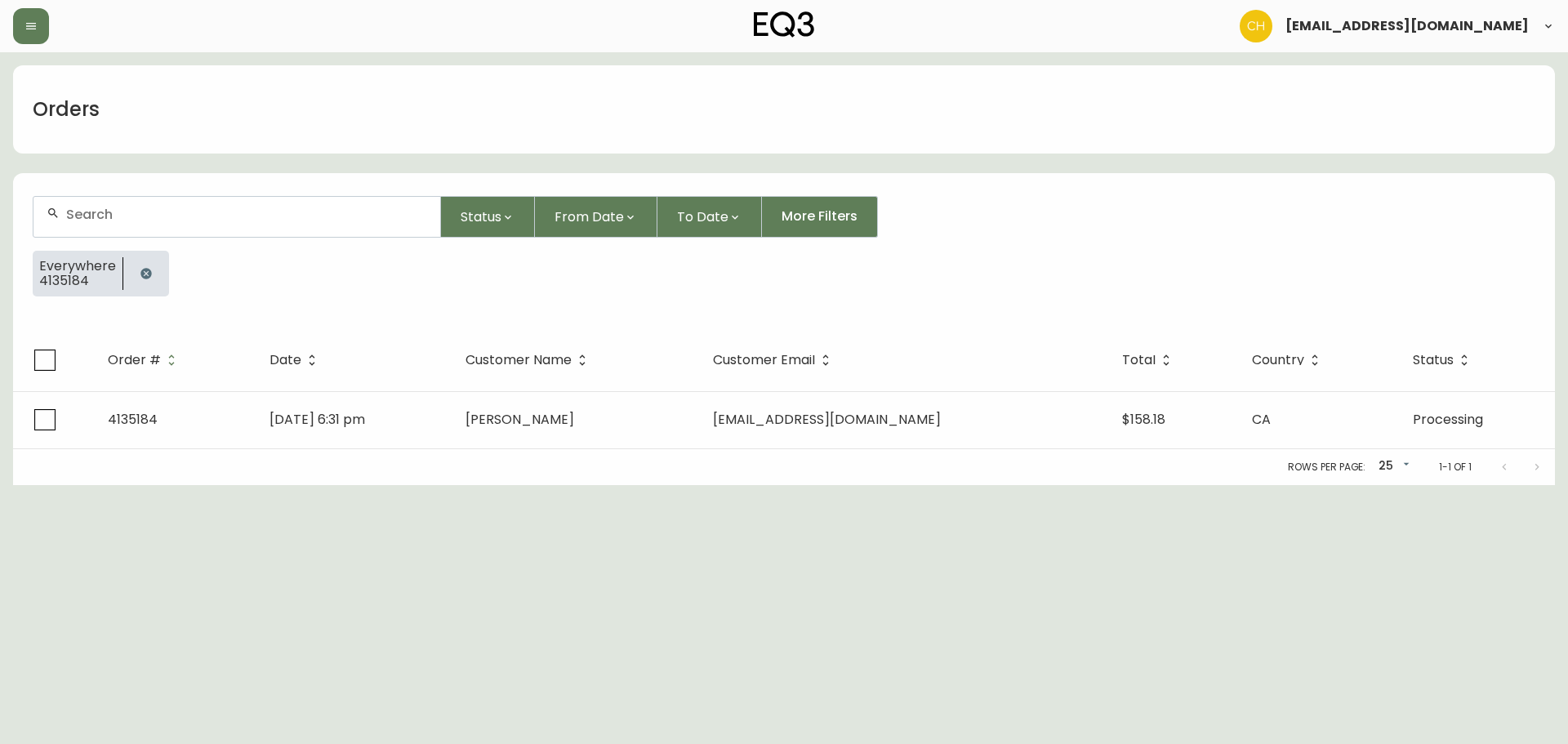
click at [95, 212] on input "text" at bounding box center [246, 214] width 361 height 16
type input "4135185"
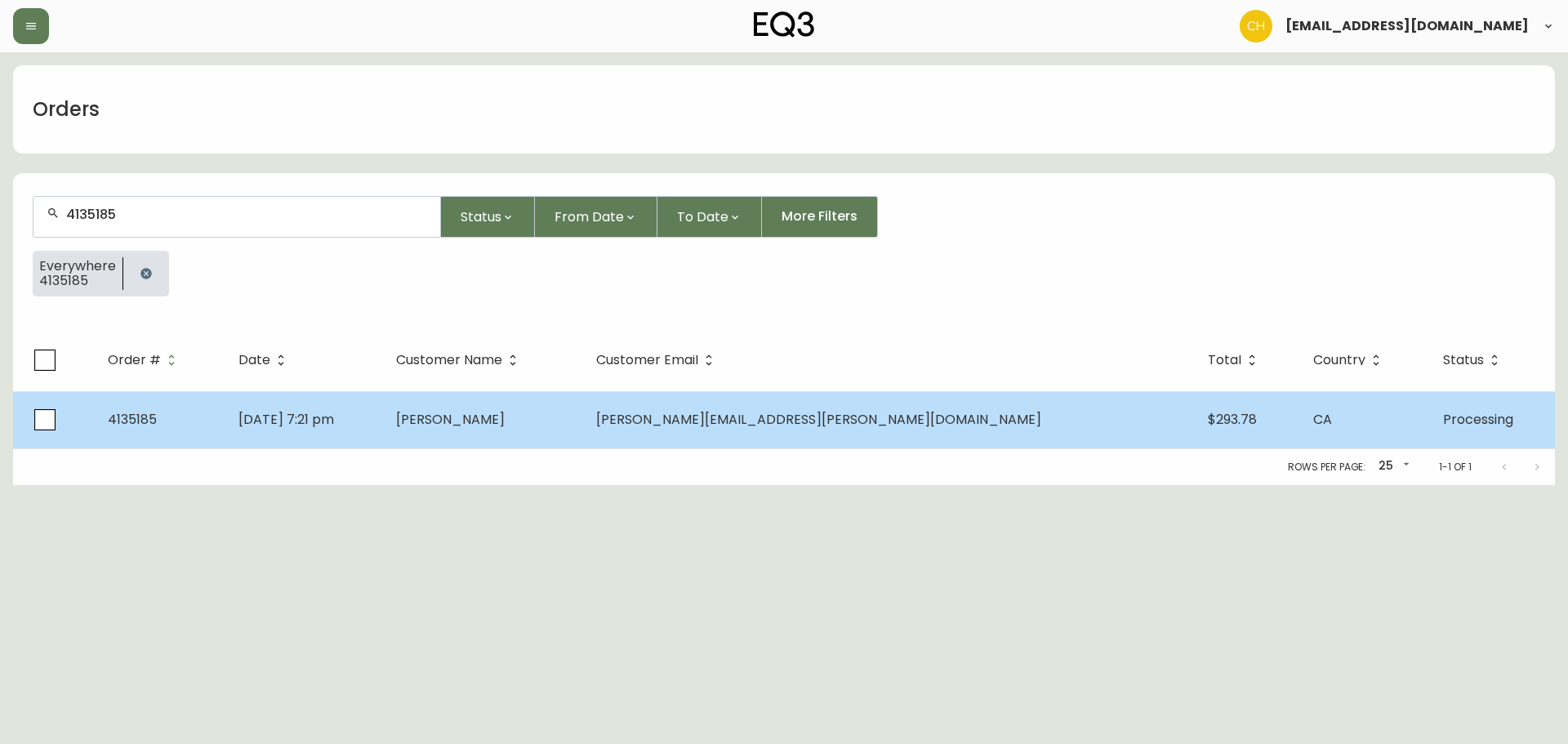
click at [383, 421] on td "[DATE] 7:21 pm" at bounding box center [304, 420] width 159 height 57
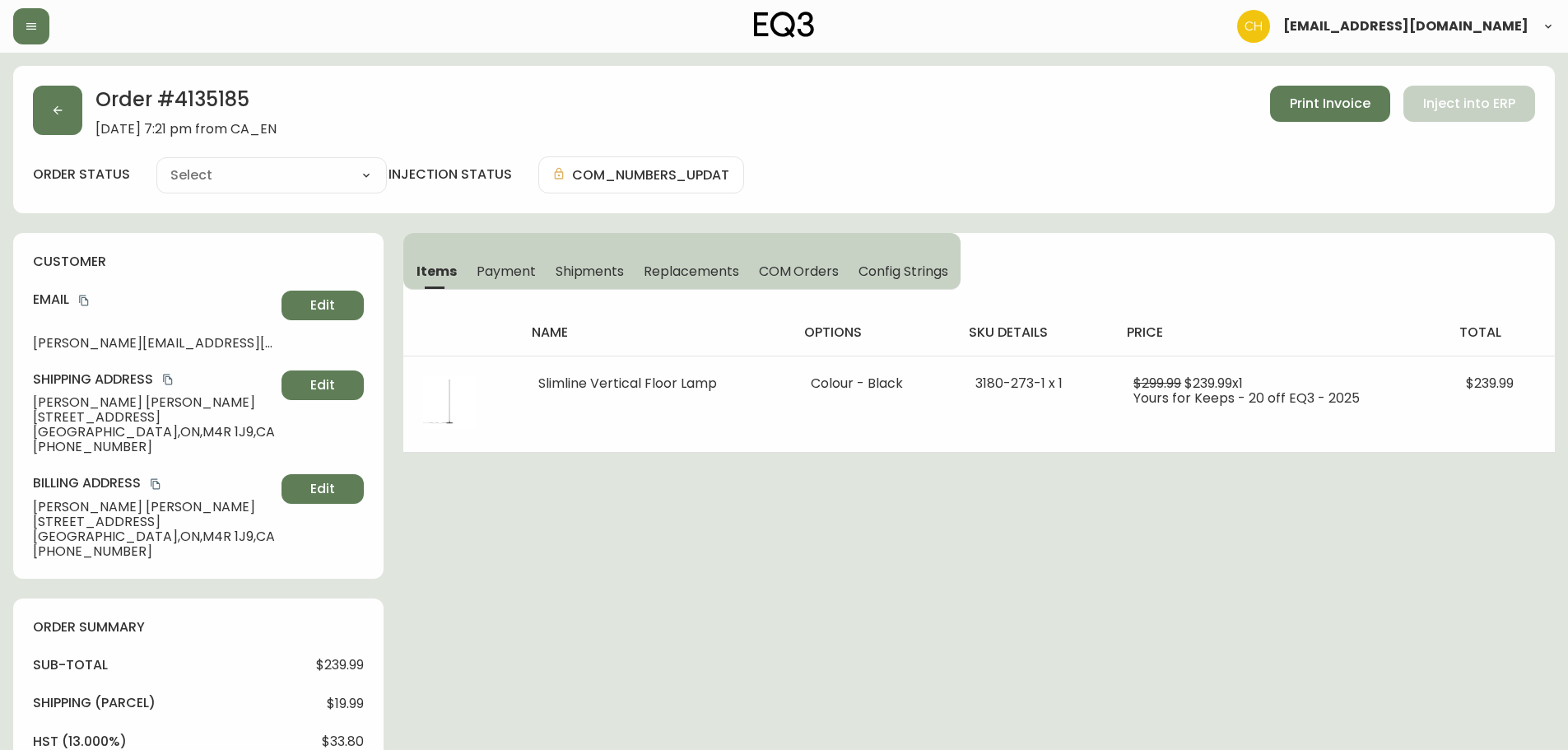
type input "Processing"
select select "PROCESSING"
click at [53, 109] on icon "button" at bounding box center [57, 110] width 13 height 13
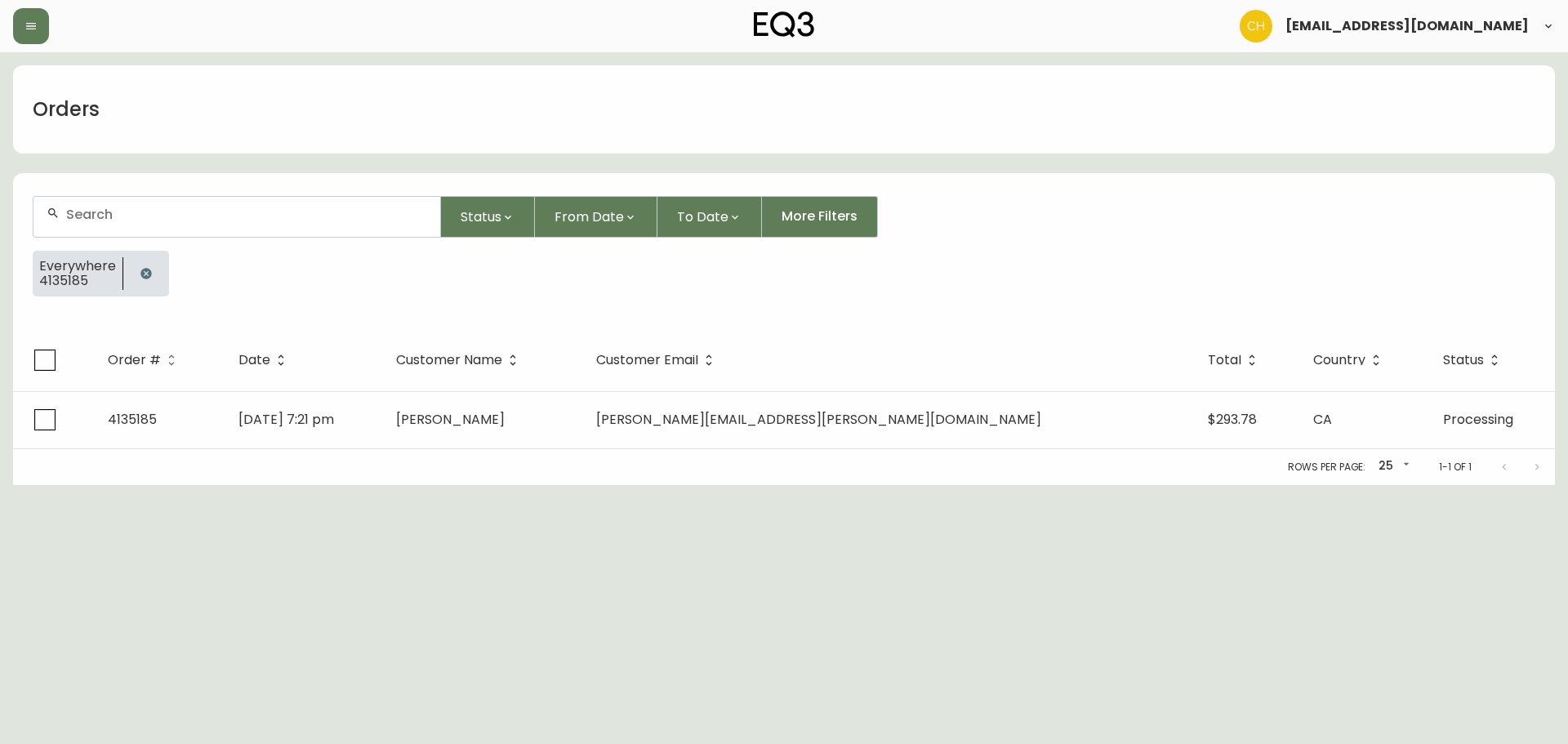
click at [104, 211] on input "text" at bounding box center [246, 214] width 361 height 16
type input "4135187"
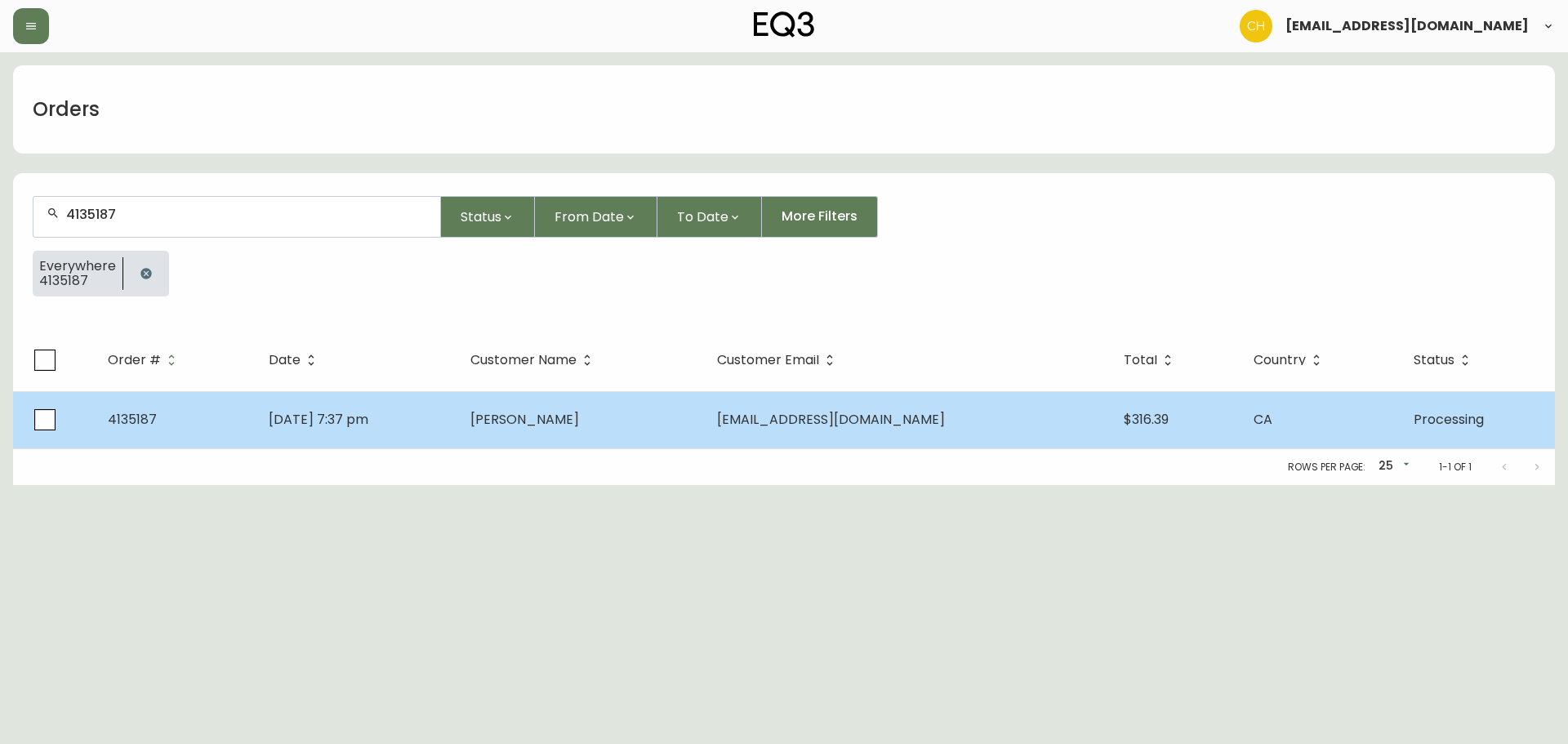
click at [581, 405] on td "[PERSON_NAME]" at bounding box center [579, 420] width 245 height 57
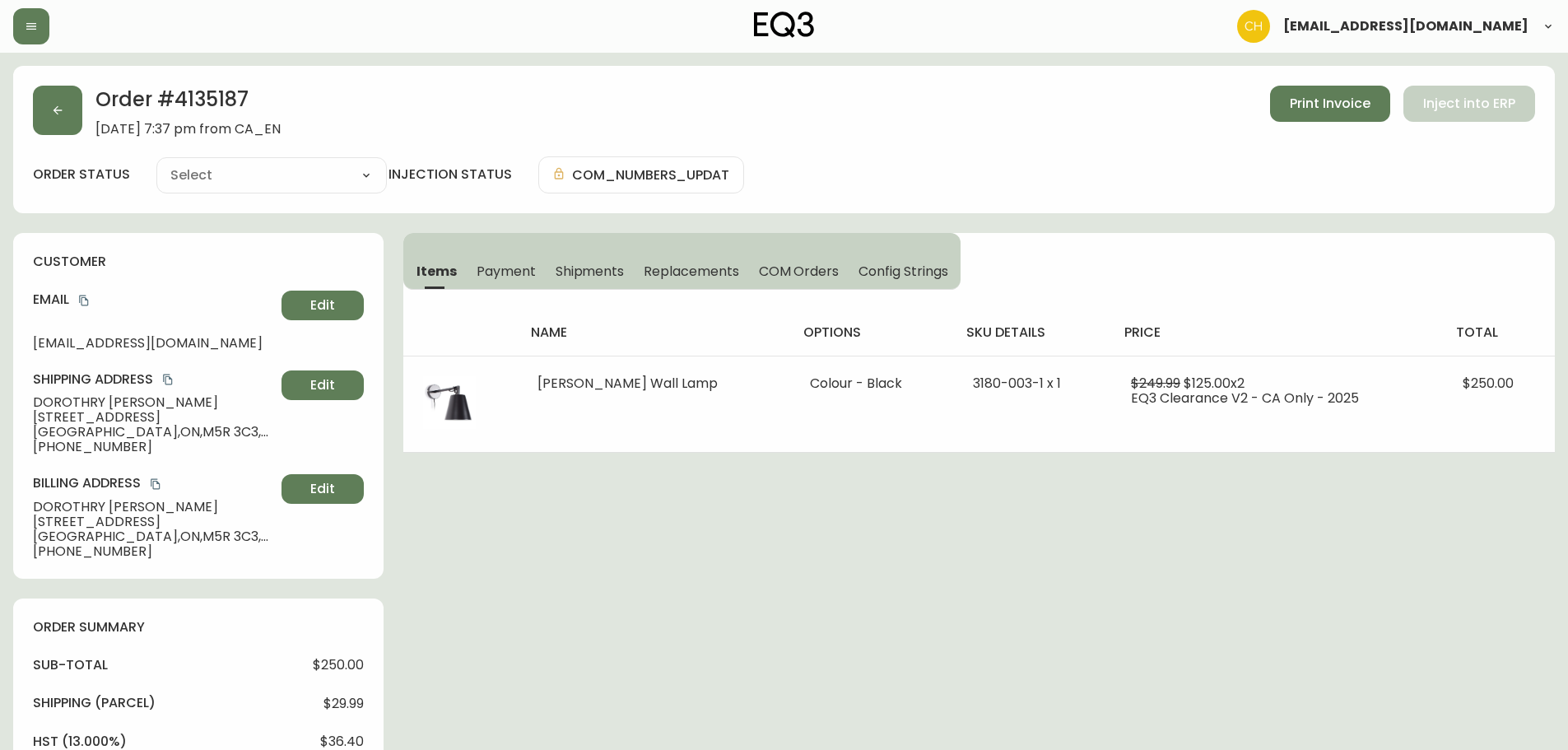
type input "Processing"
select select "PROCESSING"
click at [63, 112] on icon "button" at bounding box center [57, 110] width 13 height 13
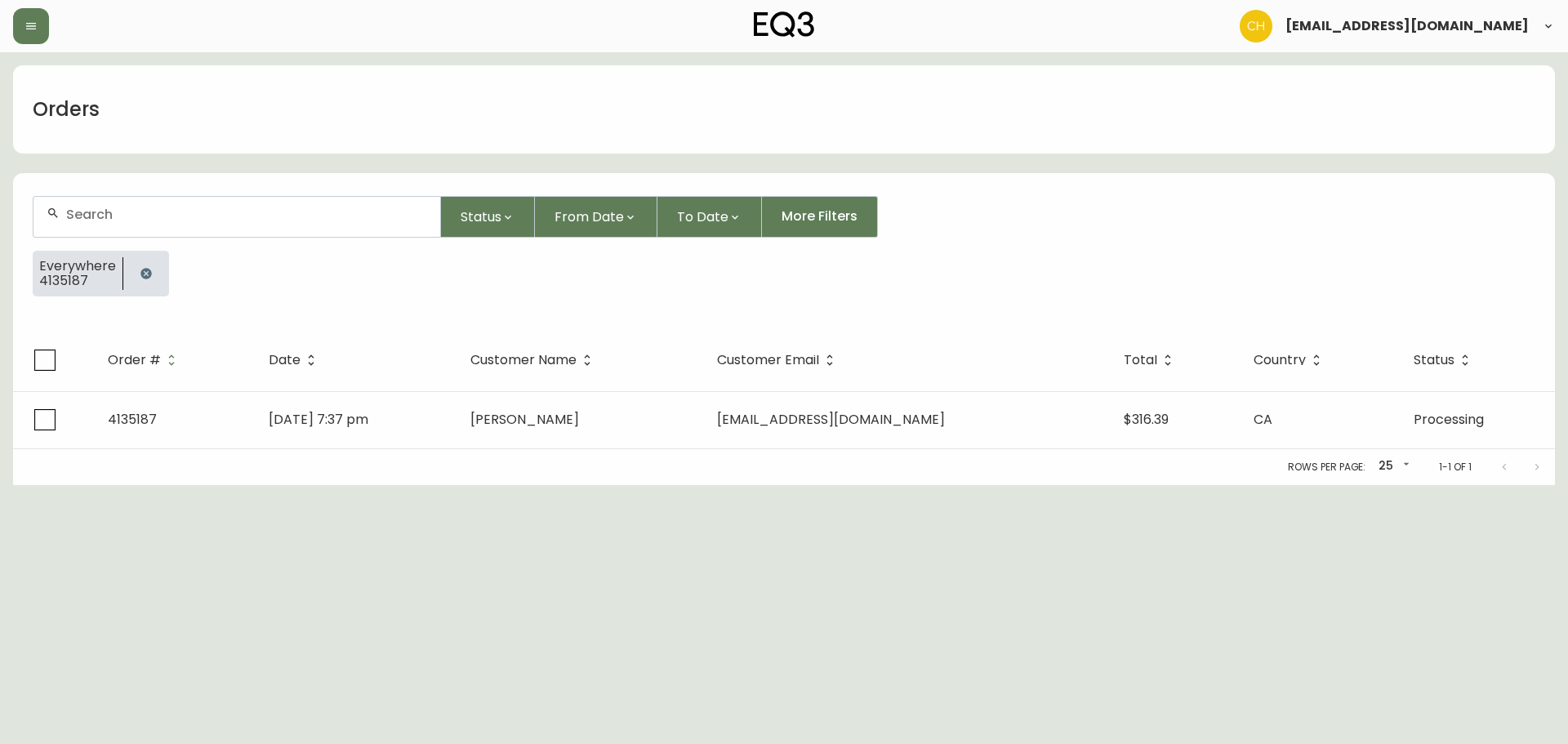
drag, startPoint x: 103, startPoint y: 216, endPoint x: 119, endPoint y: 218, distance: 16.1
click at [117, 218] on input "text" at bounding box center [246, 214] width 361 height 16
type input "4135195"
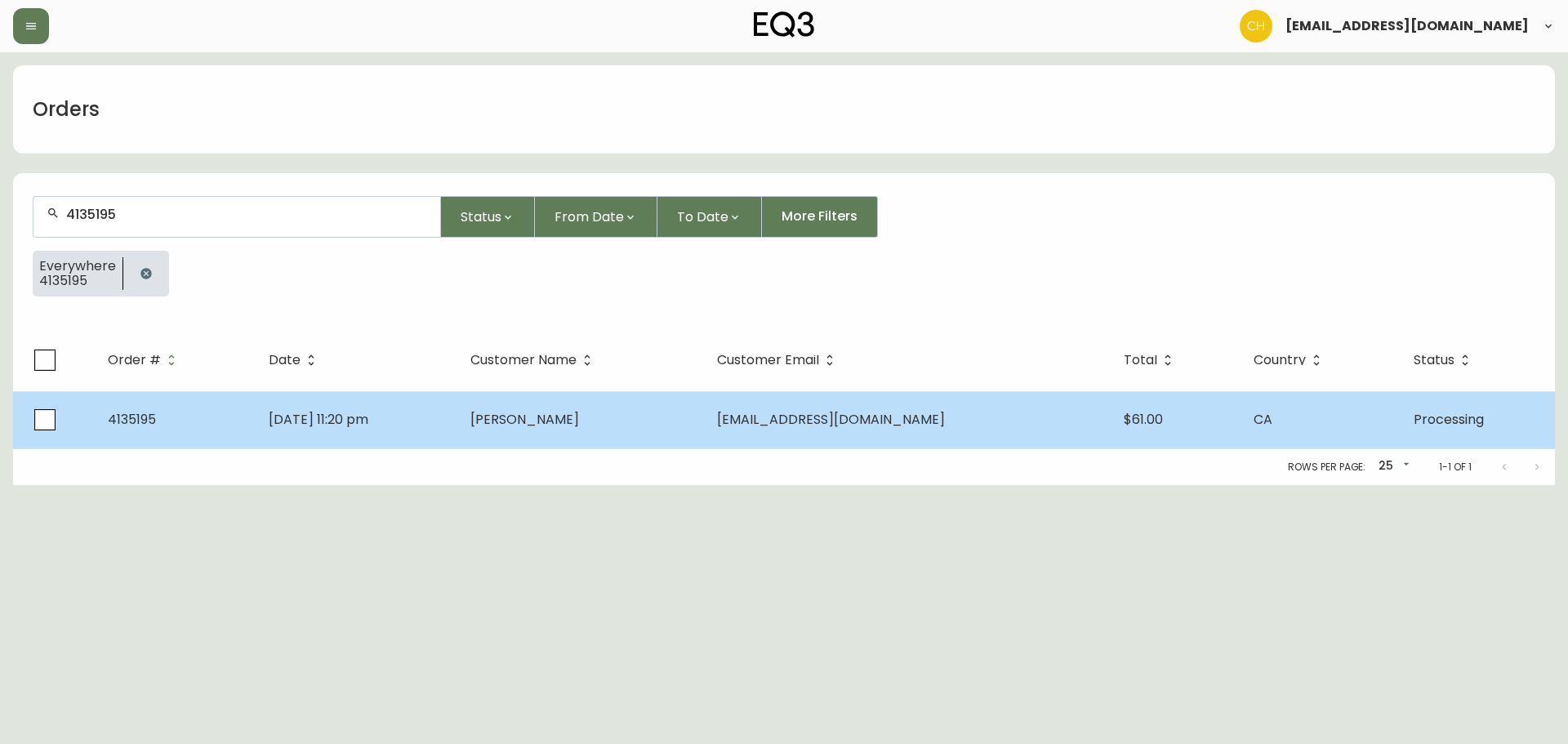
click at [578, 416] on span "[PERSON_NAME]" at bounding box center [524, 420] width 108 height 19
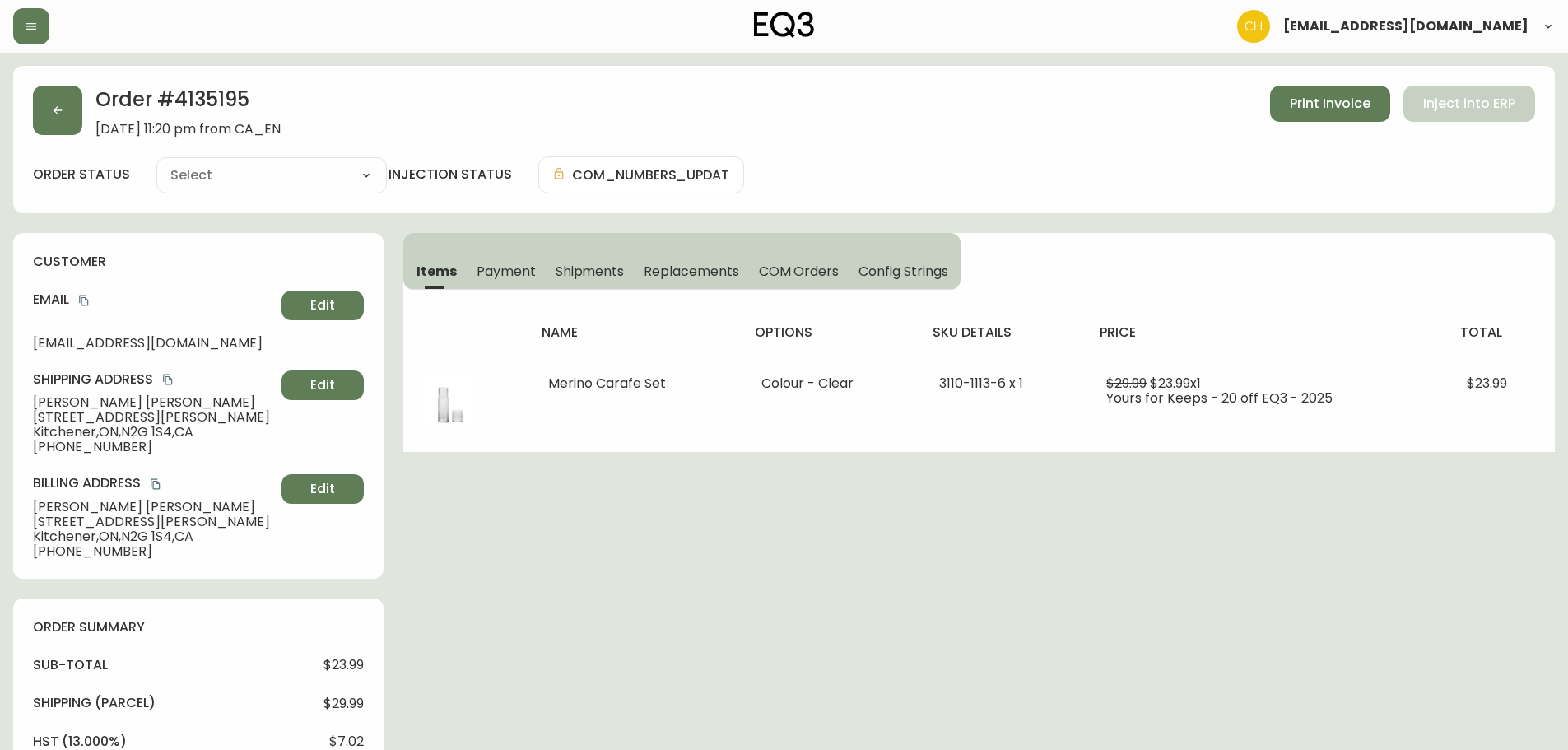
type input "Processing"
select select "PROCESSING"
click at [58, 128] on button "button" at bounding box center [58, 110] width 49 height 49
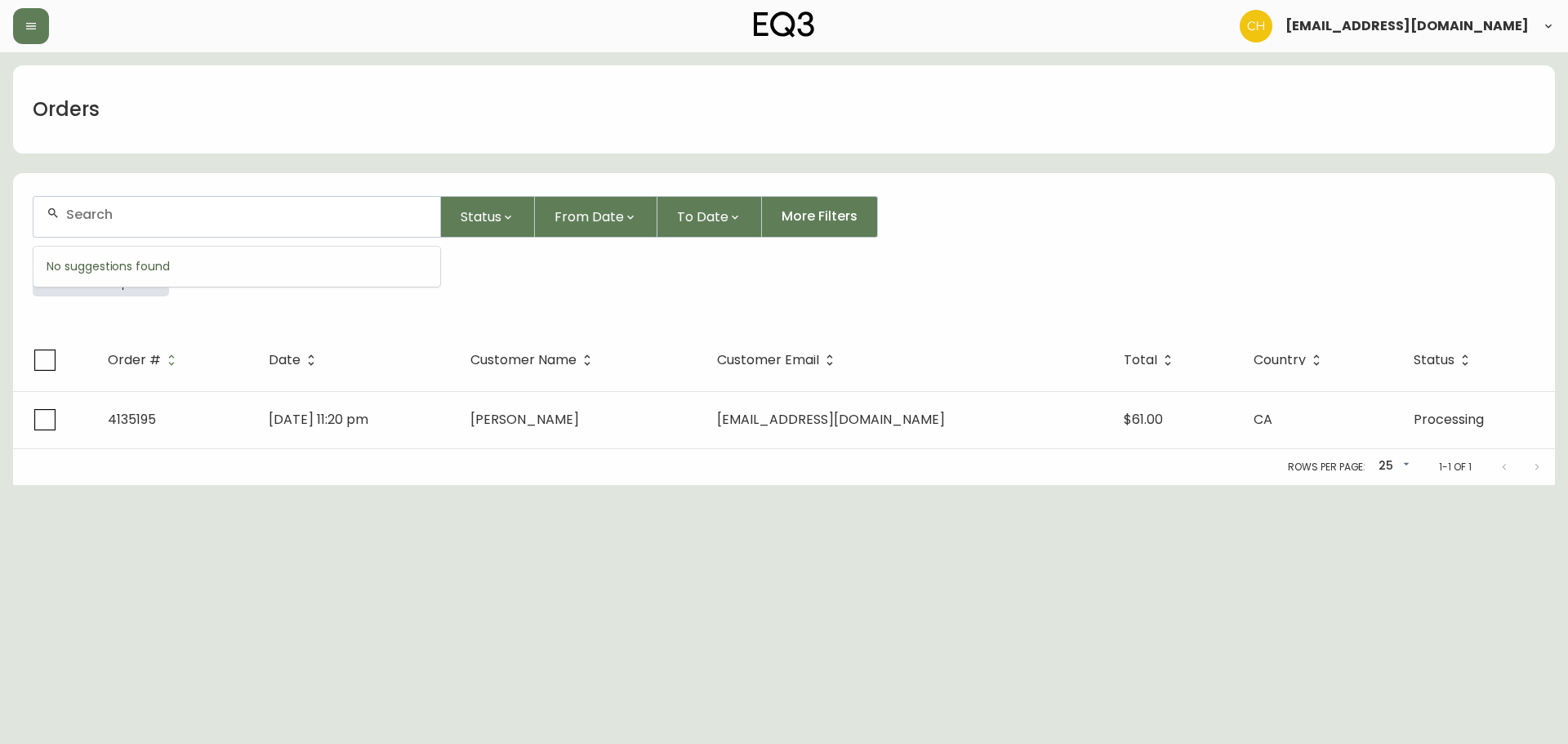
click at [97, 212] on input "text" at bounding box center [246, 214] width 361 height 16
type input "4135135"
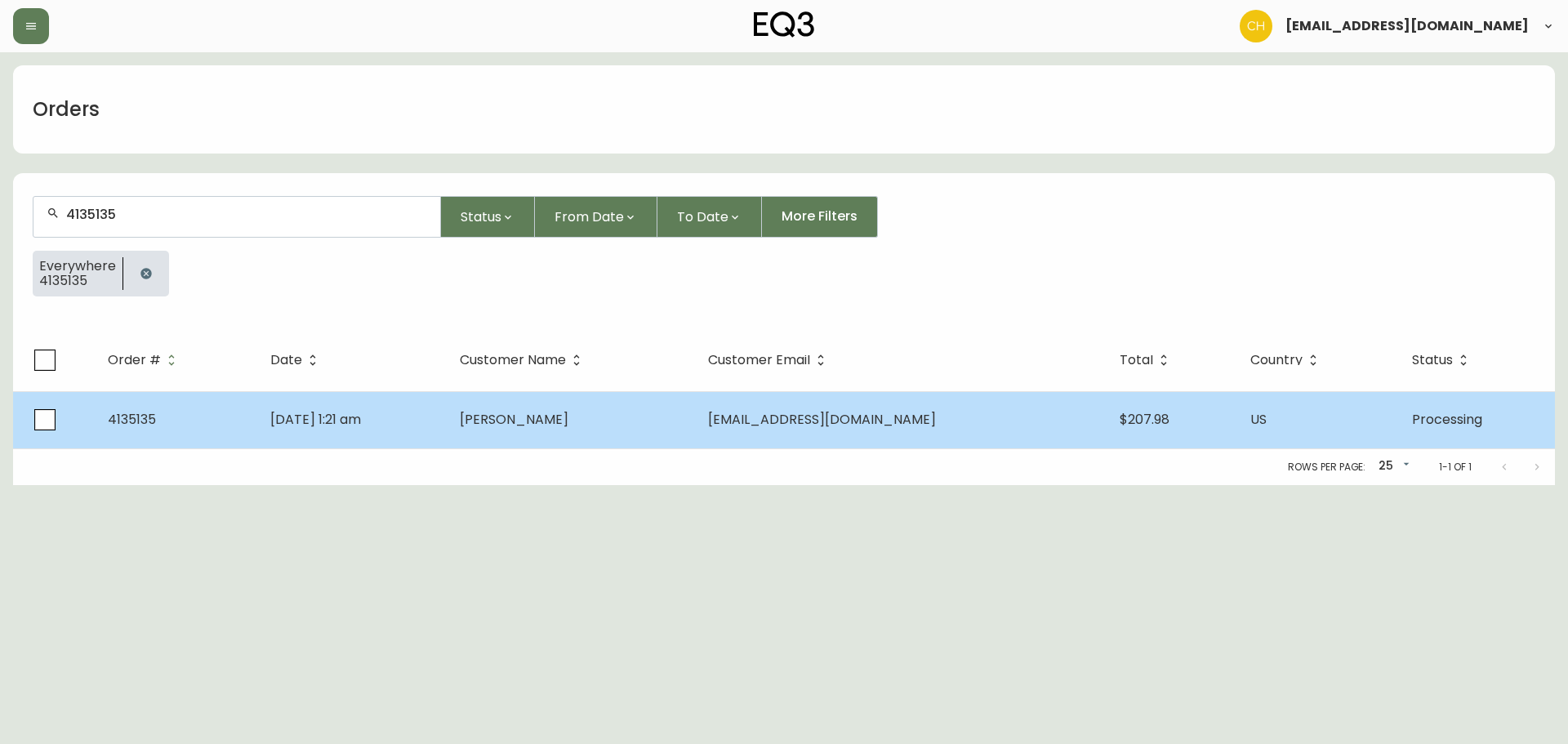
click at [548, 424] on span "[PERSON_NAME]" at bounding box center [513, 420] width 108 height 19
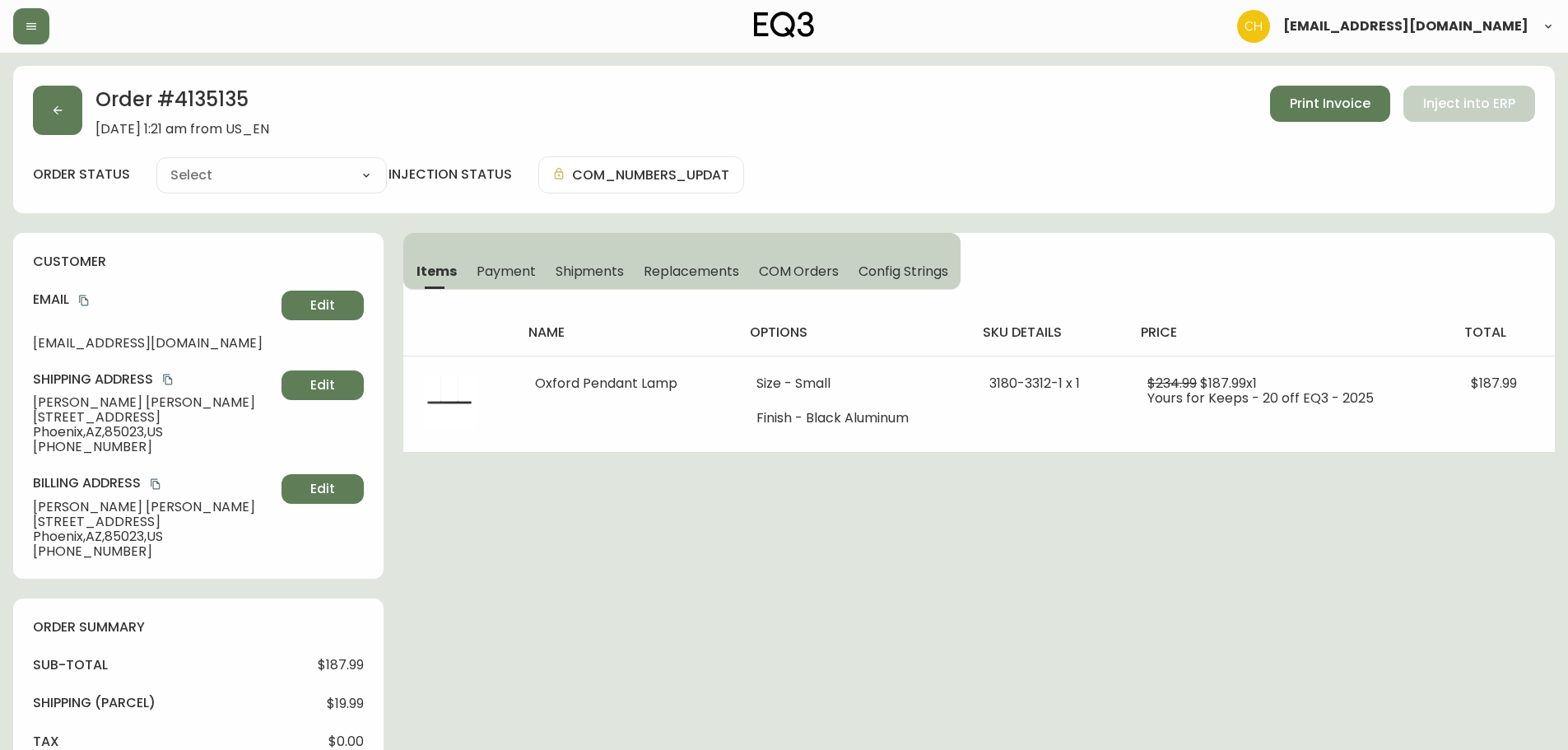
type input "Processing"
select select "PROCESSING"
click at [57, 106] on icon "button" at bounding box center [57, 110] width 13 height 13
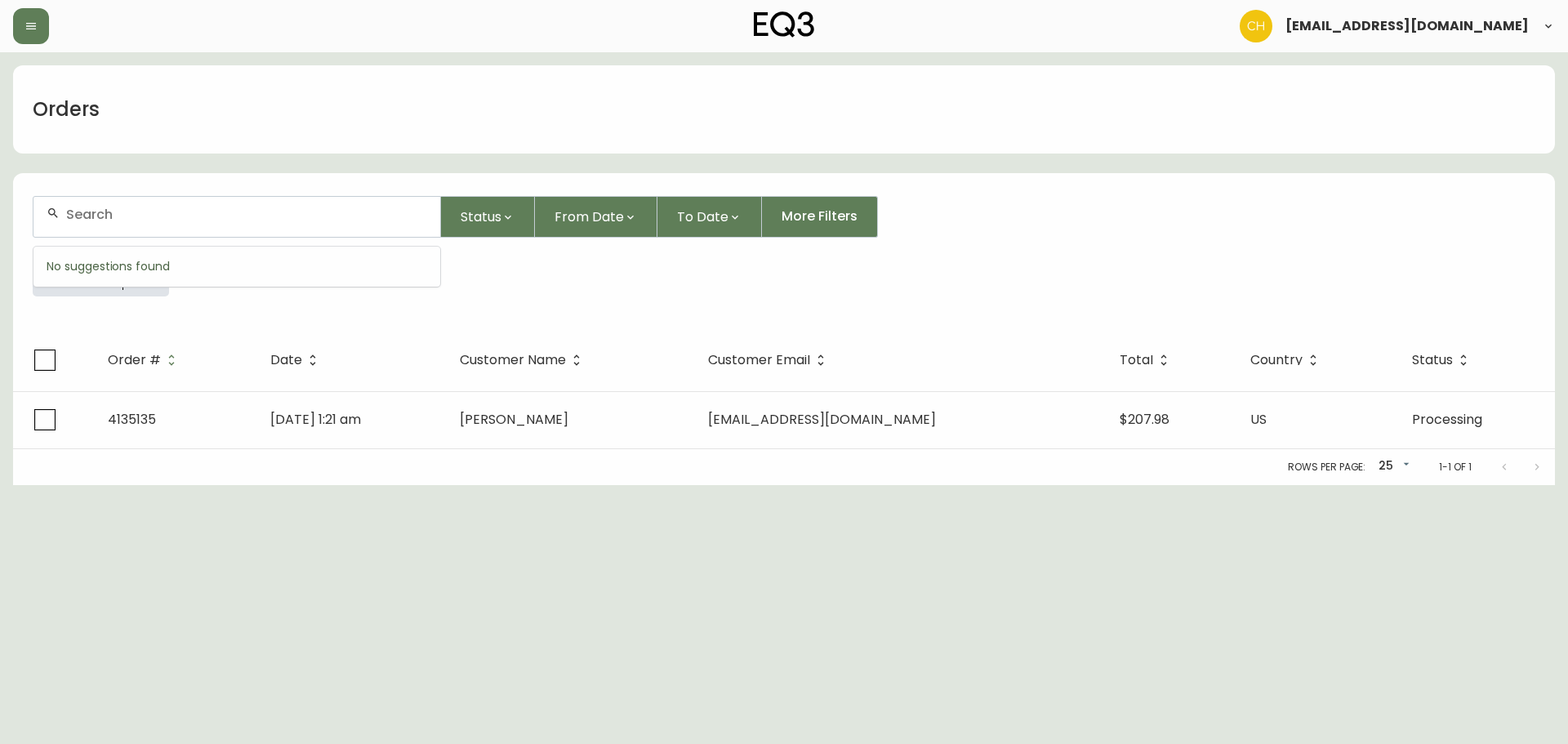
drag, startPoint x: 104, startPoint y: 215, endPoint x: 108, endPoint y: 179, distance: 36.2
click at [105, 210] on input "text" at bounding box center [246, 214] width 361 height 16
type input "4135138"
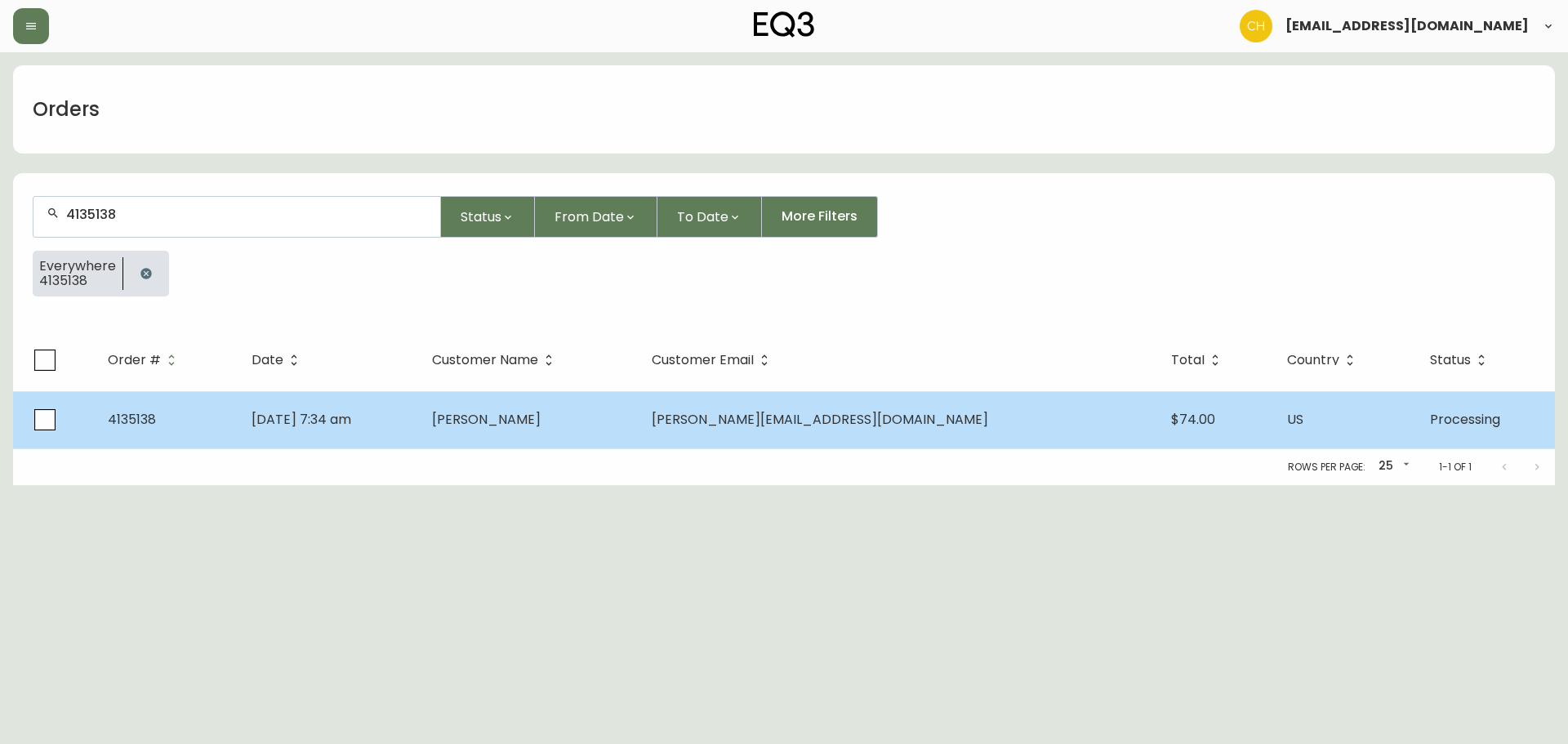
click at [540, 416] on span "[PERSON_NAME]" at bounding box center [486, 420] width 108 height 19
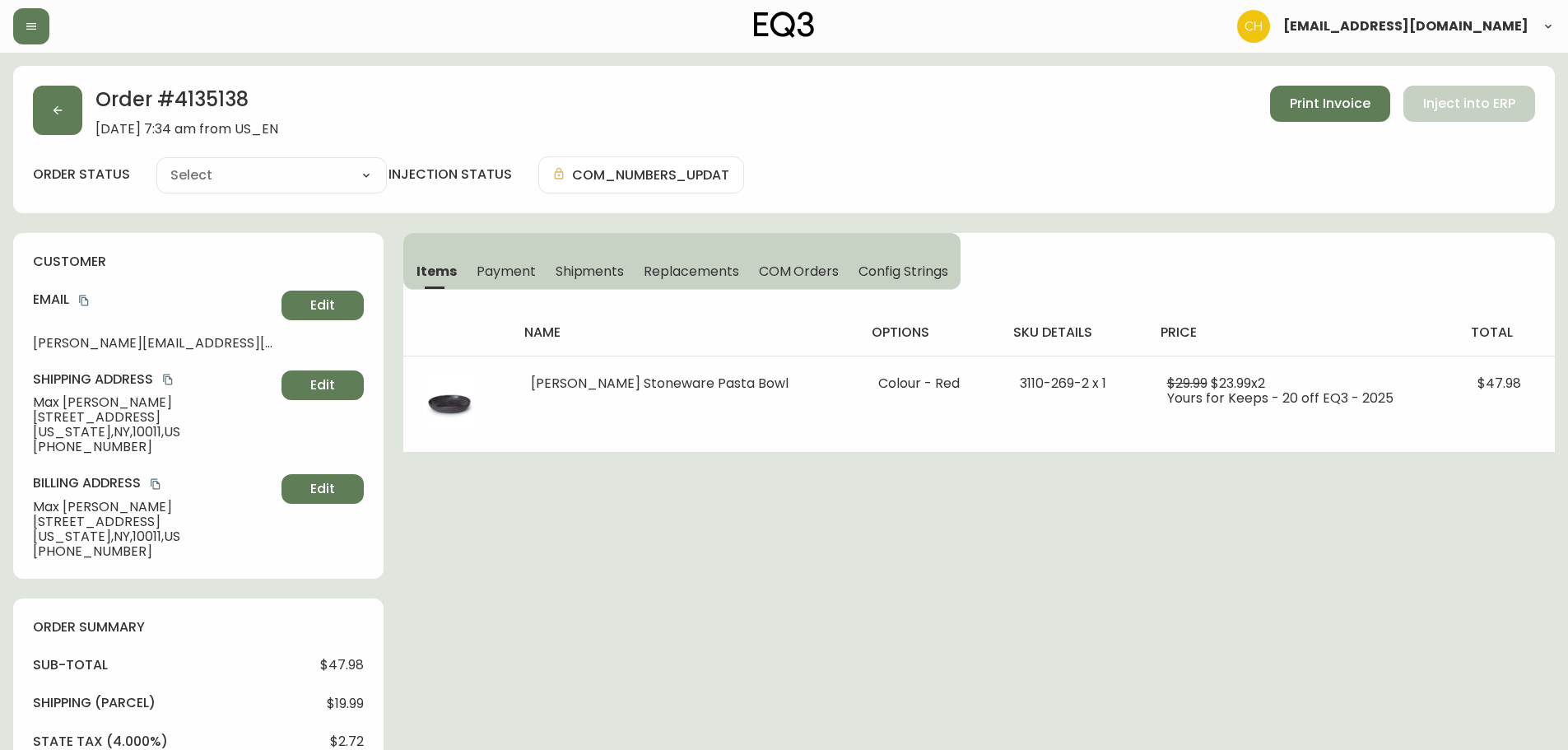
type input "Processing"
select select "PROCESSING"
click at [67, 113] on button "button" at bounding box center [58, 110] width 49 height 49
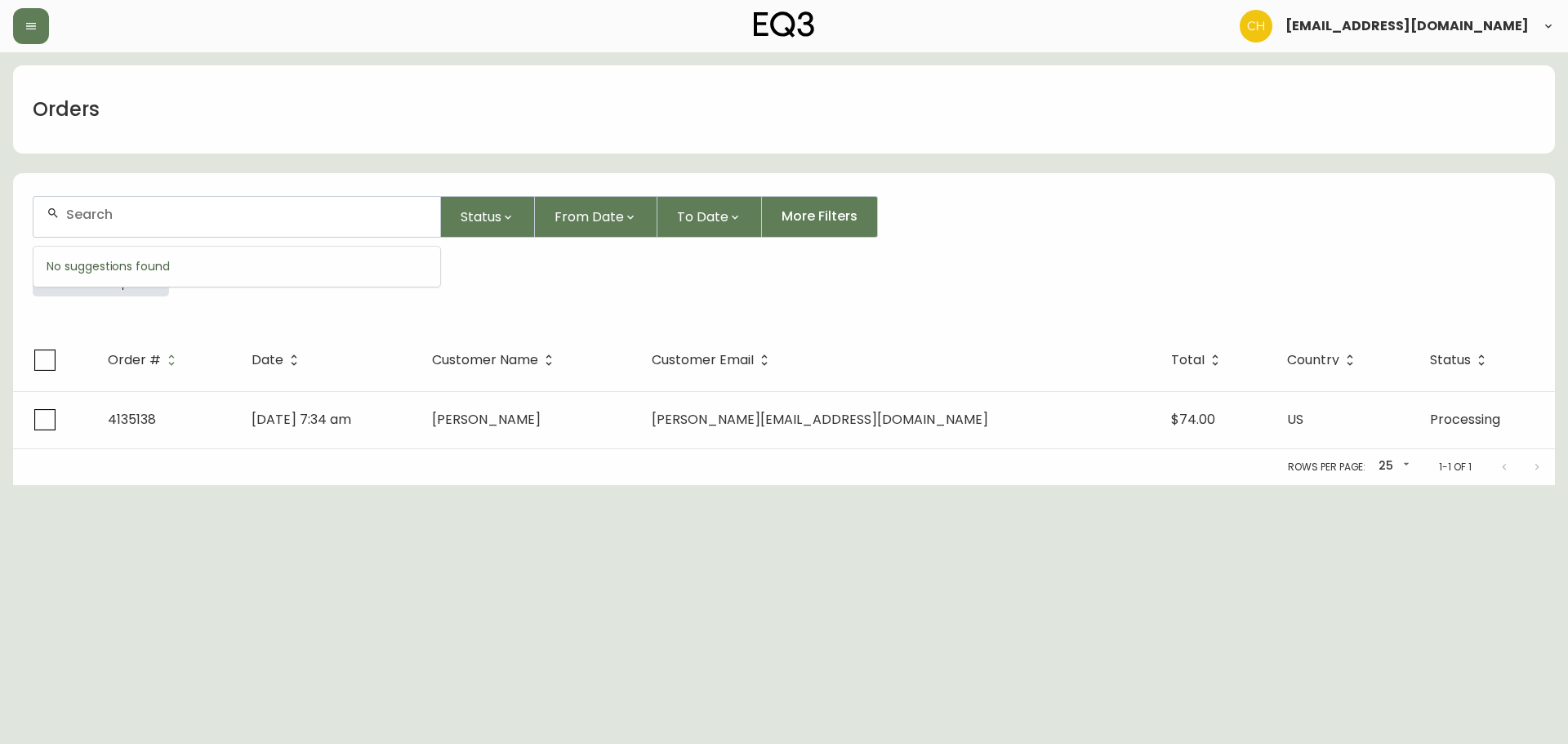
drag, startPoint x: 98, startPoint y: 214, endPoint x: 114, endPoint y: 184, distance: 34.0
click at [112, 198] on div at bounding box center [237, 217] width 407 height 40
type input "4135154"
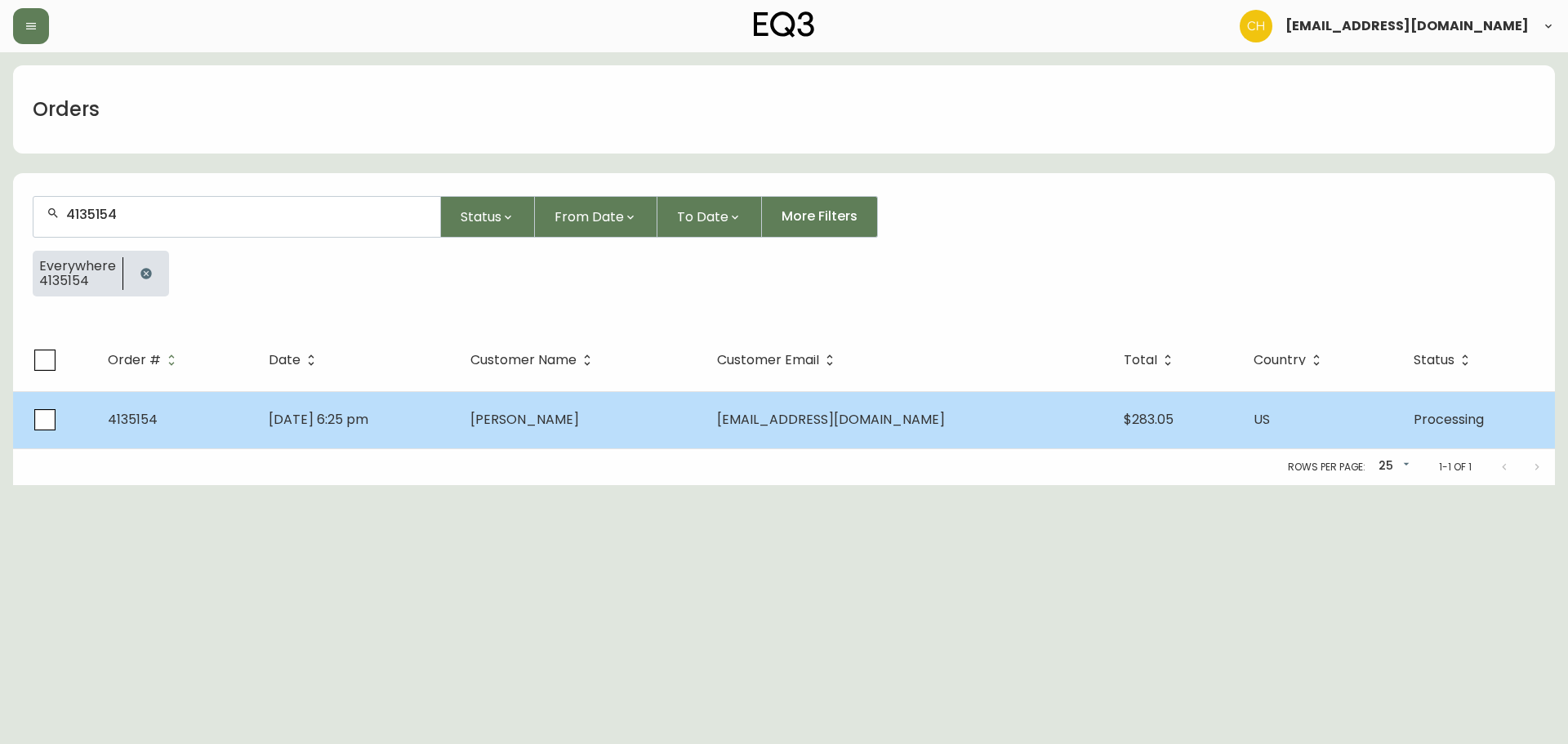
click at [549, 413] on span "[PERSON_NAME]" at bounding box center [524, 420] width 108 height 19
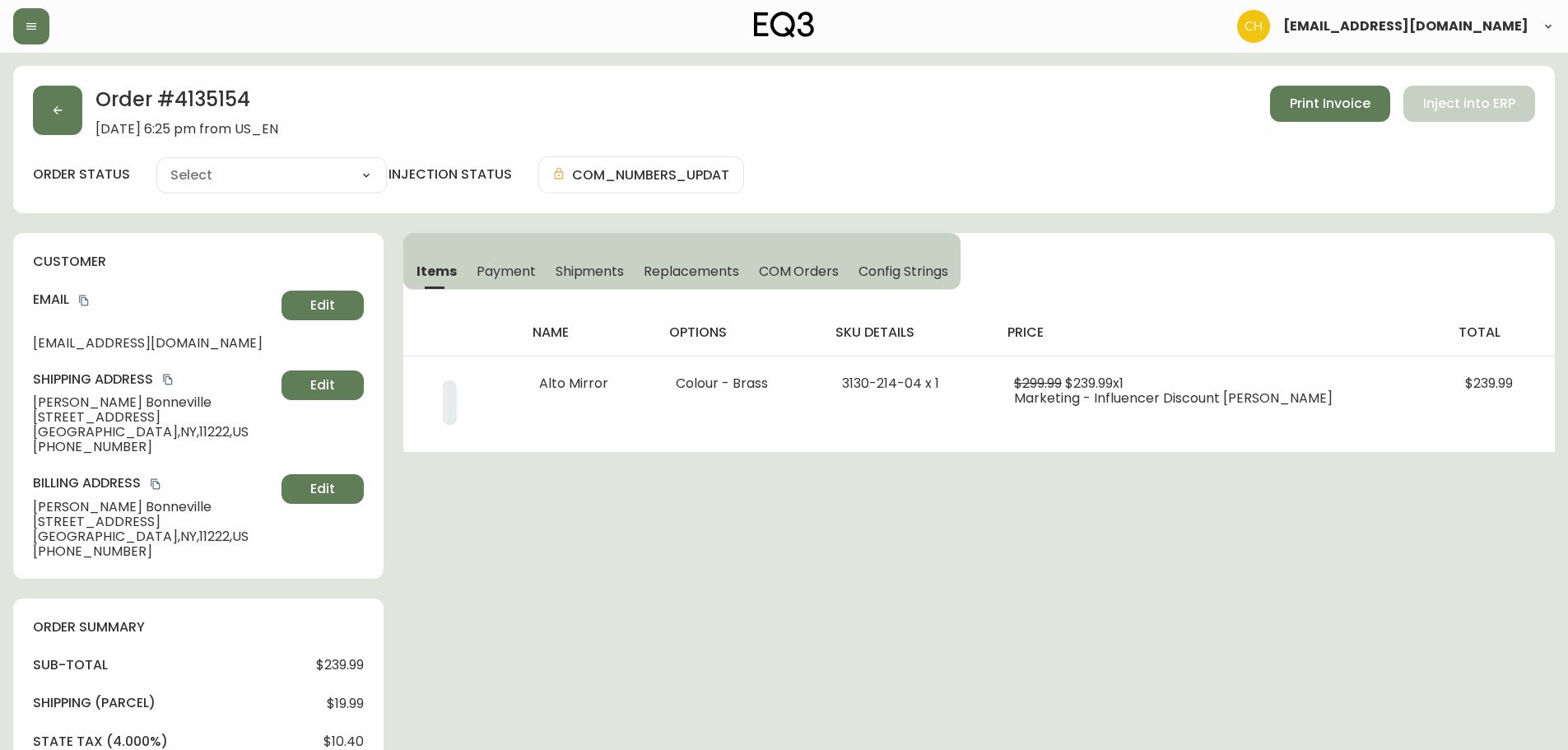
type input "Processing"
select select "PROCESSING"
click at [41, 118] on button "button" at bounding box center [58, 110] width 49 height 49
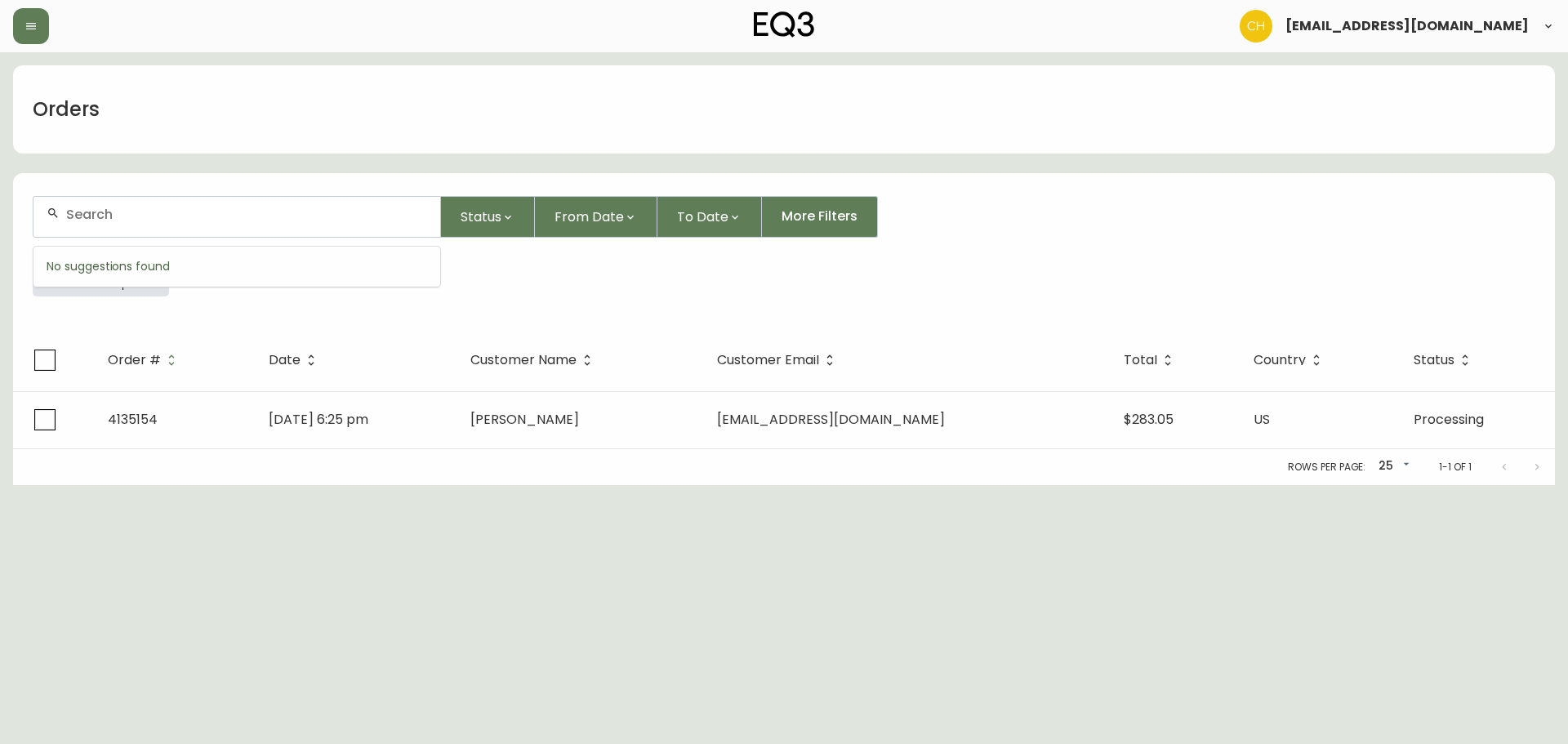
drag, startPoint x: 101, startPoint y: 217, endPoint x: 101, endPoint y: 158, distance: 59.0
click at [104, 199] on div at bounding box center [237, 217] width 407 height 40
type input "4135163"
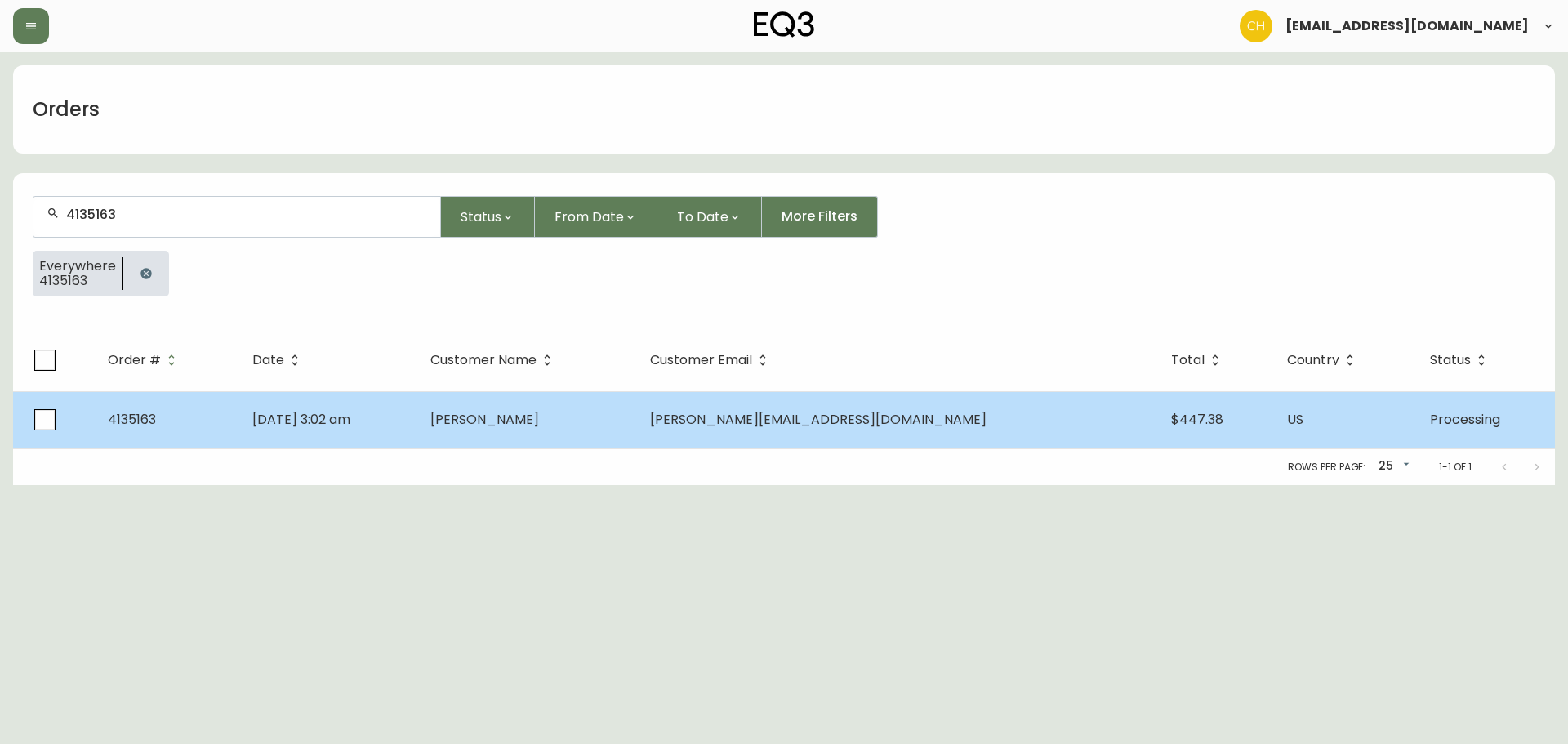
click at [637, 419] on td "[PERSON_NAME]" at bounding box center [527, 420] width 220 height 57
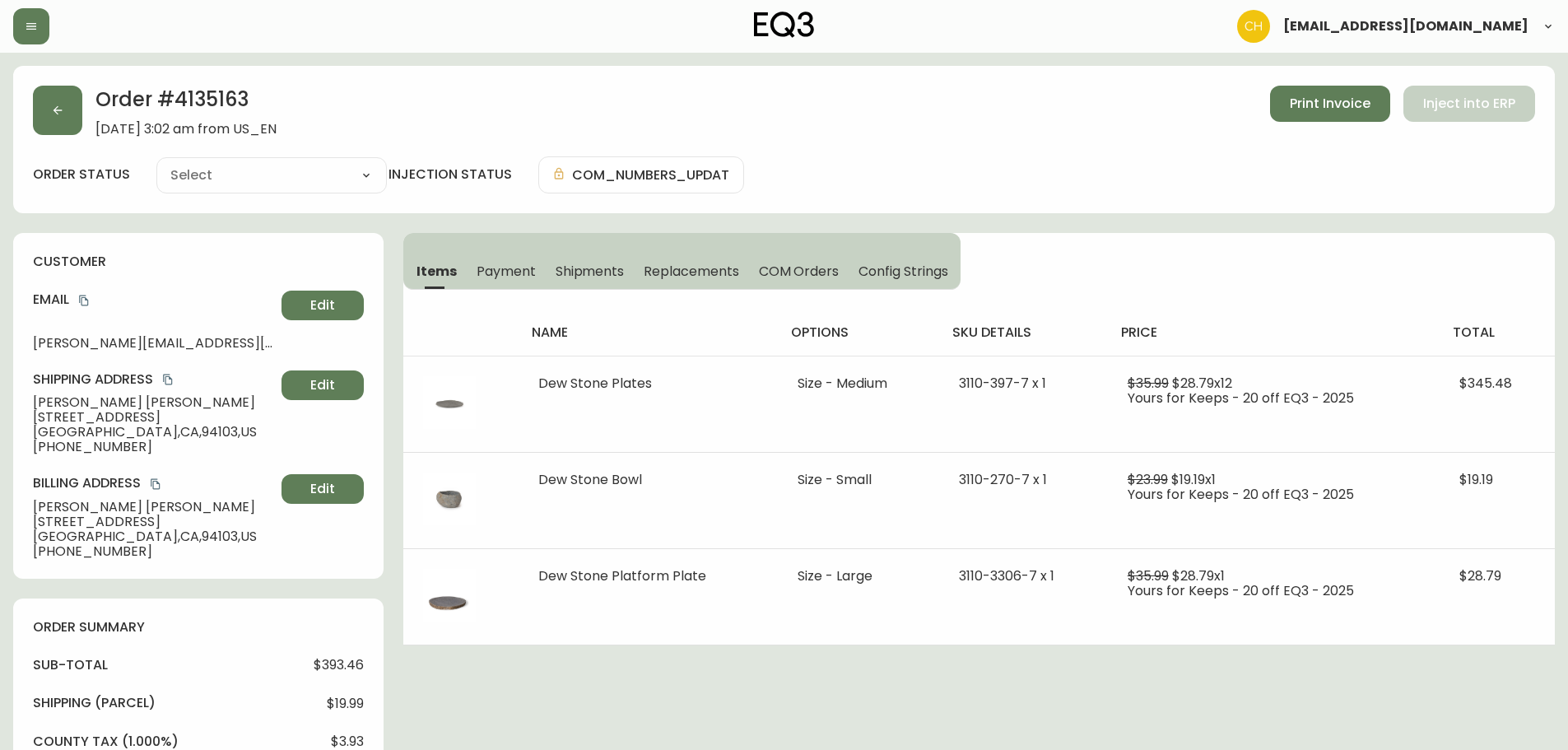
type input "Processing"
select select "PROCESSING"
click at [67, 100] on button "button" at bounding box center [58, 110] width 49 height 49
